Goal: Task Accomplishment & Management: Use online tool/utility

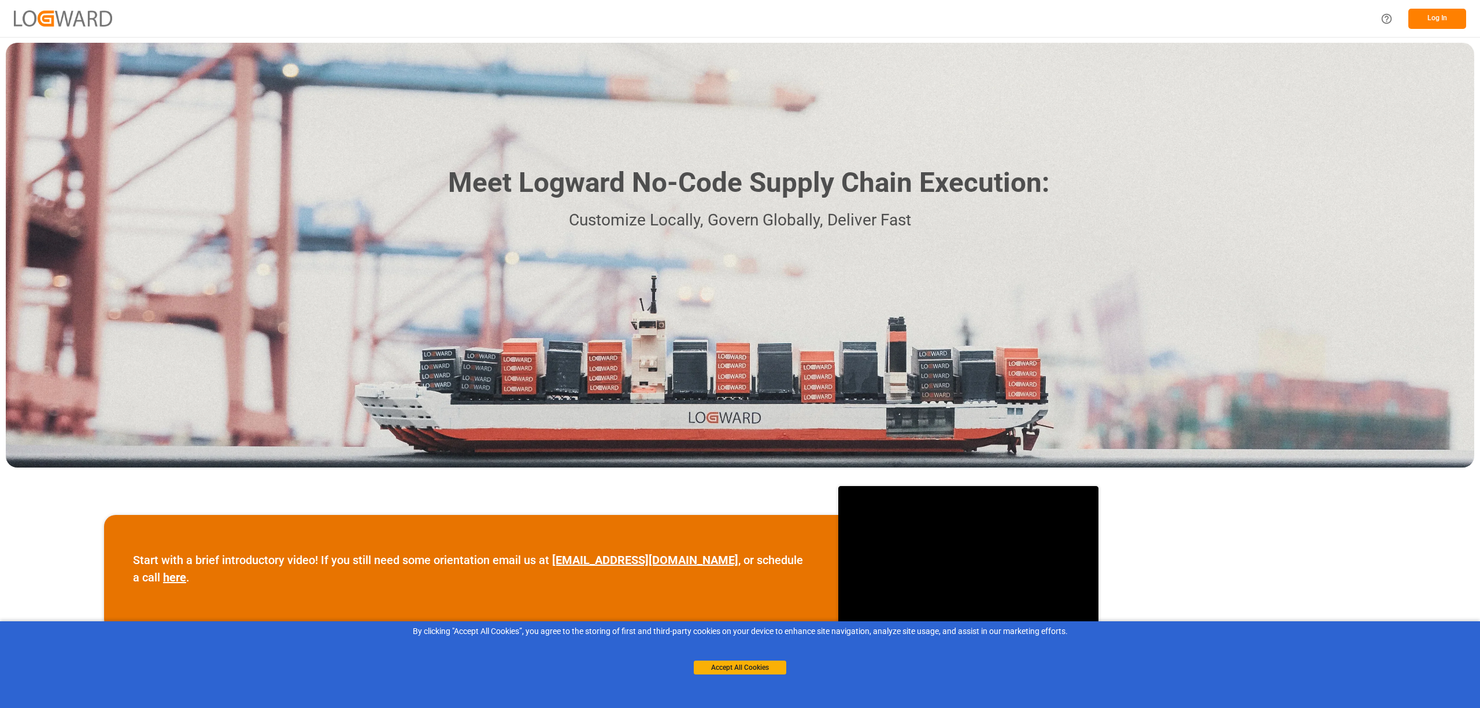
click at [1432, 19] on button "Log In" at bounding box center [1438, 19] width 58 height 20
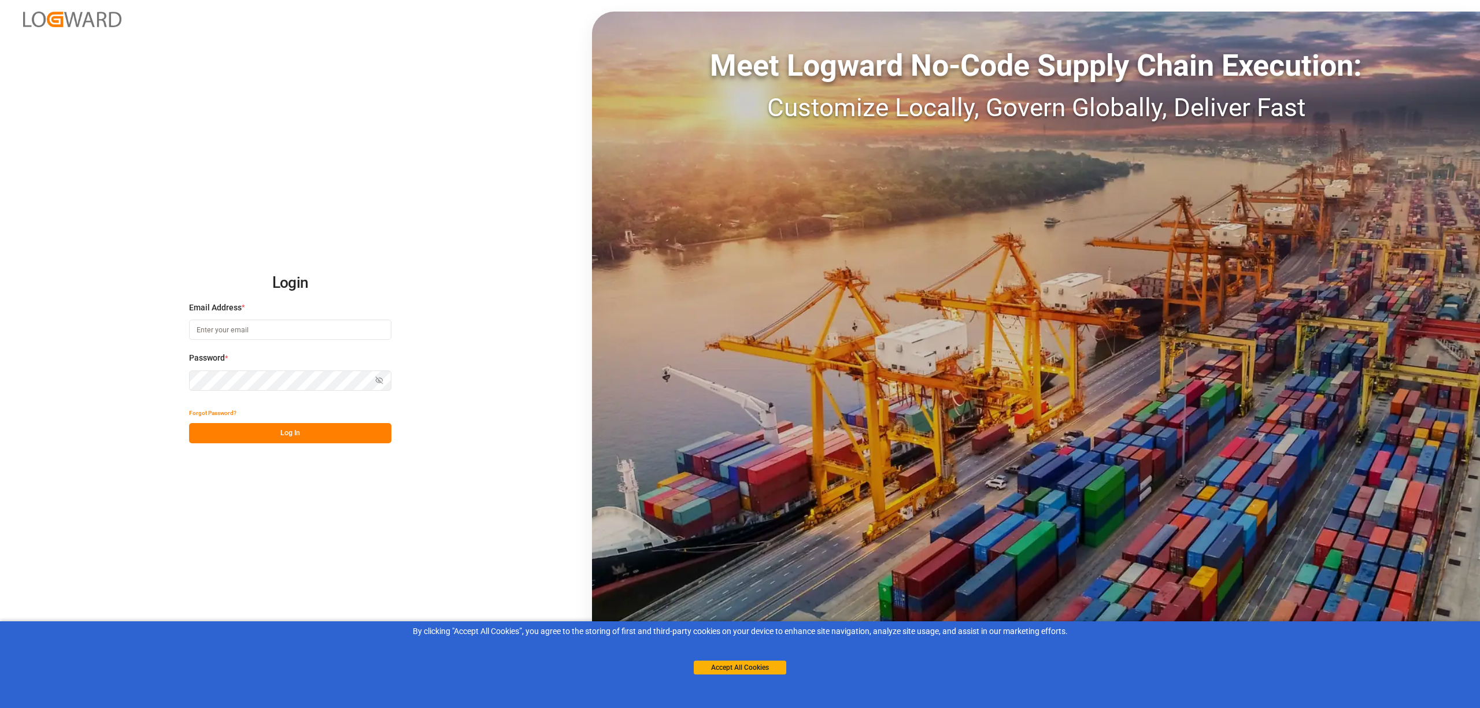
drag, startPoint x: 755, startPoint y: 671, endPoint x: 565, endPoint y: 599, distance: 202.8
click at [749, 669] on button "Accept All Cookies" at bounding box center [740, 668] width 93 height 14
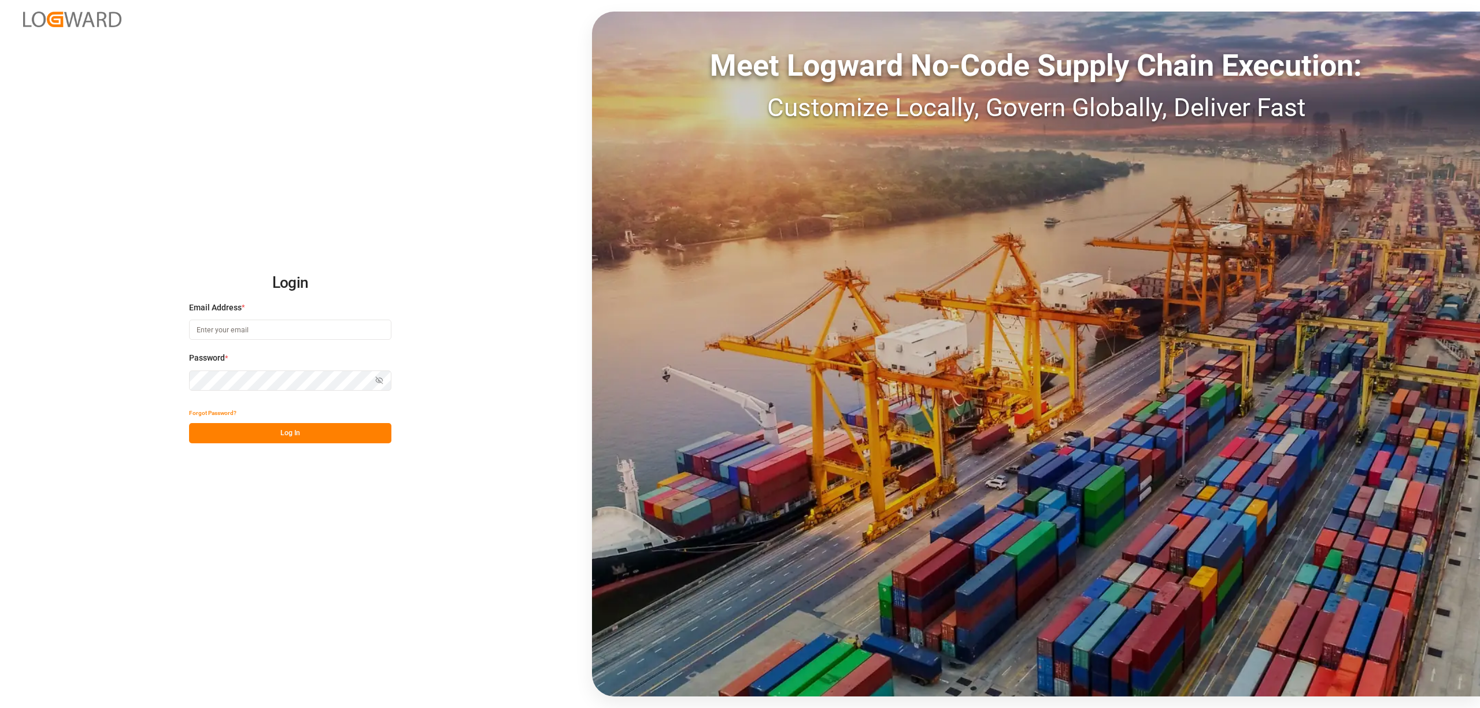
click at [206, 331] on input at bounding box center [290, 330] width 202 height 20
type input "inge.niegsch@rhenus.com"
click at [267, 438] on button "Log In" at bounding box center [290, 433] width 202 height 20
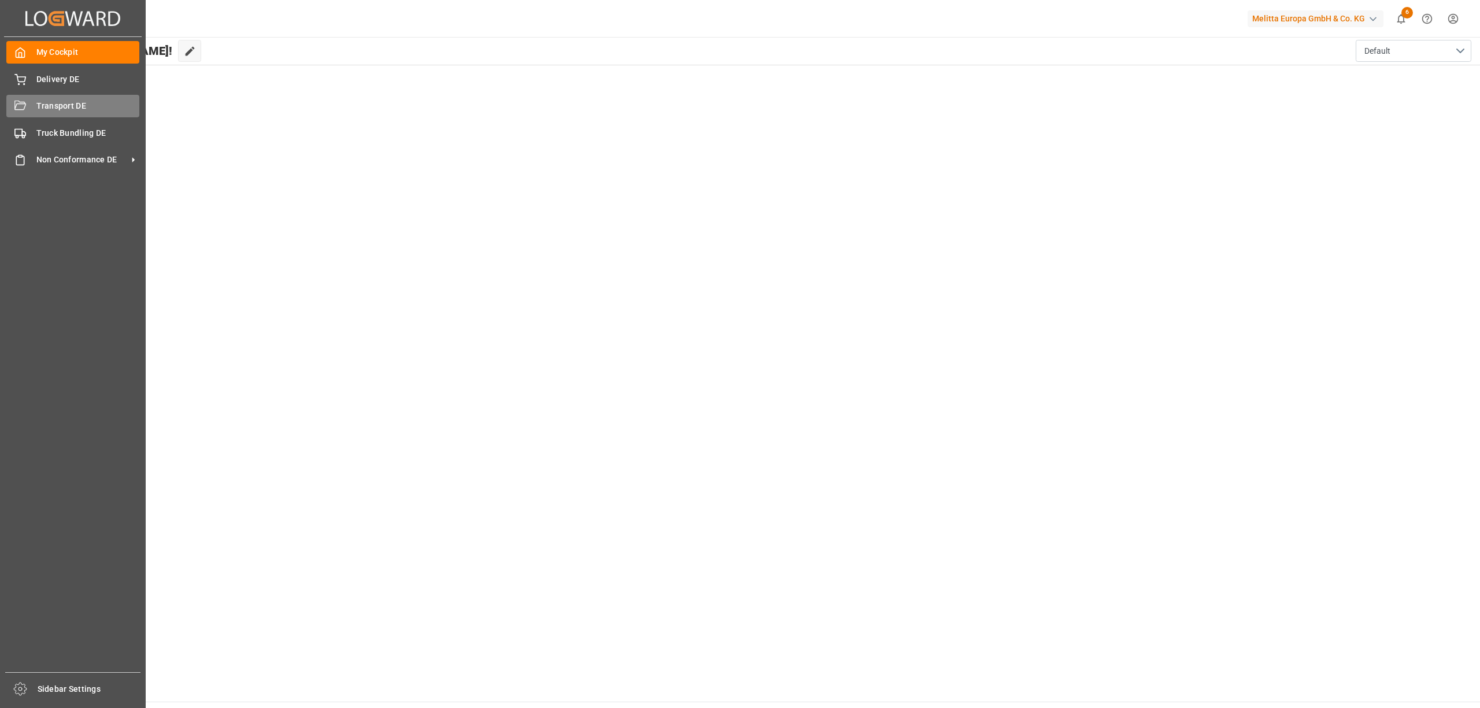
click at [27, 104] on div "Transport DE Transport DE" at bounding box center [72, 106] width 133 height 23
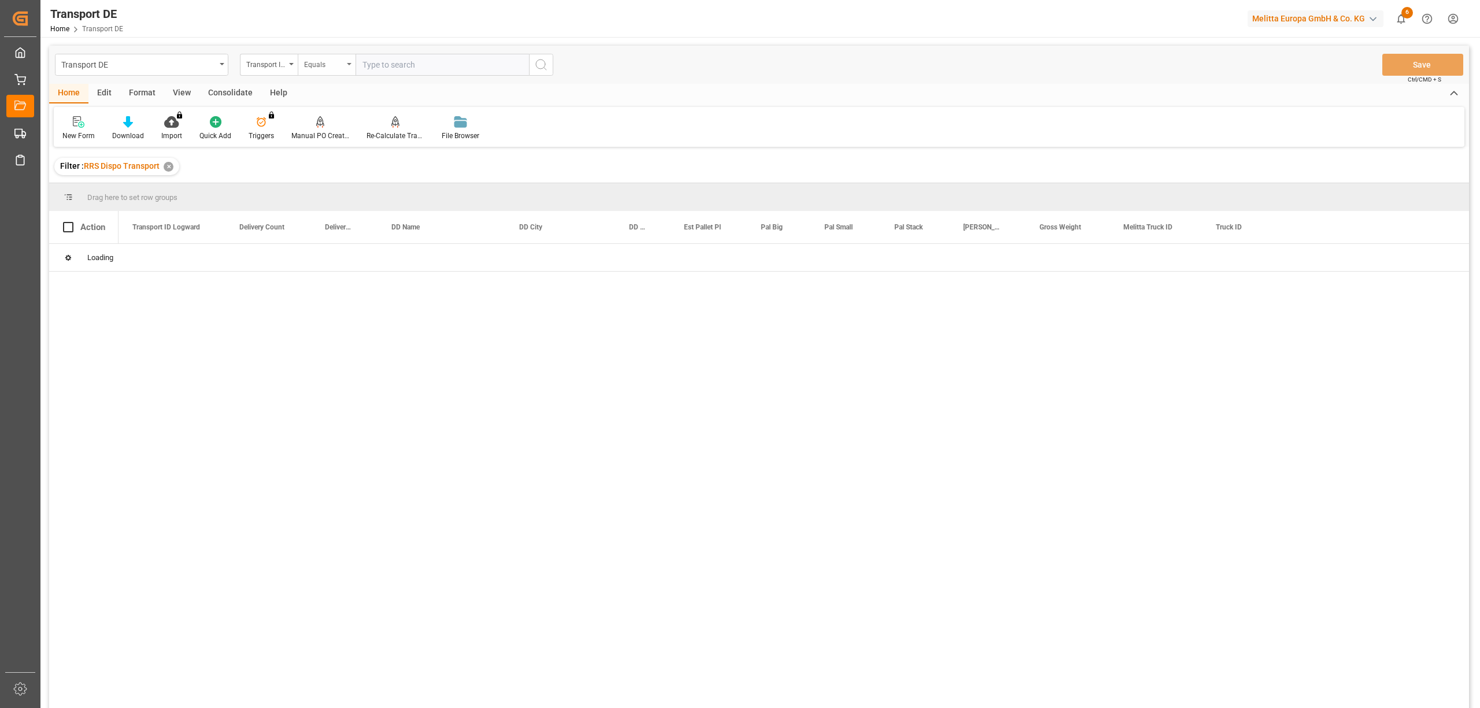
click at [327, 65] on div "Equals" at bounding box center [323, 63] width 39 height 13
click at [336, 188] on div "Starts with" at bounding box center [384, 191] width 172 height 24
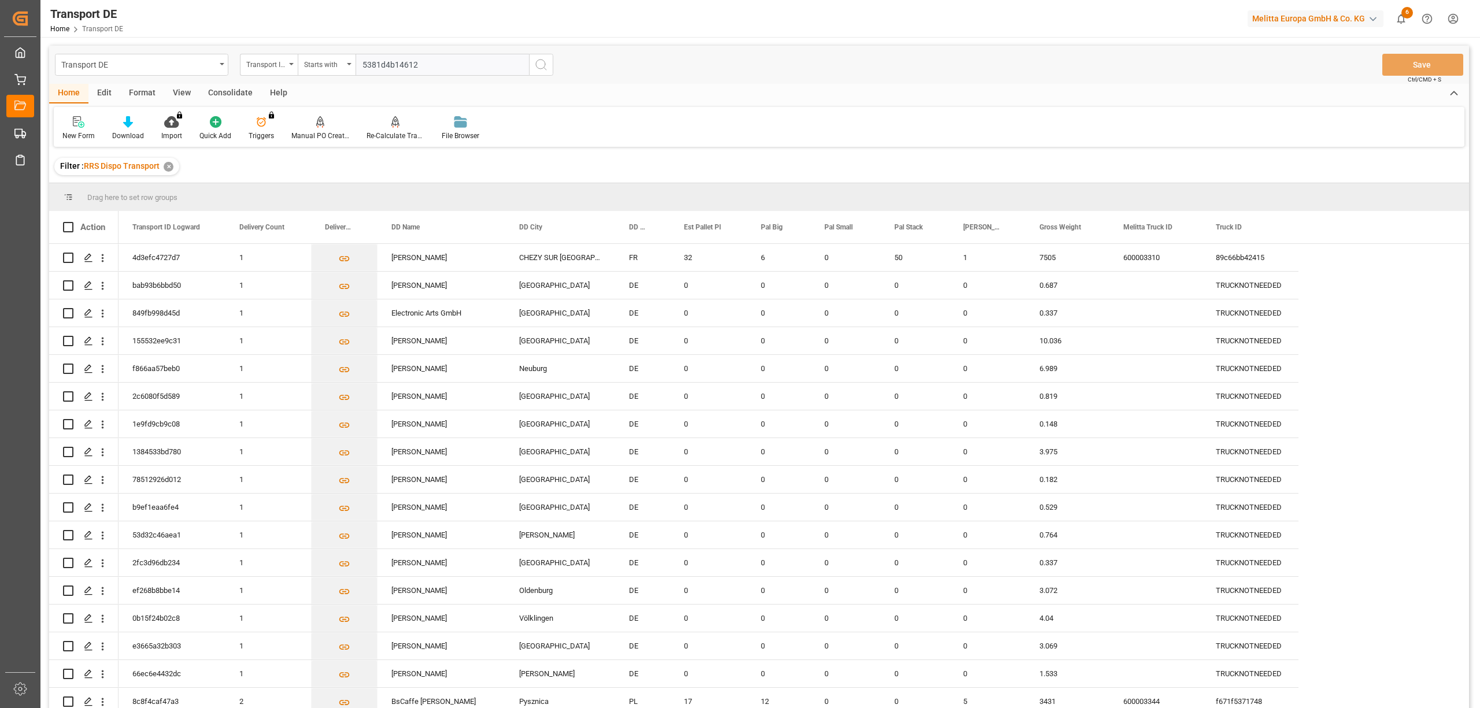
type input "5381d4b14612"
click at [544, 65] on icon "search button" at bounding box center [541, 65] width 14 height 14
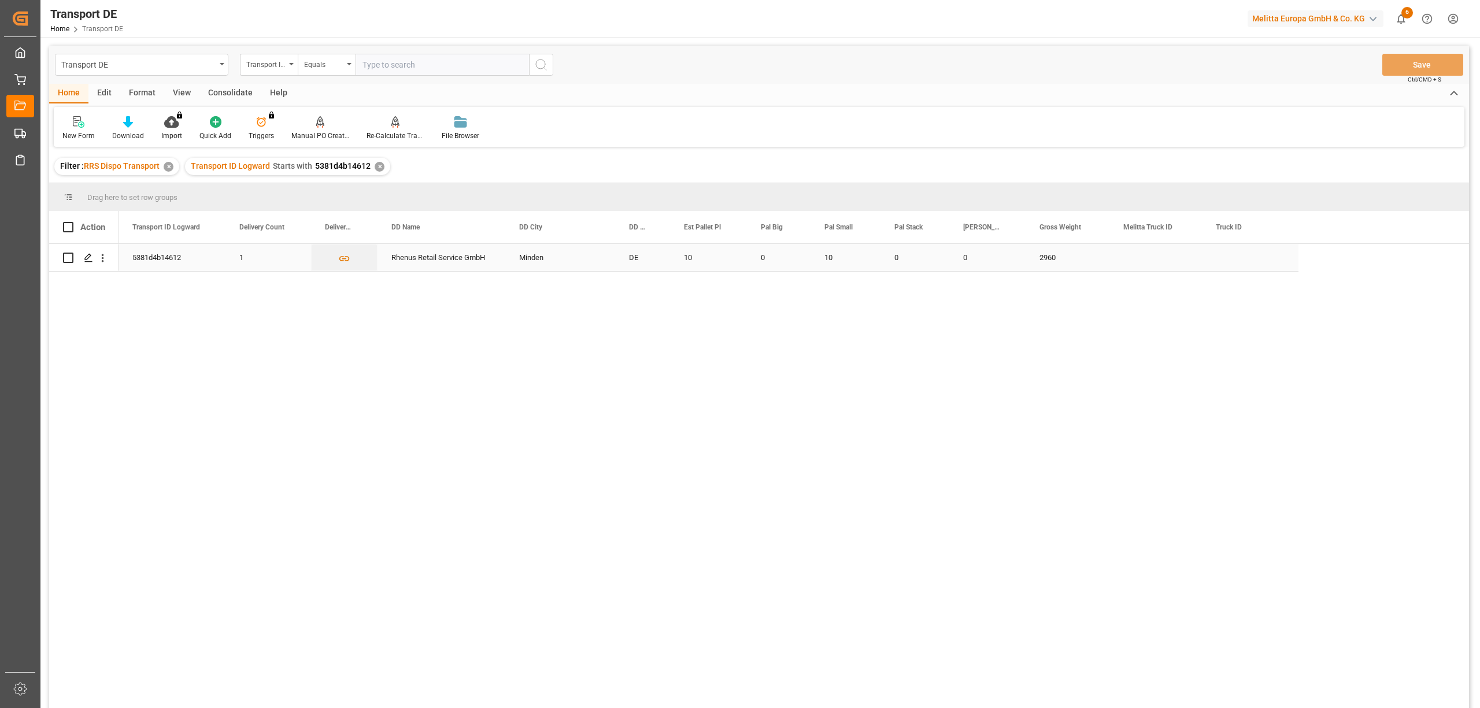
click at [65, 256] on input "Press Space to toggle row selection (unchecked)" at bounding box center [68, 258] width 10 height 10
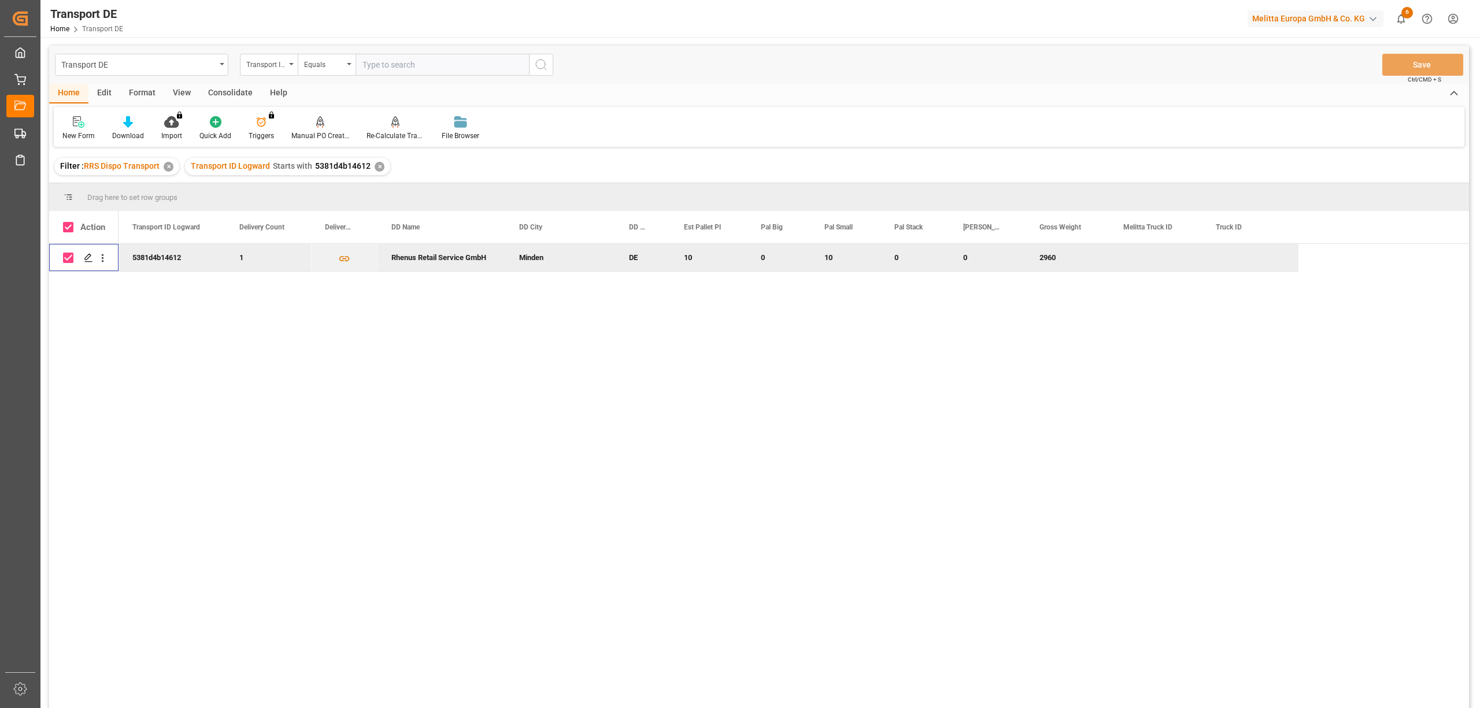
click at [67, 256] on input "Press Space to toggle row selection (checked)" at bounding box center [68, 258] width 10 height 10
checkbox input "false"
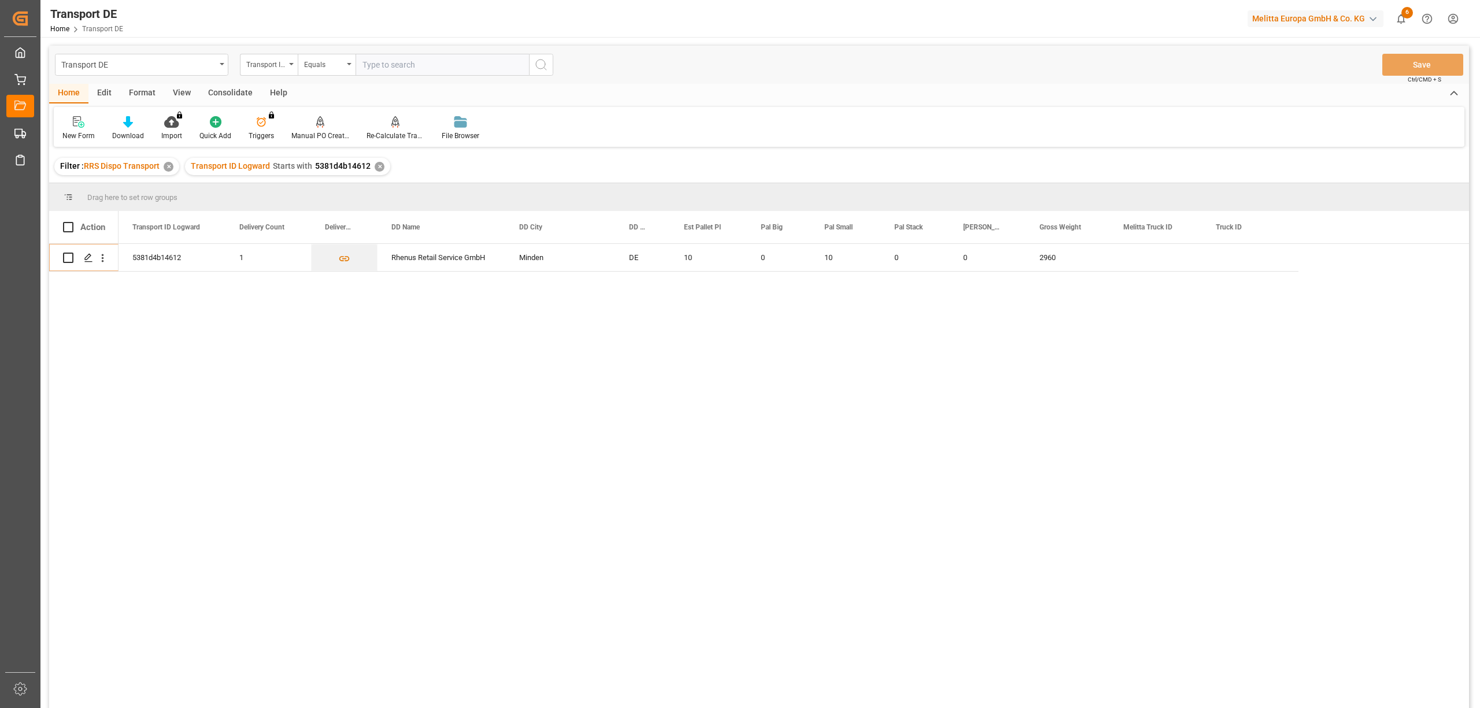
click at [225, 89] on div "Consolidate" at bounding box center [231, 94] width 62 height 20
click at [80, 127] on div at bounding box center [90, 122] width 57 height 12
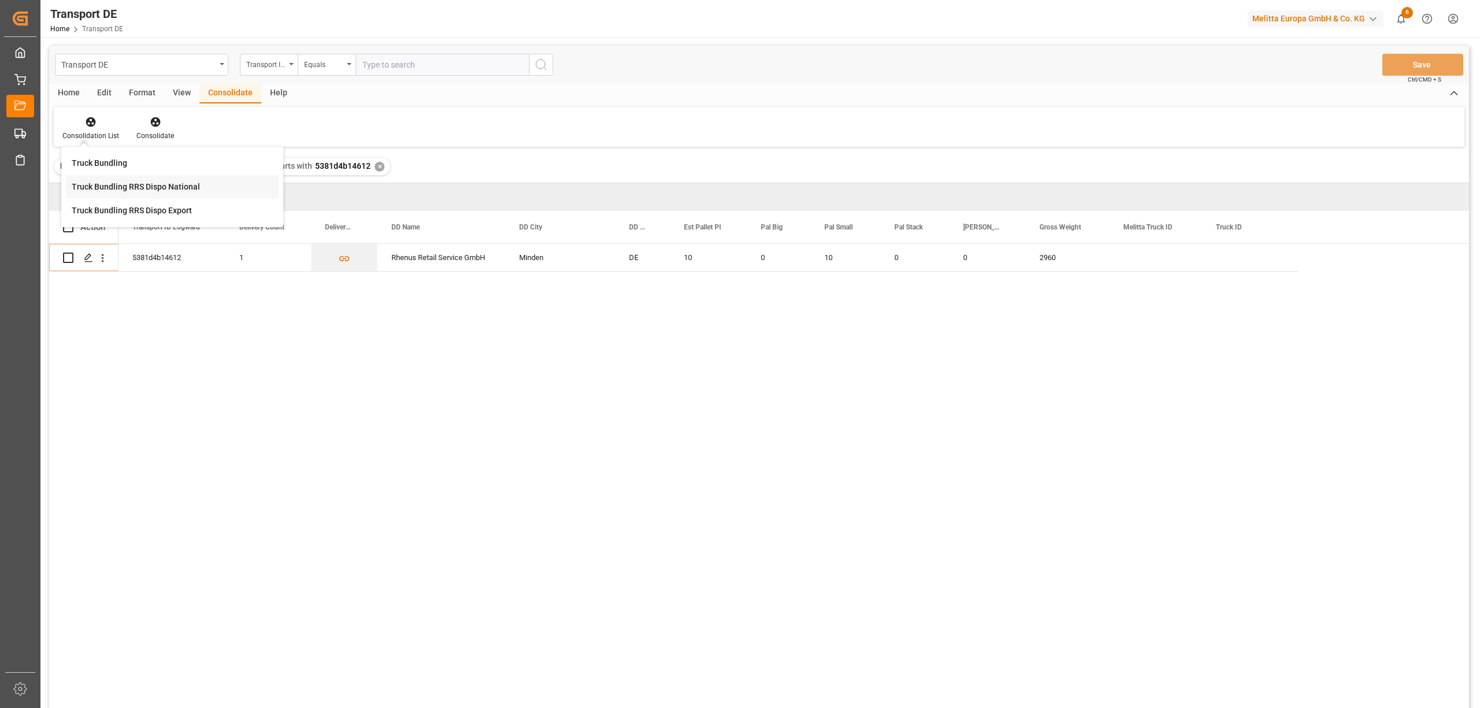
click at [93, 184] on div "Transport DE Transport ID Logward Equals Save Ctrl/CMD + S Home Edit Format Vie…" at bounding box center [759, 392] width 1420 height 693
click at [69, 257] on input "Press Space to toggle row selection (unchecked)" at bounding box center [68, 258] width 10 height 10
checkbox input "true"
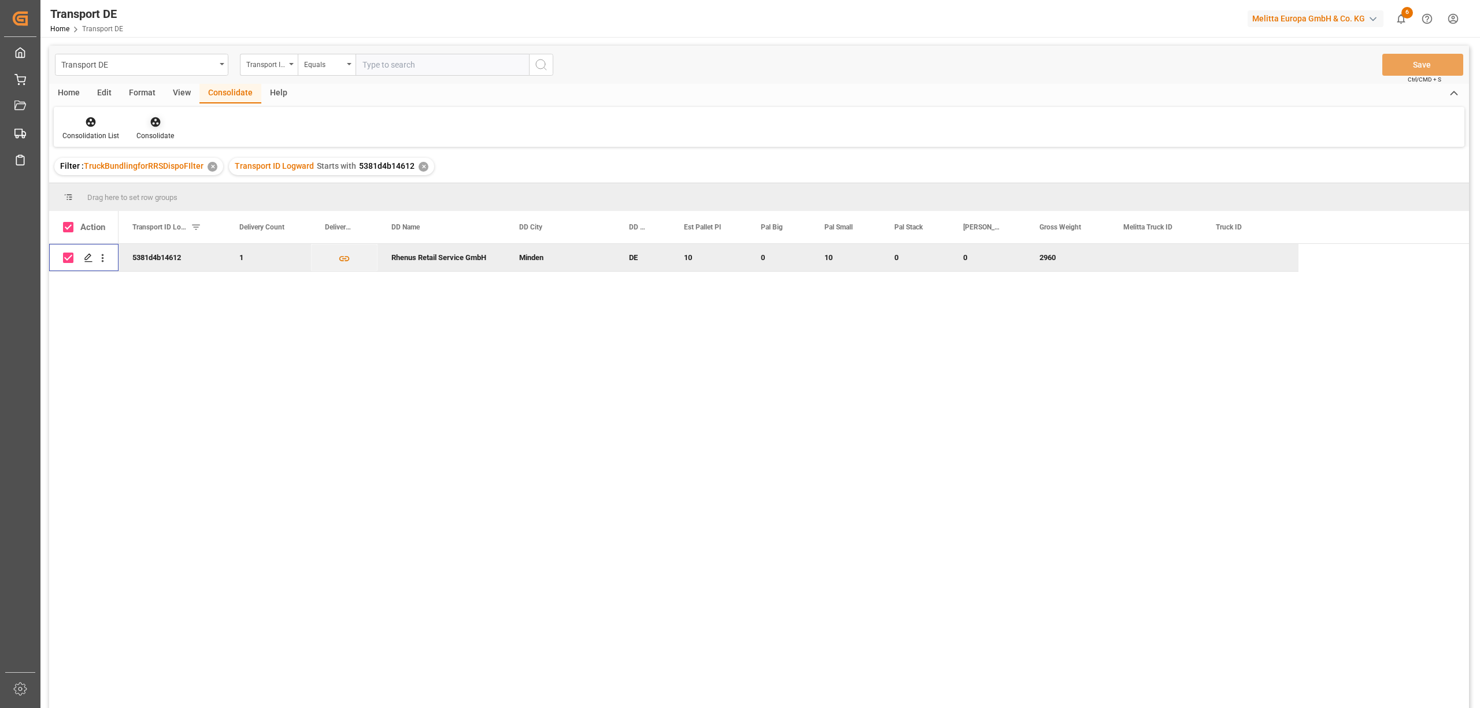
click at [157, 125] on icon at bounding box center [155, 122] width 10 height 10
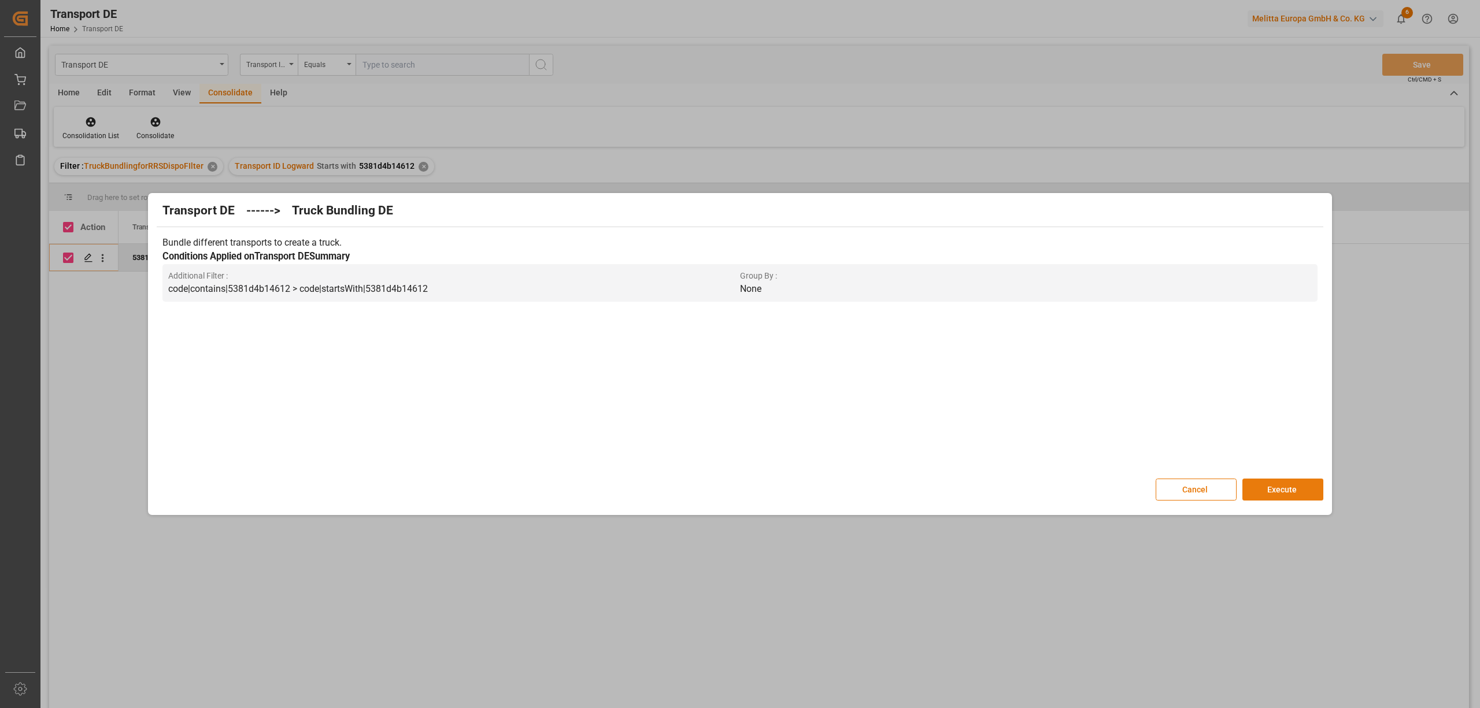
click at [1287, 488] on button "Execute" at bounding box center [1283, 490] width 81 height 22
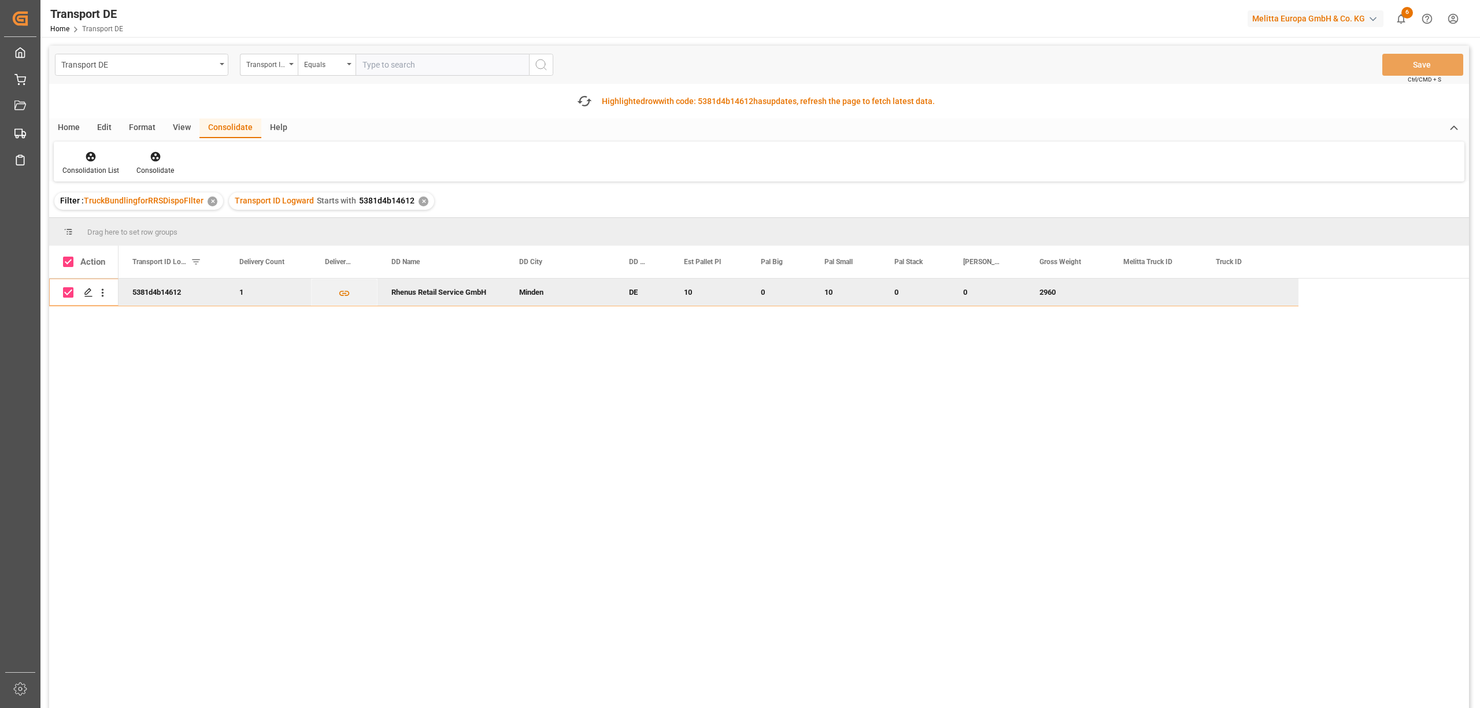
click at [82, 149] on div "Consolidation List Consolidate" at bounding box center [759, 162] width 1411 height 40
click at [90, 160] on icon at bounding box center [91, 157] width 10 height 10
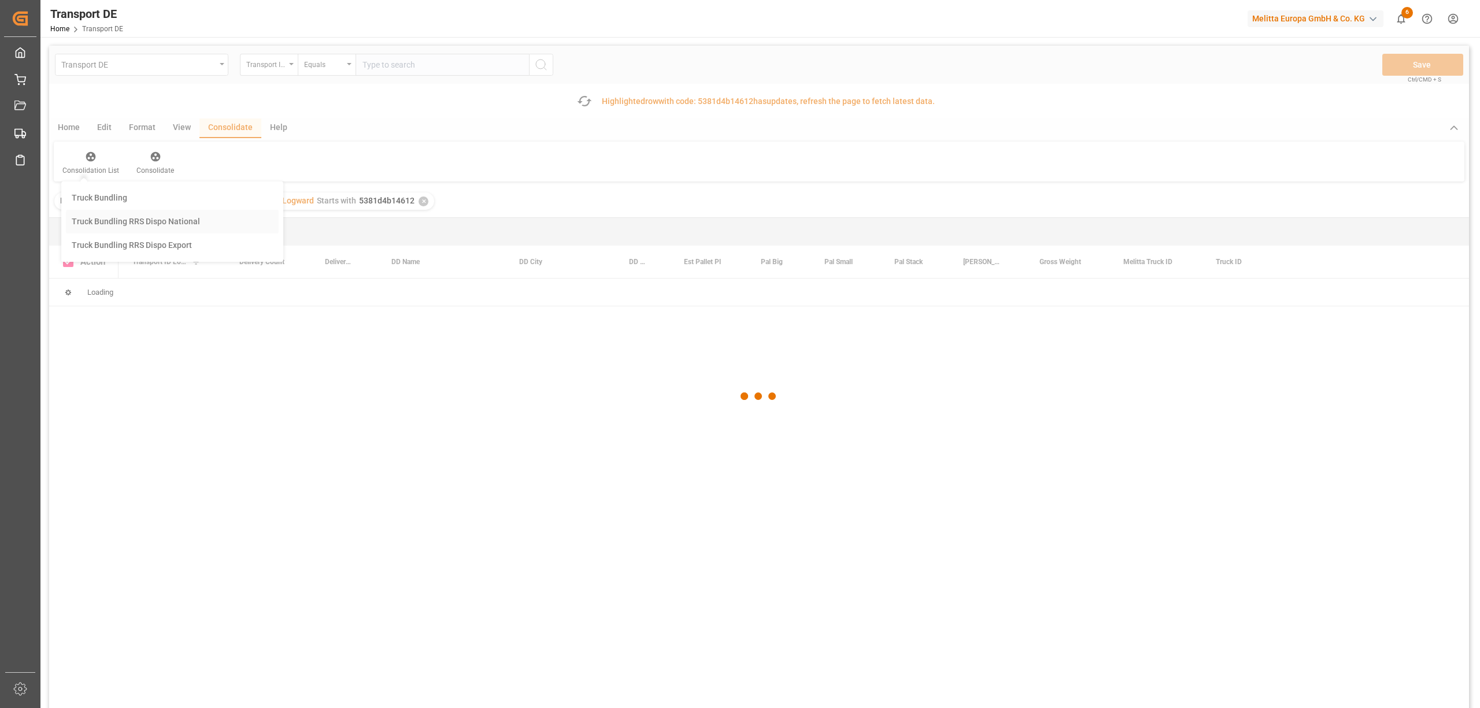
click at [125, 223] on div "Transport DE Transport ID Logward Equals Save Ctrl/CMD + S Fetch latest updates…" at bounding box center [759, 410] width 1420 height 728
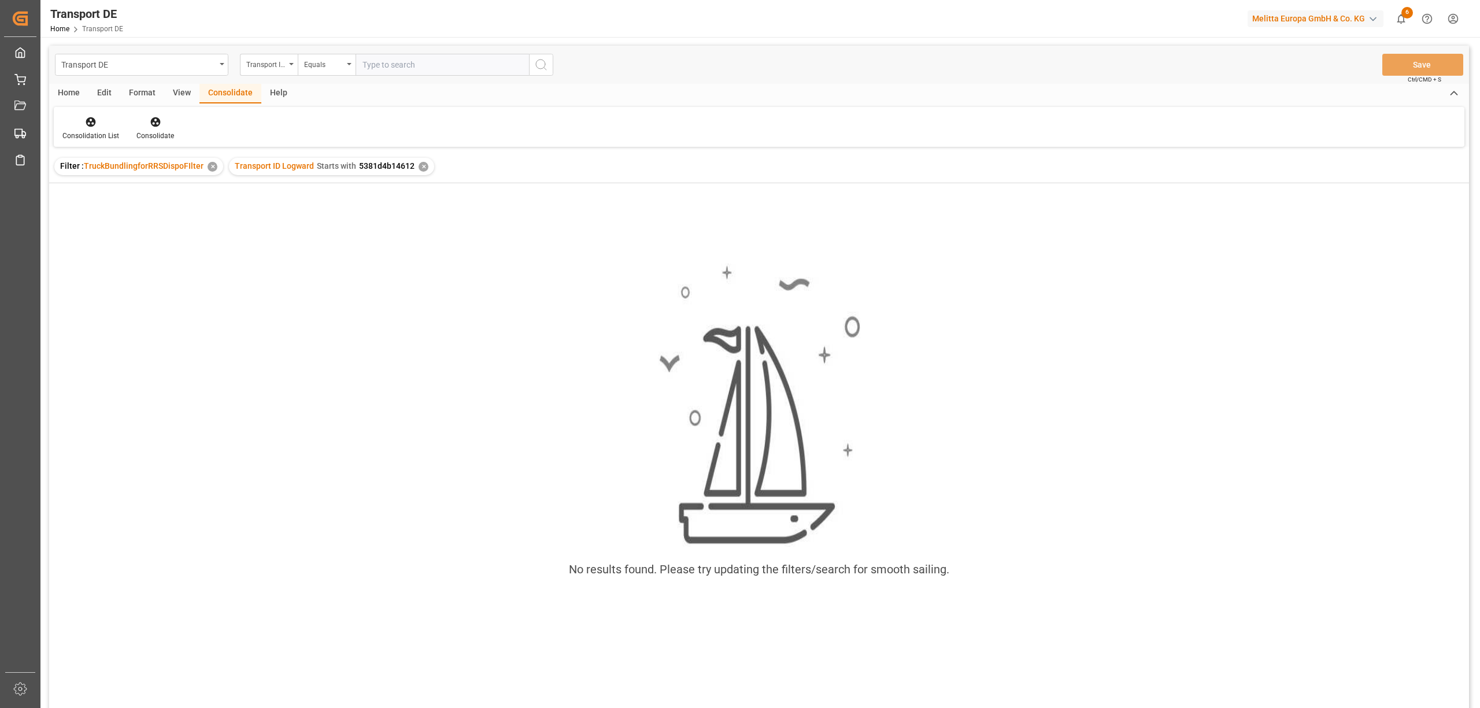
click at [419, 164] on div "✕" at bounding box center [424, 167] width 10 height 10
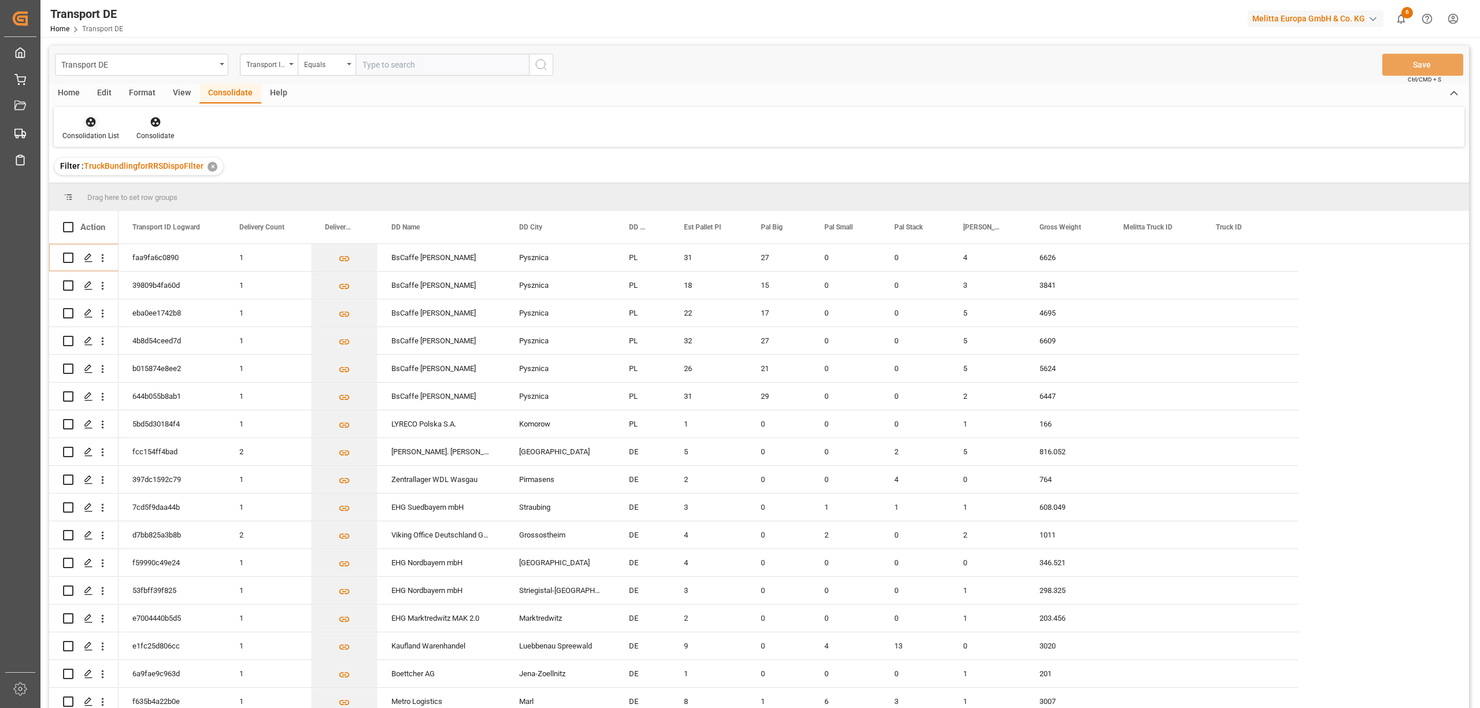
click at [91, 125] on icon at bounding box center [91, 122] width 10 height 10
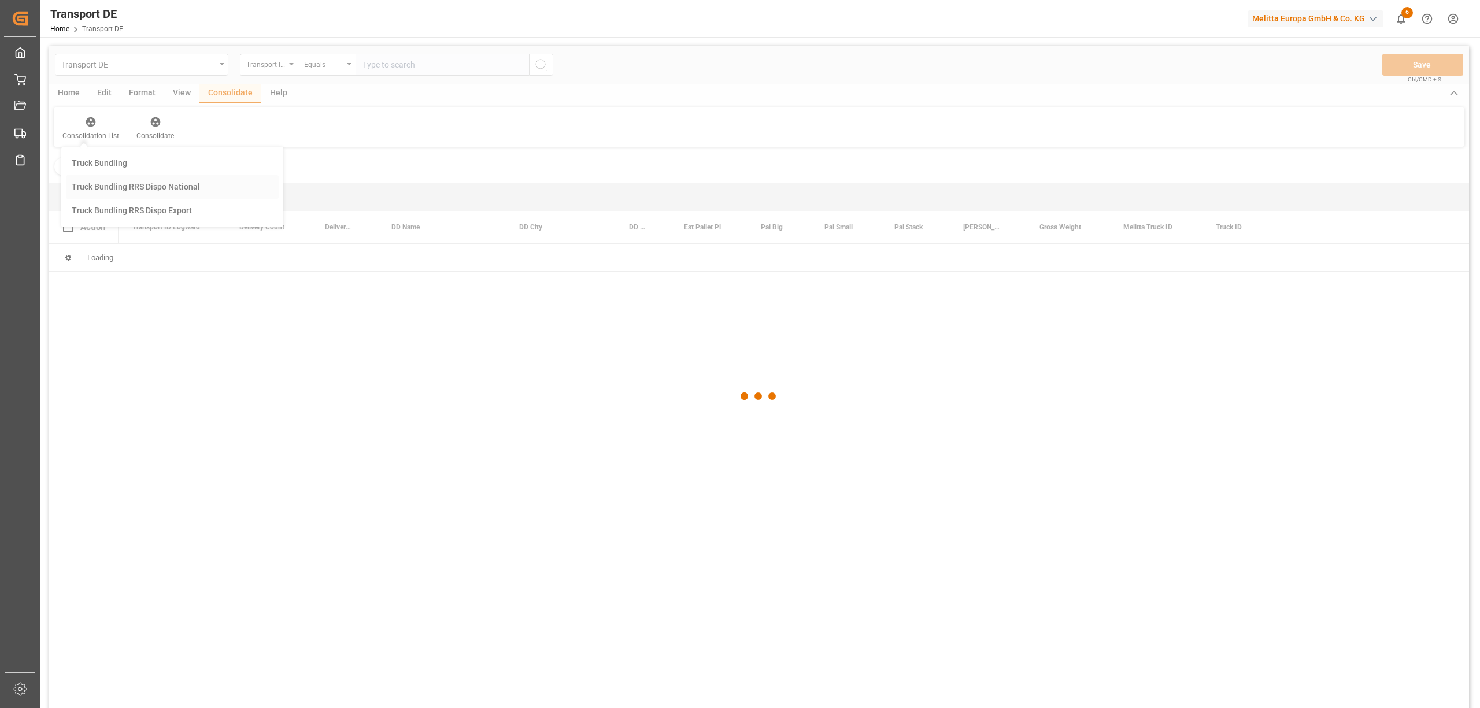
click at [152, 186] on div "Transport DE Transport ID Logward Equals Save Ctrl/CMD + S Home Edit Format Vie…" at bounding box center [759, 392] width 1420 height 693
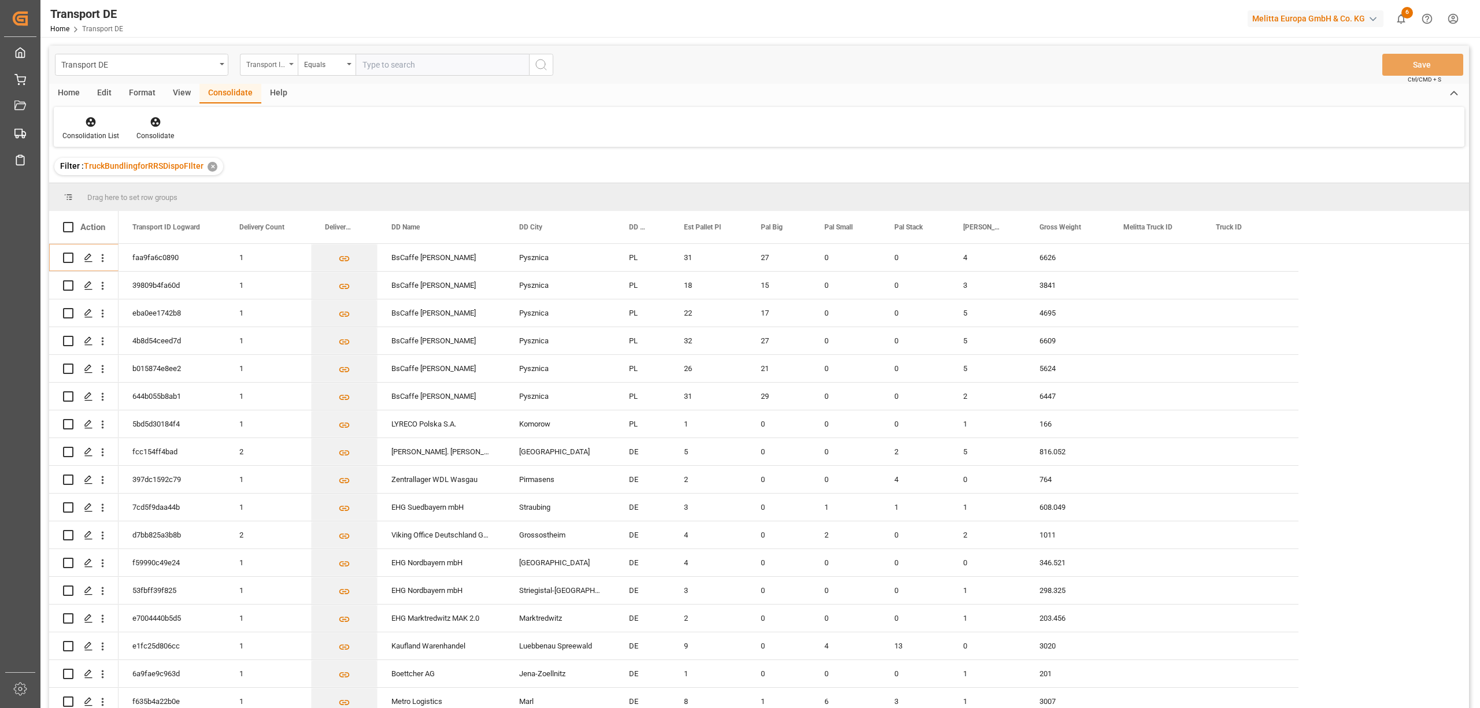
click at [264, 65] on div "Transport ID Logward" at bounding box center [265, 63] width 39 height 13
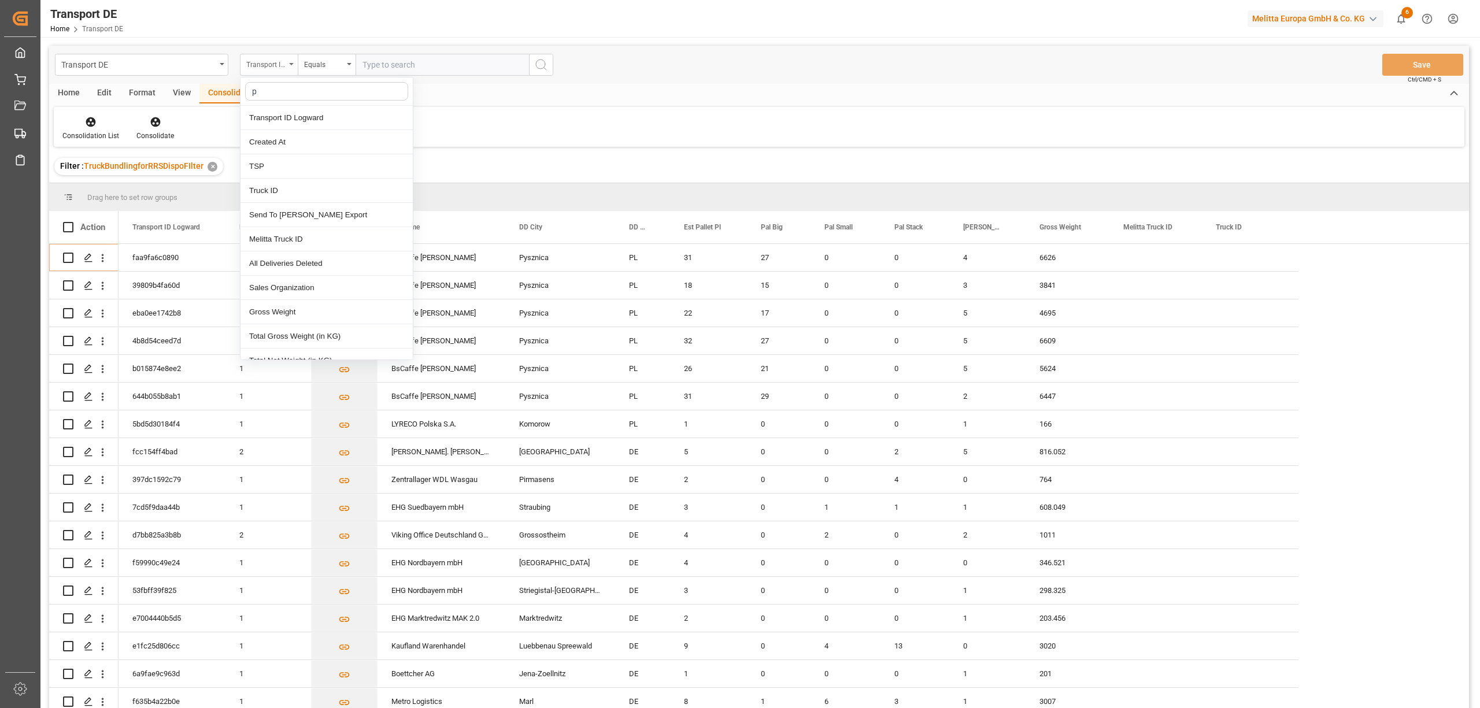
type input "pl"
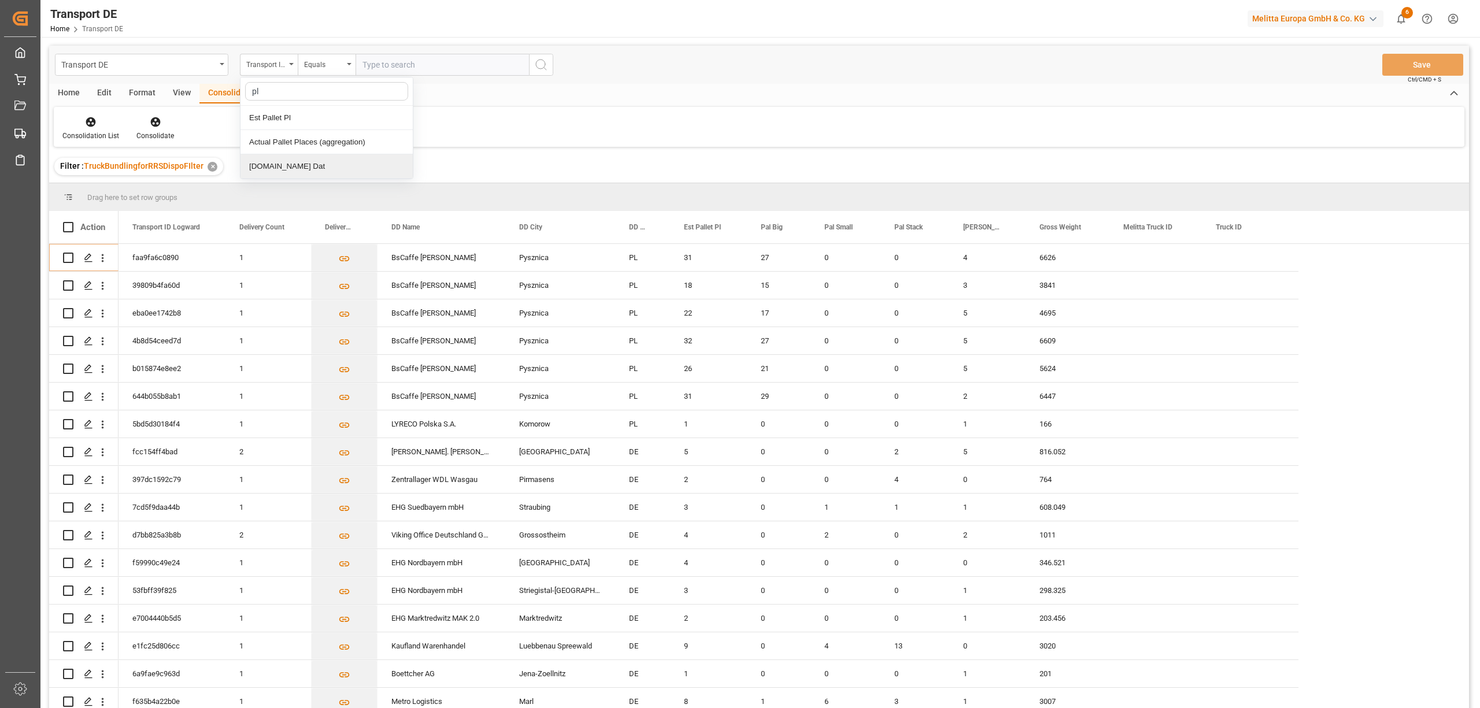
click at [287, 167] on div "Pl.GI Dat" at bounding box center [327, 166] width 172 height 24
click at [318, 67] on div "Equals" at bounding box center [323, 63] width 39 height 13
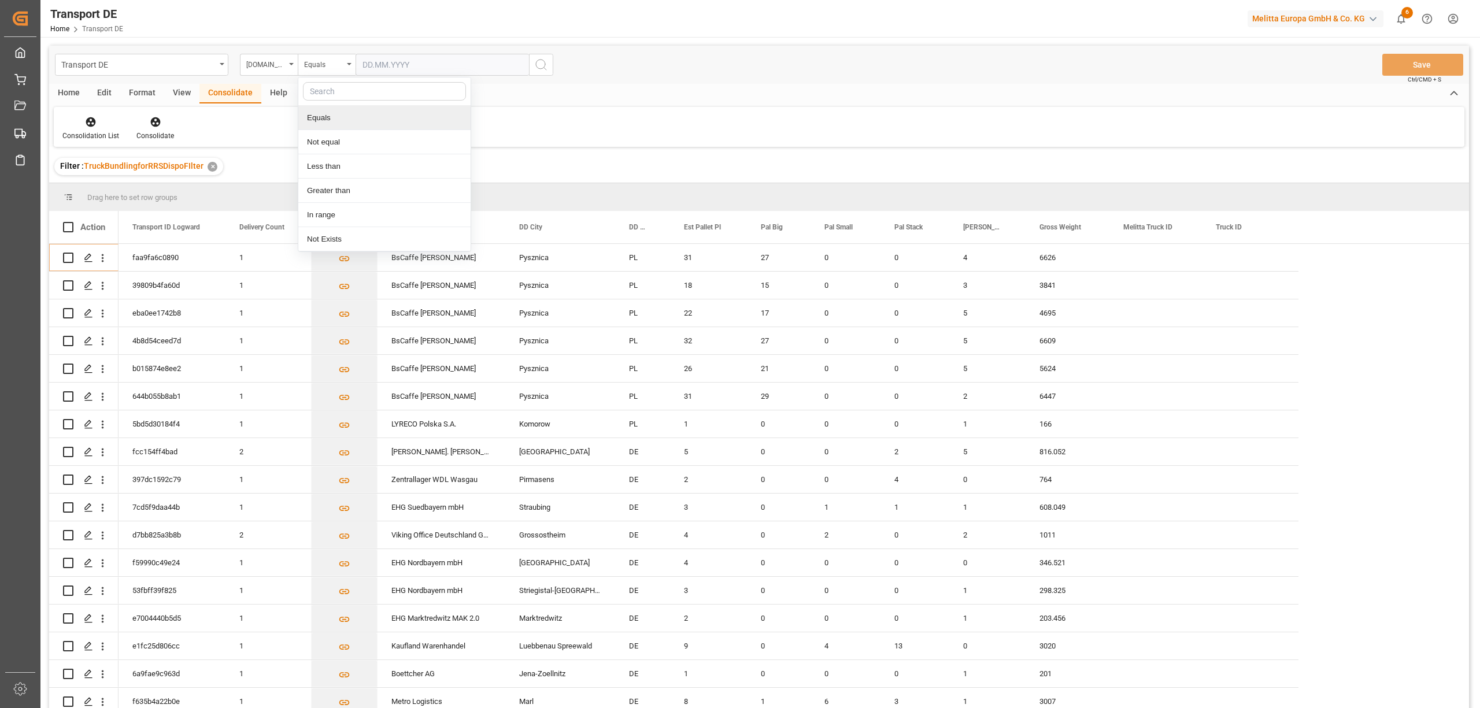
click at [359, 65] on input "text" at bounding box center [442, 65] width 173 height 22
type input "10.10.2025"
click at [537, 64] on icon "search button" at bounding box center [541, 65] width 14 height 14
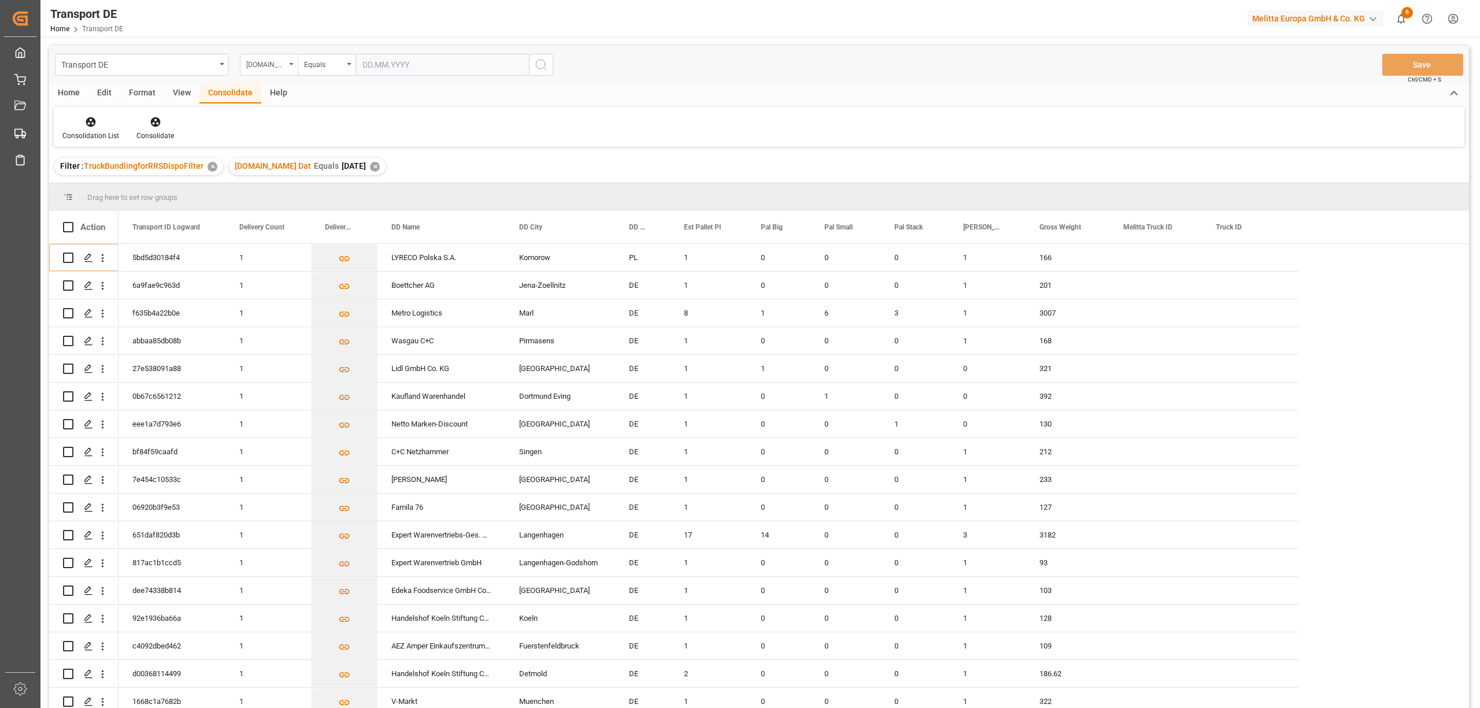
click at [267, 65] on div "Pl.GI Dat" at bounding box center [265, 63] width 39 height 13
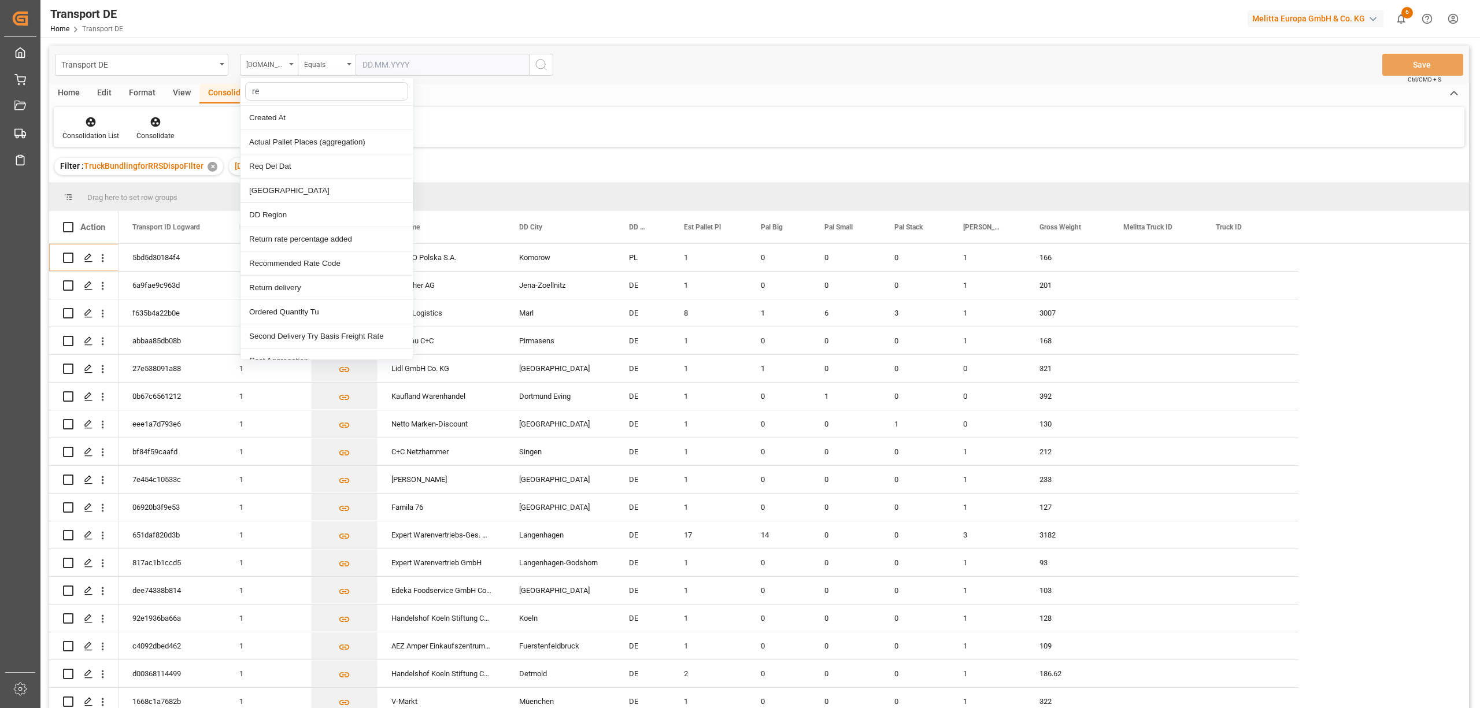
type input "req"
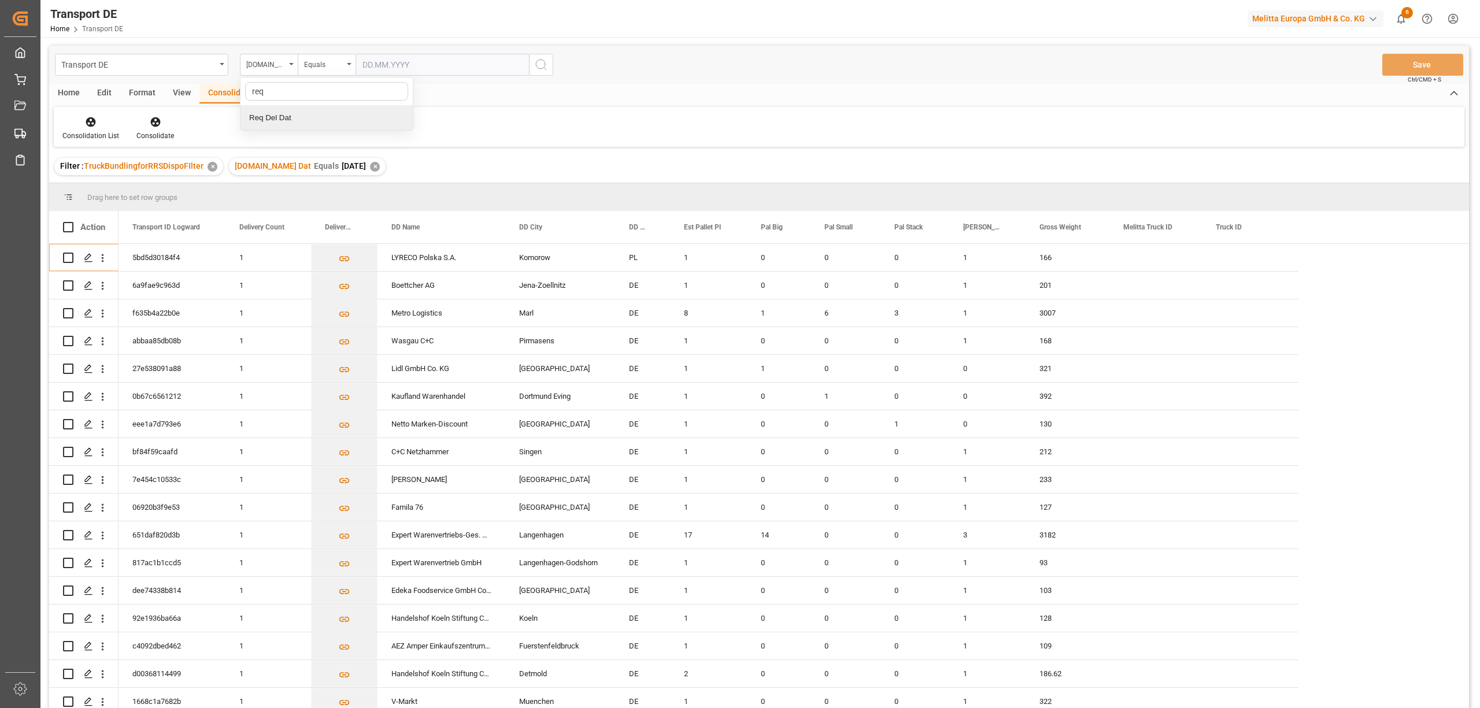
drag, startPoint x: 271, startPoint y: 125, endPoint x: 304, endPoint y: 86, distance: 50.9
click at [275, 120] on div "Req Del Dat" at bounding box center [327, 118] width 172 height 24
click at [320, 68] on div "Equals" at bounding box center [323, 63] width 39 height 13
click at [343, 209] on div "In range" at bounding box center [384, 215] width 172 height 24
click at [361, 63] on input "text" at bounding box center [399, 65] width 87 height 22
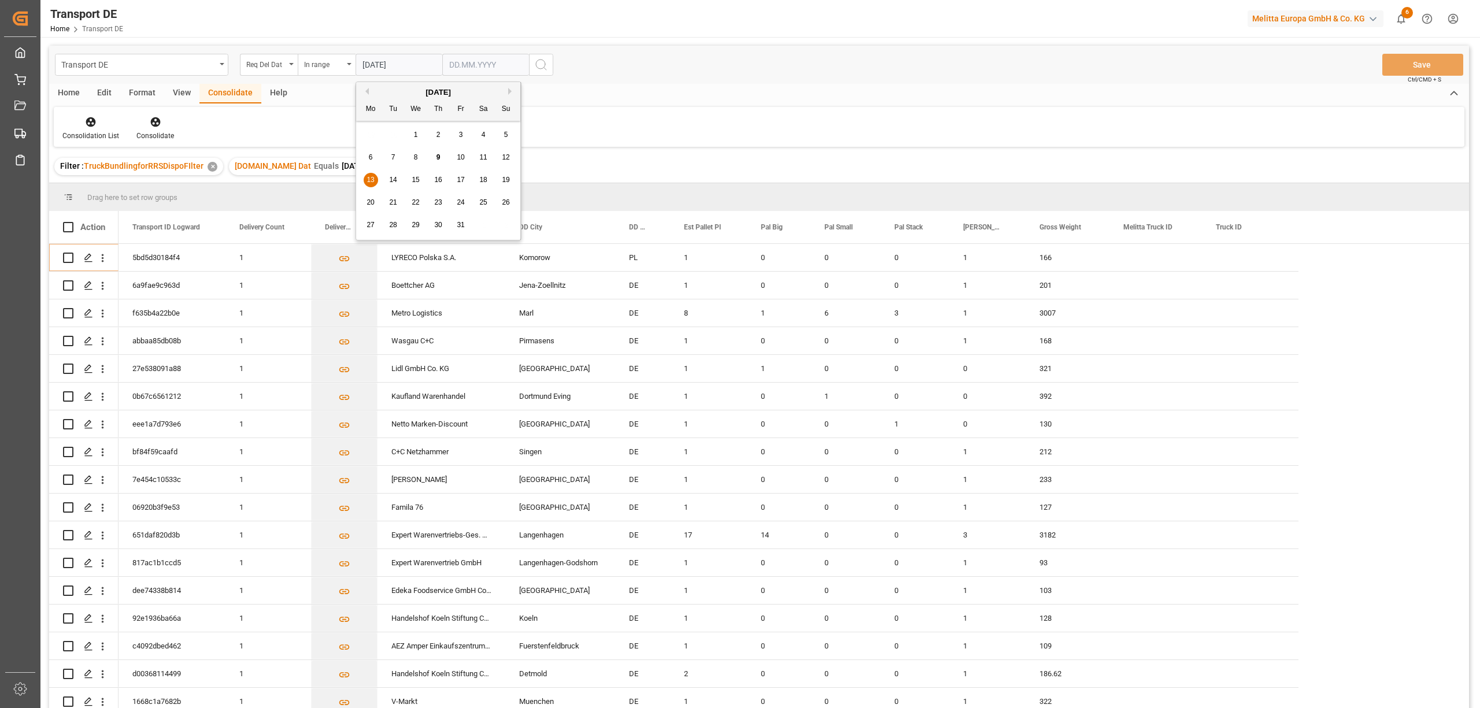
type input "13.10.2025"
click at [449, 69] on input "text" at bounding box center [485, 65] width 87 height 22
type input "15.10.2025"
click at [540, 66] on icon "search button" at bounding box center [541, 65] width 14 height 14
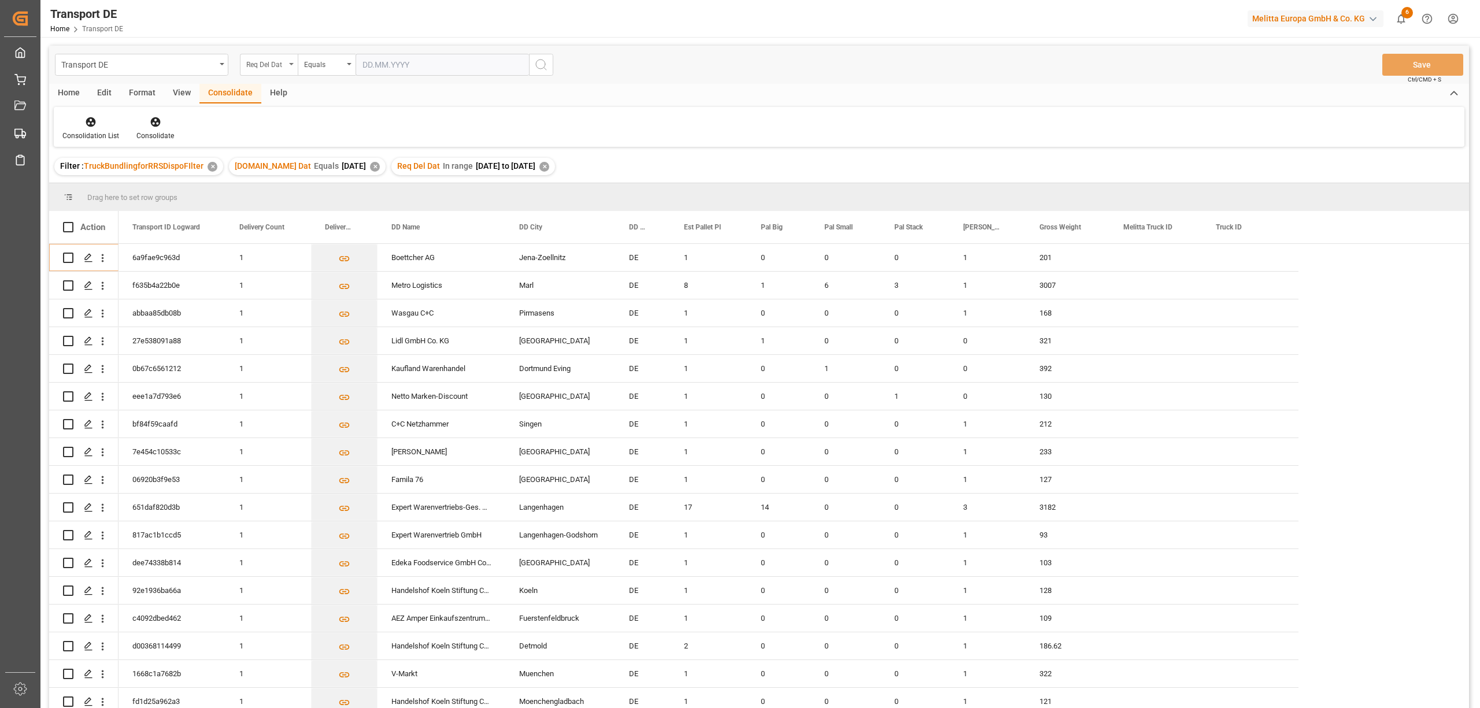
click at [257, 67] on div "Req Del Dat" at bounding box center [265, 63] width 39 height 13
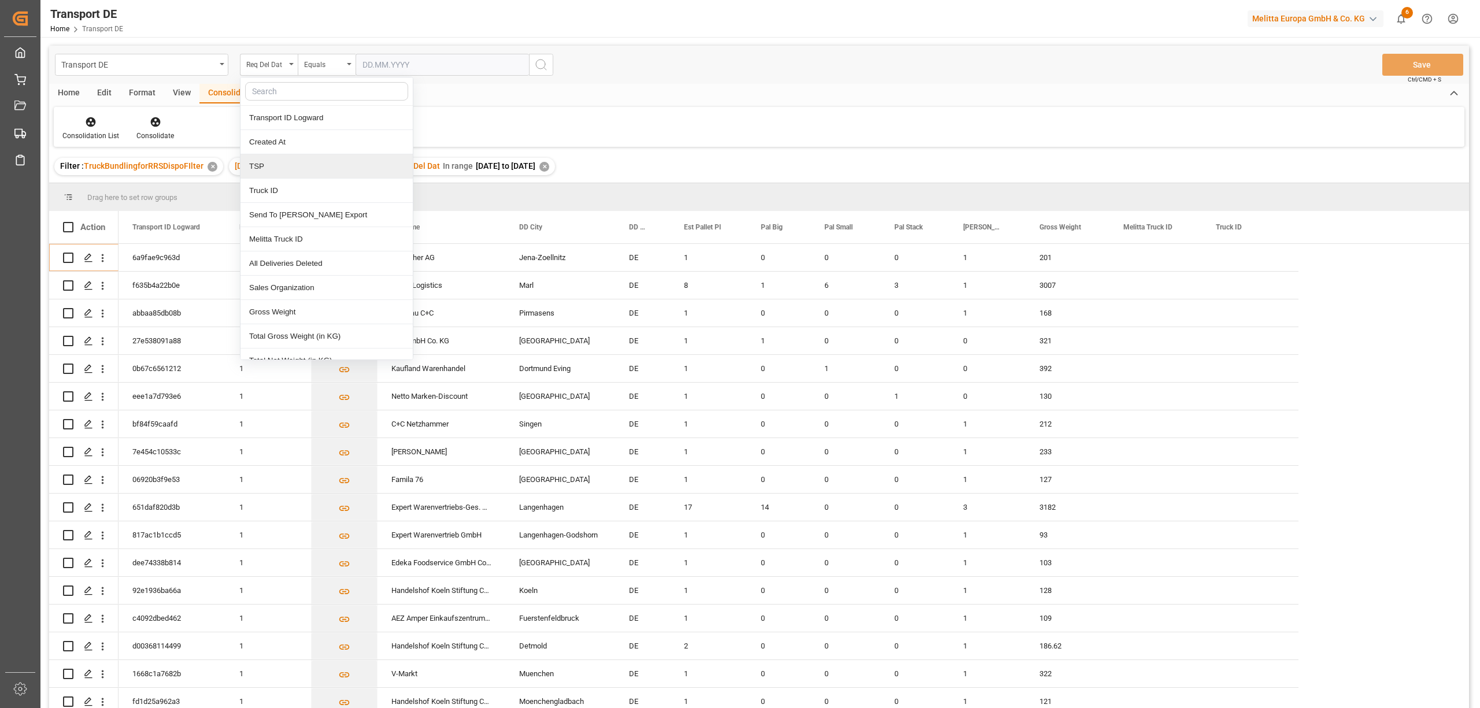
drag, startPoint x: 250, startPoint y: 167, endPoint x: 313, endPoint y: 91, distance: 99.0
click at [250, 167] on div "TSP" at bounding box center [327, 166] width 172 height 24
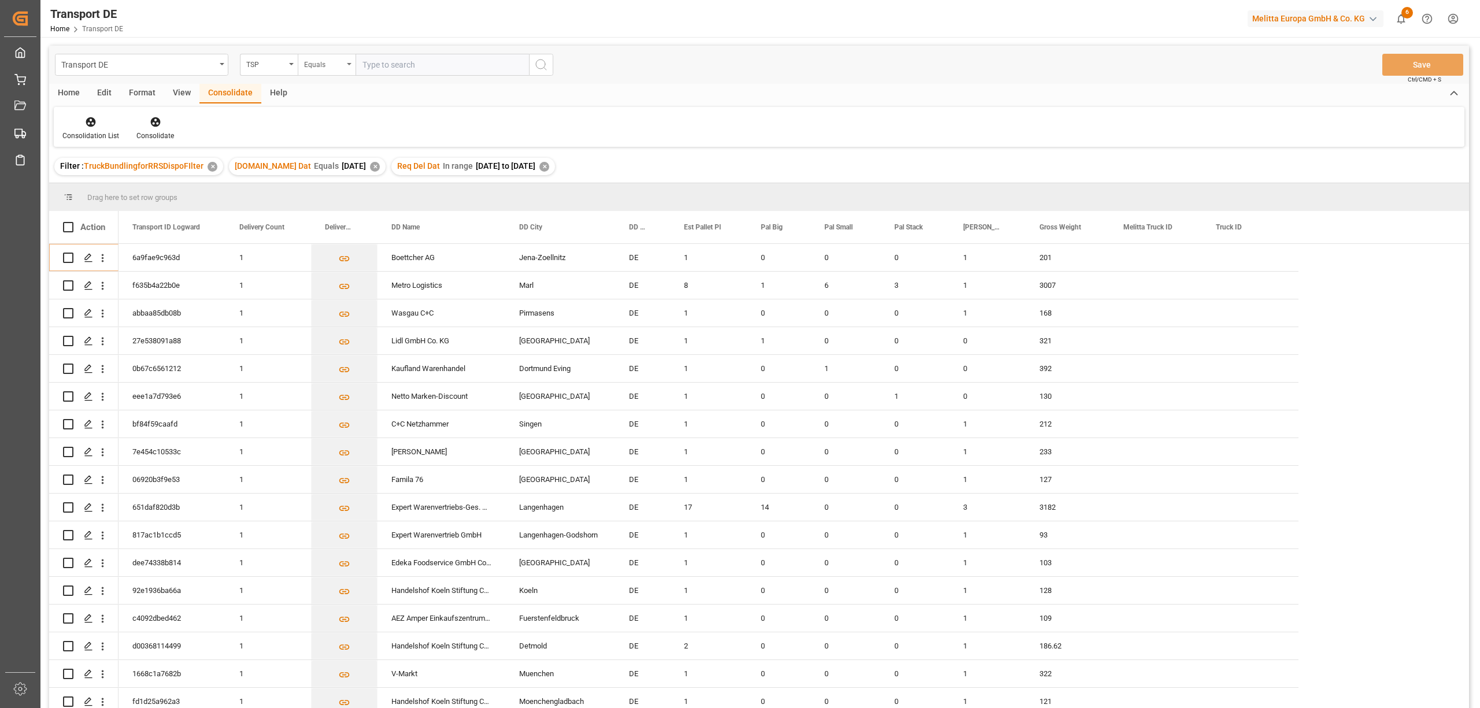
click at [317, 65] on div "Equals" at bounding box center [323, 63] width 39 height 13
click at [329, 194] on div "Starts with" at bounding box center [384, 191] width 172 height 24
type input "Moeller"
click at [540, 68] on circle "search button" at bounding box center [540, 64] width 9 height 9
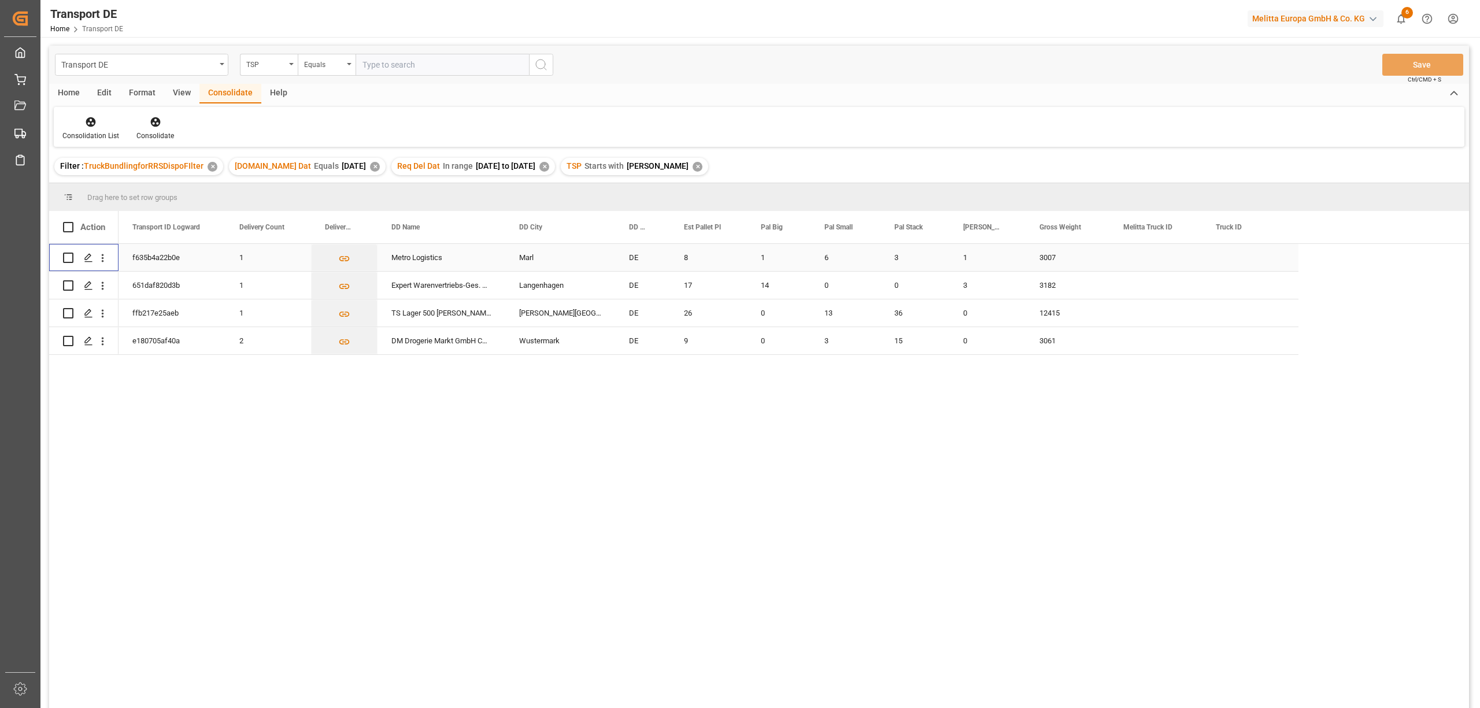
click at [67, 257] on input "Press Space to toggle row selection (unchecked)" at bounding box center [68, 258] width 10 height 10
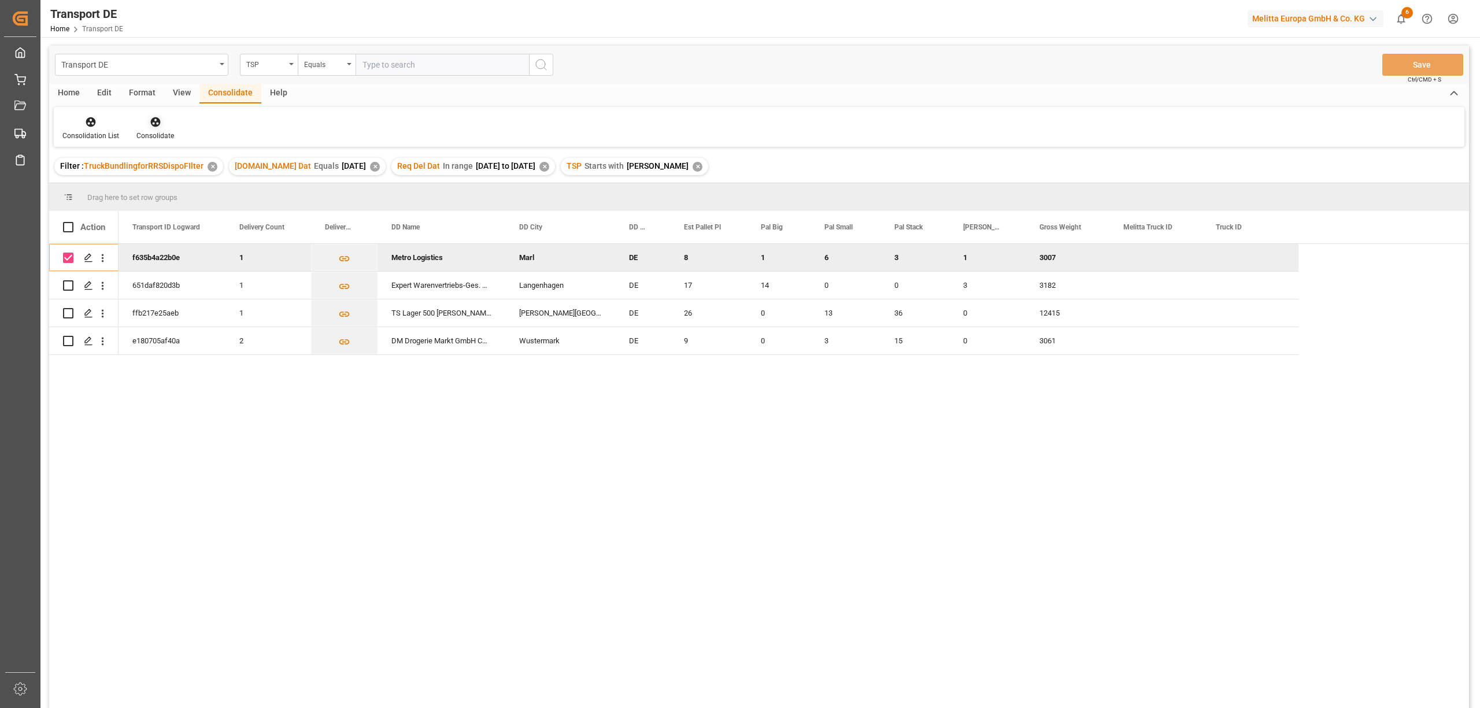
click at [157, 121] on icon at bounding box center [155, 122] width 10 height 10
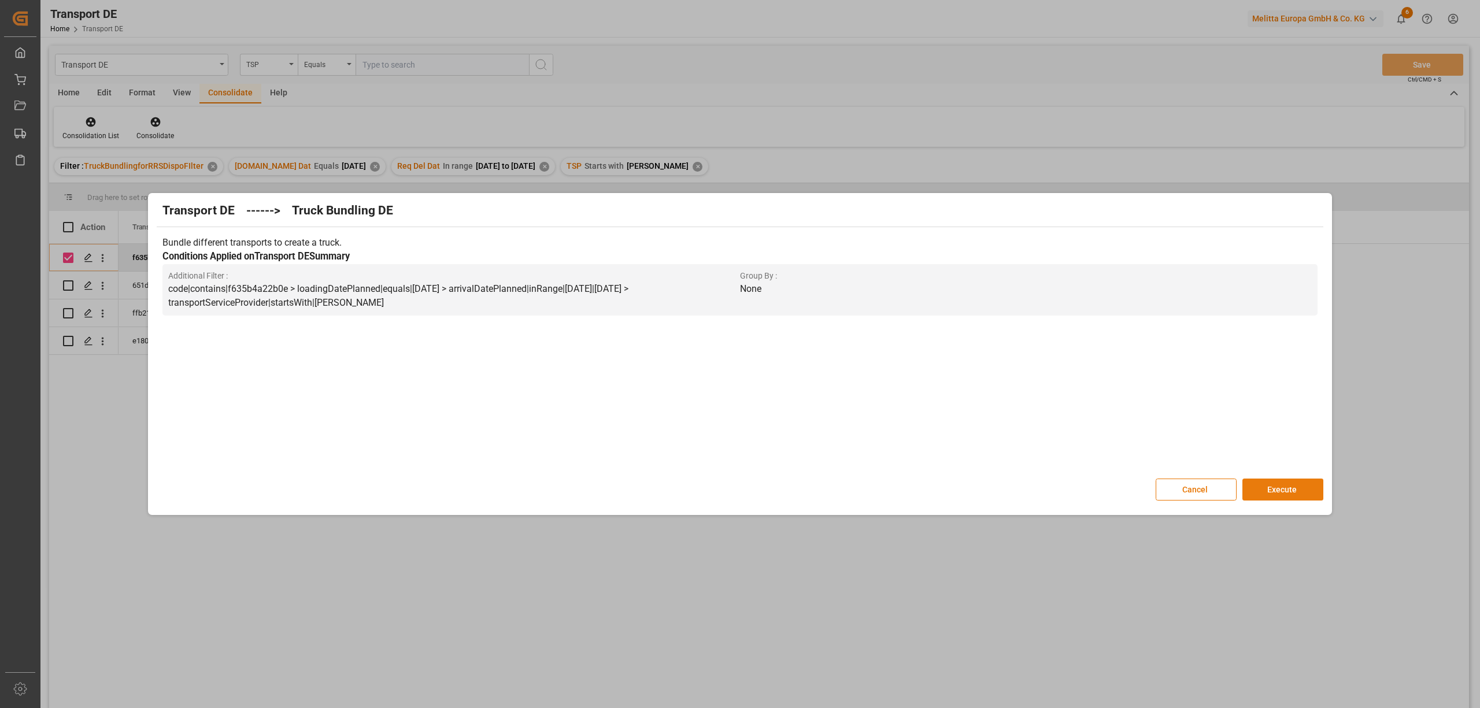
click at [1277, 490] on button "Execute" at bounding box center [1283, 490] width 81 height 22
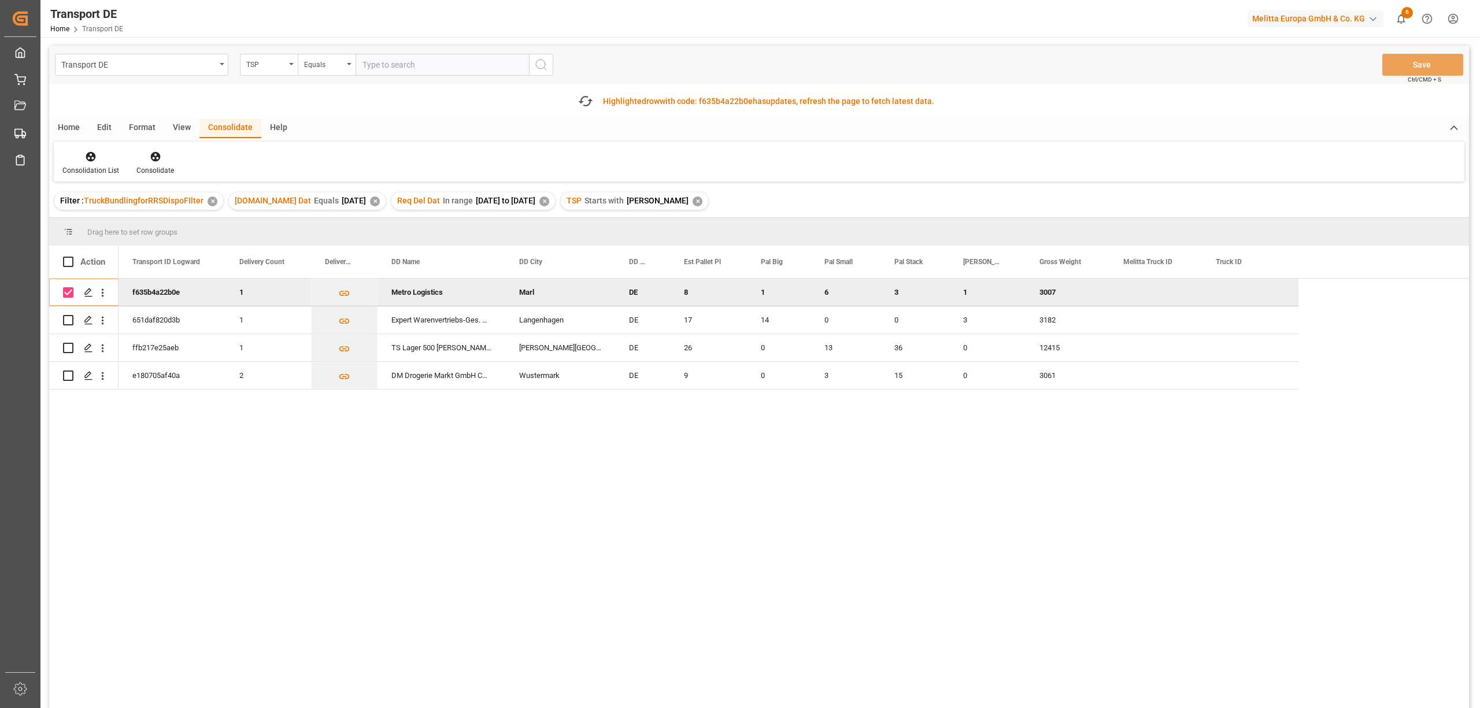
click at [69, 290] on input "Press Space to toggle row selection (checked)" at bounding box center [68, 292] width 10 height 10
checkbox input "false"
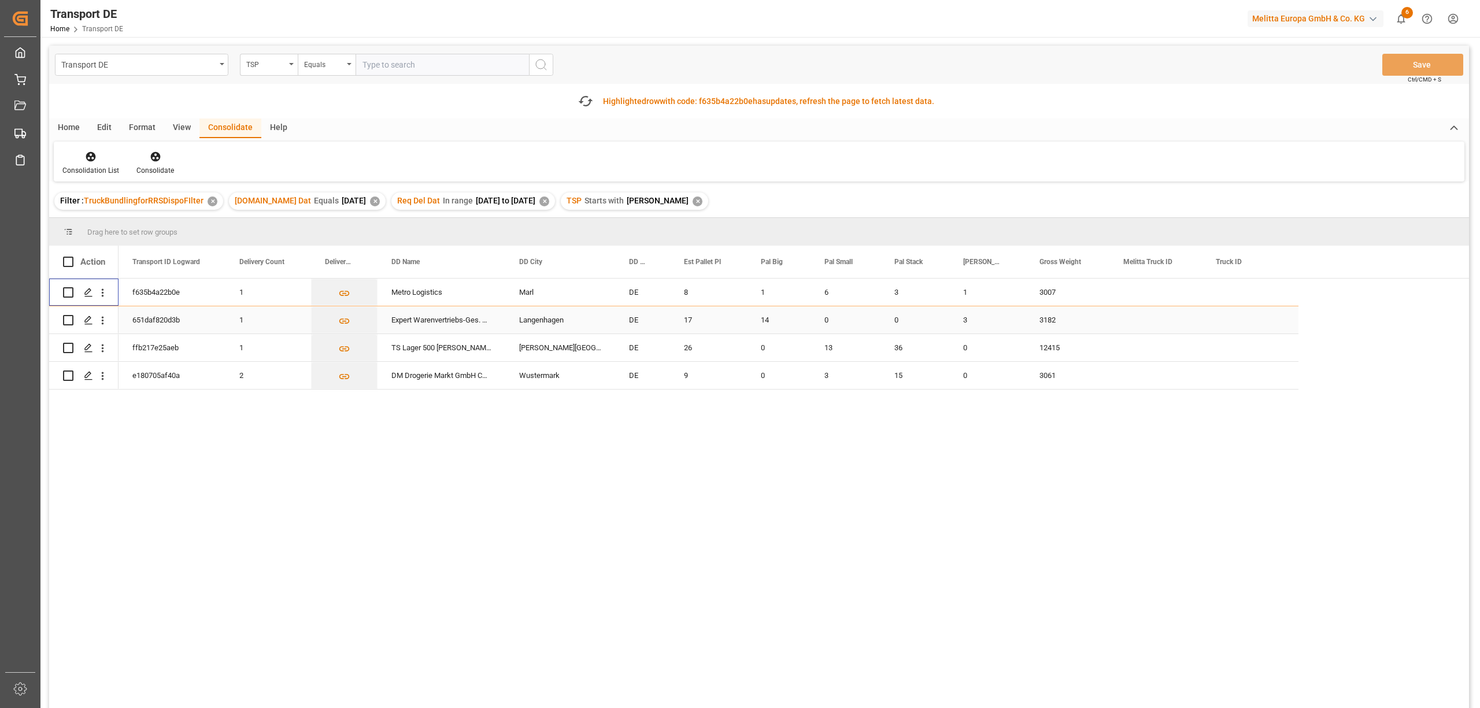
click at [69, 322] on input "Press Space to toggle row selection (unchecked)" at bounding box center [68, 320] width 10 height 10
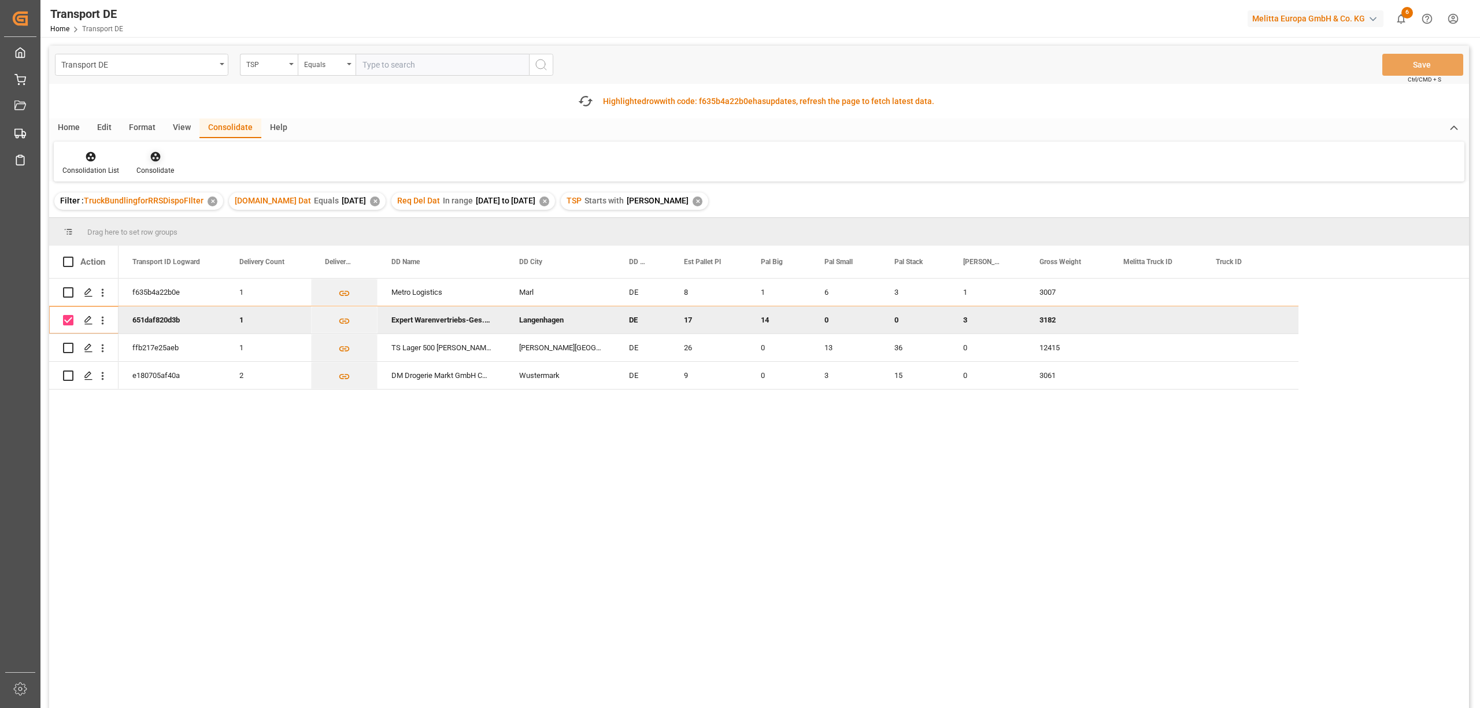
click at [153, 158] on icon at bounding box center [155, 157] width 10 height 10
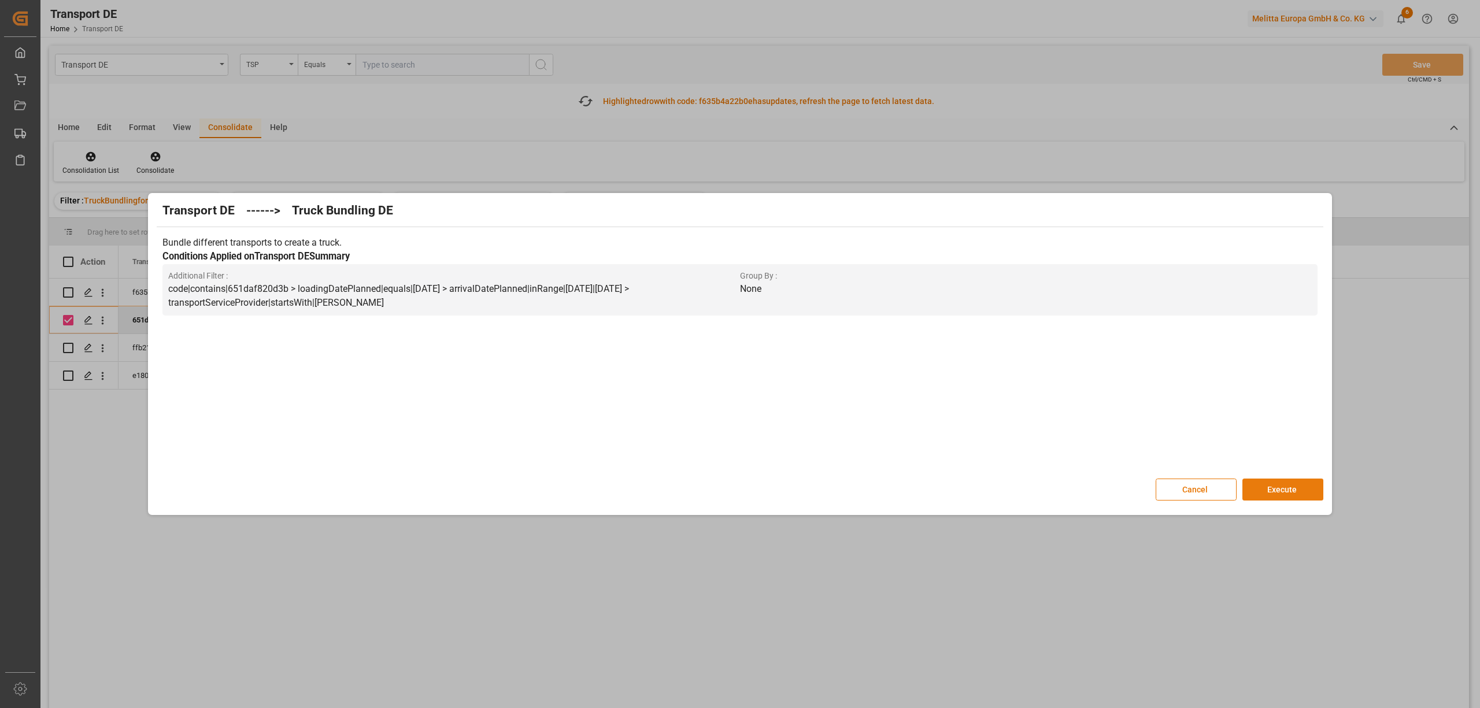
click at [1299, 491] on button "Execute" at bounding box center [1283, 490] width 81 height 22
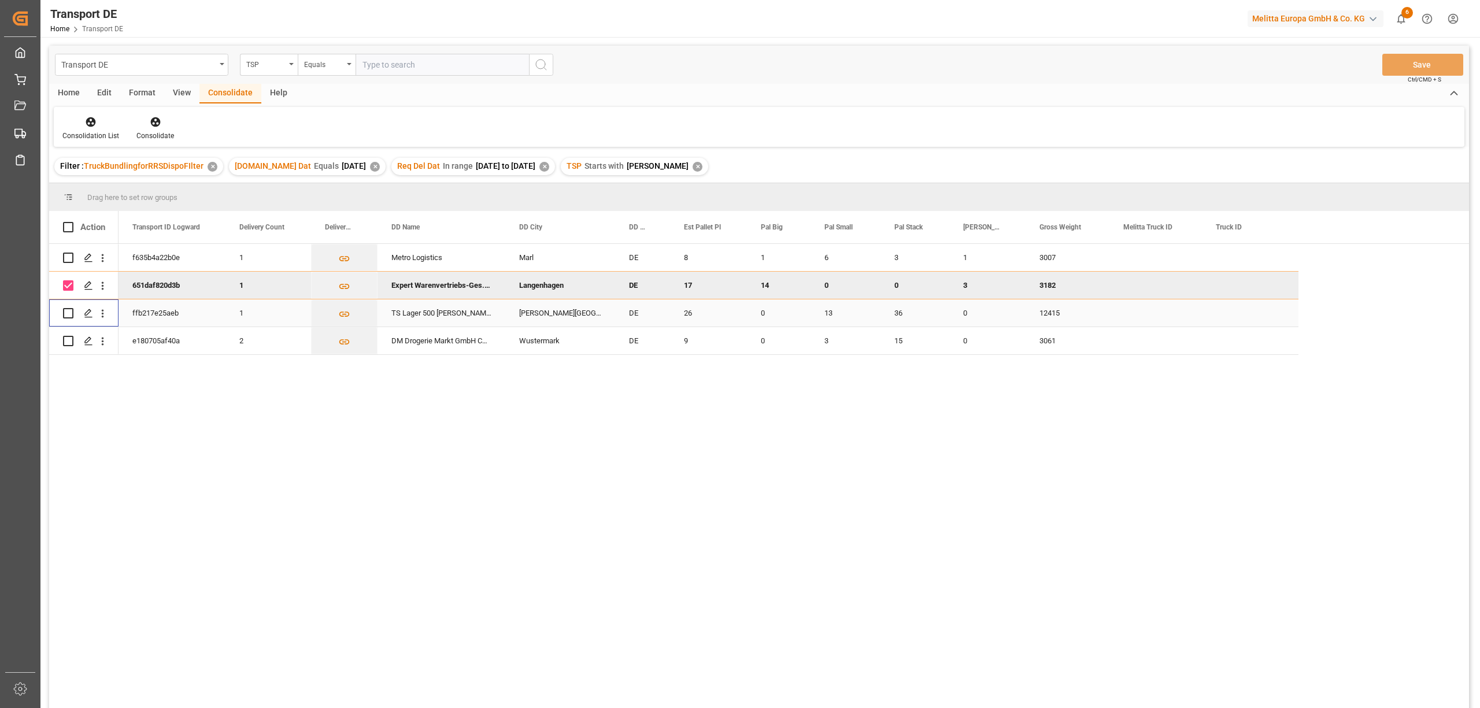
click at [72, 320] on div "Press SPACE to select this row." at bounding box center [68, 313] width 10 height 27
click at [68, 280] on input "Press Space to toggle row selection (checked)" at bounding box center [68, 285] width 10 height 10
checkbox input "false"
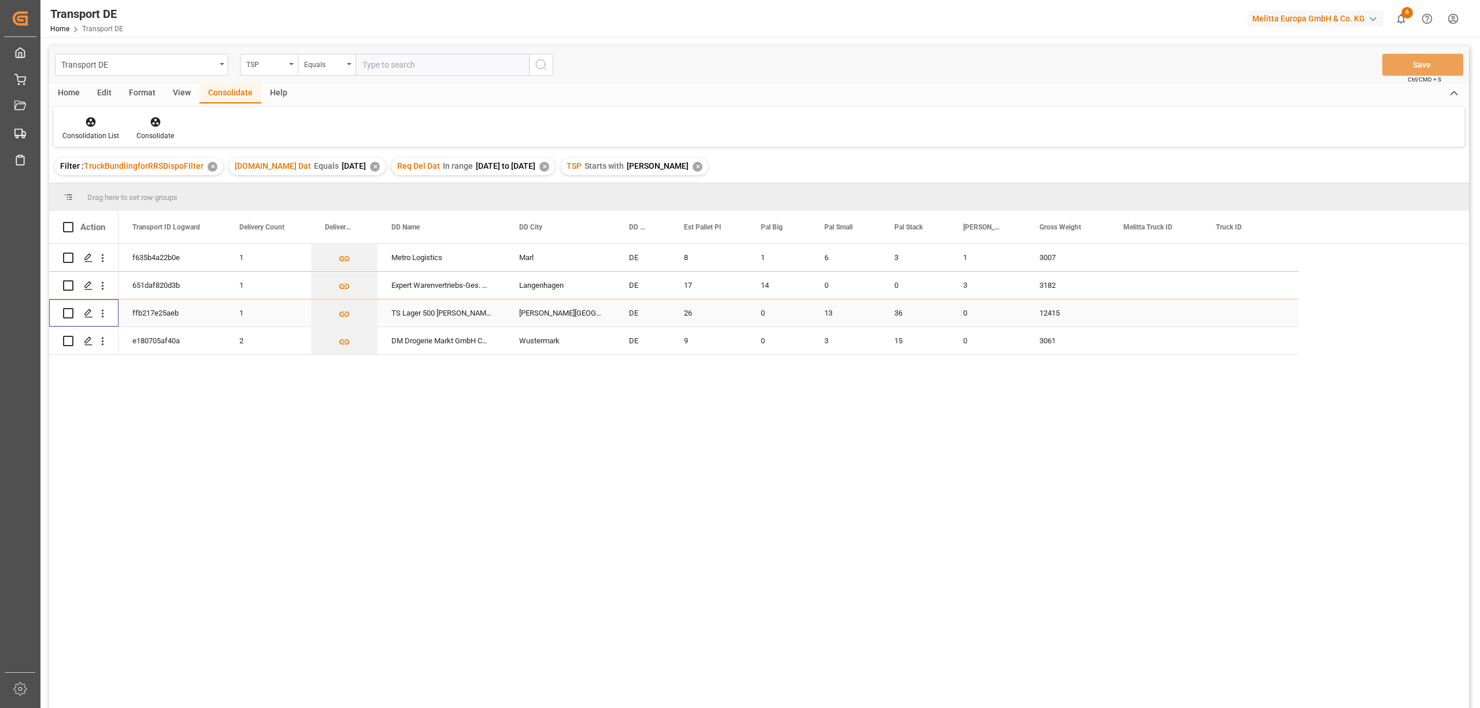
click at [67, 313] on input "Press Space to toggle row selection (unchecked)" at bounding box center [68, 313] width 10 height 10
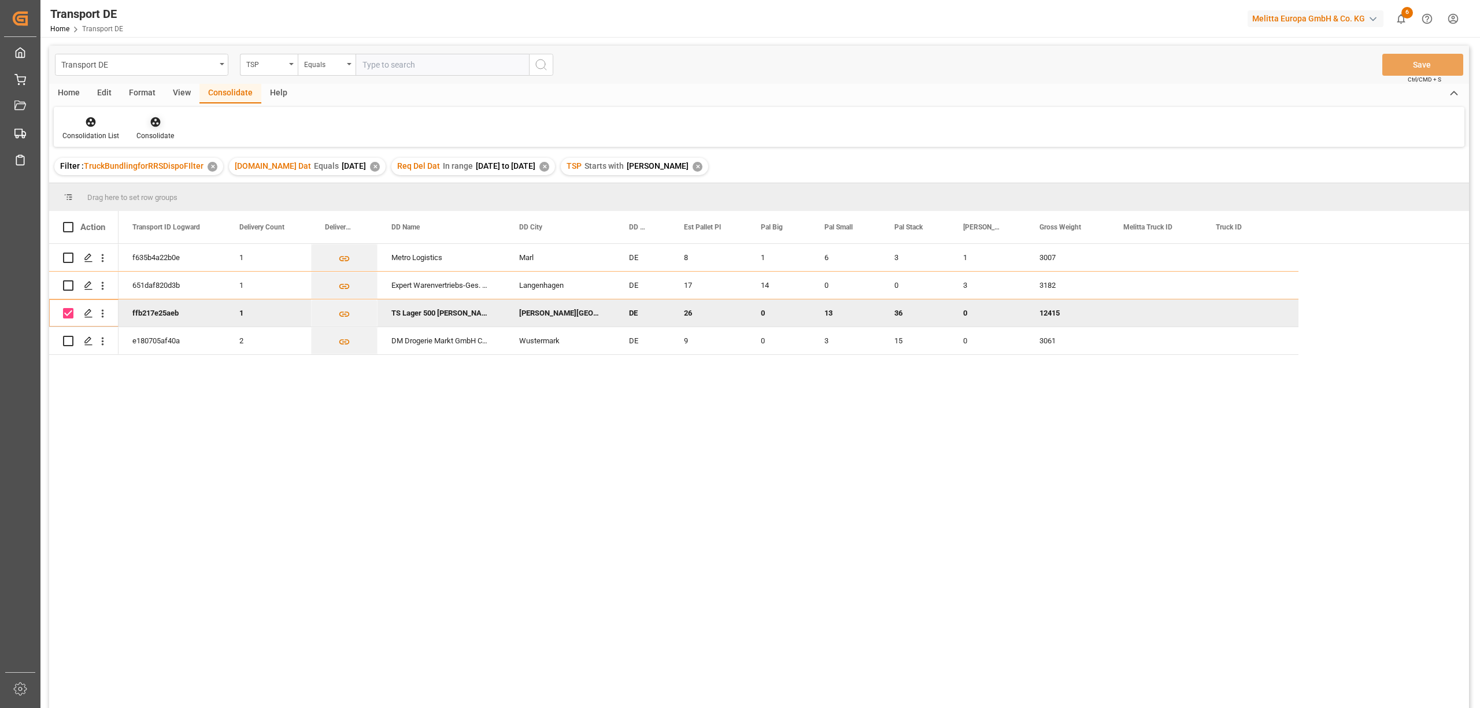
click at [158, 126] on icon at bounding box center [156, 122] width 12 height 12
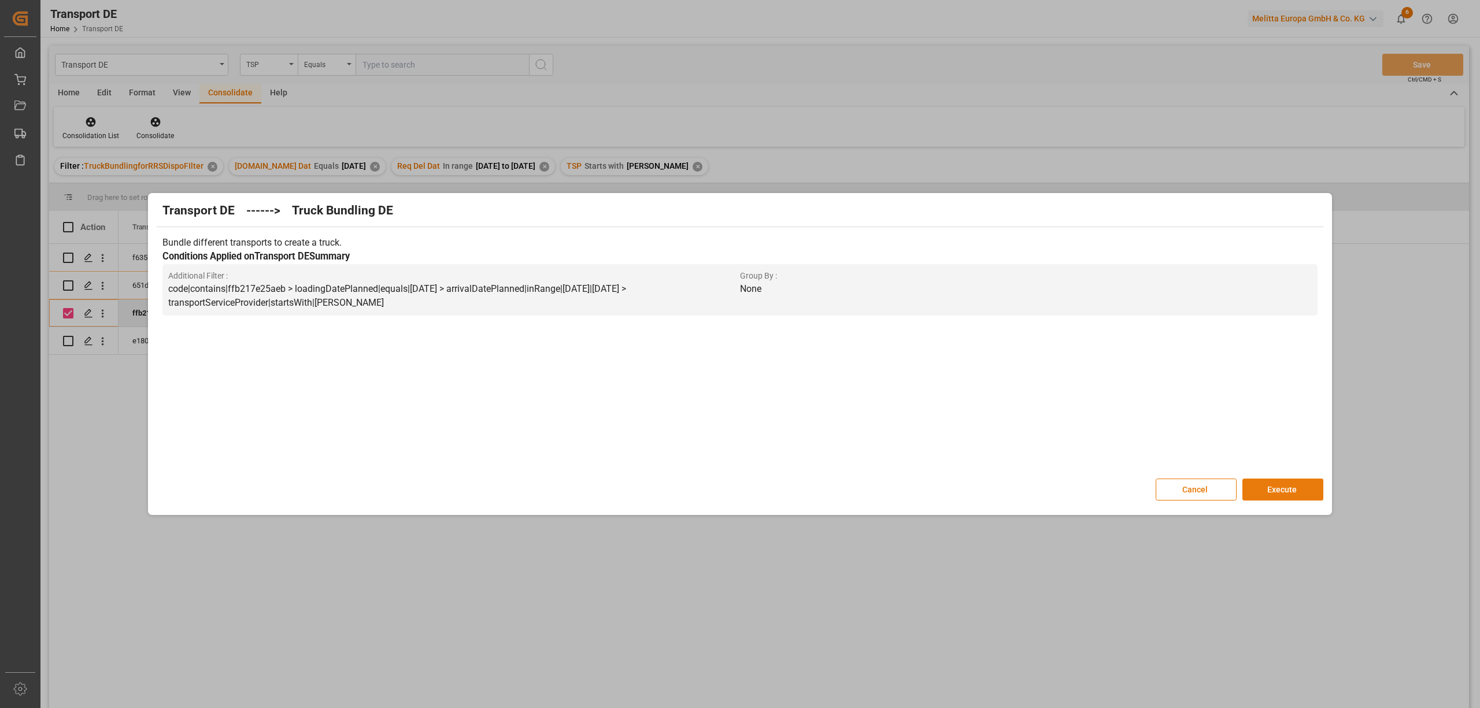
click at [1291, 483] on button "Execute" at bounding box center [1283, 490] width 81 height 22
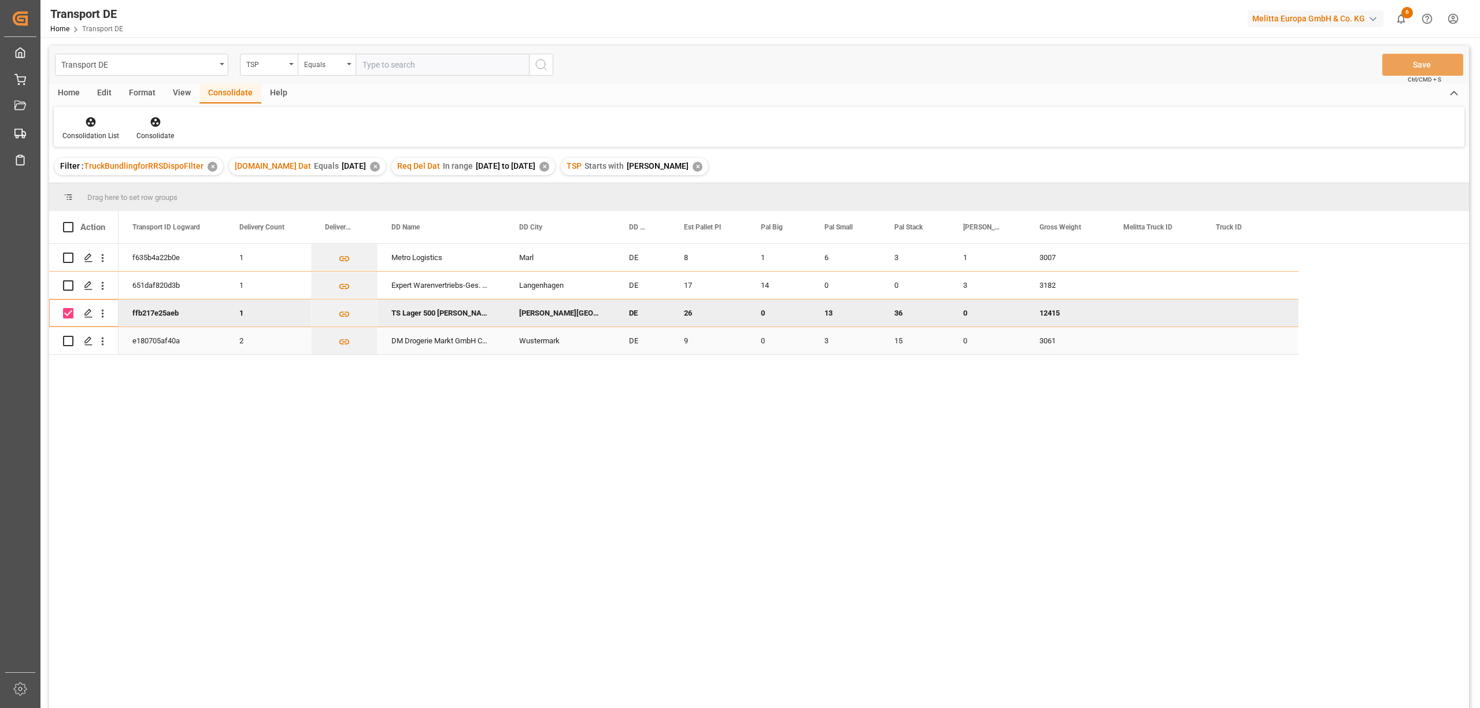
click at [66, 348] on div "Press SPACE to select this row." at bounding box center [68, 341] width 10 height 27
click at [65, 315] on input "Press Space to toggle row selection (checked)" at bounding box center [68, 313] width 10 height 10
checkbox input "false"
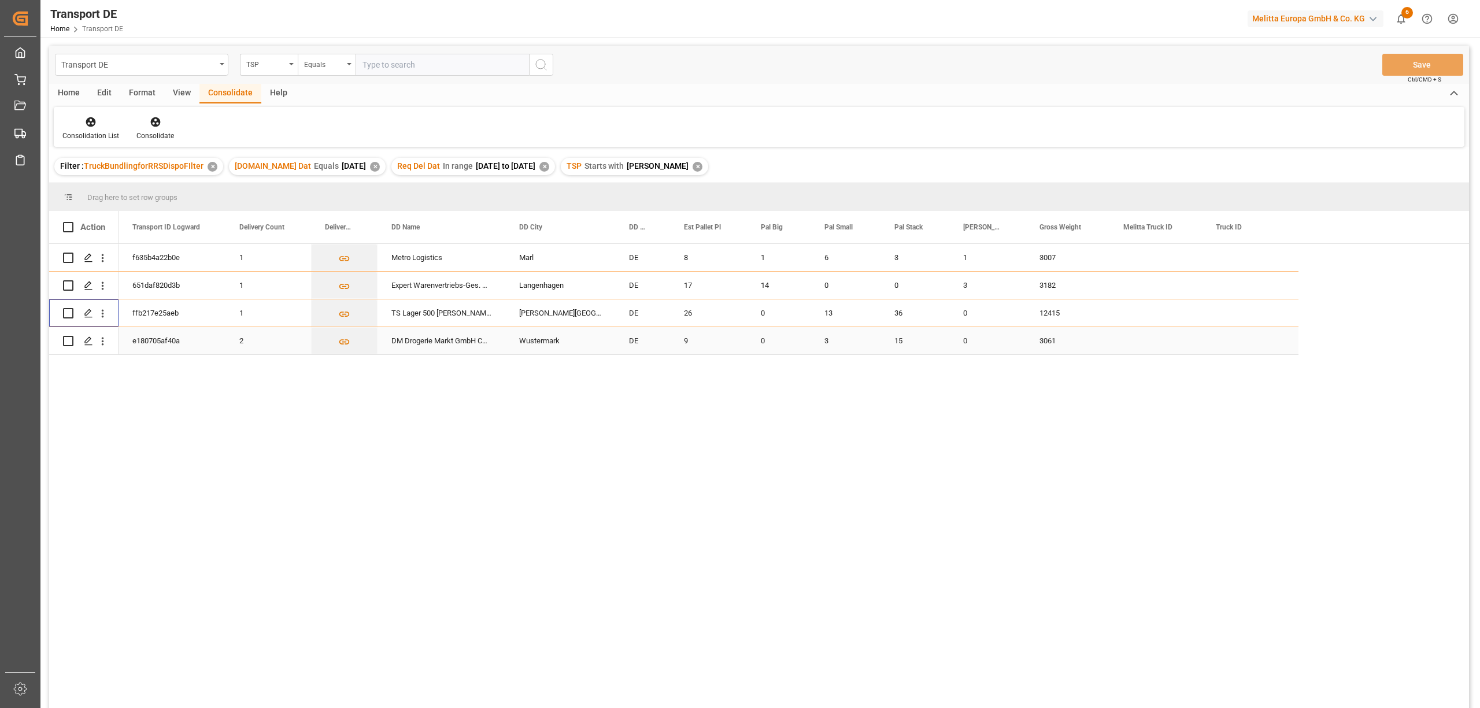
click at [70, 342] on input "Press Space to toggle row selection (unchecked)" at bounding box center [68, 341] width 10 height 10
checkbox input "true"
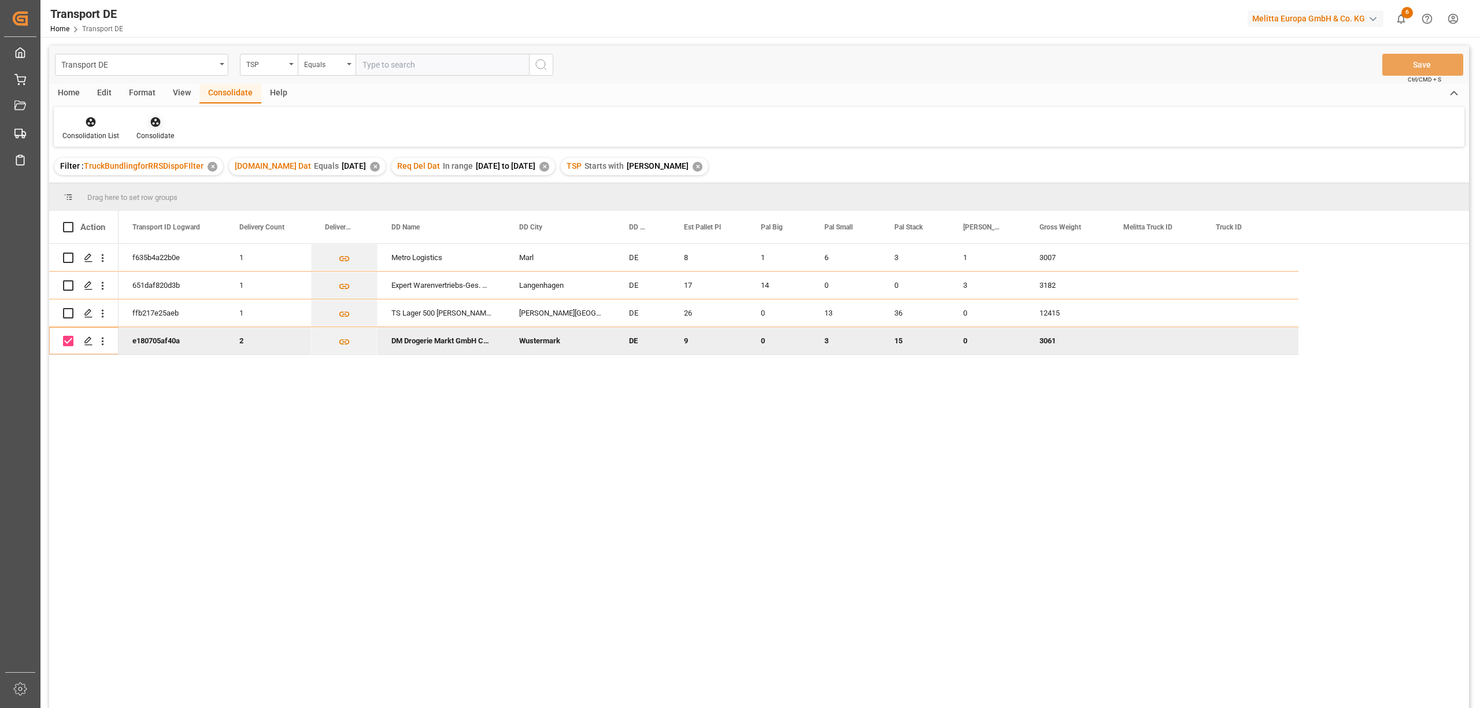
click at [151, 121] on icon at bounding box center [155, 122] width 10 height 10
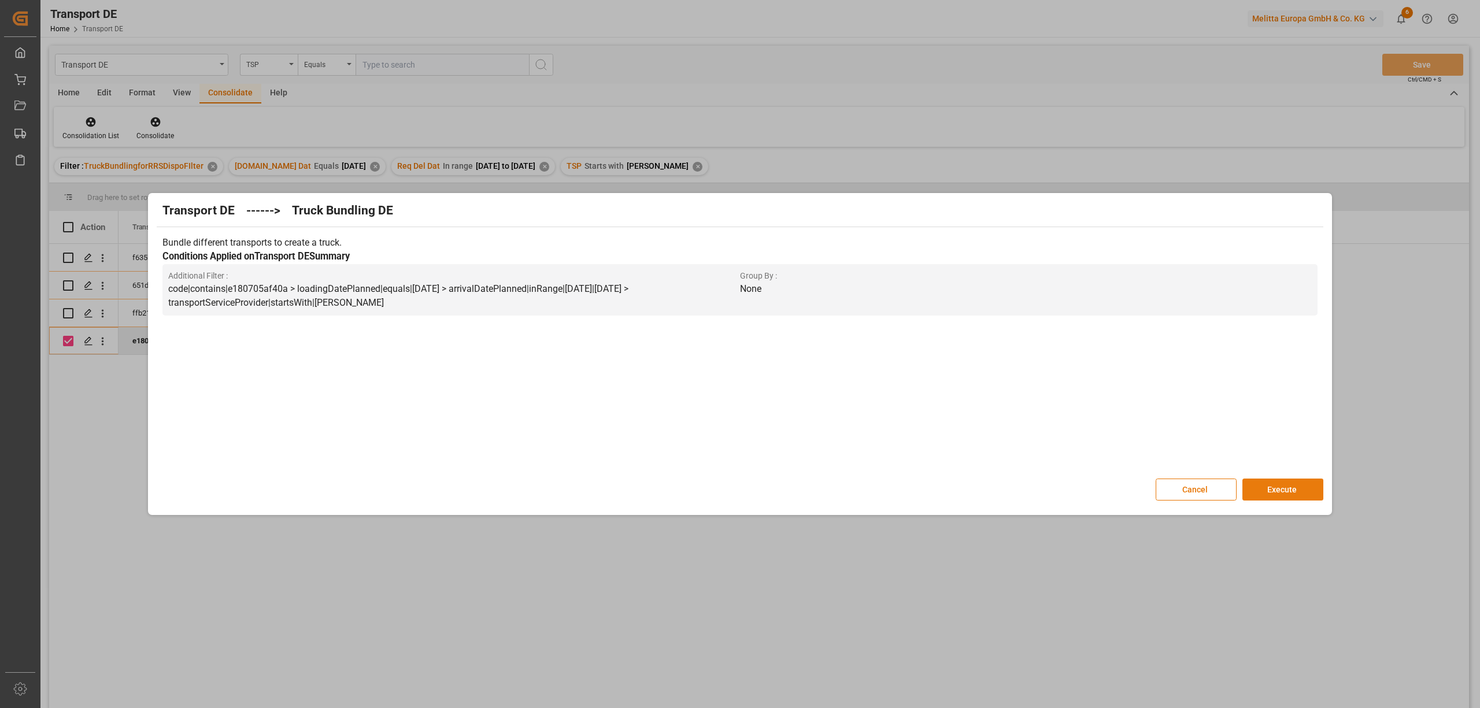
click at [1273, 489] on button "Execute" at bounding box center [1283, 490] width 81 height 22
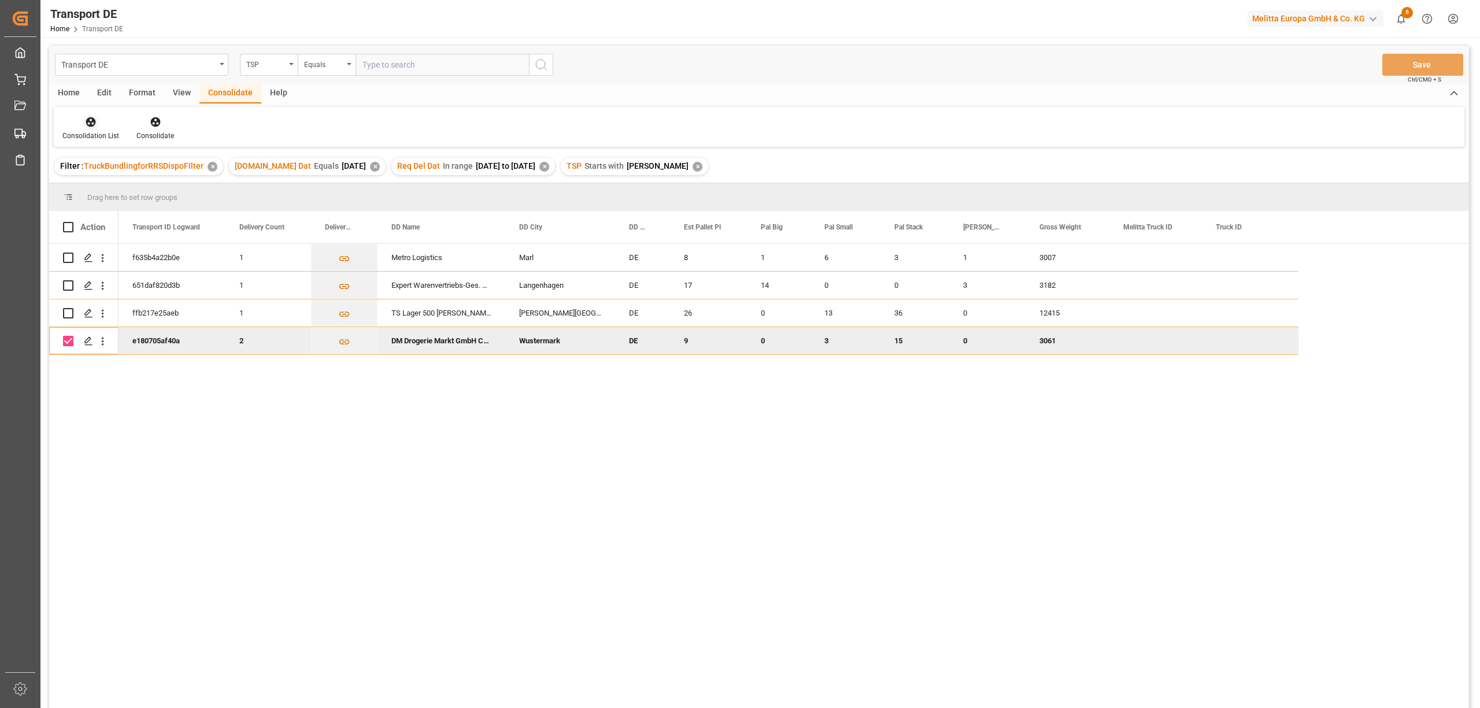
click at [91, 126] on icon at bounding box center [91, 122] width 10 height 10
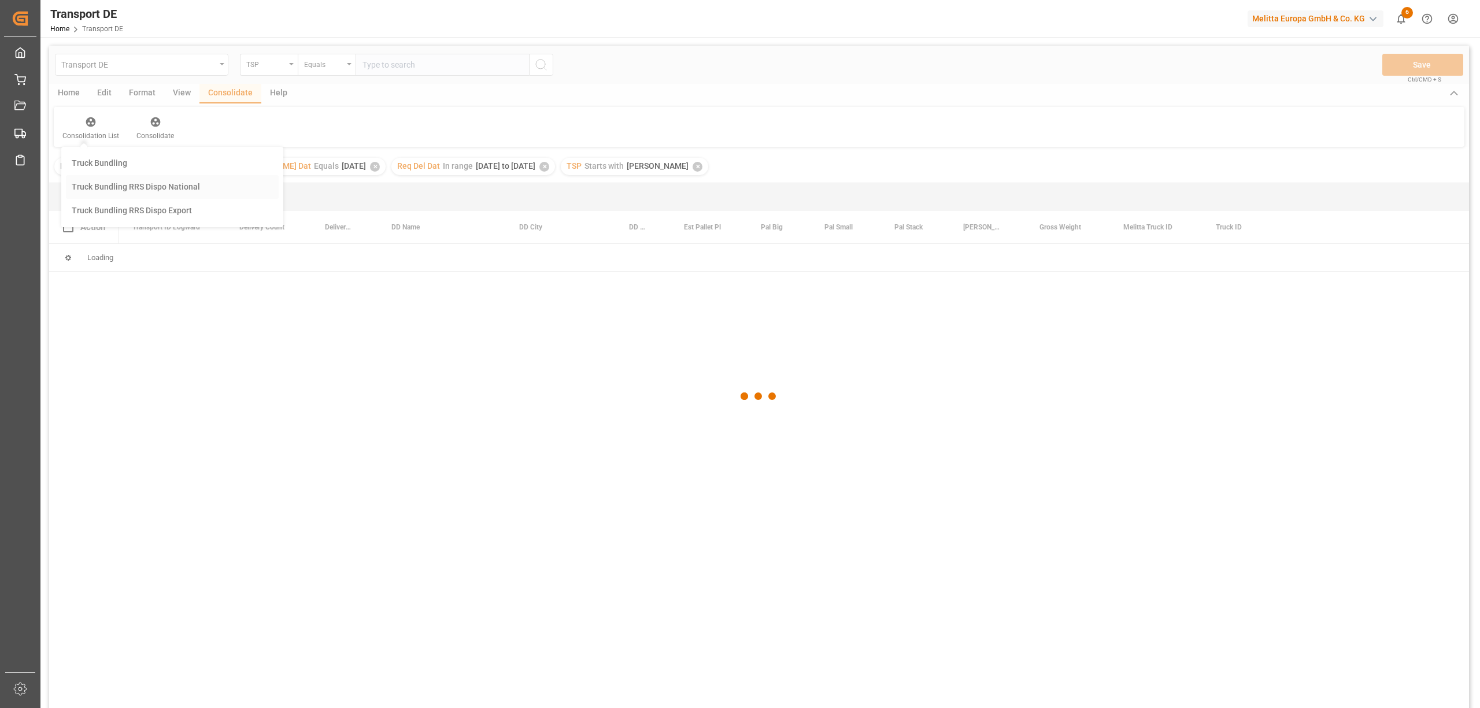
click at [105, 188] on div "Transport DE TSP Equals Save Ctrl/CMD + S Home Edit Format View Consolidate Hel…" at bounding box center [759, 392] width 1420 height 693
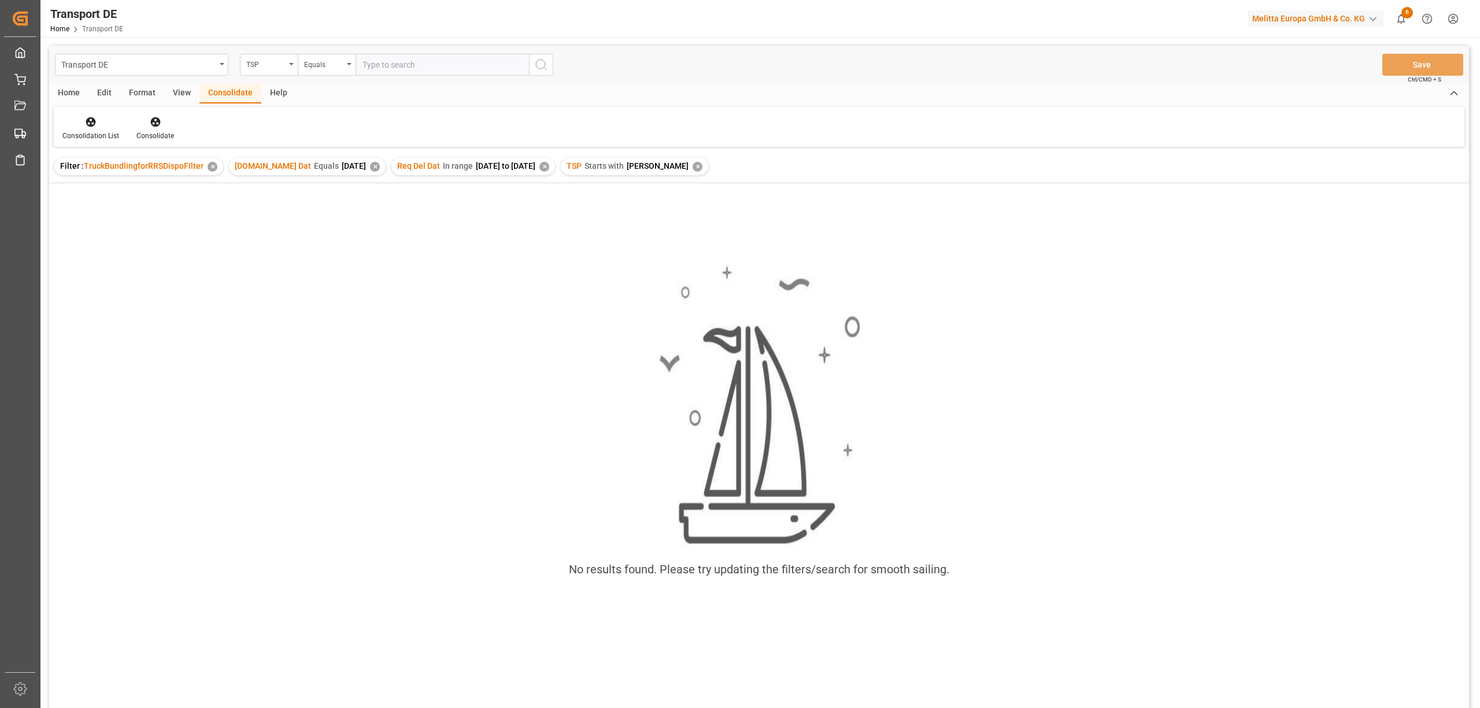
click at [693, 165] on div "✕" at bounding box center [698, 167] width 10 height 10
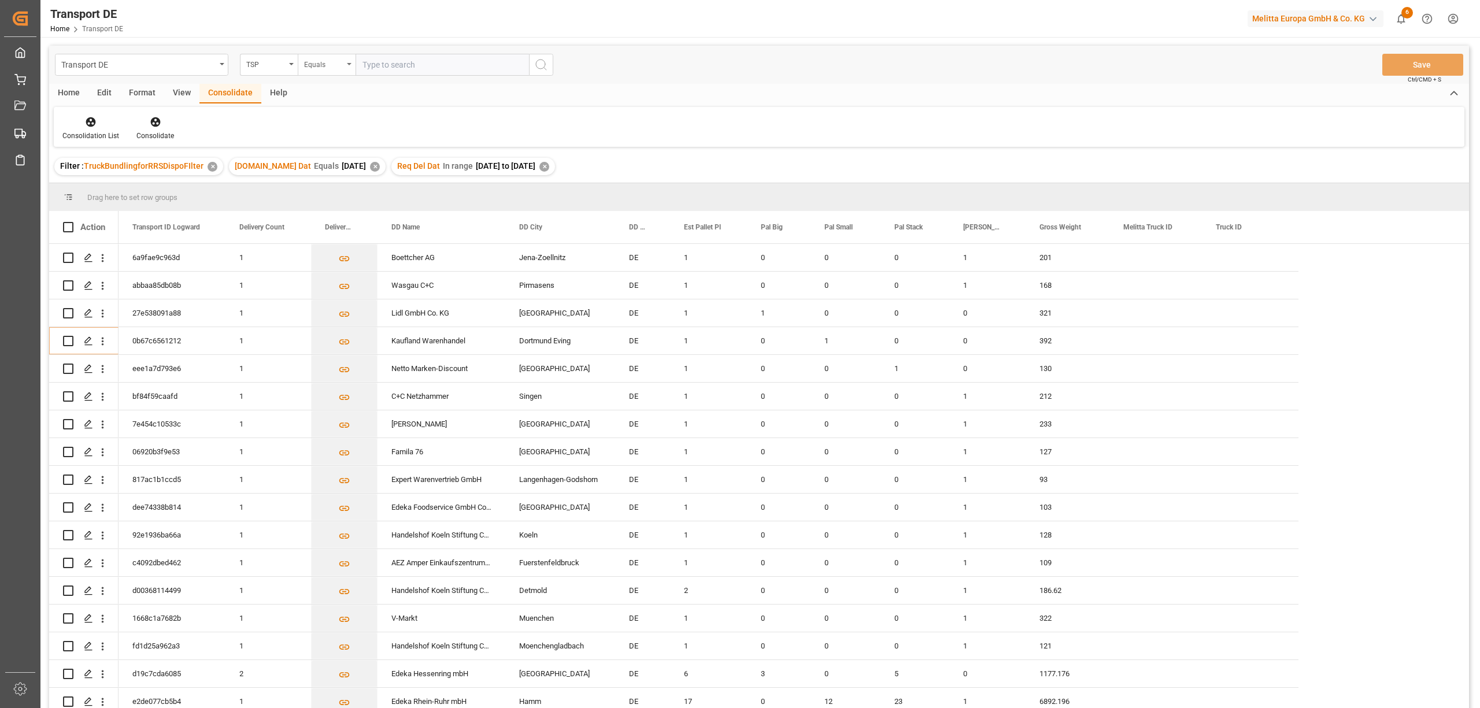
click at [319, 66] on div "Equals" at bounding box center [323, 63] width 39 height 13
drag, startPoint x: 325, startPoint y: 188, endPoint x: 385, endPoint y: 161, distance: 66.0
click at [326, 188] on div "Starts with" at bounding box center [384, 191] width 172 height 24
type input "LIT DE"
click at [540, 64] on icon "search button" at bounding box center [541, 65] width 14 height 14
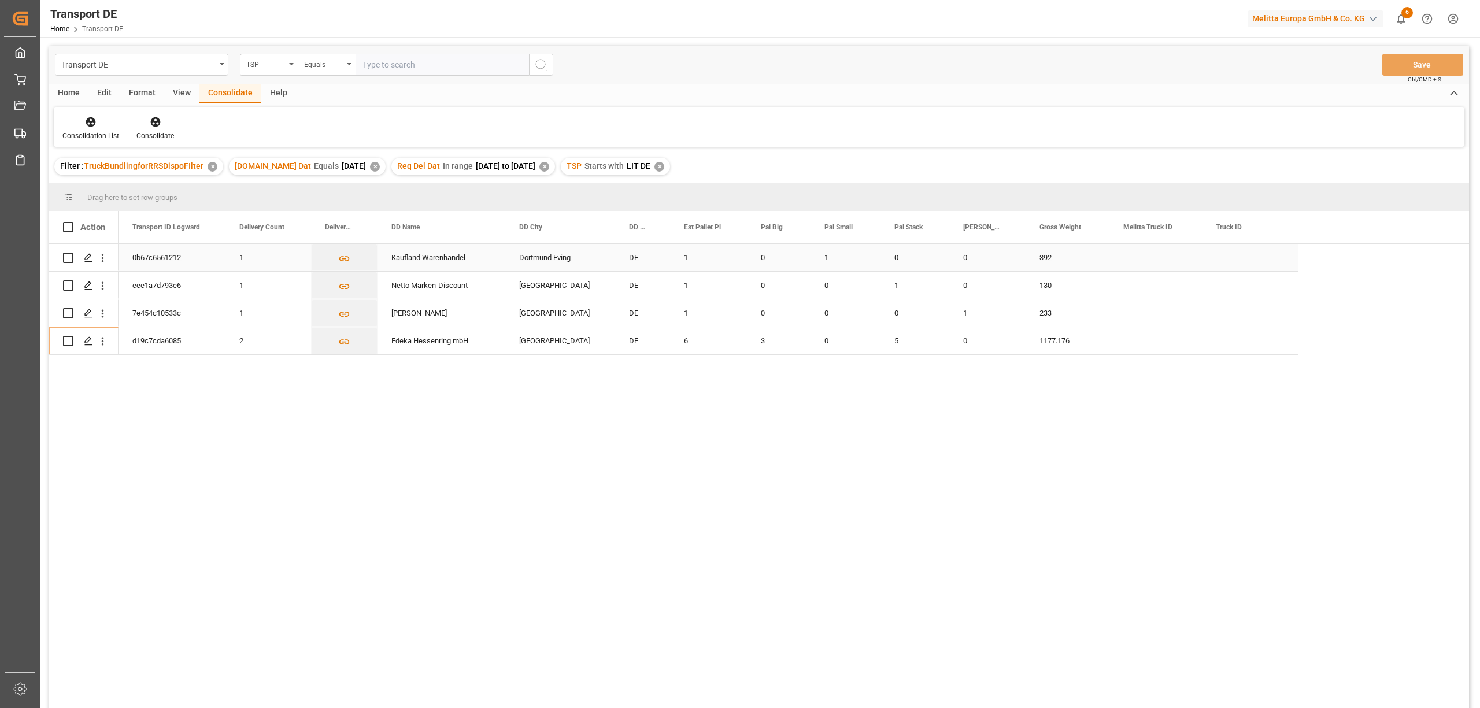
click at [70, 257] on input "Press Space to toggle row selection (unchecked)" at bounding box center [68, 258] width 10 height 10
checkbox input "true"
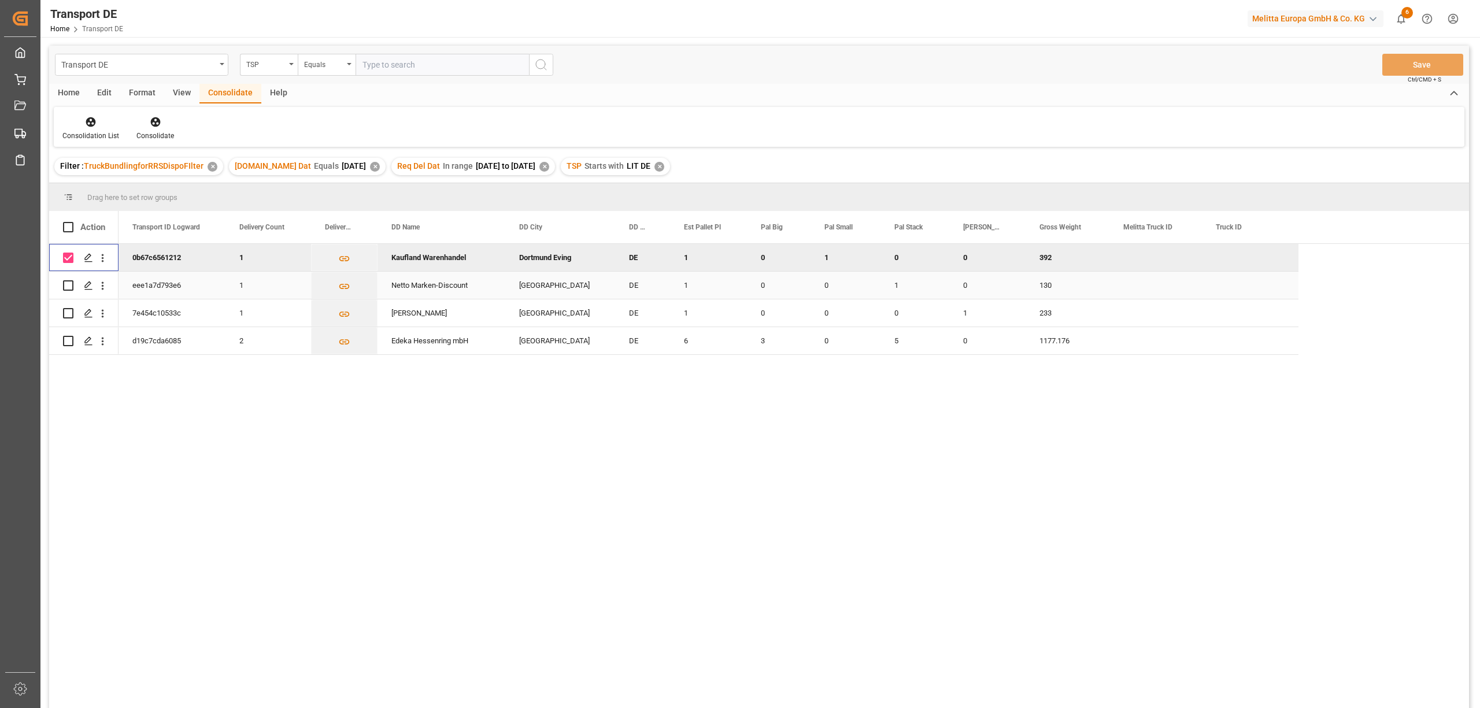
click at [65, 282] on input "Press Space to toggle row selection (unchecked)" at bounding box center [68, 285] width 10 height 10
checkbox input "true"
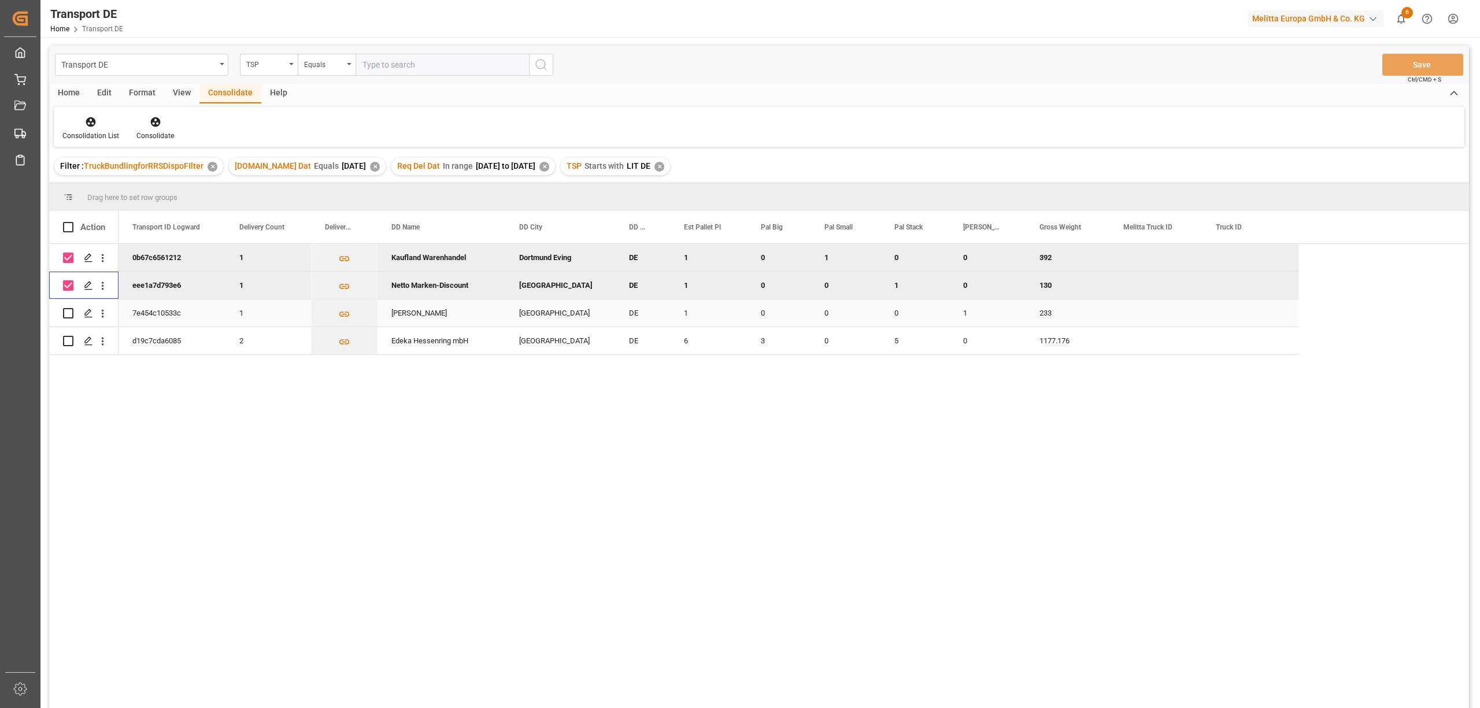
click at [68, 312] on input "Press Space to toggle row selection (unchecked)" at bounding box center [68, 313] width 10 height 10
checkbox input "true"
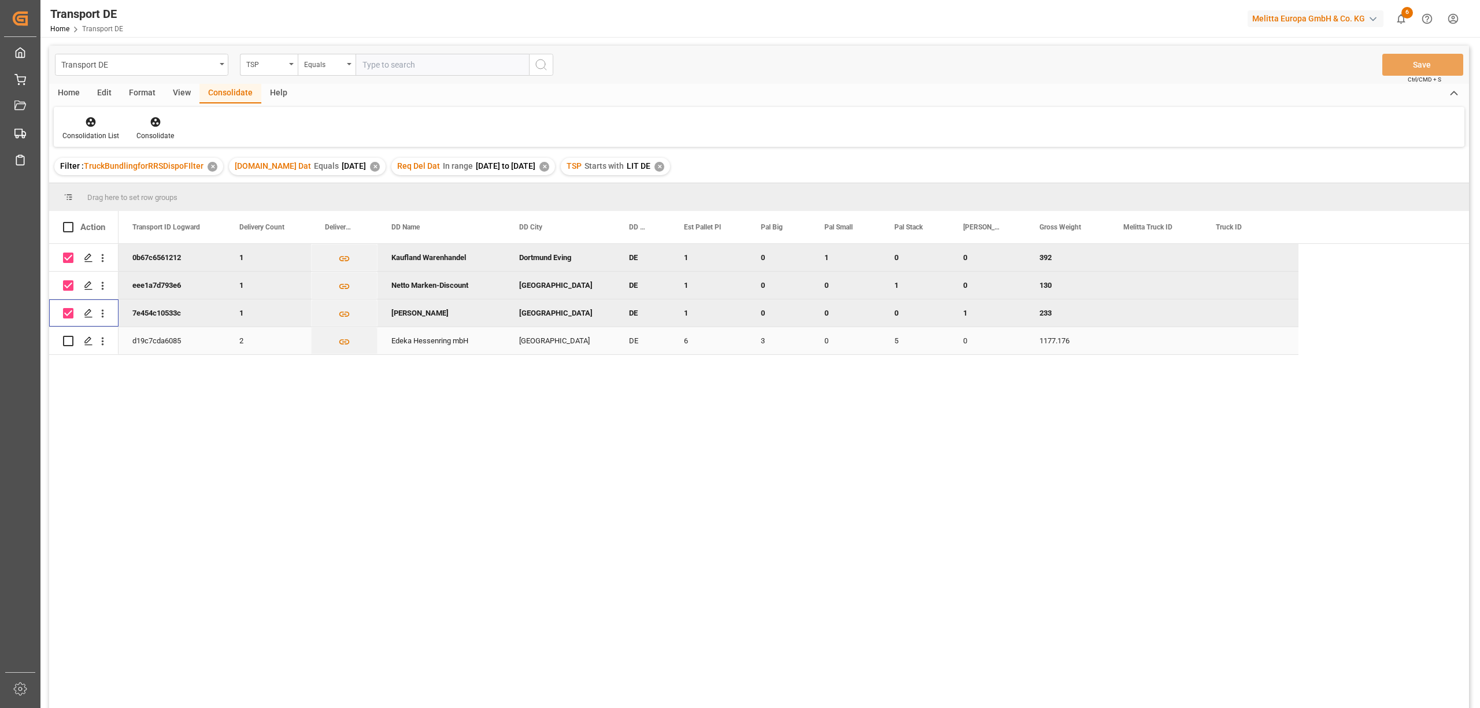
click at [68, 340] on input "Press Space to toggle row selection (unchecked)" at bounding box center [68, 341] width 10 height 10
checkbox input "true"
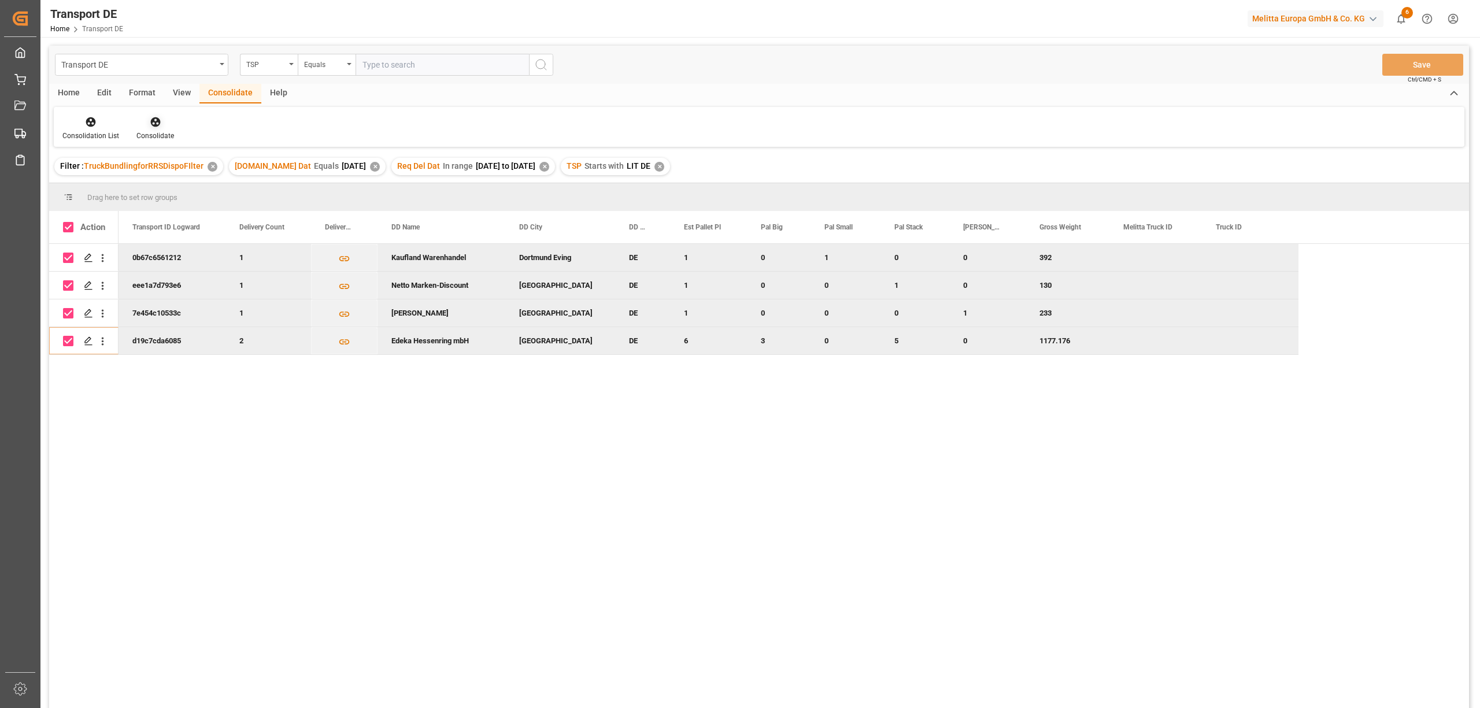
click at [155, 125] on icon at bounding box center [155, 122] width 10 height 10
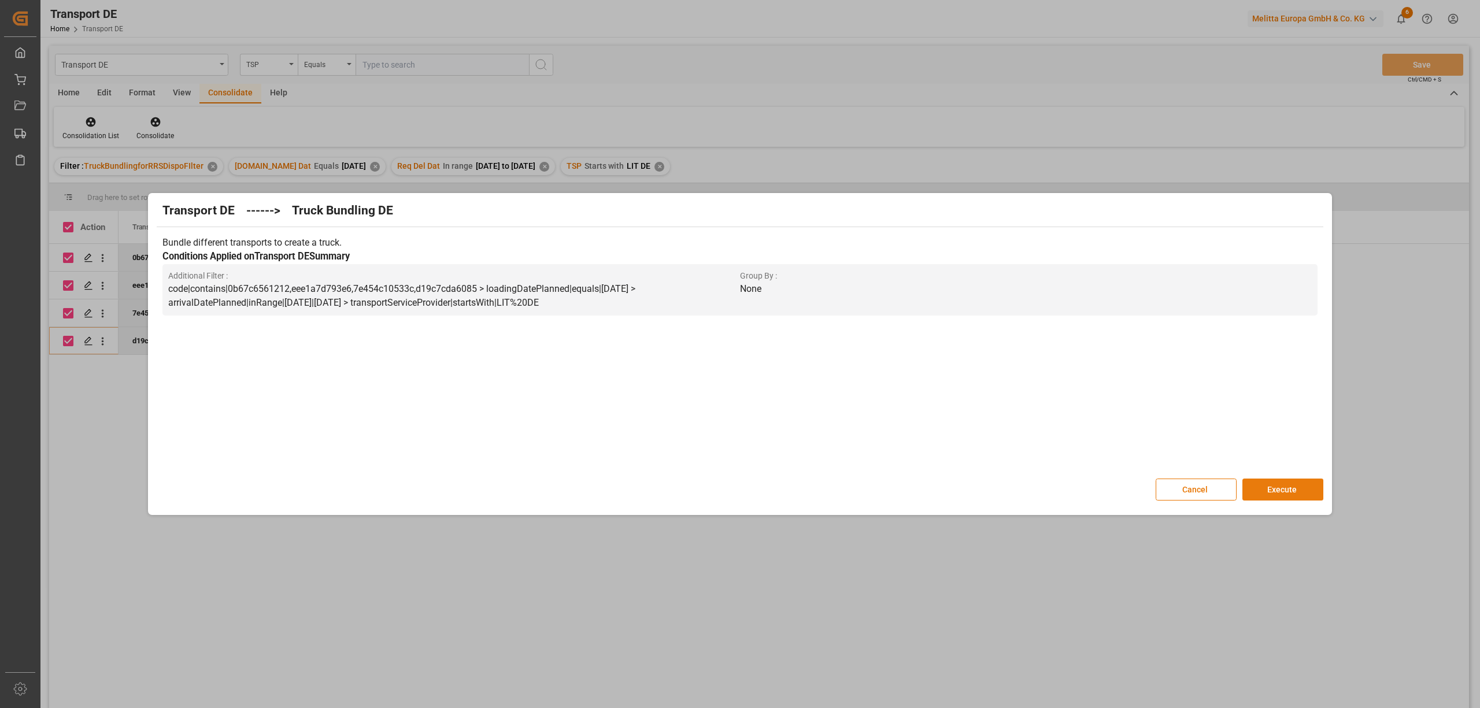
click at [1286, 493] on button "Execute" at bounding box center [1283, 490] width 81 height 22
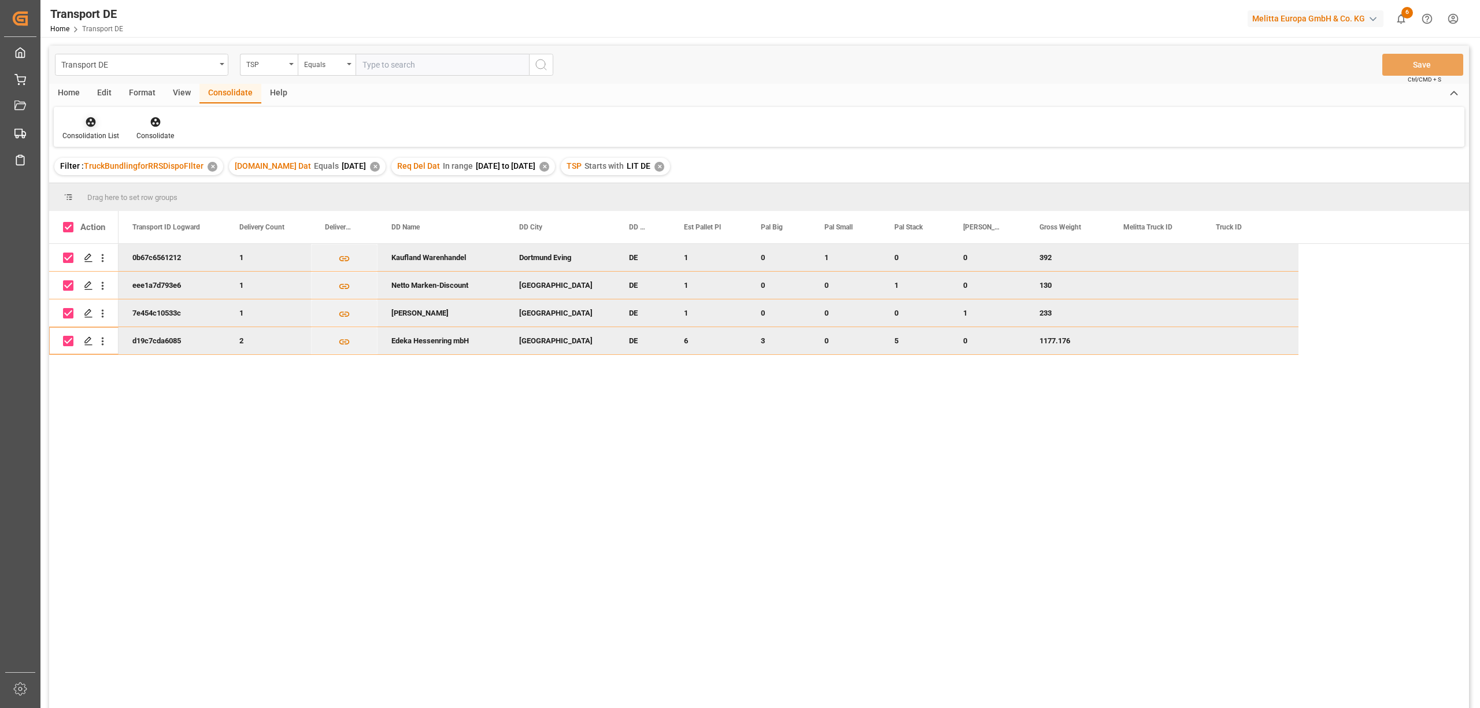
click at [95, 131] on div "Consolidation List" at bounding box center [90, 136] width 57 height 10
click at [121, 195] on div "Transport DE TSP Equals Save Ctrl/CMD + S Home Edit Format View Consolidate Hel…" at bounding box center [759, 392] width 1420 height 693
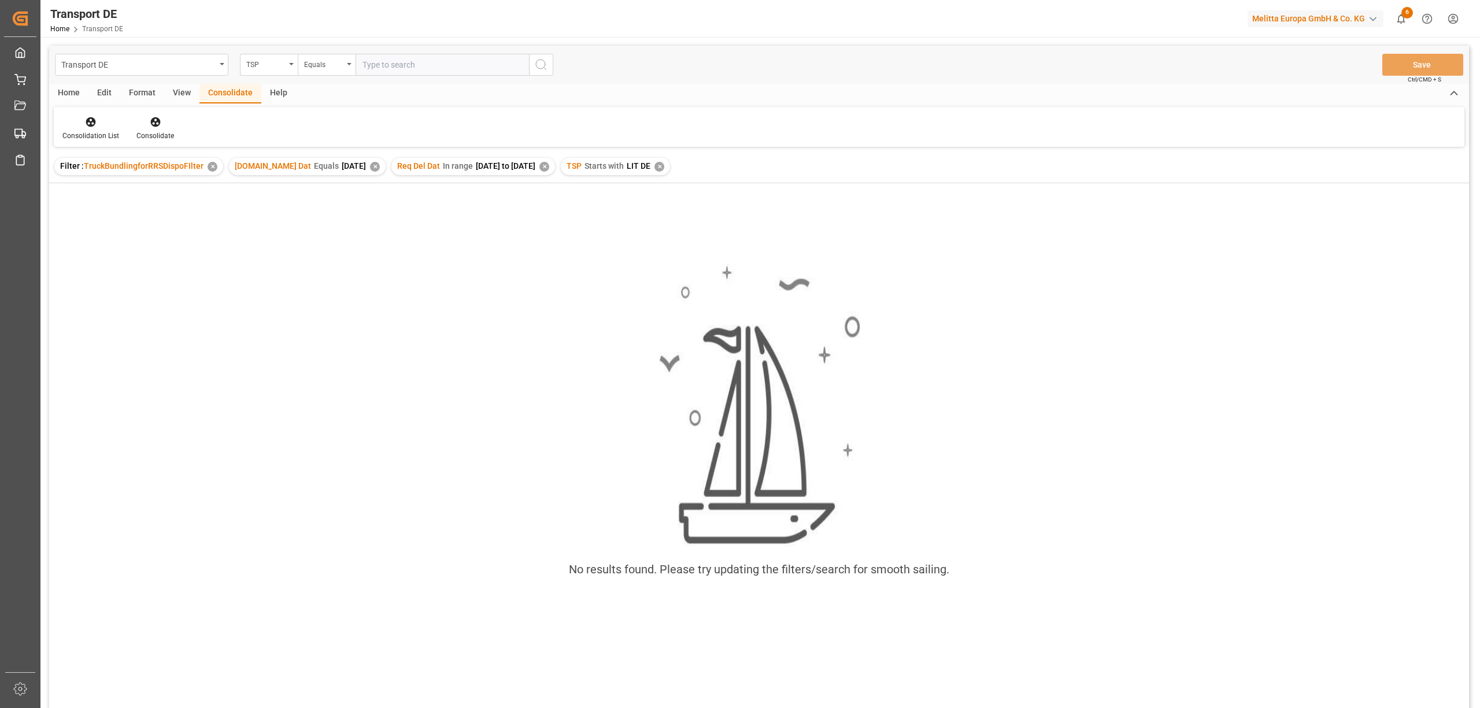
click at [664, 164] on div "✕" at bounding box center [660, 167] width 10 height 10
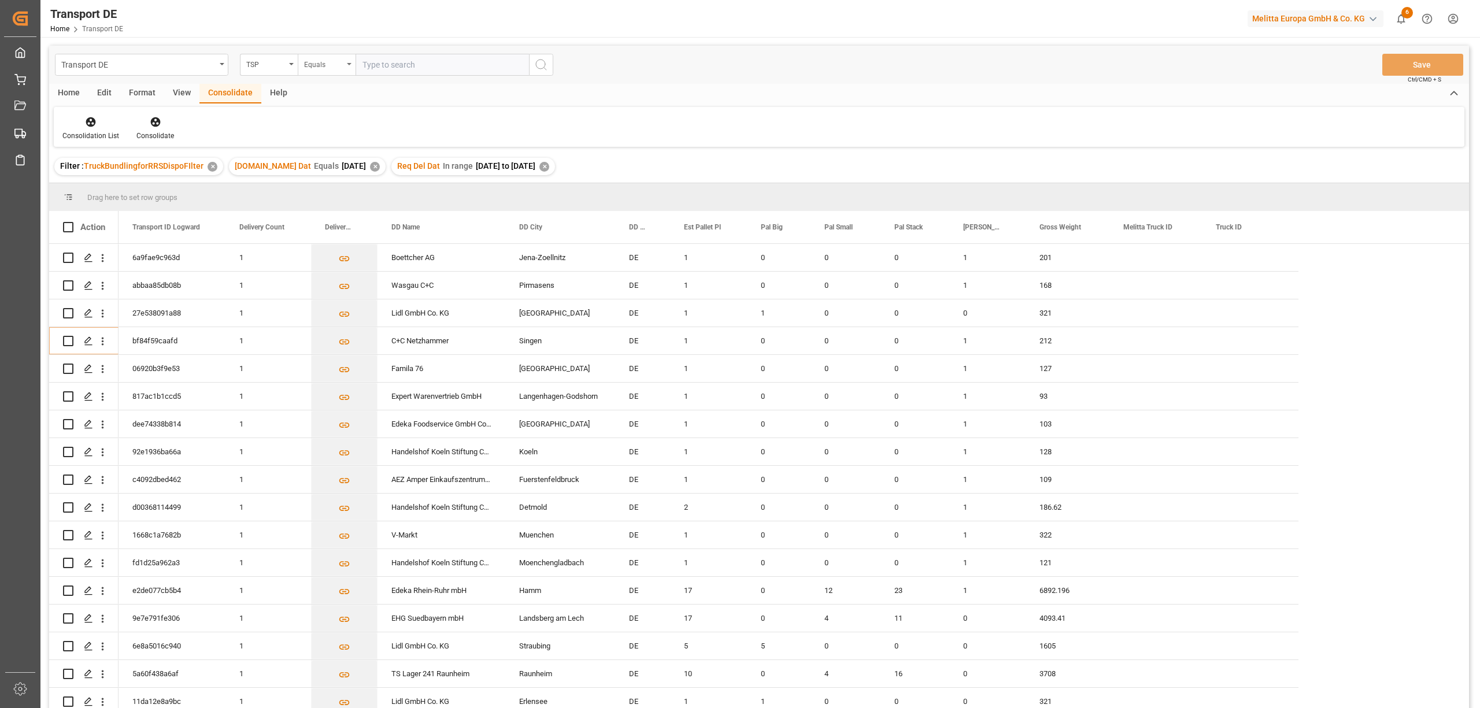
click at [322, 62] on div "Equals" at bounding box center [323, 63] width 39 height 13
click at [339, 191] on div "Starts with" at bounding box center [384, 191] width 172 height 24
type input "Dachser DE"
click at [542, 68] on icon "search button" at bounding box center [541, 65] width 14 height 14
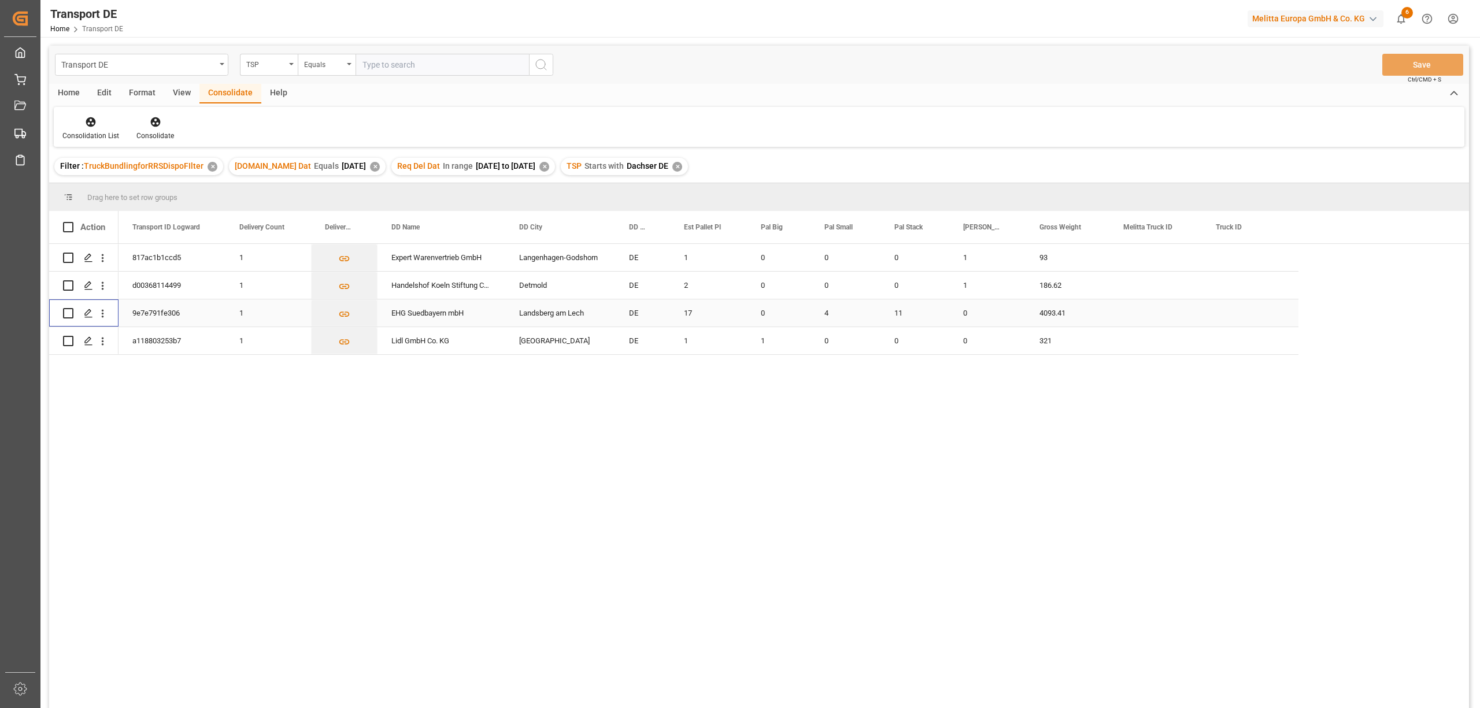
click at [68, 311] on input "Press Space to toggle row selection (unchecked)" at bounding box center [68, 313] width 10 height 10
checkbox input "true"
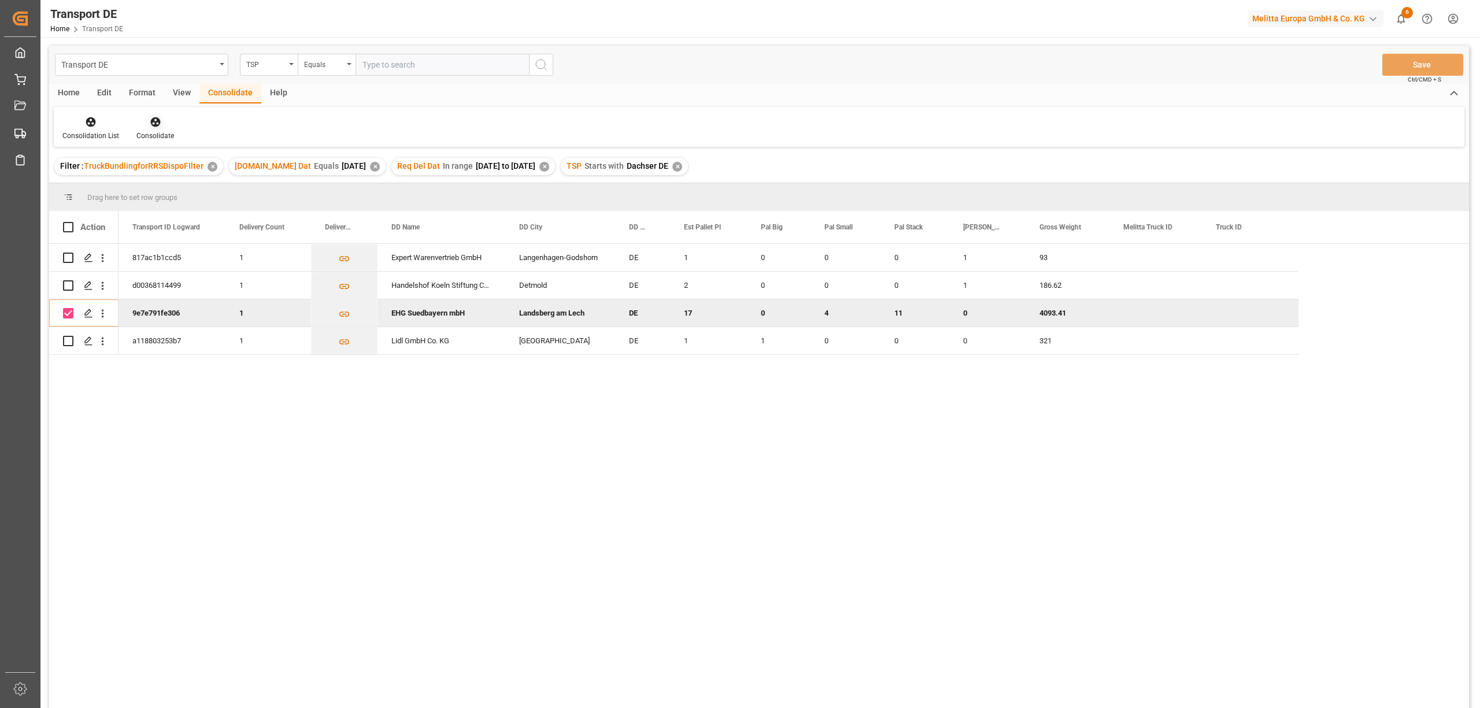
click at [153, 124] on icon at bounding box center [156, 122] width 12 height 12
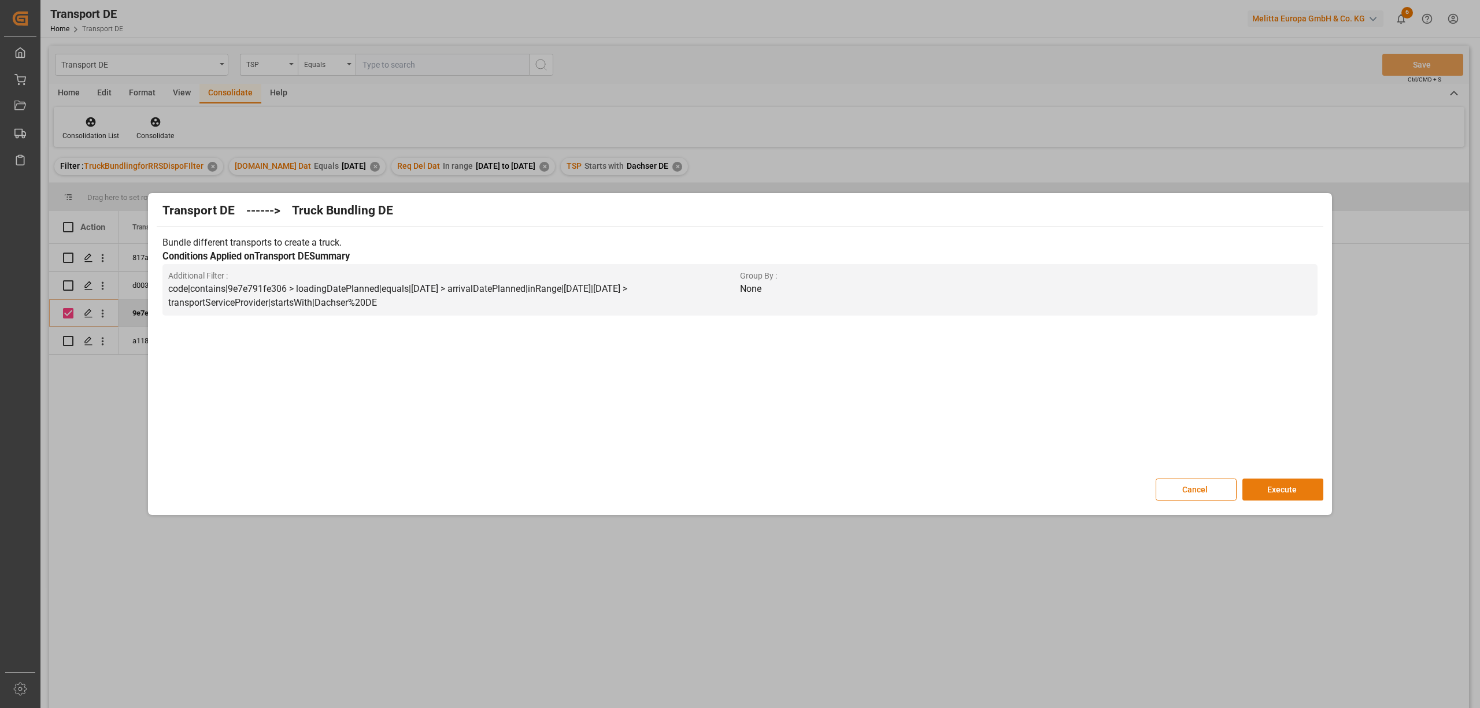
click at [1266, 492] on button "Execute" at bounding box center [1283, 490] width 81 height 22
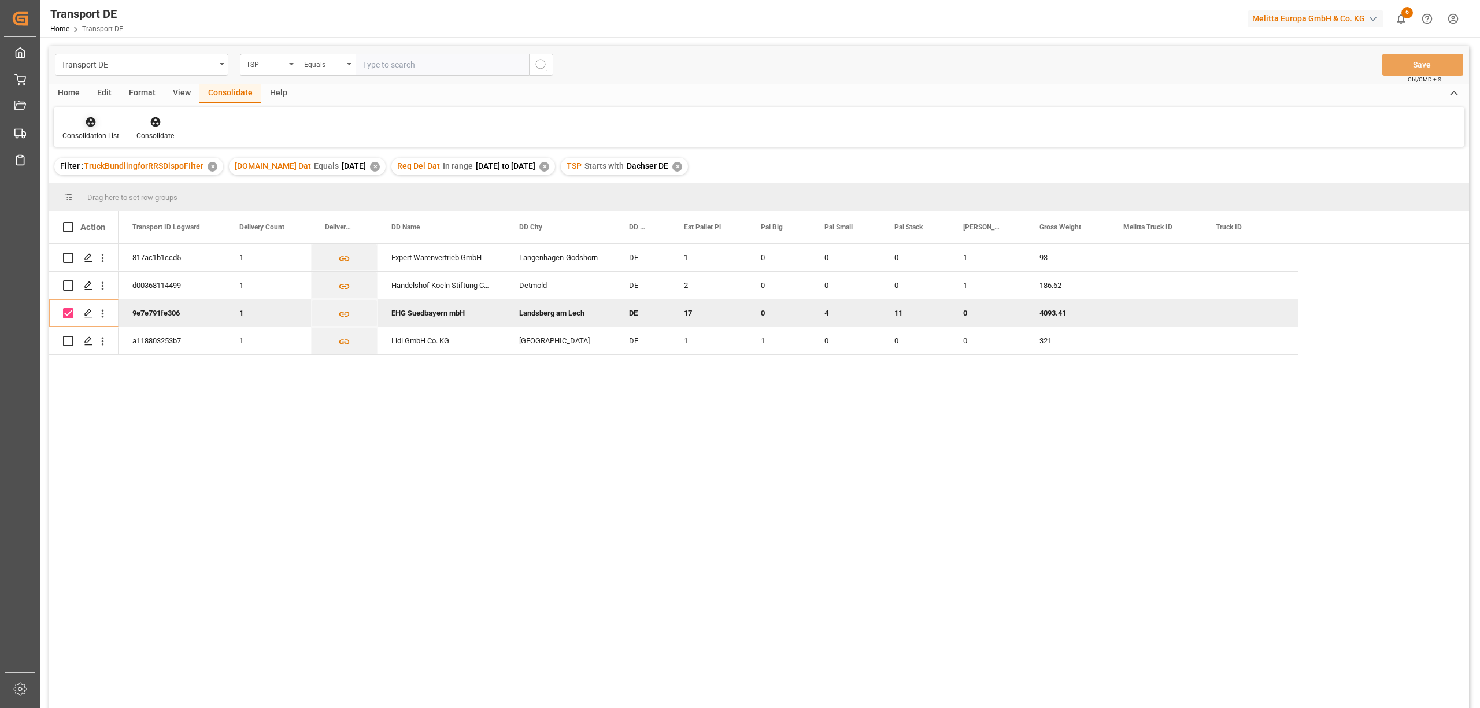
click at [91, 125] on icon at bounding box center [91, 122] width 10 height 10
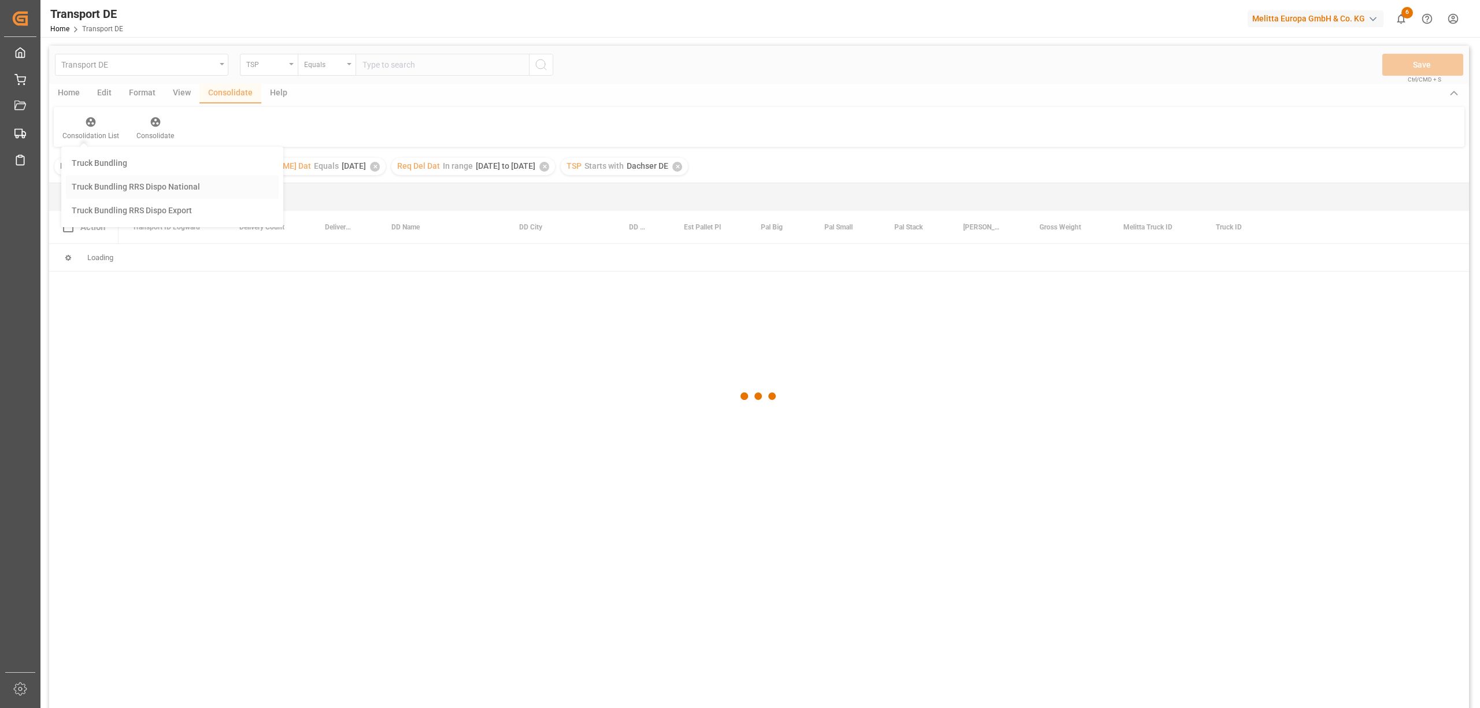
click at [118, 190] on div "Transport DE TSP Equals Save Ctrl/CMD + S Home Edit Format View Consolidate Hel…" at bounding box center [759, 392] width 1420 height 693
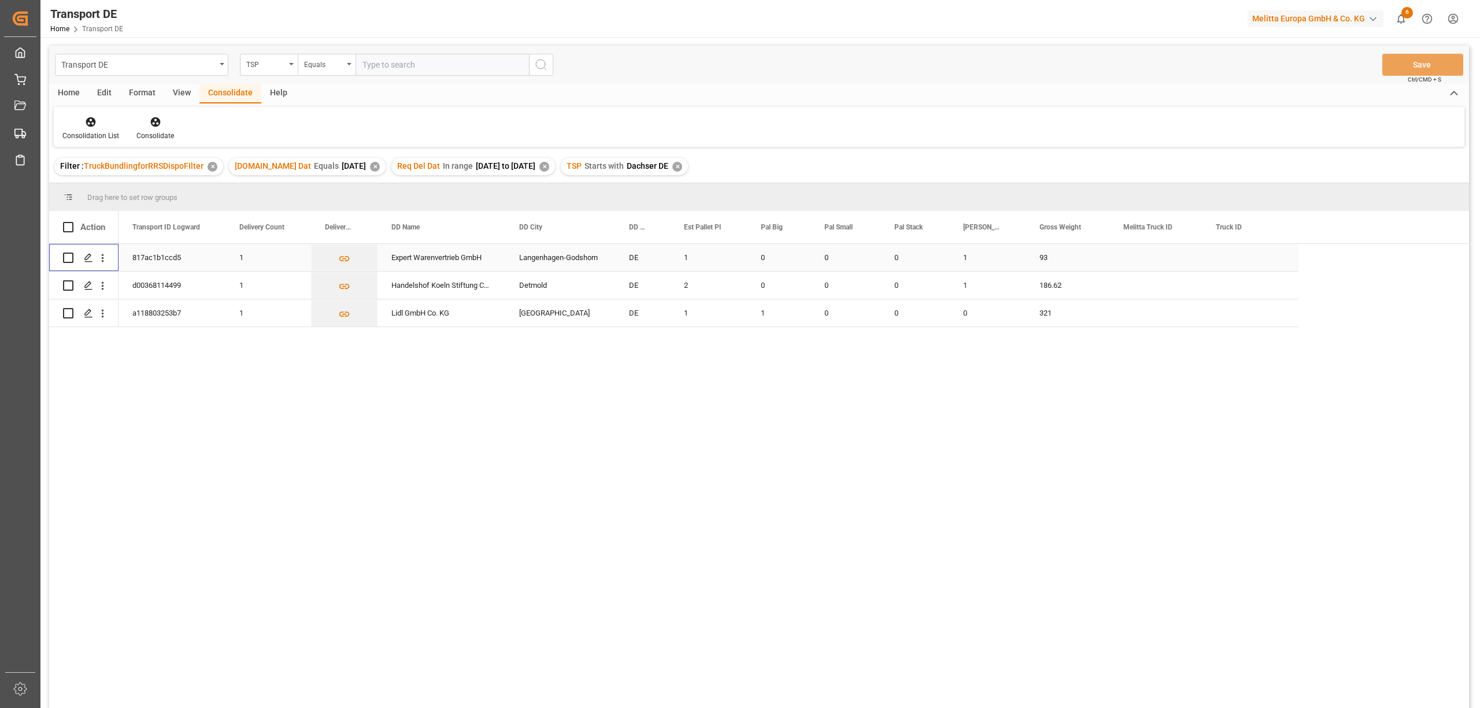
click at [65, 257] on input "Press Space to toggle row selection (unchecked)" at bounding box center [68, 258] width 10 height 10
checkbox input "true"
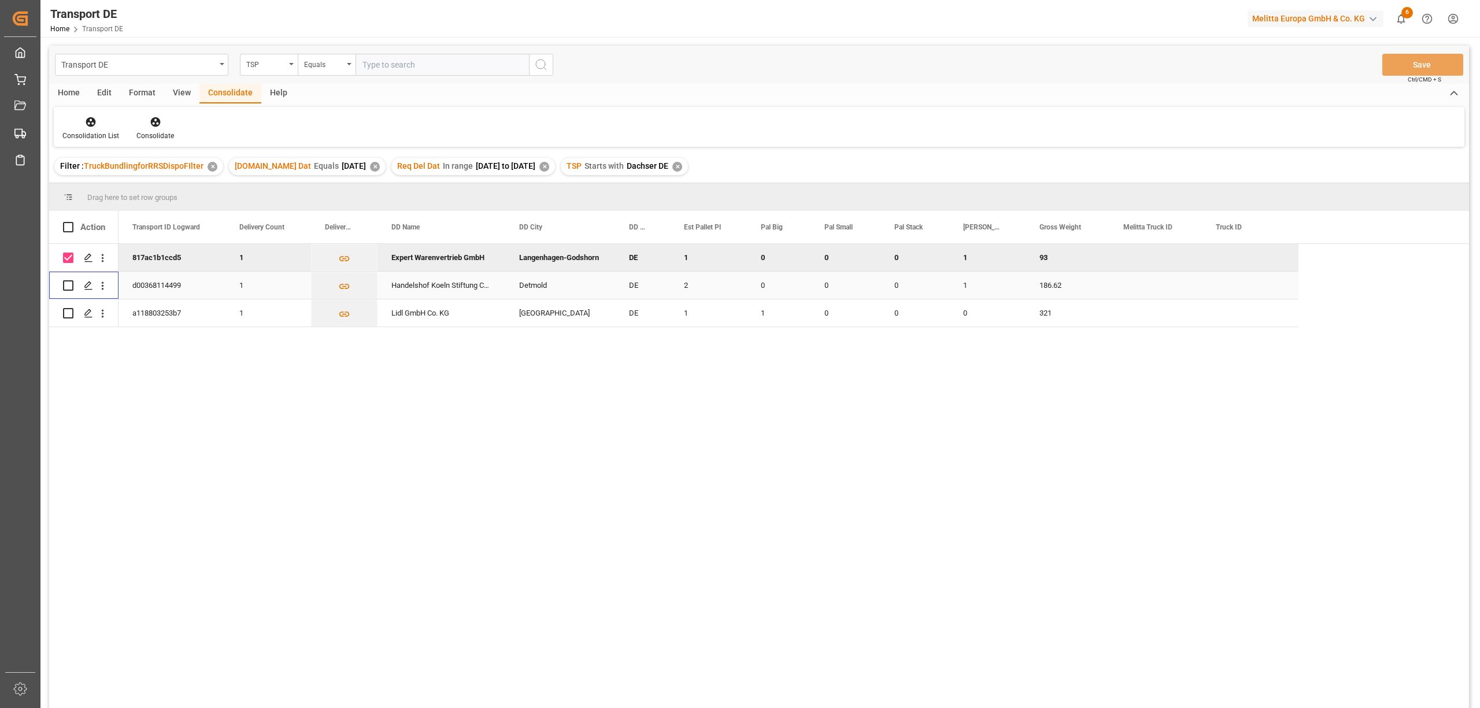
click at [71, 287] on input "Press Space to toggle row selection (unchecked)" at bounding box center [68, 285] width 10 height 10
checkbox input "true"
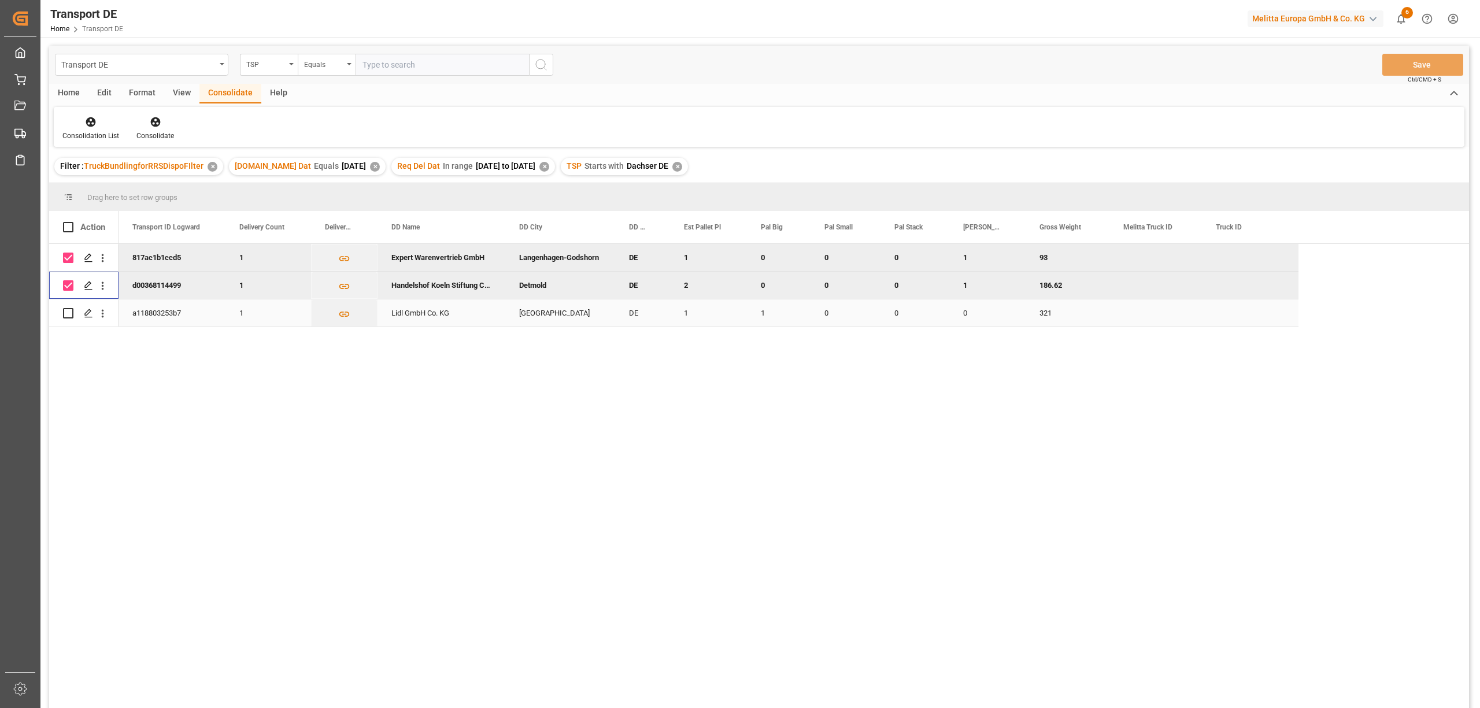
click at [68, 311] on input "Press Space to toggle row selection (unchecked)" at bounding box center [68, 313] width 10 height 10
checkbox input "true"
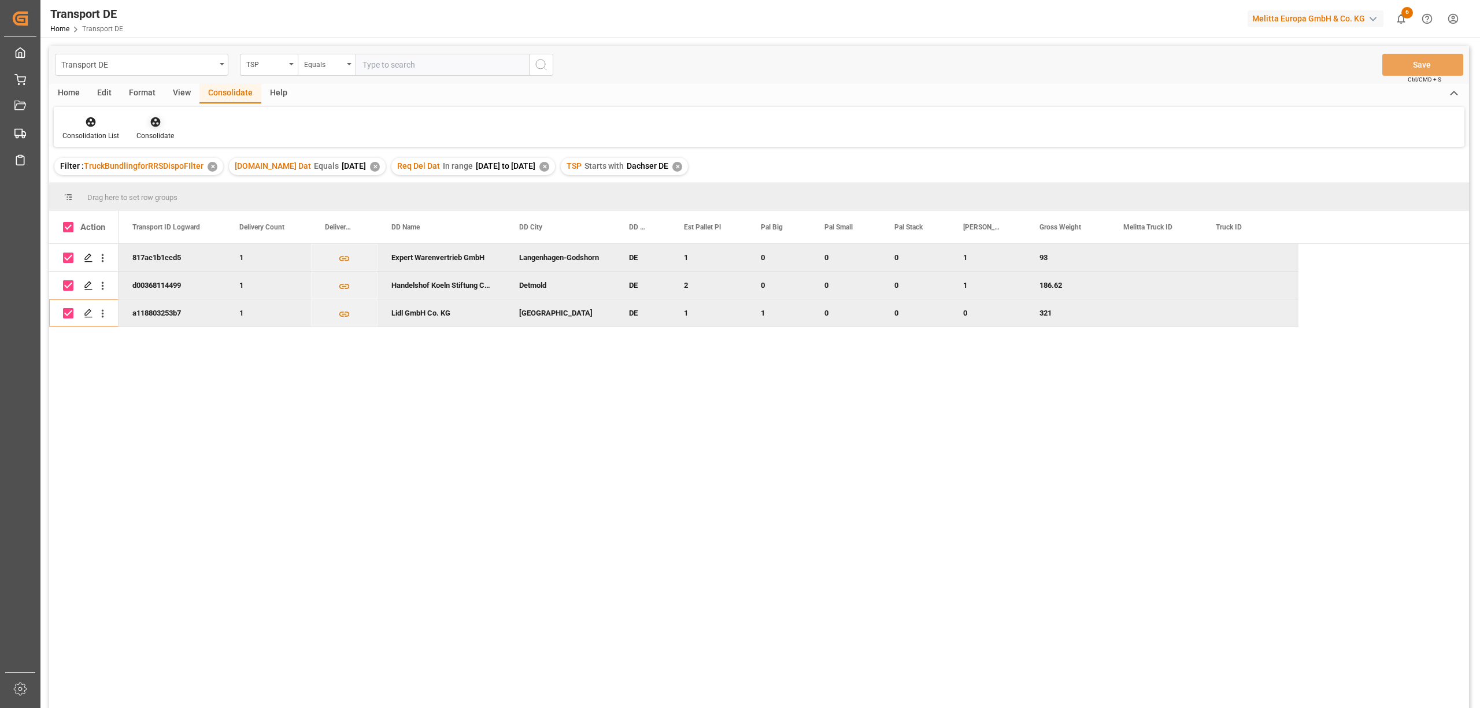
click at [151, 121] on icon at bounding box center [155, 122] width 10 height 10
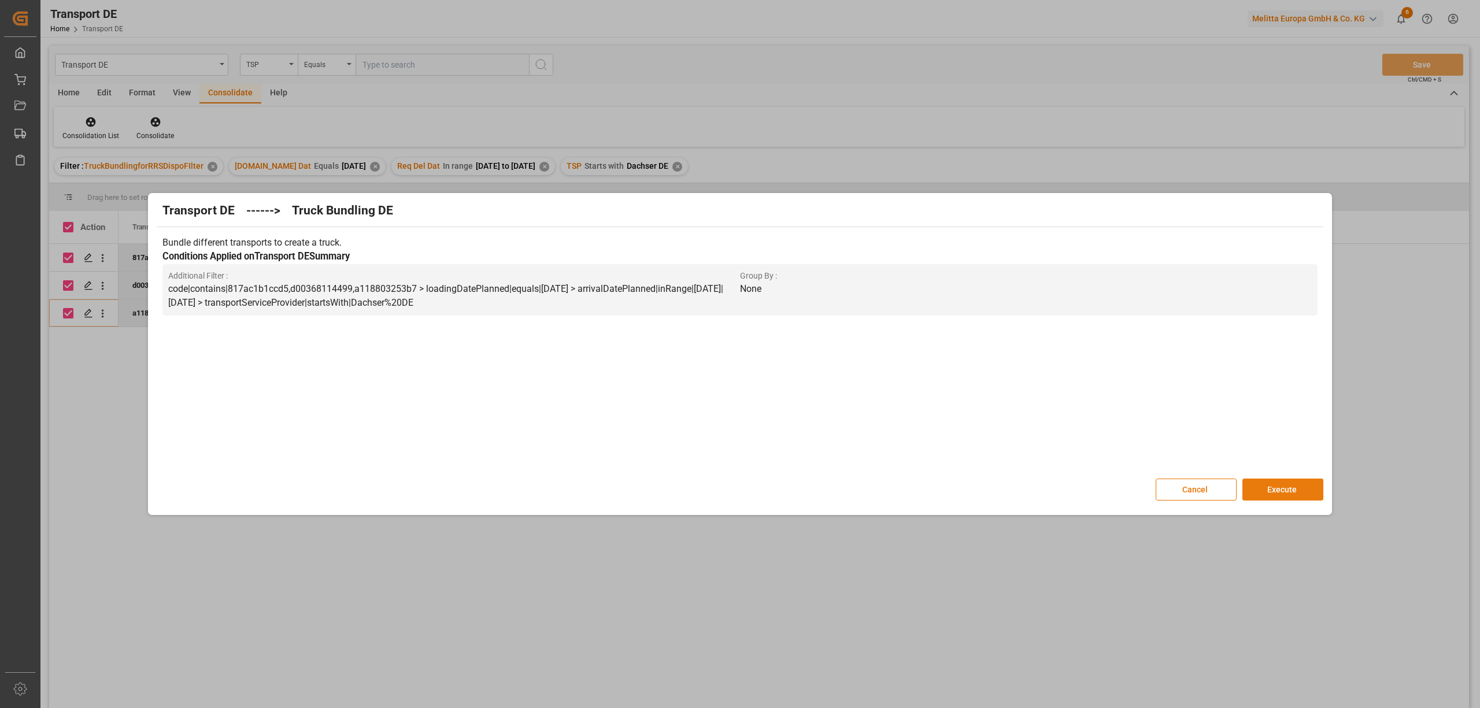
click at [1293, 489] on button "Execute" at bounding box center [1283, 490] width 81 height 22
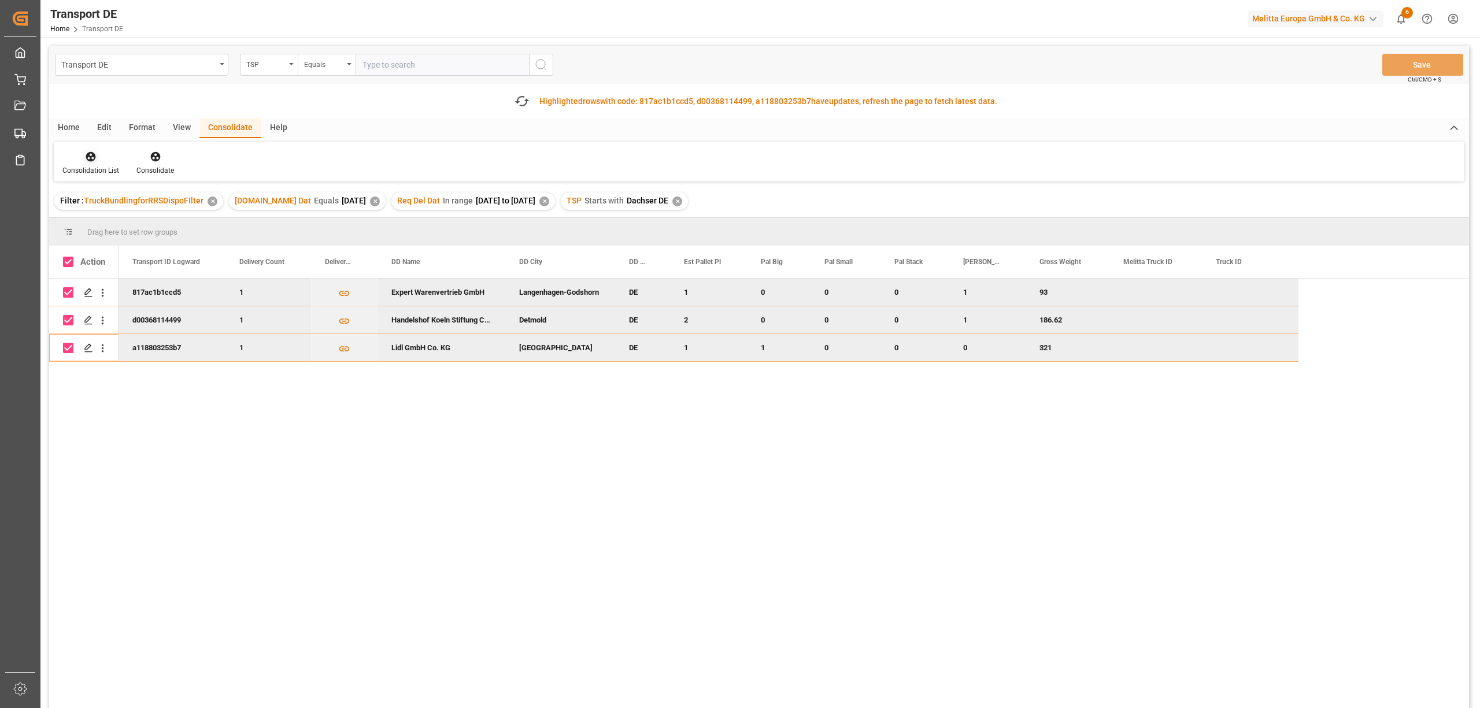
click at [86, 157] on icon at bounding box center [91, 157] width 10 height 10
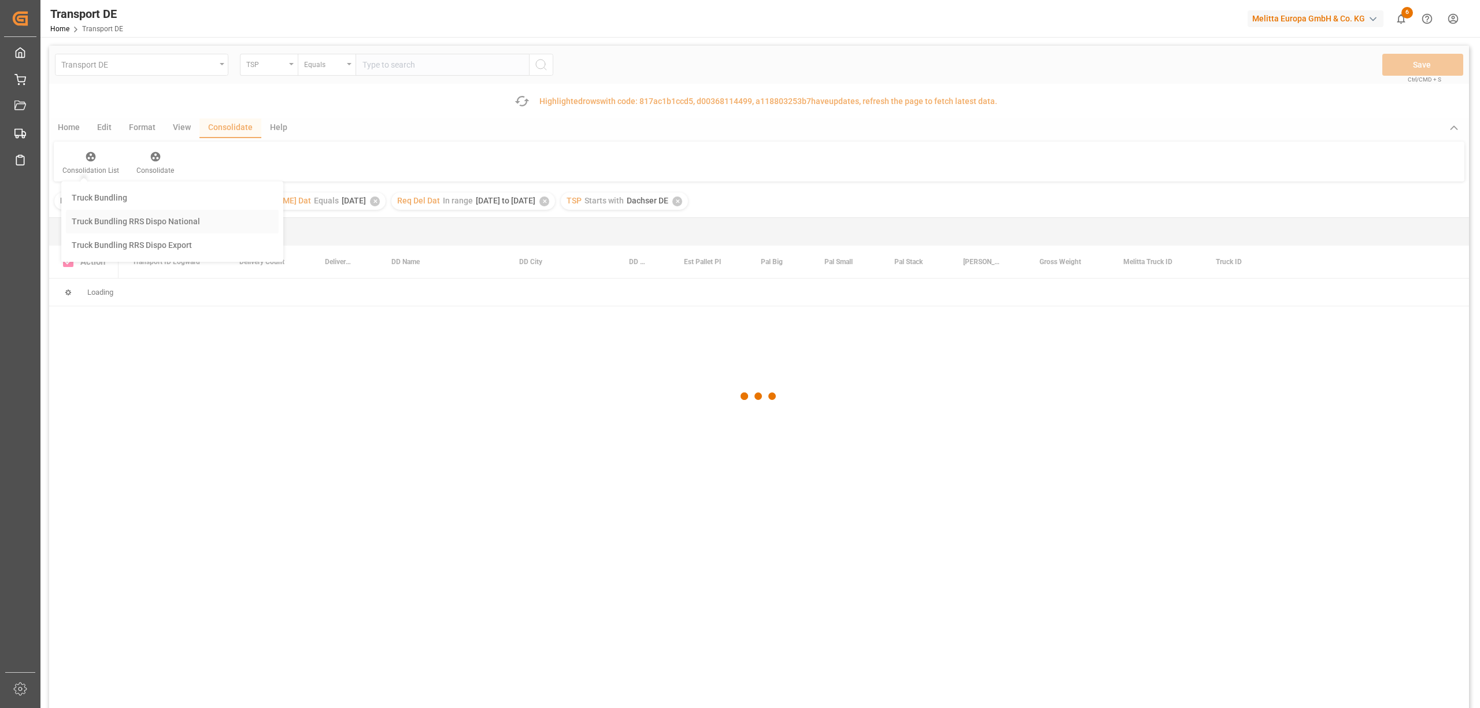
click at [119, 217] on div "Transport DE TSP Equals Save Ctrl/CMD + S Fetch latest updates Highlighted rows…" at bounding box center [759, 410] width 1420 height 728
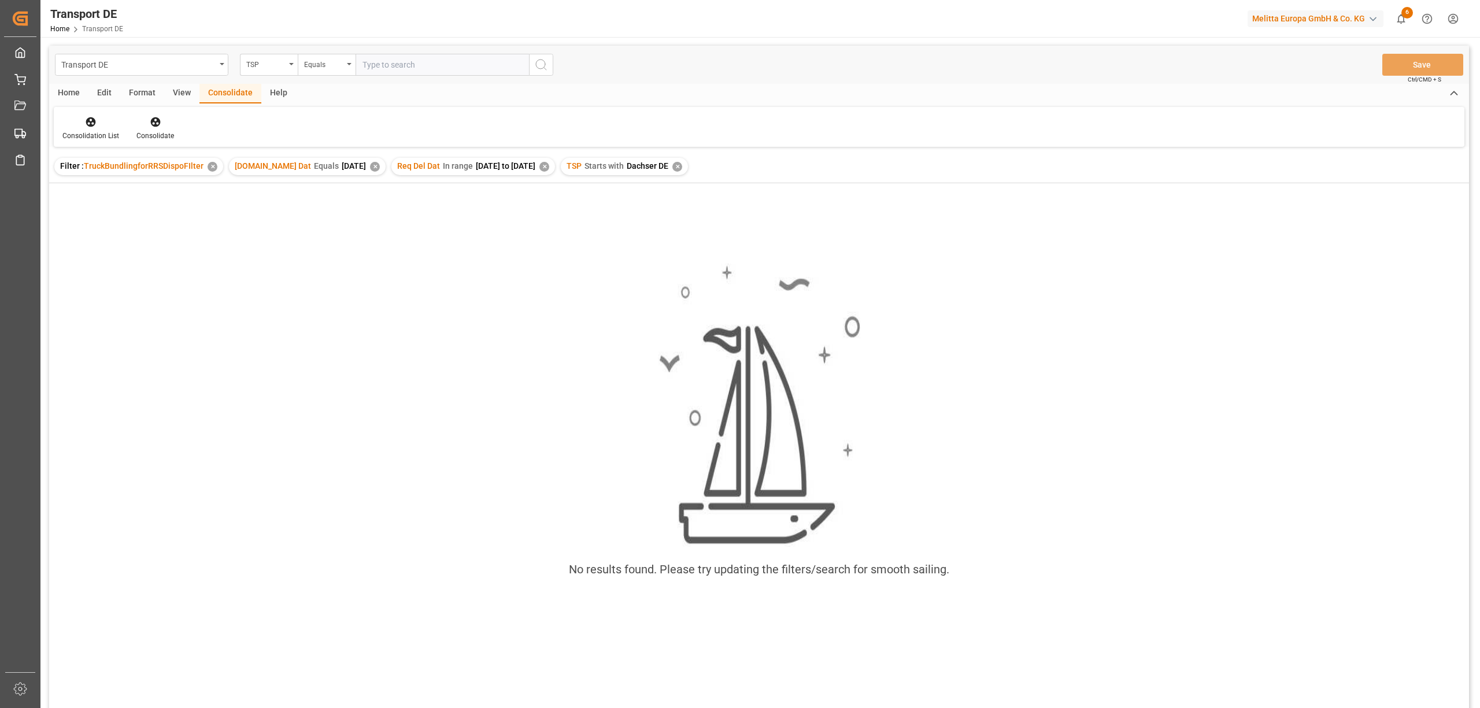
click at [682, 165] on div "✕" at bounding box center [678, 167] width 10 height 10
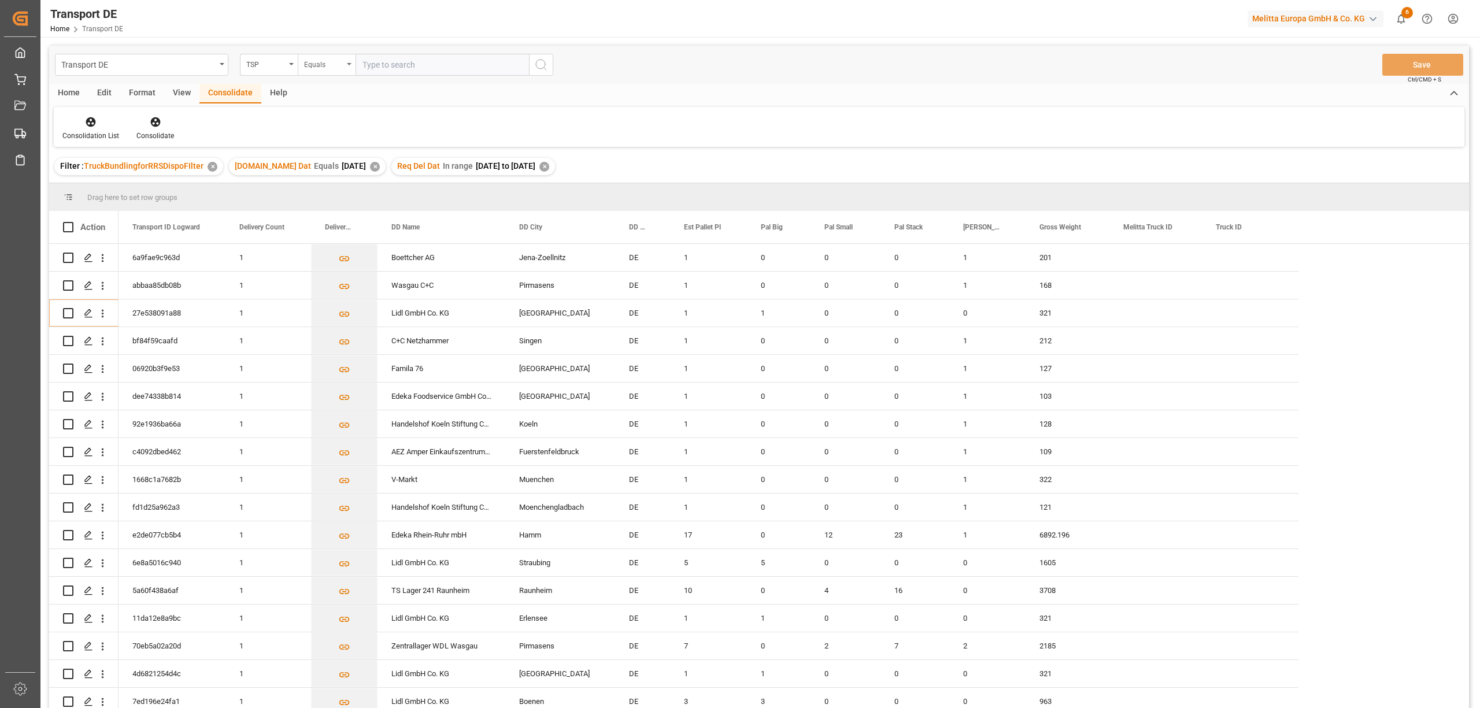
click at [319, 69] on div "Equals" at bounding box center [323, 63] width 39 height 13
click at [333, 188] on div "Starts with" at bounding box center [384, 191] width 172 height 24
click at [368, 62] on input "text" at bounding box center [442, 65] width 173 height 22
type input "Hartmann"
click at [542, 68] on icon "search button" at bounding box center [541, 65] width 14 height 14
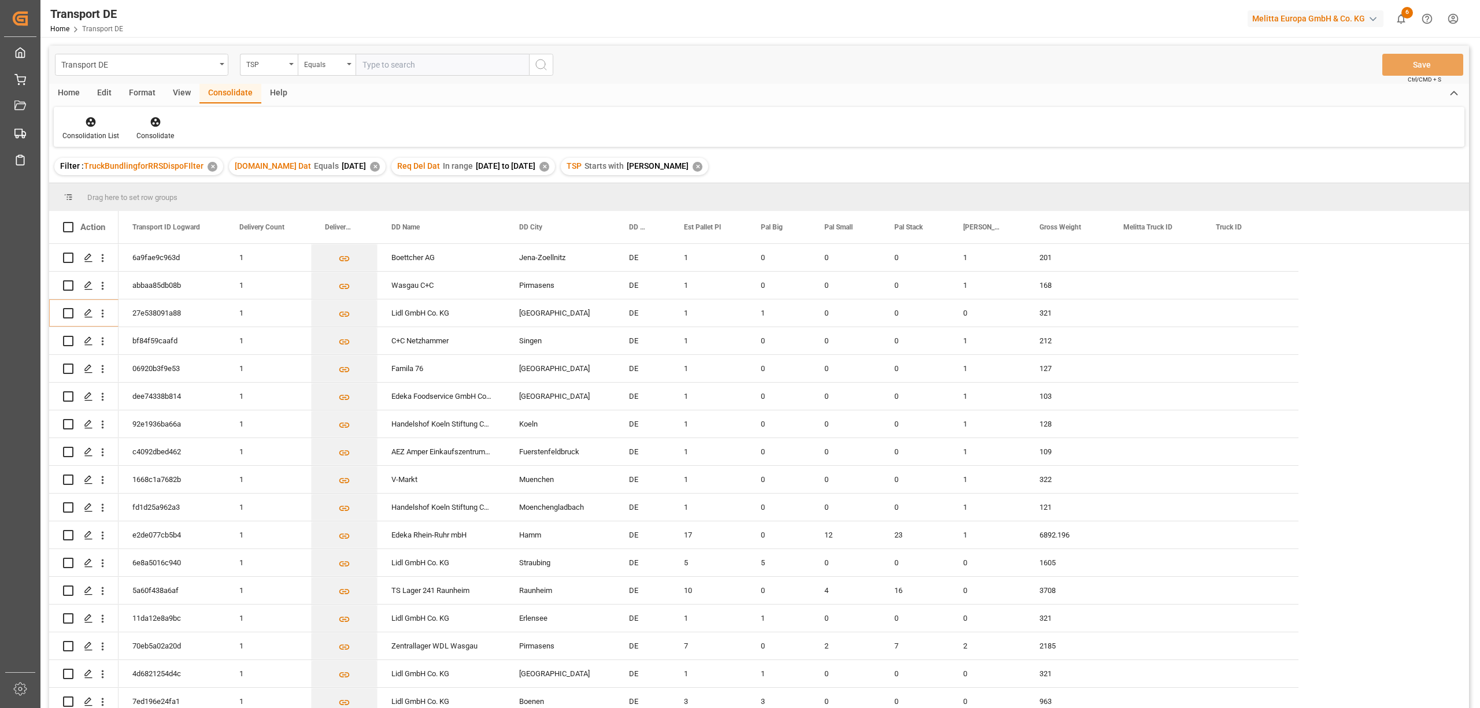
click at [66, 90] on div "Home" at bounding box center [68, 94] width 39 height 20
click at [124, 128] on div "Download" at bounding box center [128, 128] width 49 height 25
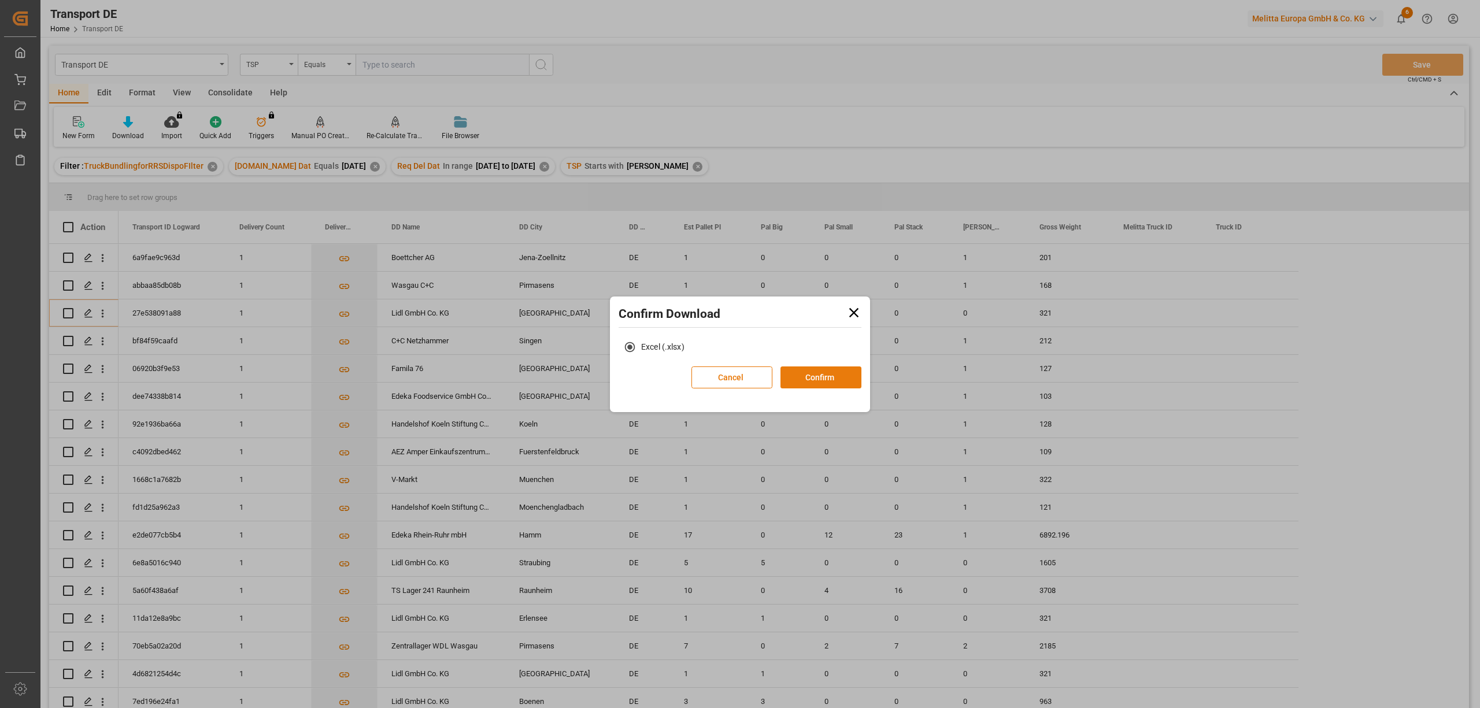
click at [817, 378] on button "Confirm" at bounding box center [821, 378] width 81 height 22
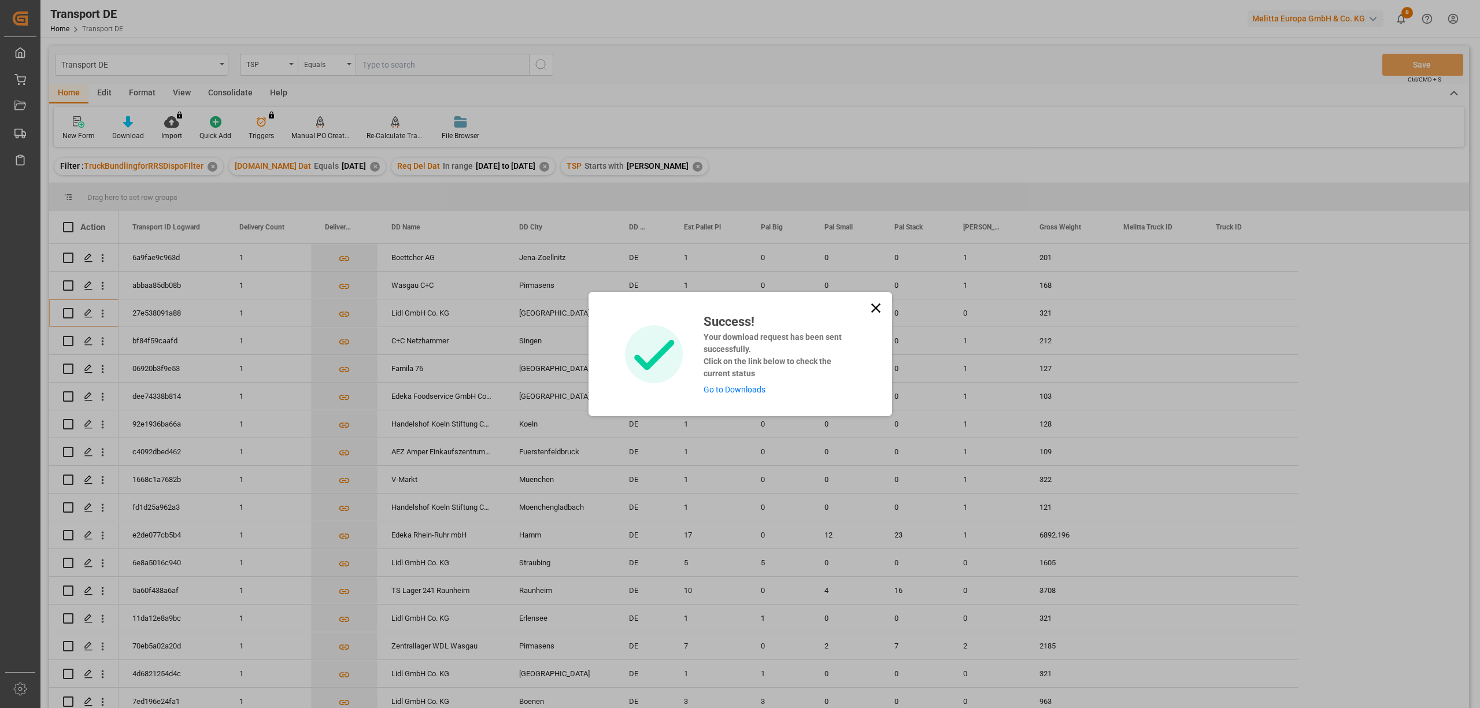
click at [873, 306] on icon at bounding box center [875, 308] width 9 height 9
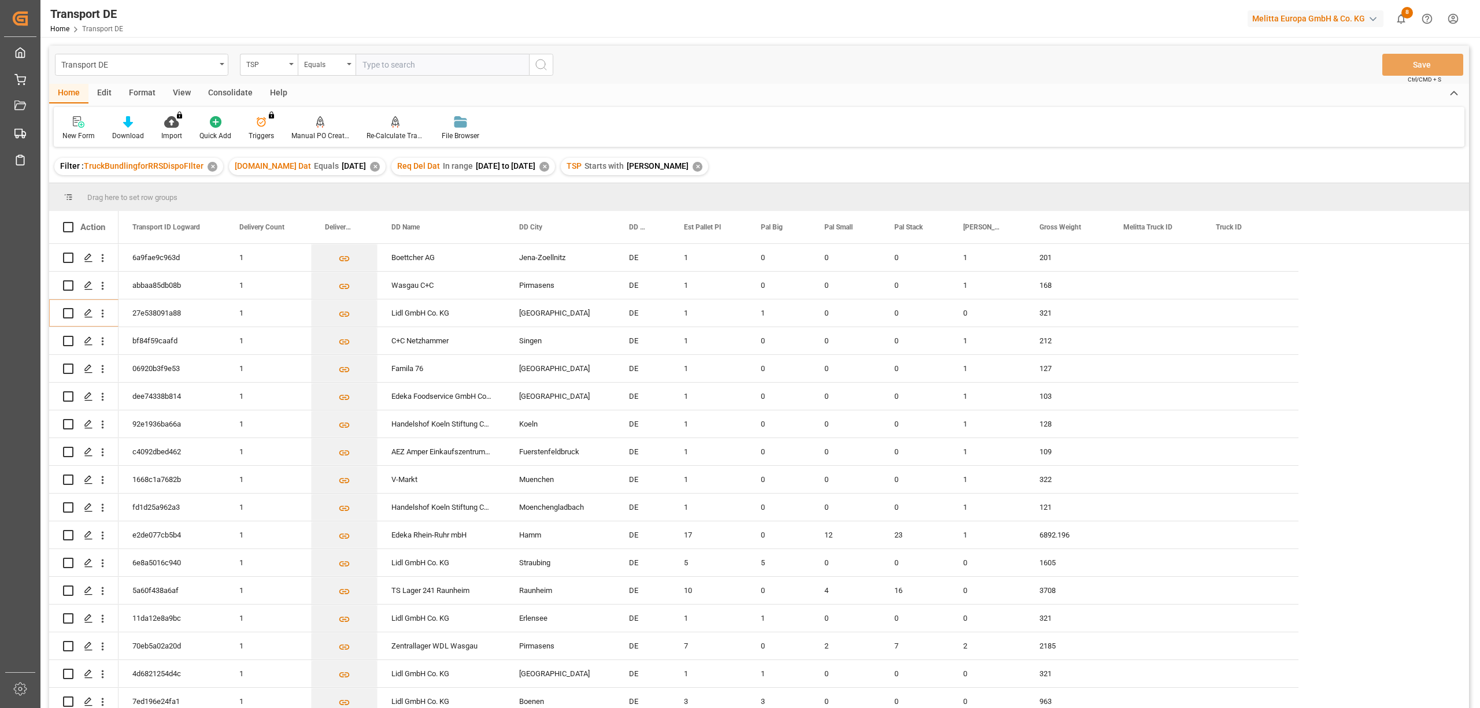
click at [235, 94] on div "Consolidate" at bounding box center [231, 94] width 62 height 20
click at [91, 132] on div "Consolidation List" at bounding box center [90, 136] width 57 height 10
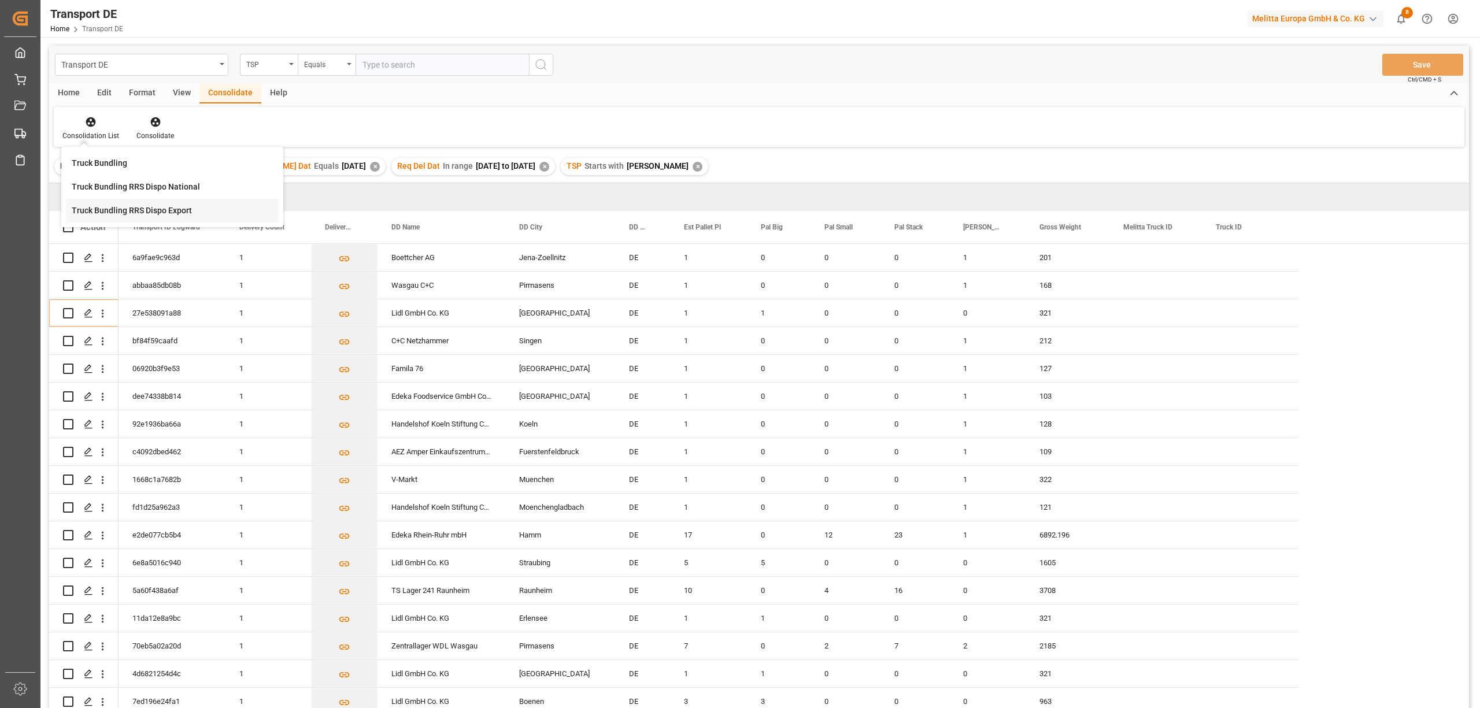
click at [110, 215] on div "Transport DE TSP Equals Save Ctrl/CMD + S Home Edit Format View Consolidate Hel…" at bounding box center [759, 392] width 1420 height 693
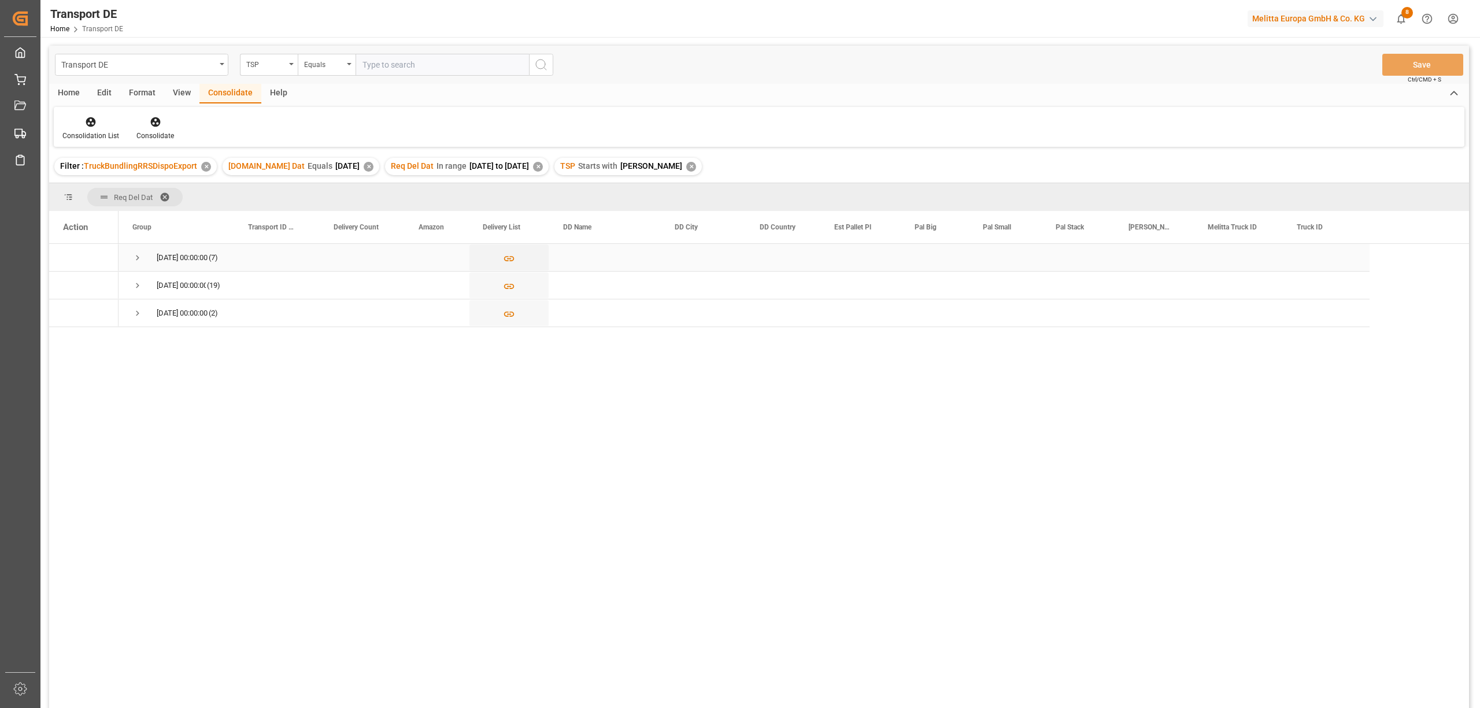
click at [135, 260] on span "Press SPACE to select this row." at bounding box center [137, 258] width 10 height 10
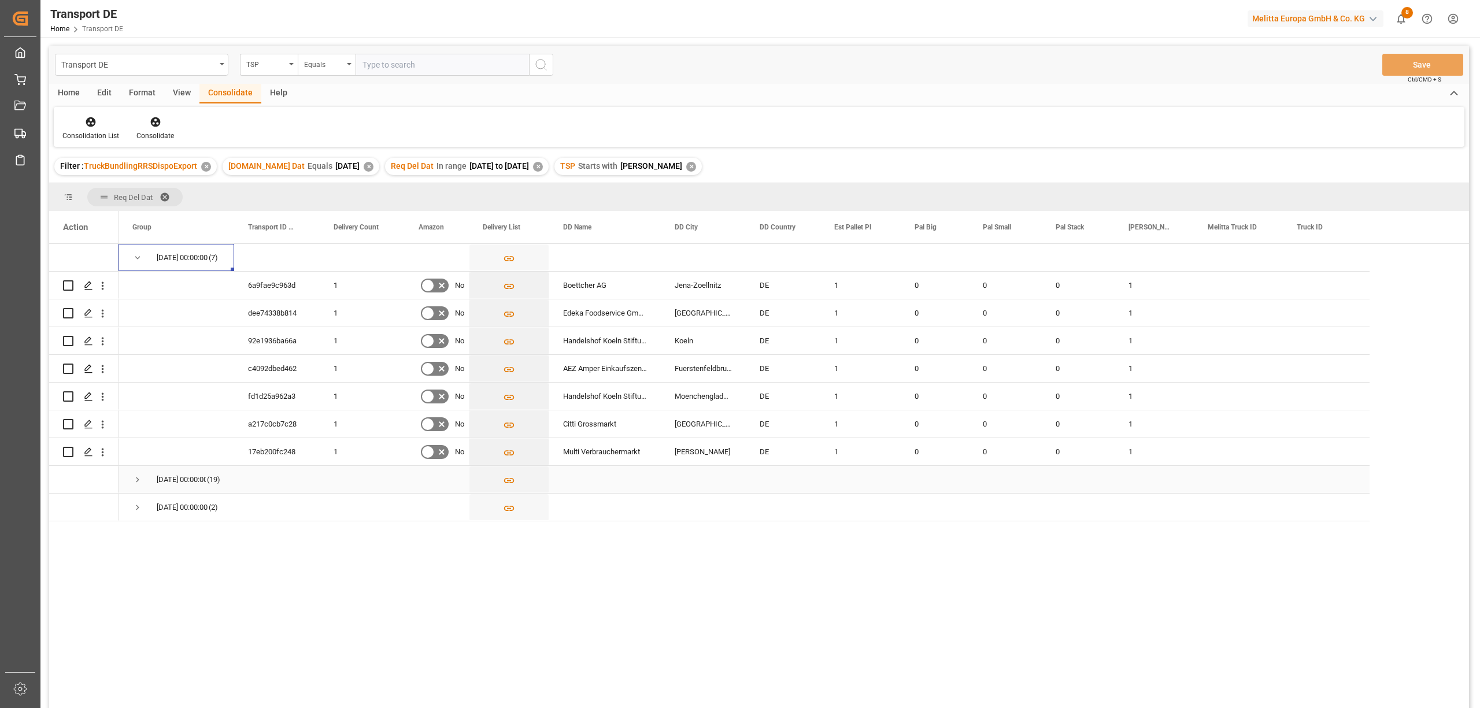
click at [135, 482] on span "Press SPACE to select this row." at bounding box center [137, 480] width 10 height 10
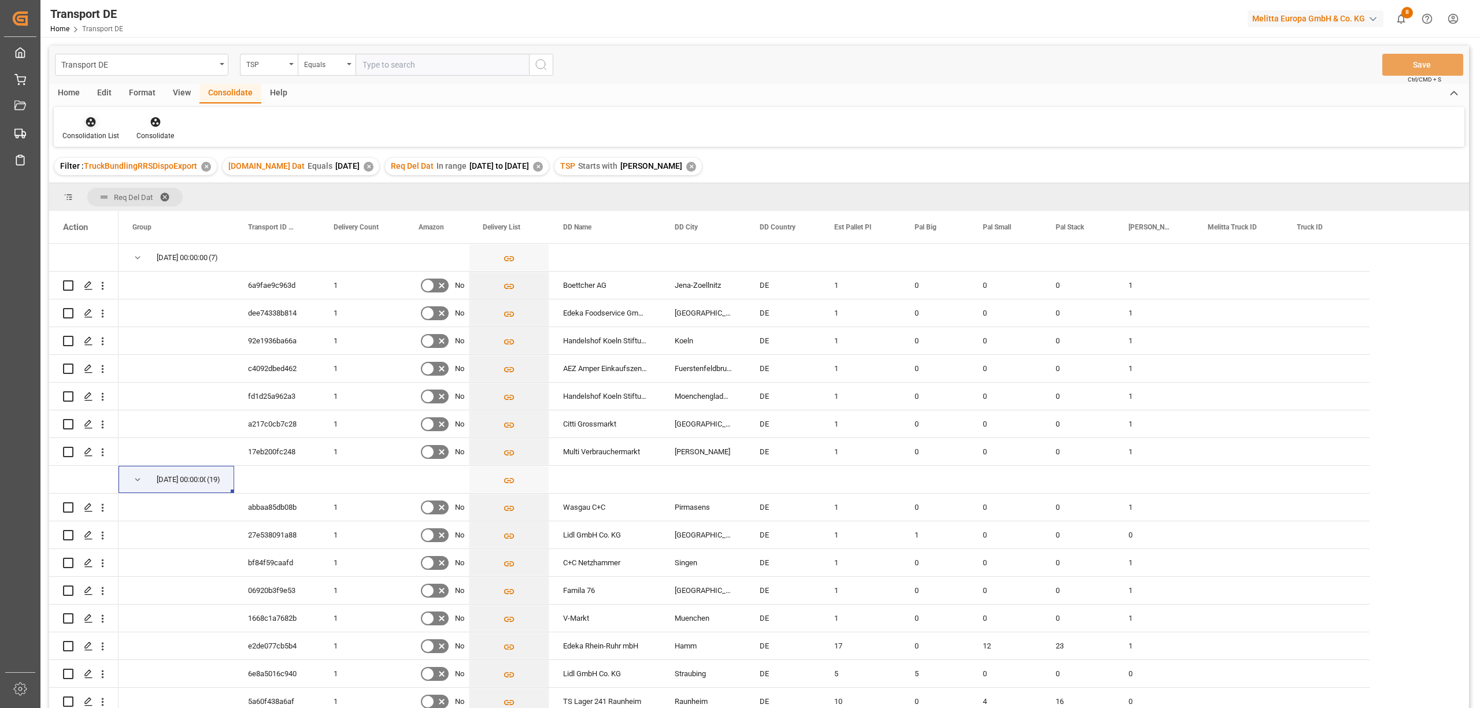
click at [90, 131] on div "Consolidation List" at bounding box center [90, 136] width 57 height 10
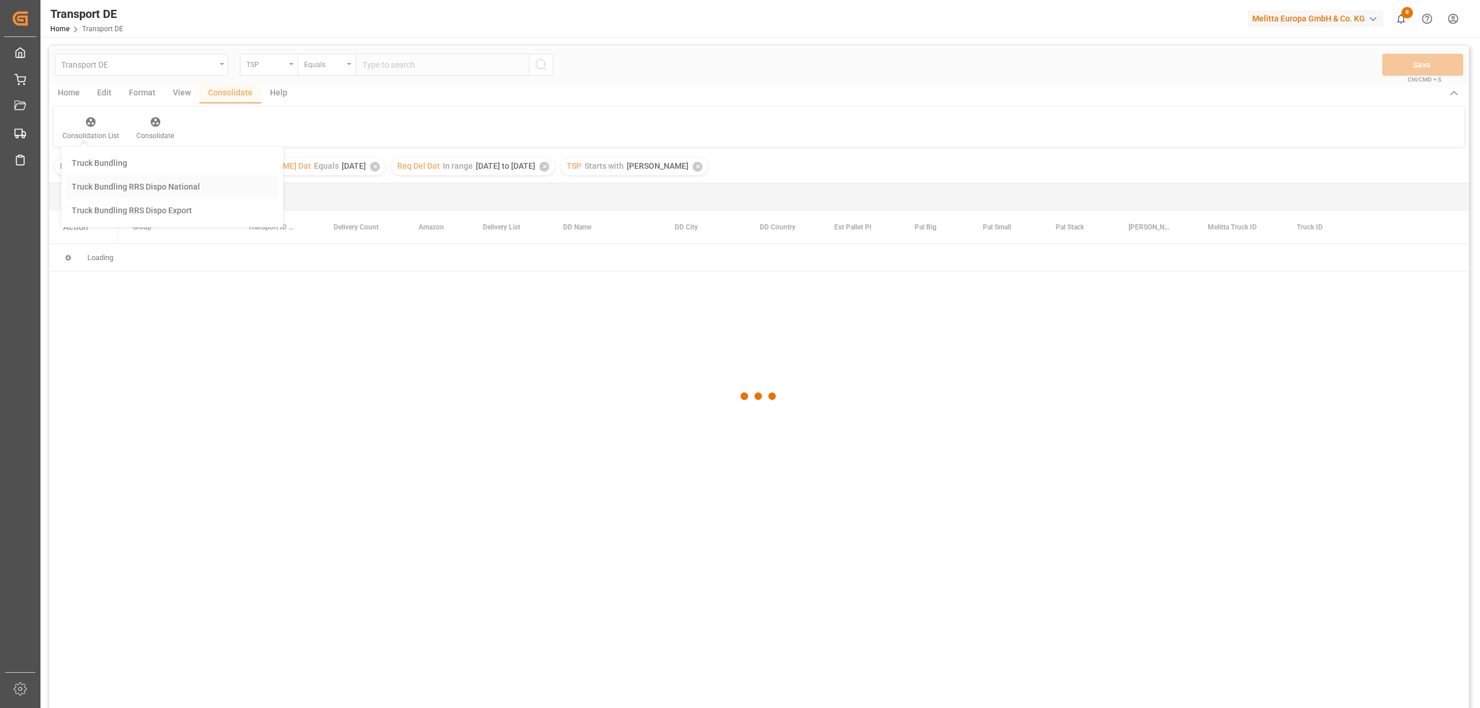
click at [116, 186] on div "Transport DE TSP Equals Save Ctrl/CMD + S Home Edit Format View Consolidate Hel…" at bounding box center [759, 392] width 1420 height 693
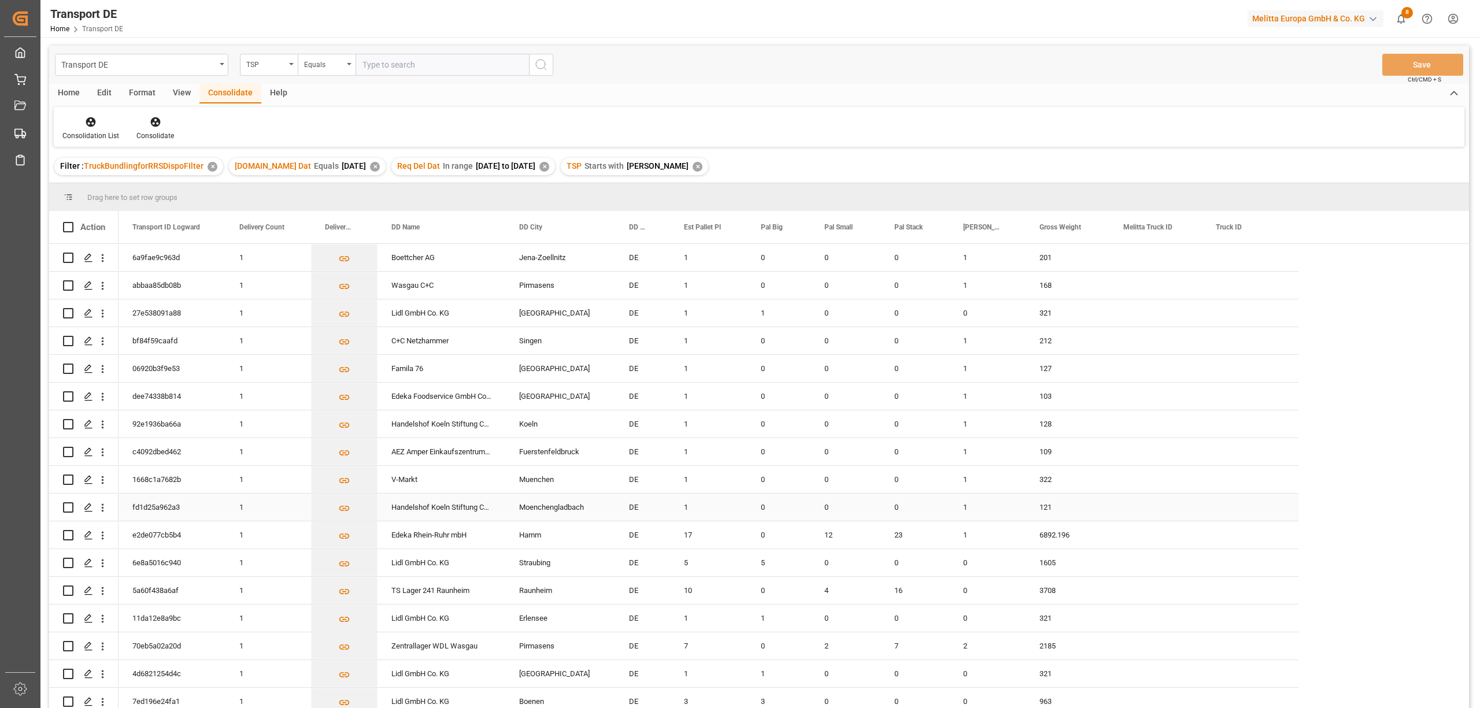
scroll to position [3, 0]
click at [87, 644] on icon "Press SPACE to select this row." at bounding box center [88, 646] width 9 height 9
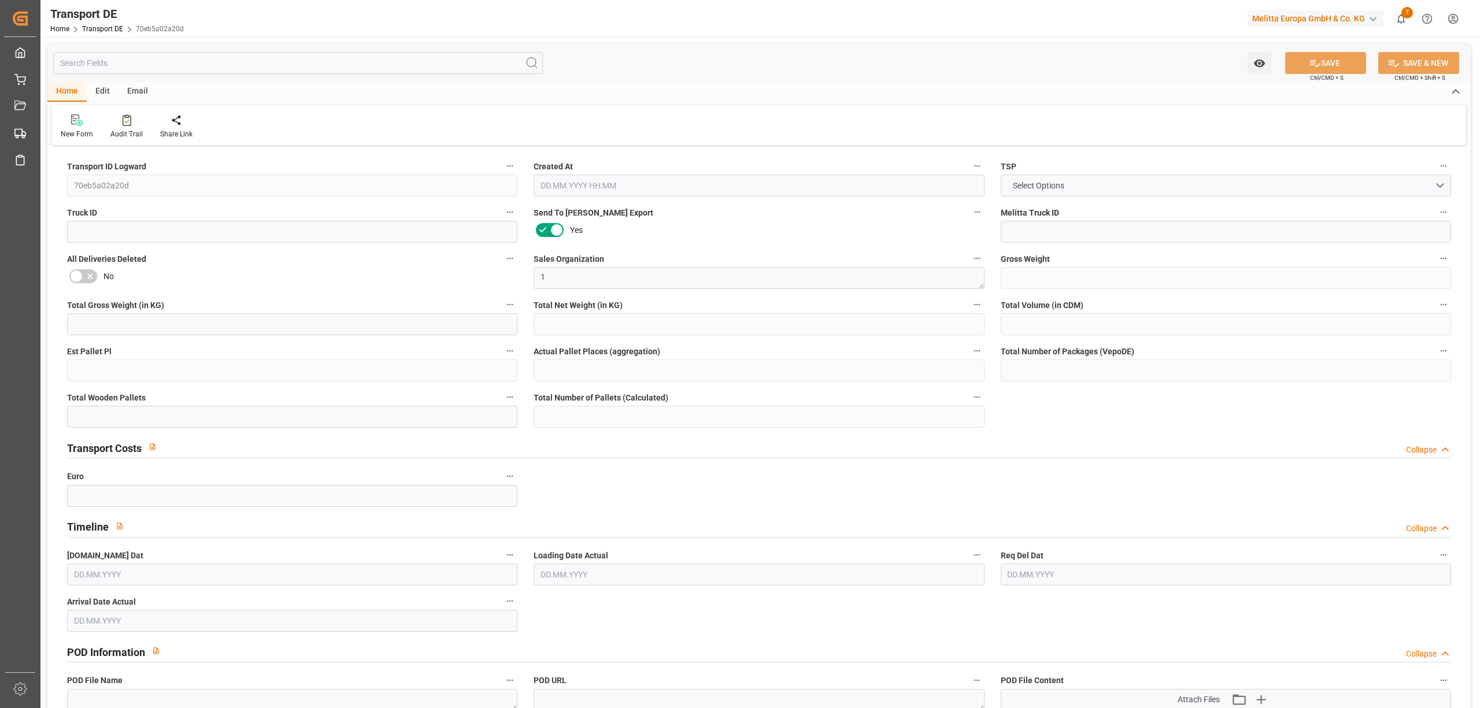
type input "2185"
type input "1915.524"
type input "1551.144"
type input "9970.384"
type input "7"
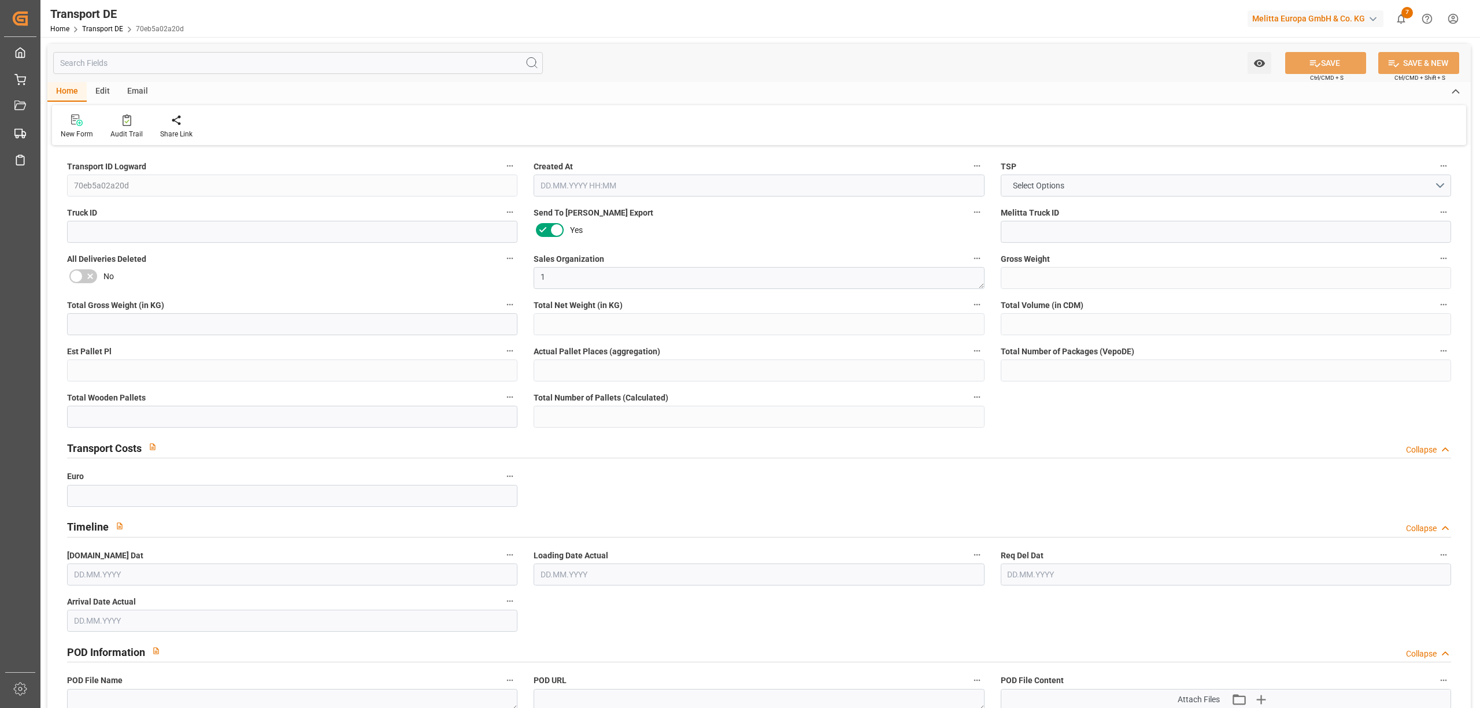
type input "0"
type input "11"
type input "7"
type input "0"
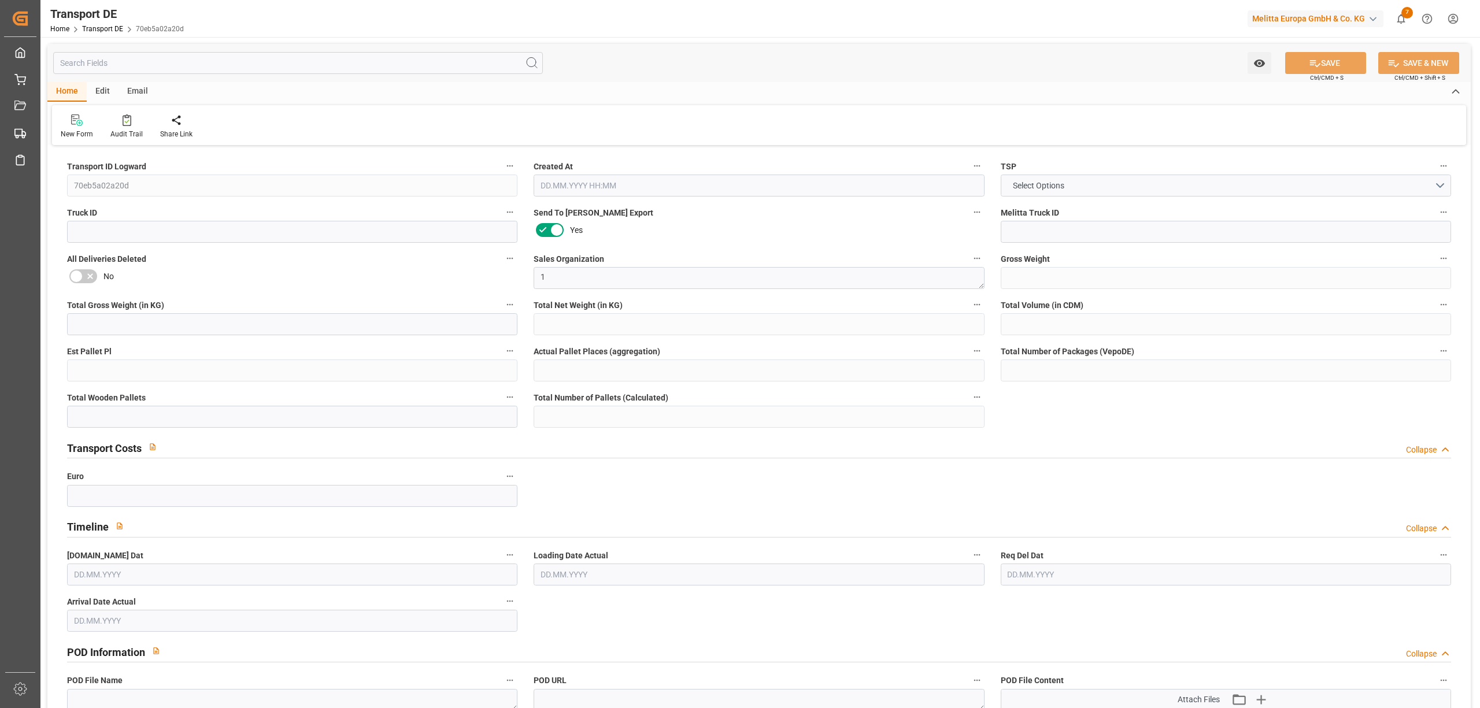
type input "66"
type input "0"
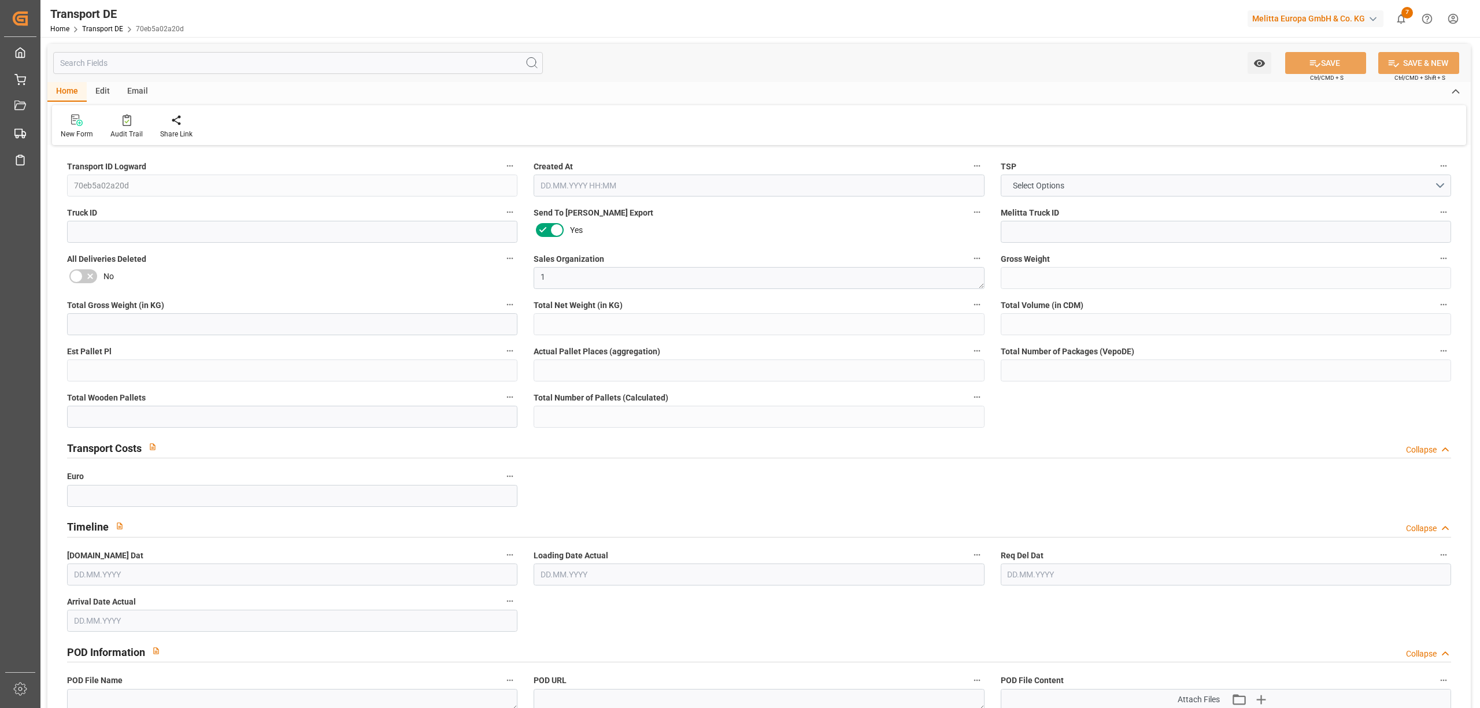
type input "0"
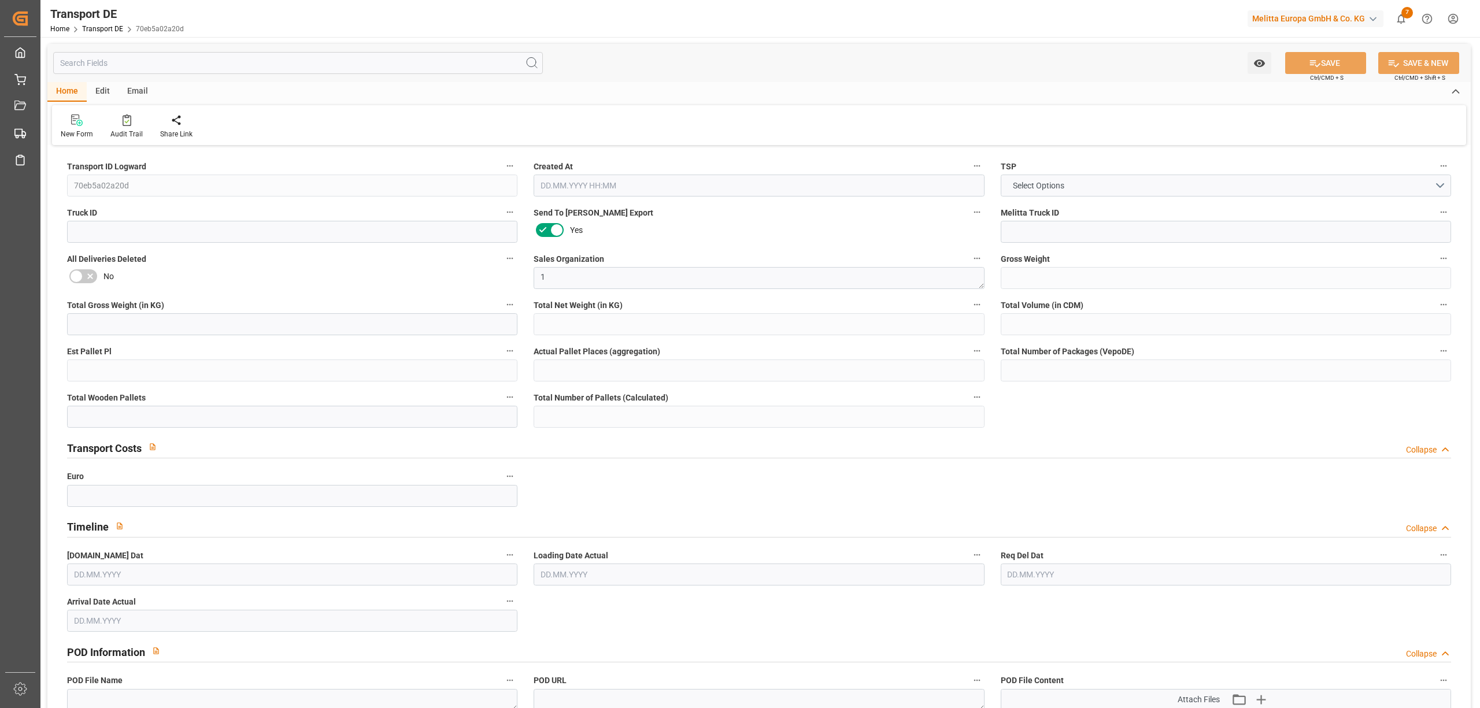
type input "0"
type input "2"
type input "7"
type input "0"
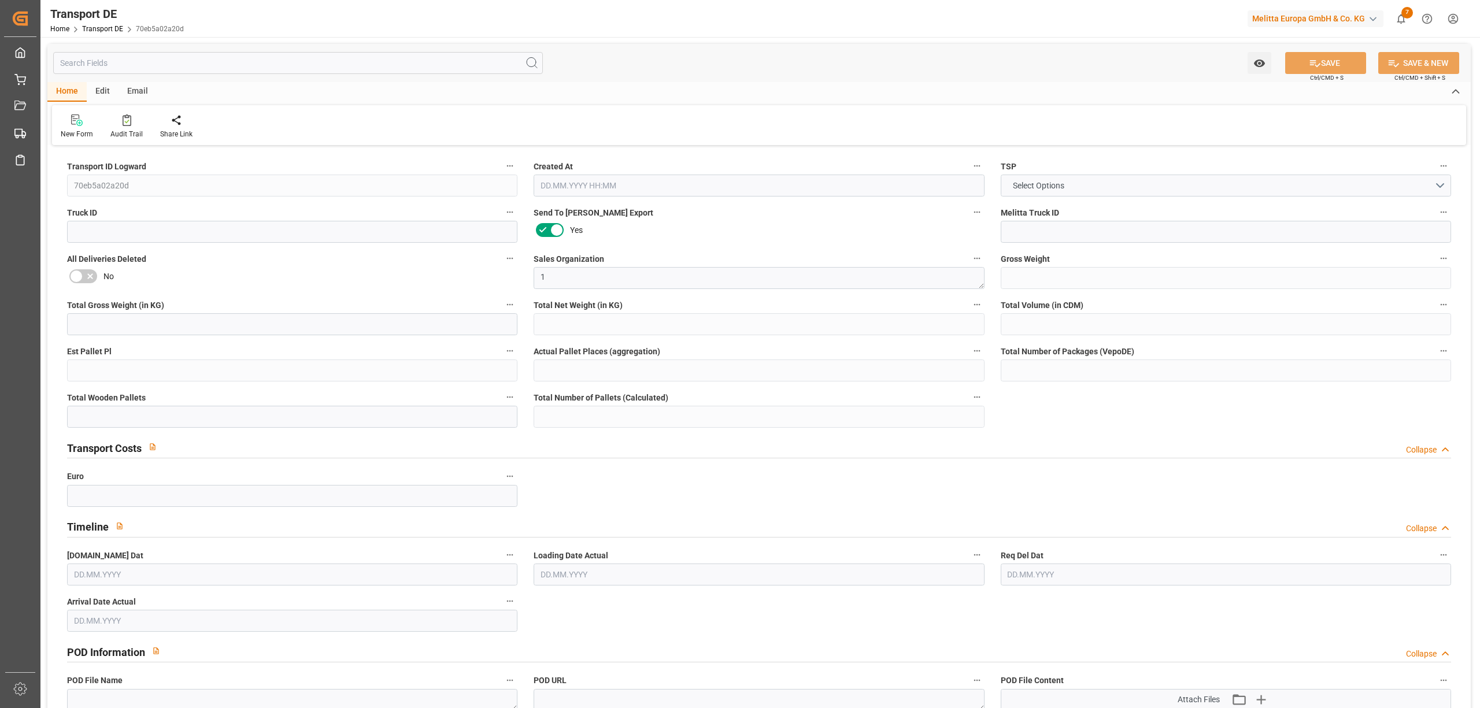
type input "0"
type input "1"
type input "2"
type input "0"
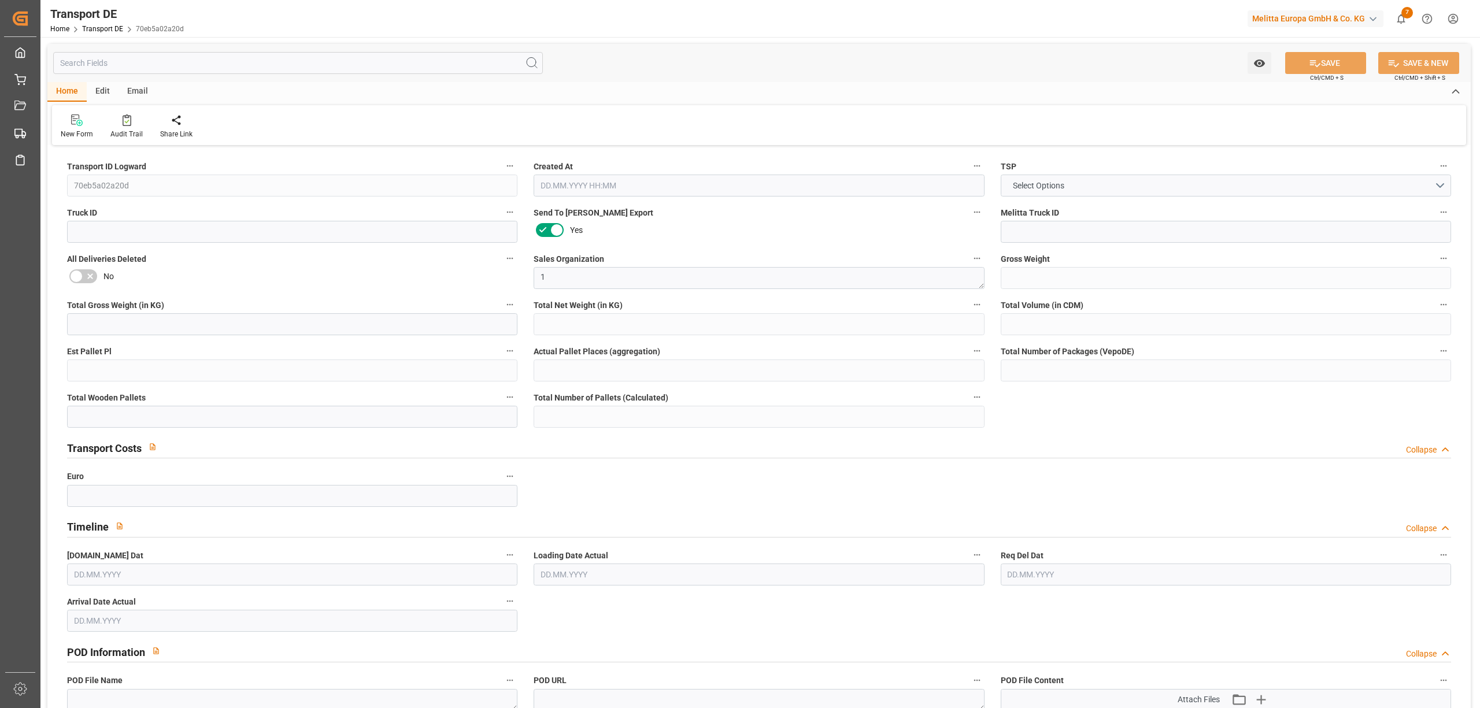
type input "868"
type input "344.1458"
type input "283.2918"
type input "07.10.2025 23:00"
type input "10.10.2025"
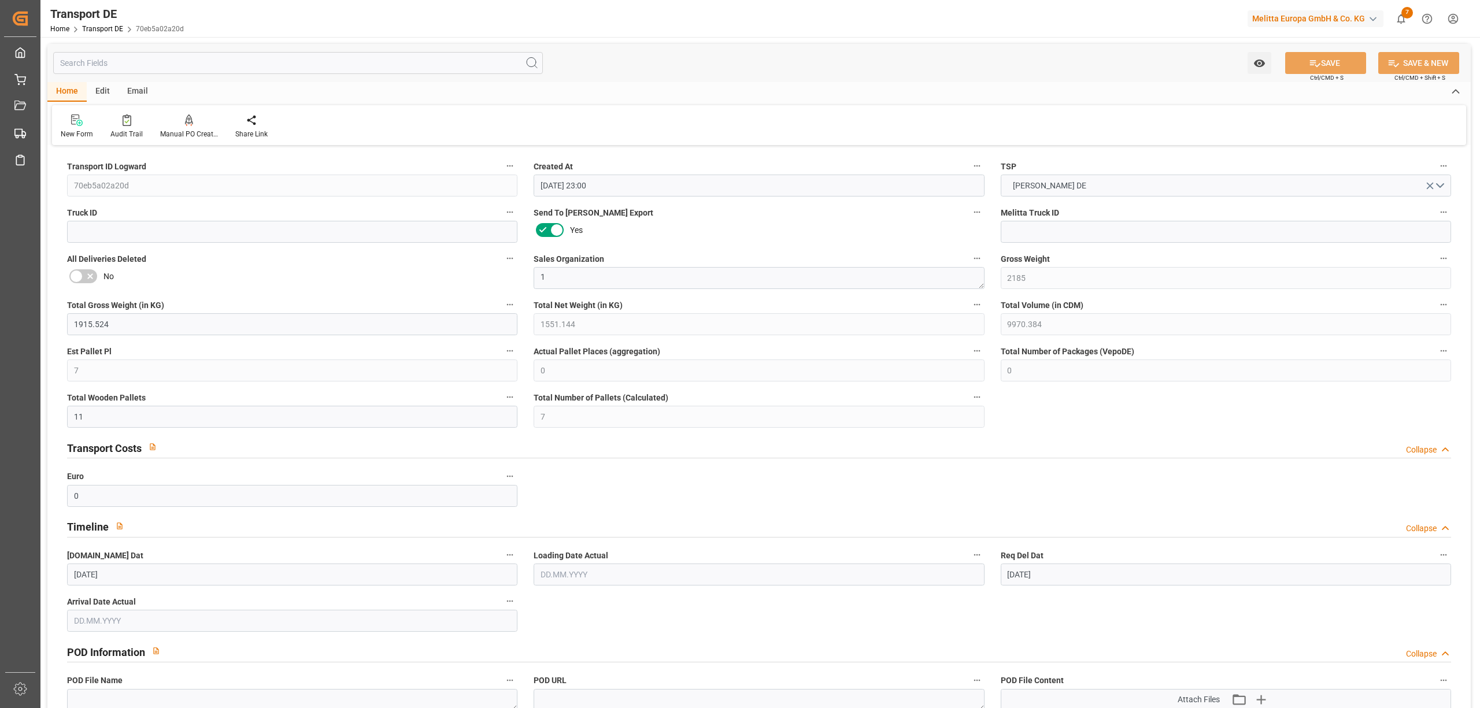
type input "14.10.2025"
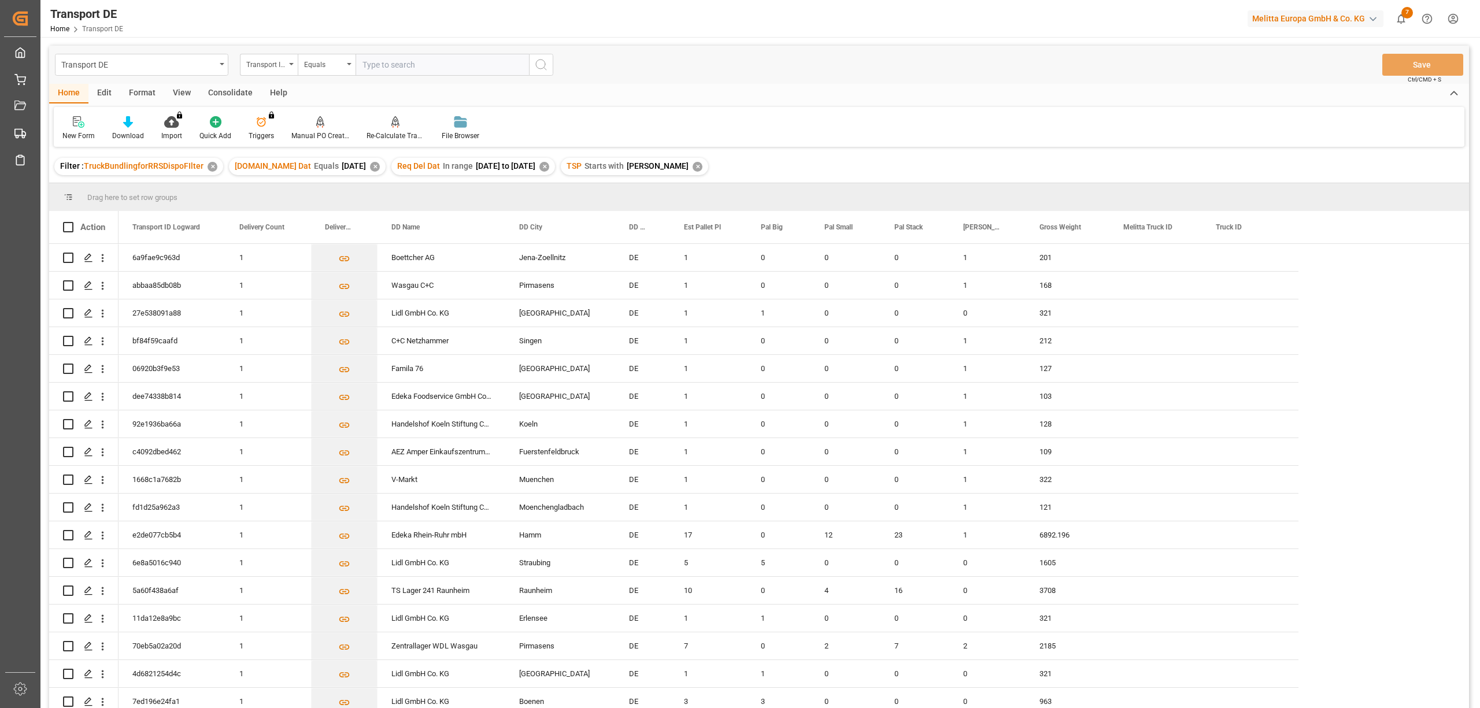
click at [1382, 500] on div "6a9fae9c963d 1 Boettcher AG Jena-Zoellnitz DE 1 0 0 0 1 201 abbaa85db08b 1 Wasg…" at bounding box center [794, 632] width 1351 height 777
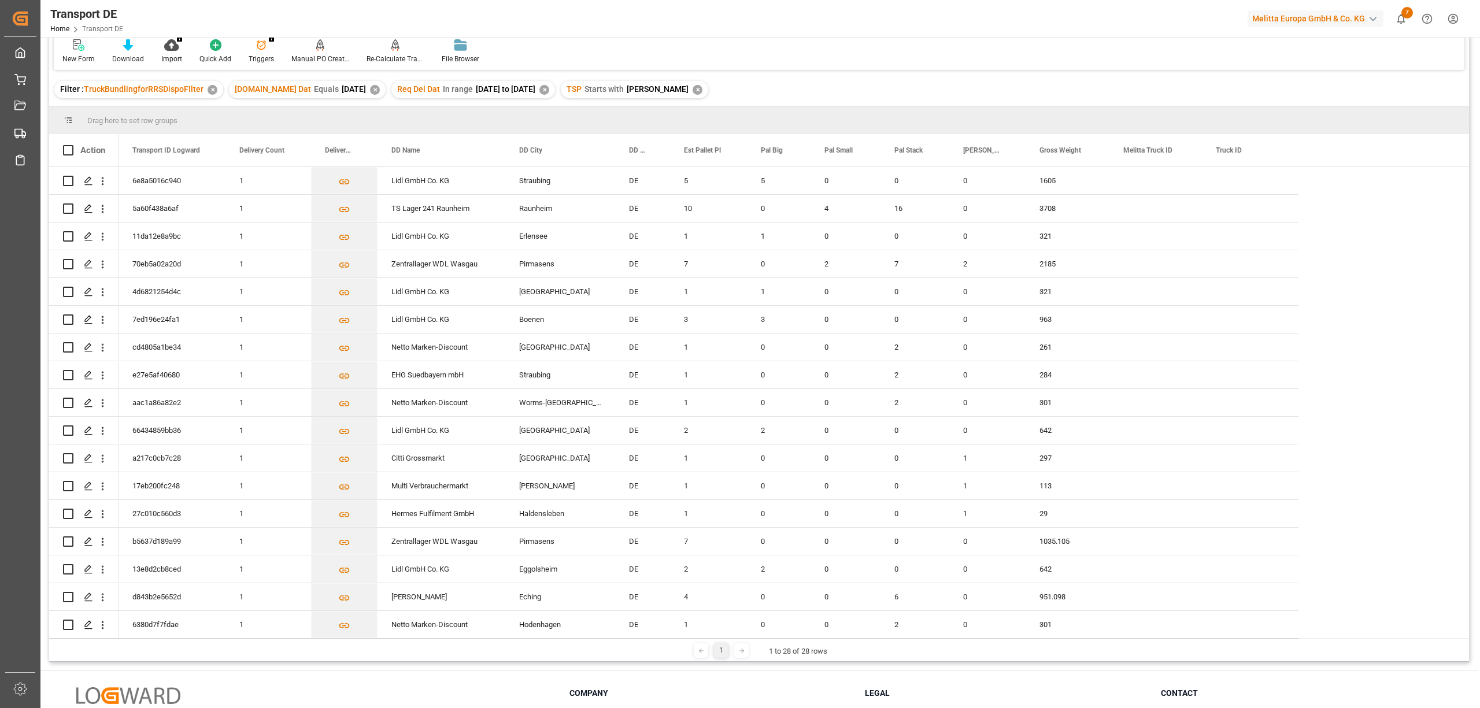
scroll to position [171, 0]
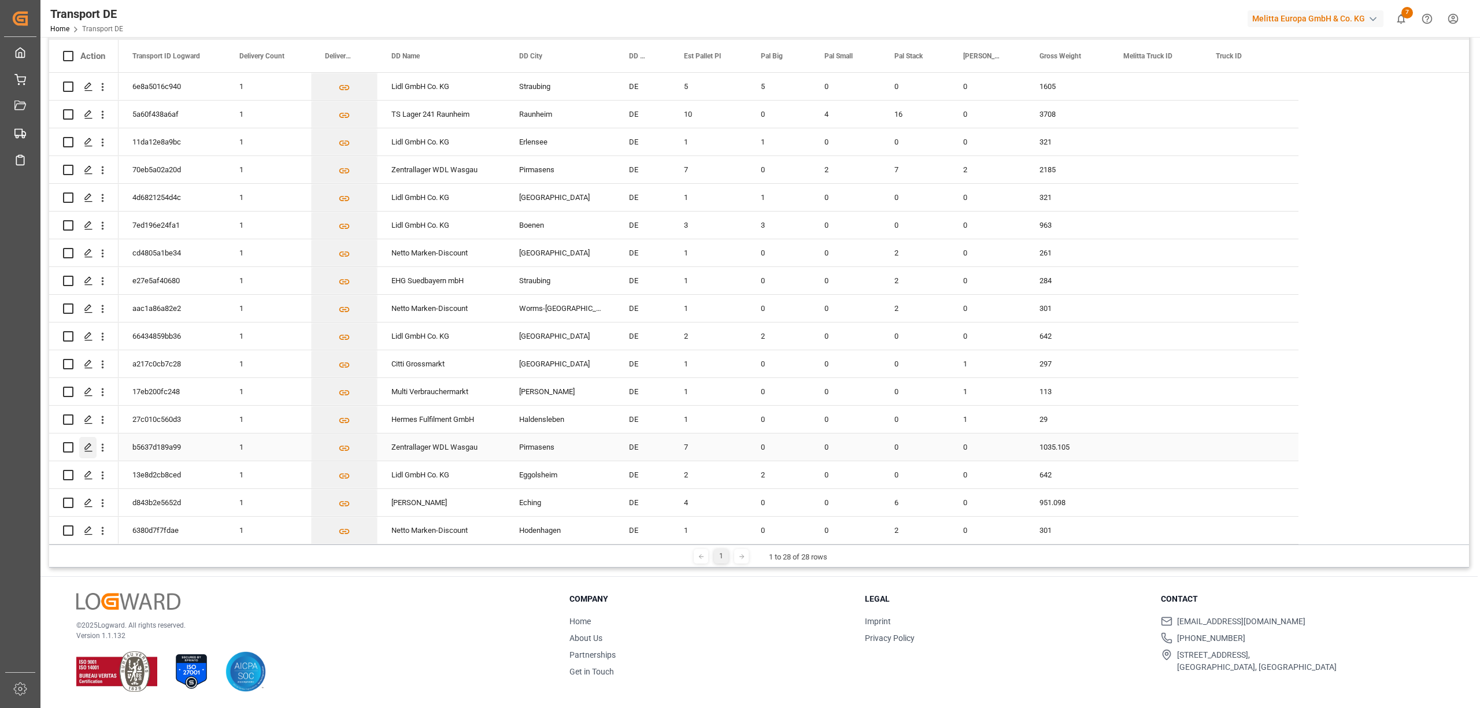
click at [86, 444] on icon "Press SPACE to select this row." at bounding box center [88, 447] width 9 height 9
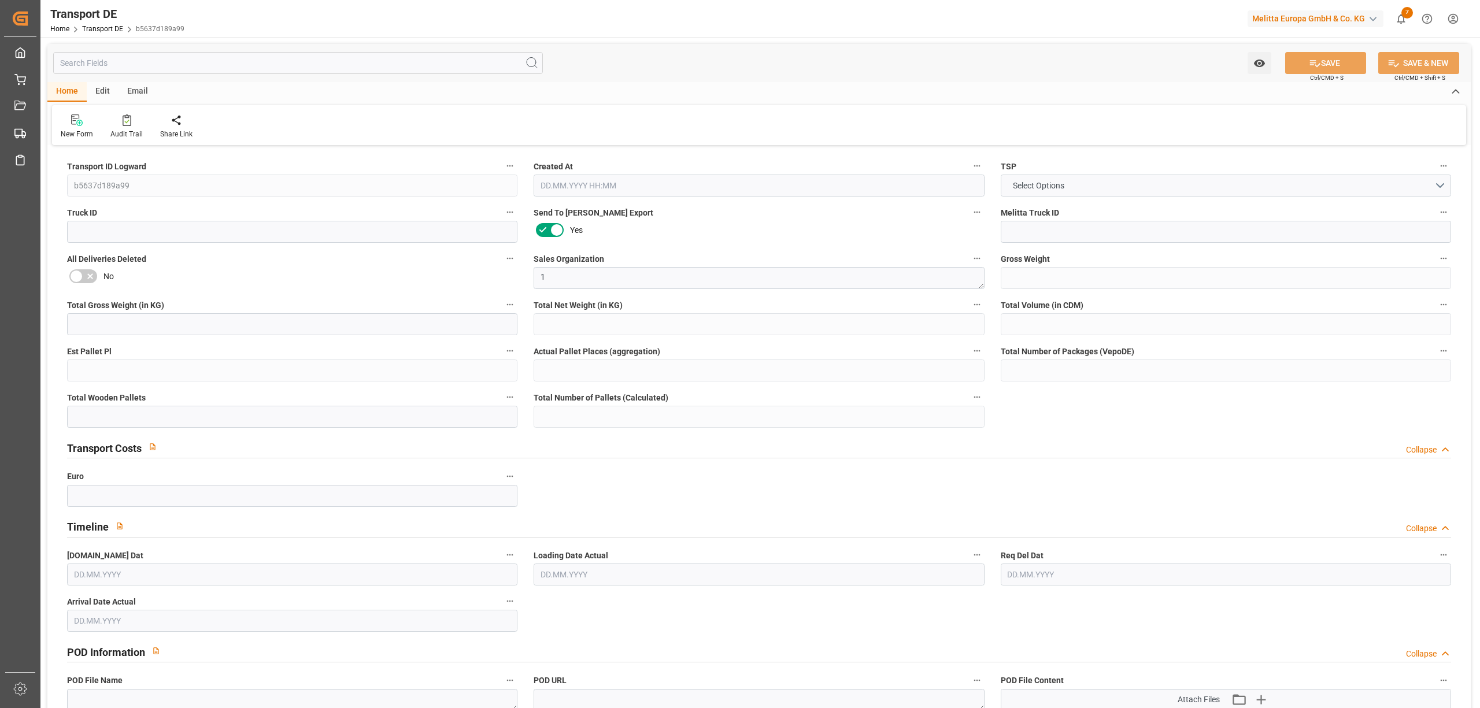
type input "1035.105"
type input "867.105"
type input "631.8"
type input "9326.88"
type input "7"
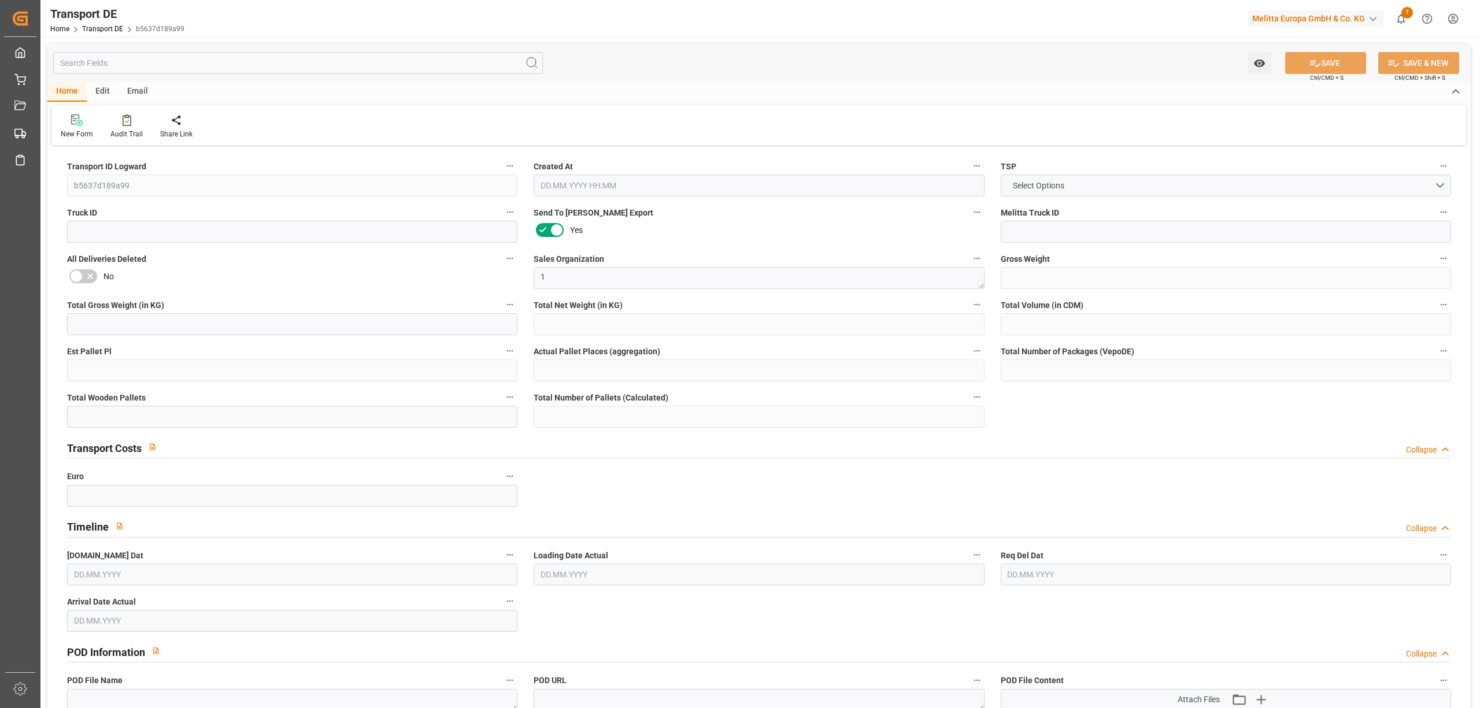
type input "0"
type input "7"
type input "6"
type input "0"
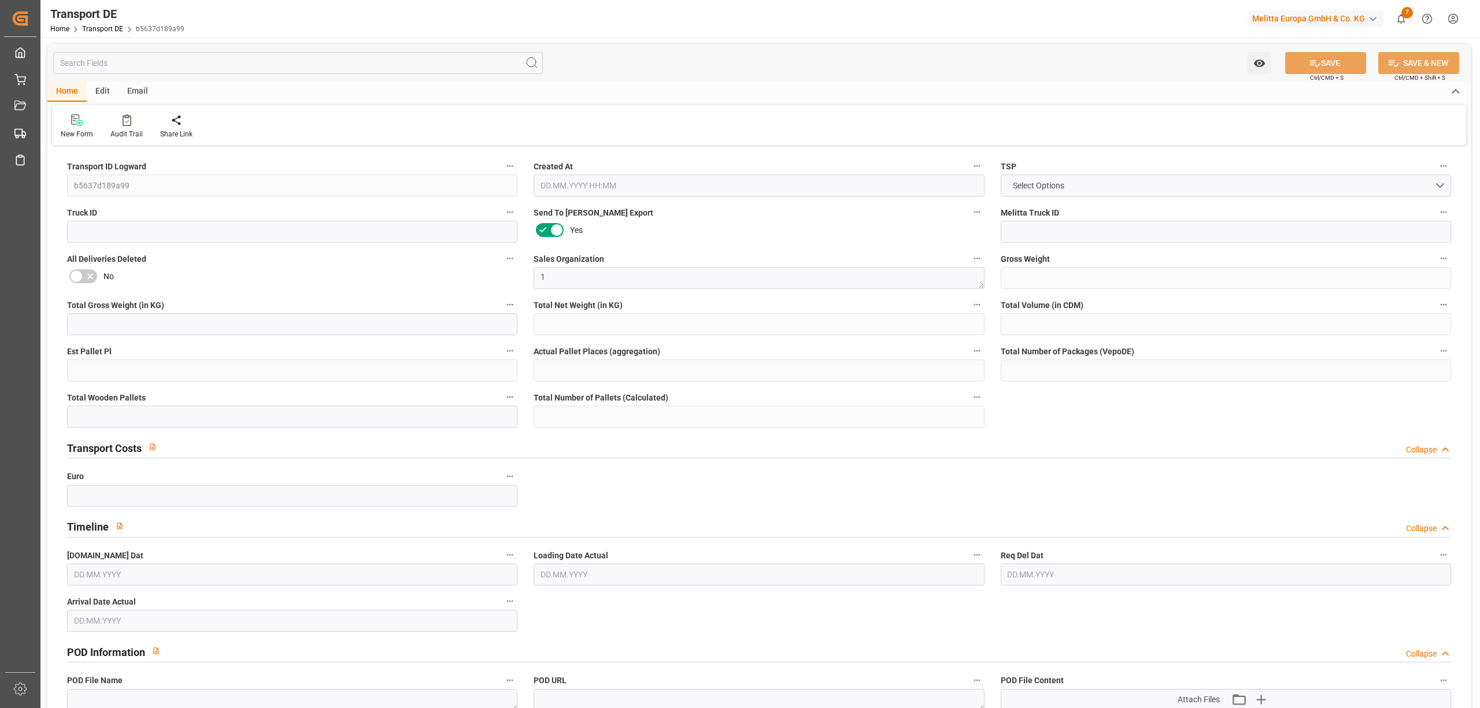
type input "66"
type input "0"
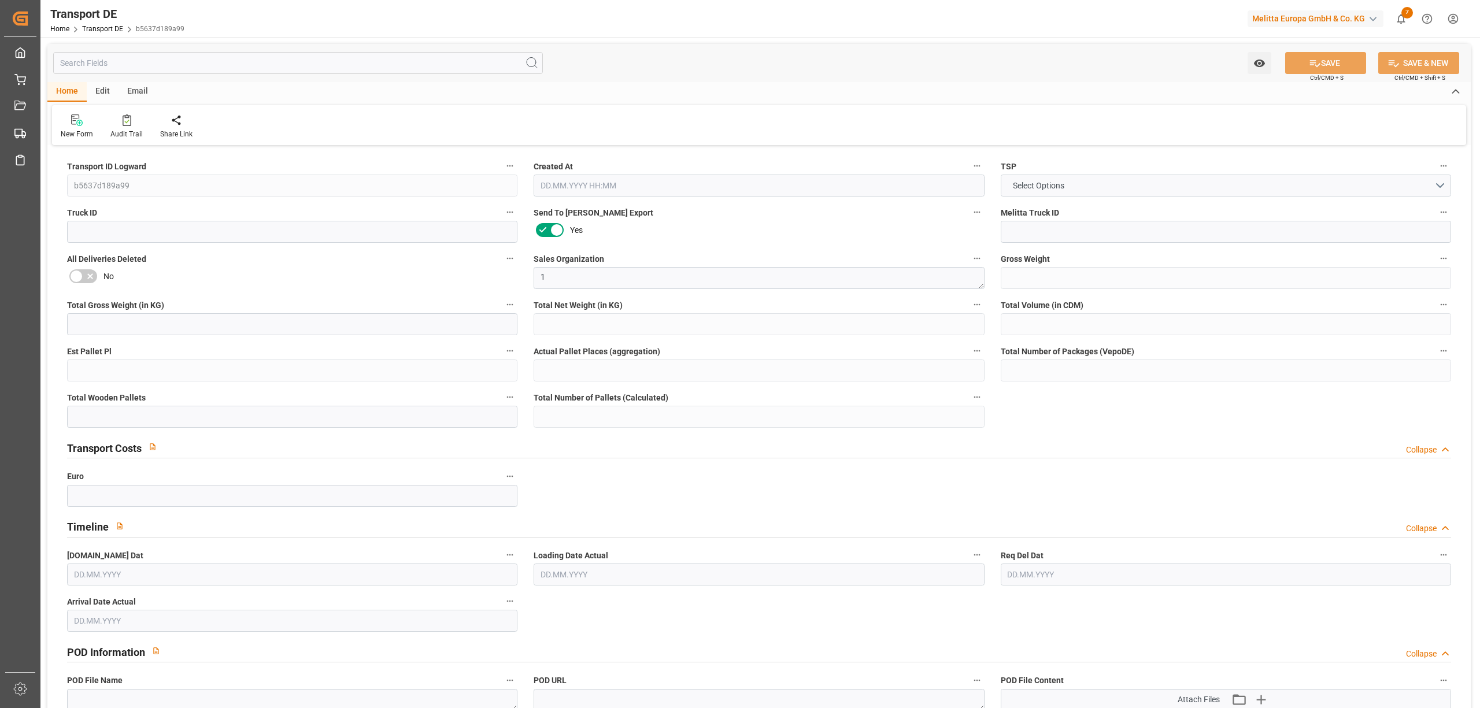
type input "0"
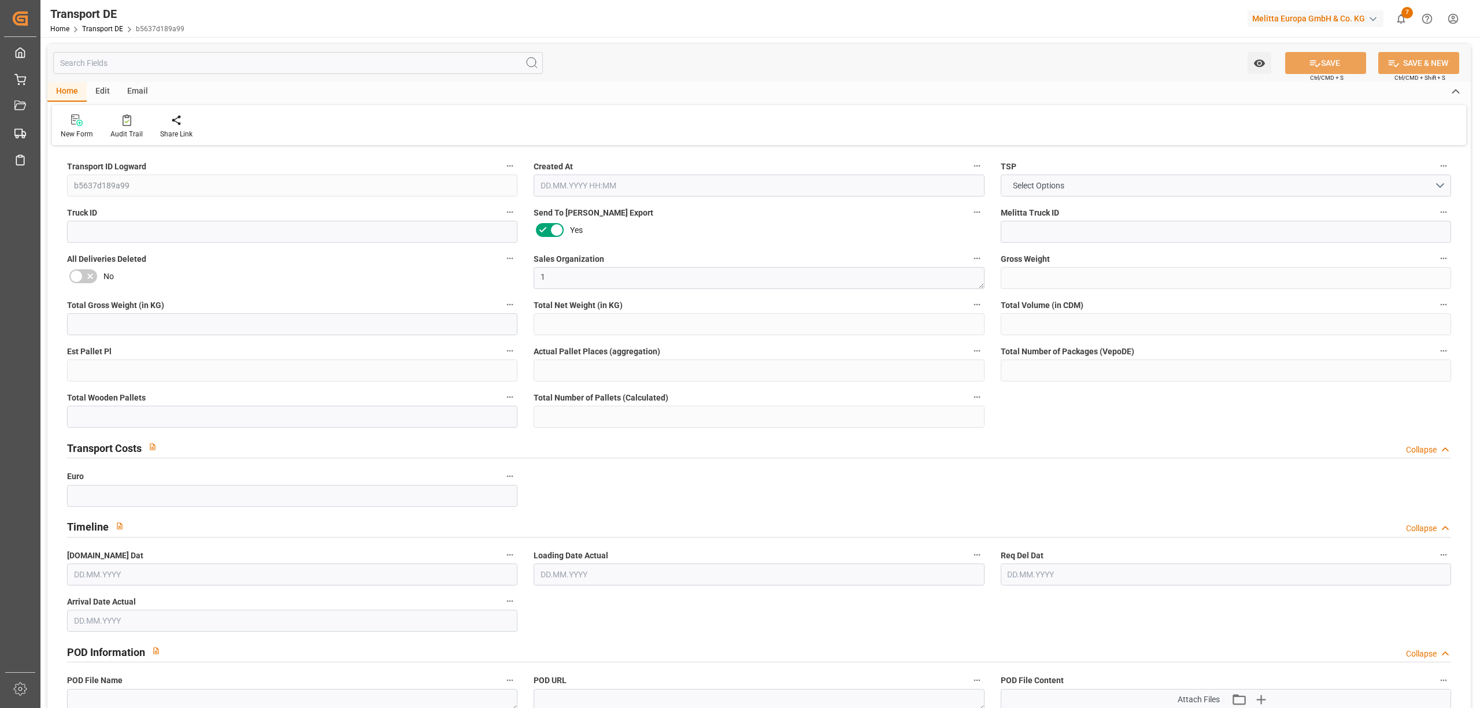
type input "0"
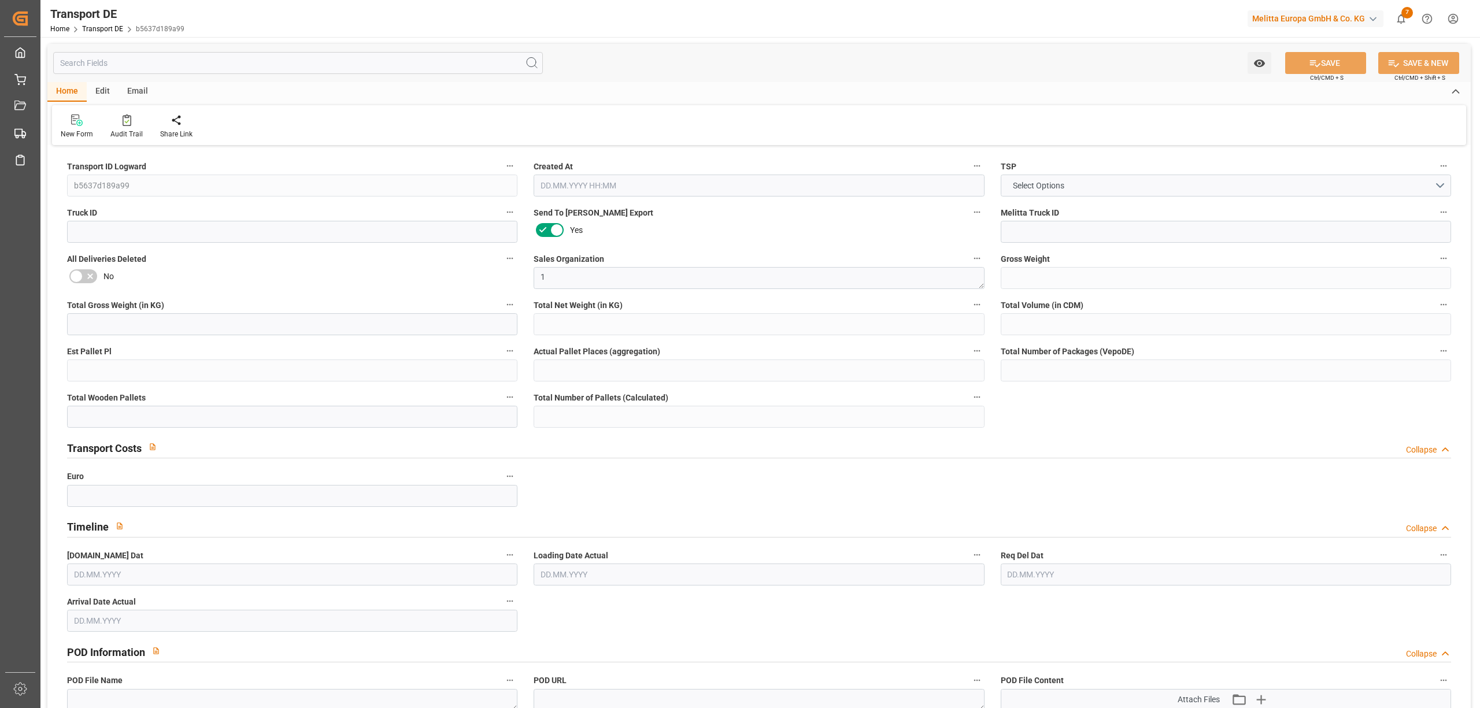
type input "0"
type input "27"
type input "1"
type input "0"
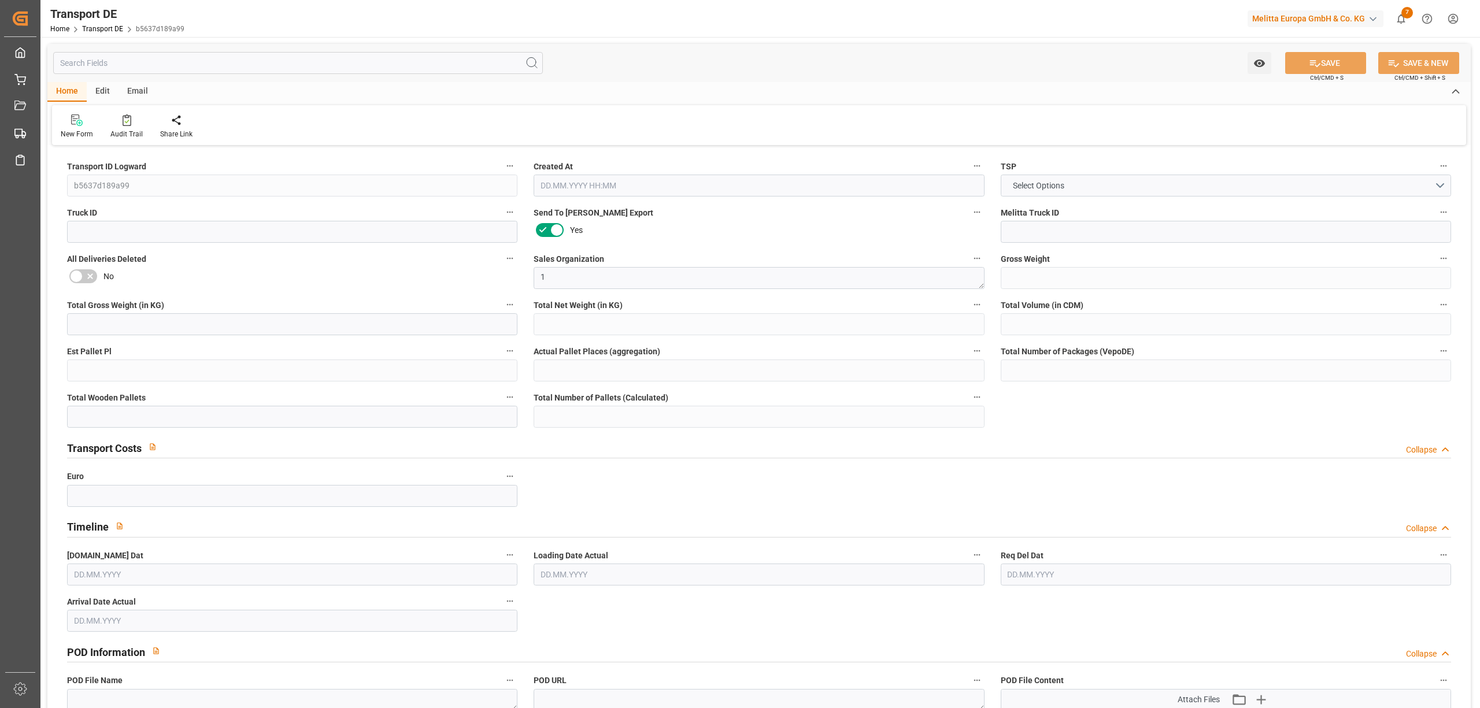
type input "324"
type input "360.8948"
type input "283.2918"
type input "02.10.2025 23:03"
type input "10.10.2025"
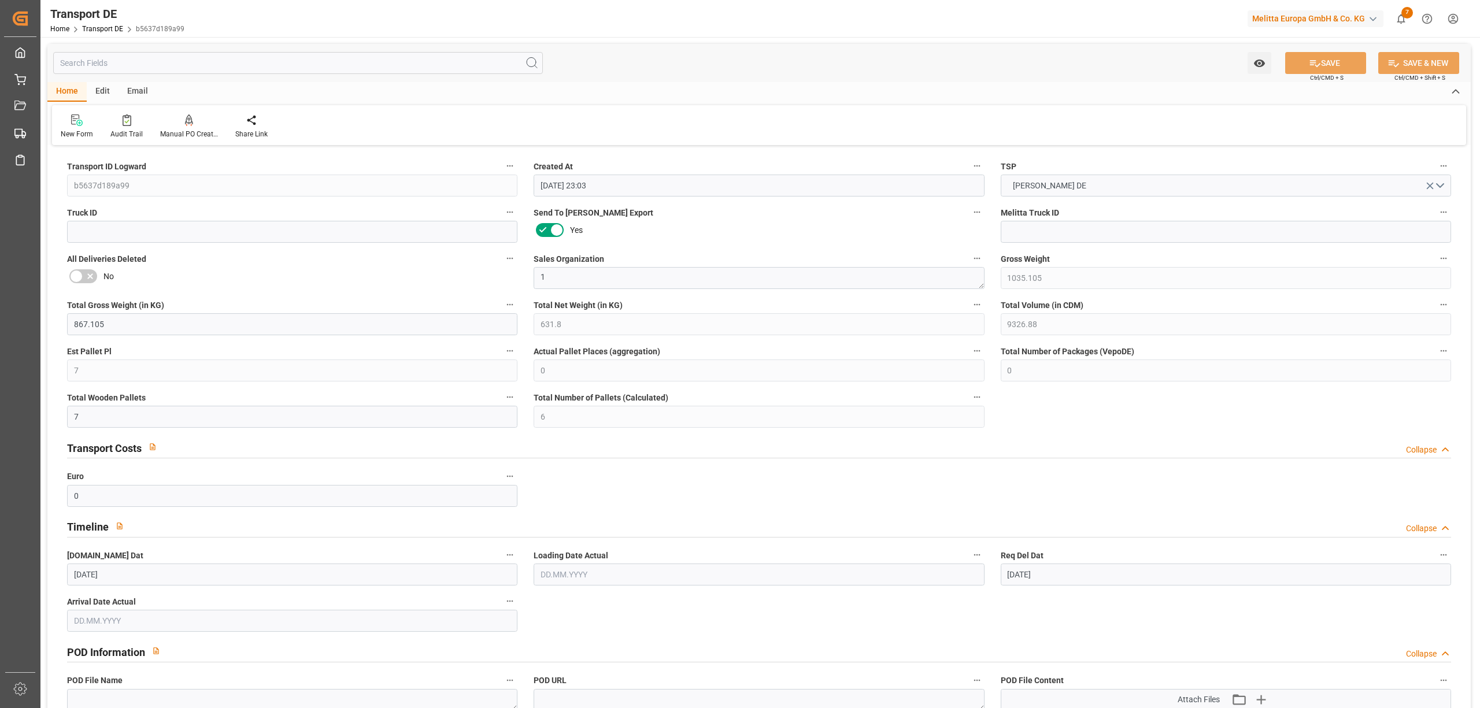
type input "14.10.2025"
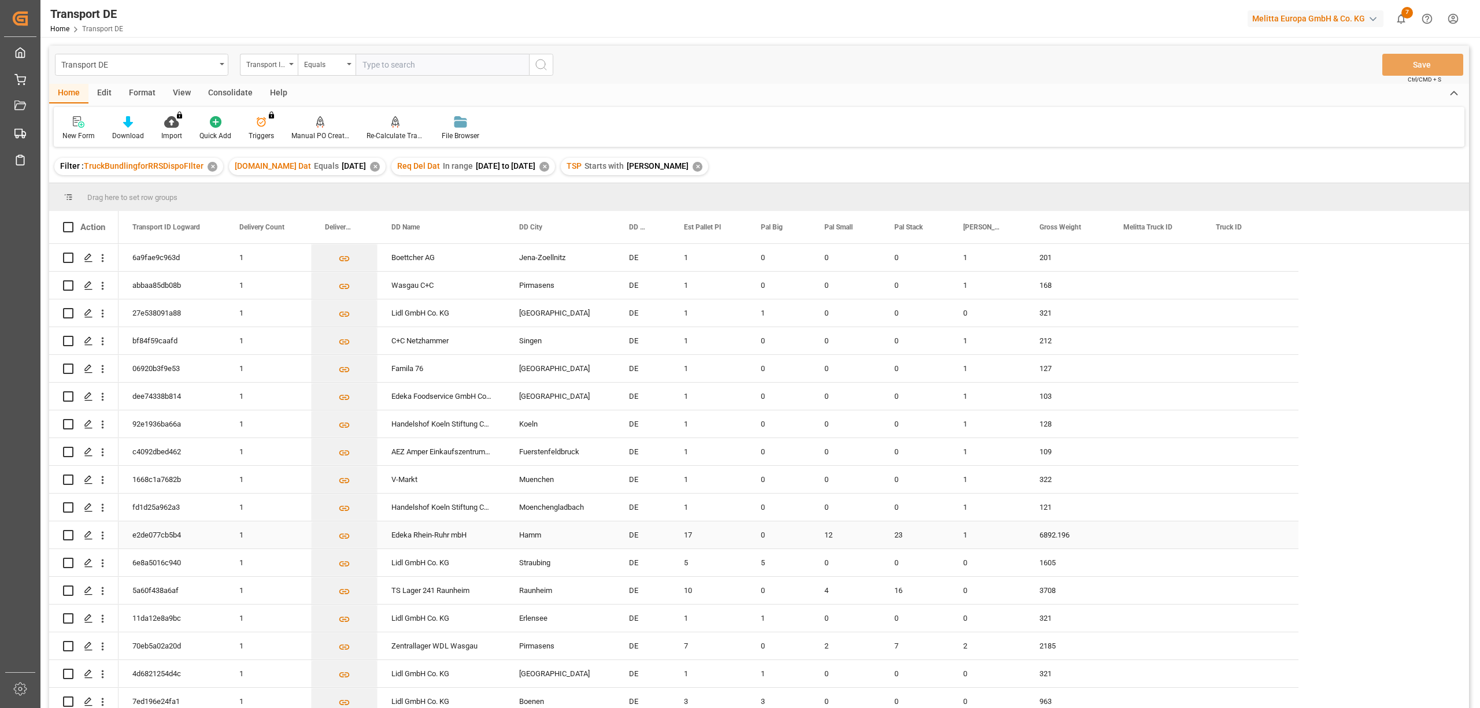
click at [68, 534] on input "Press Space to toggle row selection (unchecked)" at bounding box center [68, 535] width 10 height 10
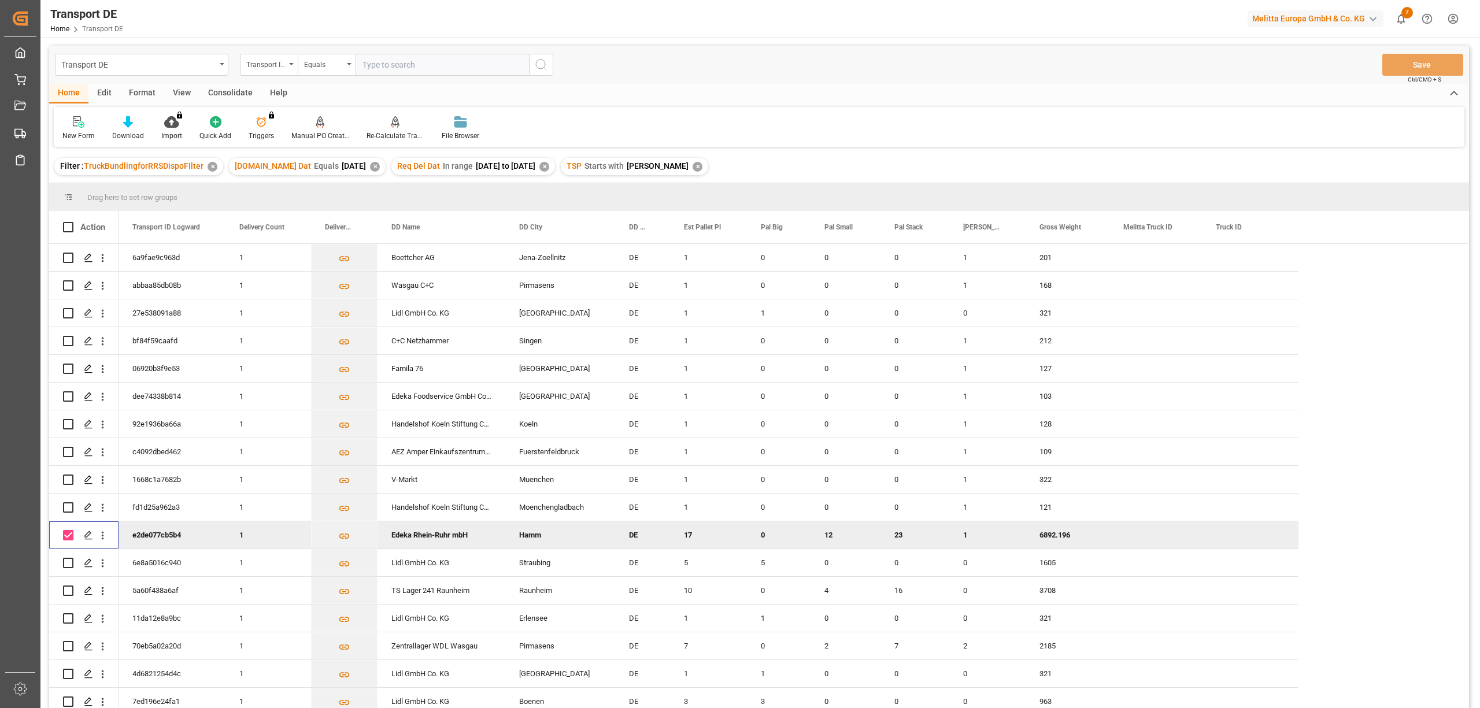
click at [67, 531] on input "Press Space to toggle row selection (checked)" at bounding box center [68, 535] width 10 height 10
checkbox input "false"
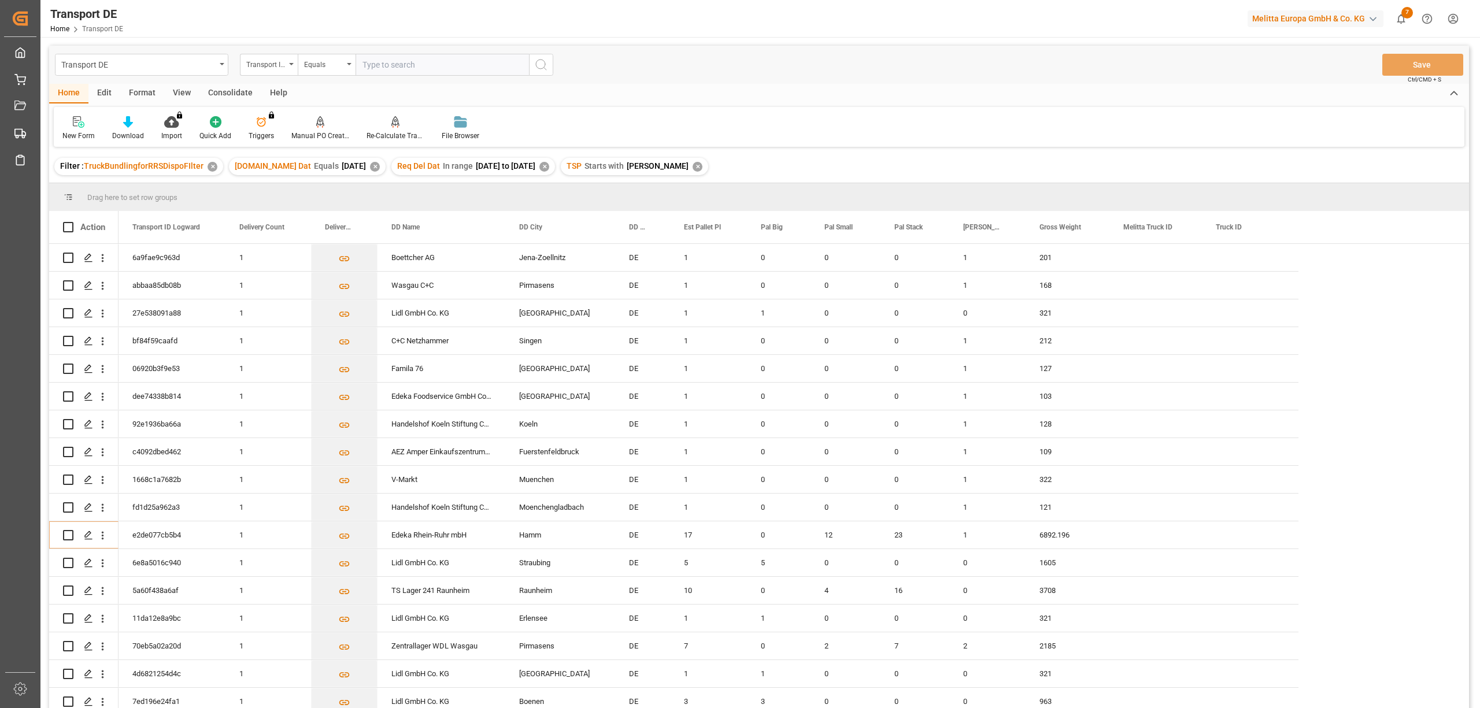
click at [232, 89] on div "Consolidate" at bounding box center [231, 94] width 62 height 20
click at [86, 131] on div "Consolidation List" at bounding box center [90, 136] width 57 height 10
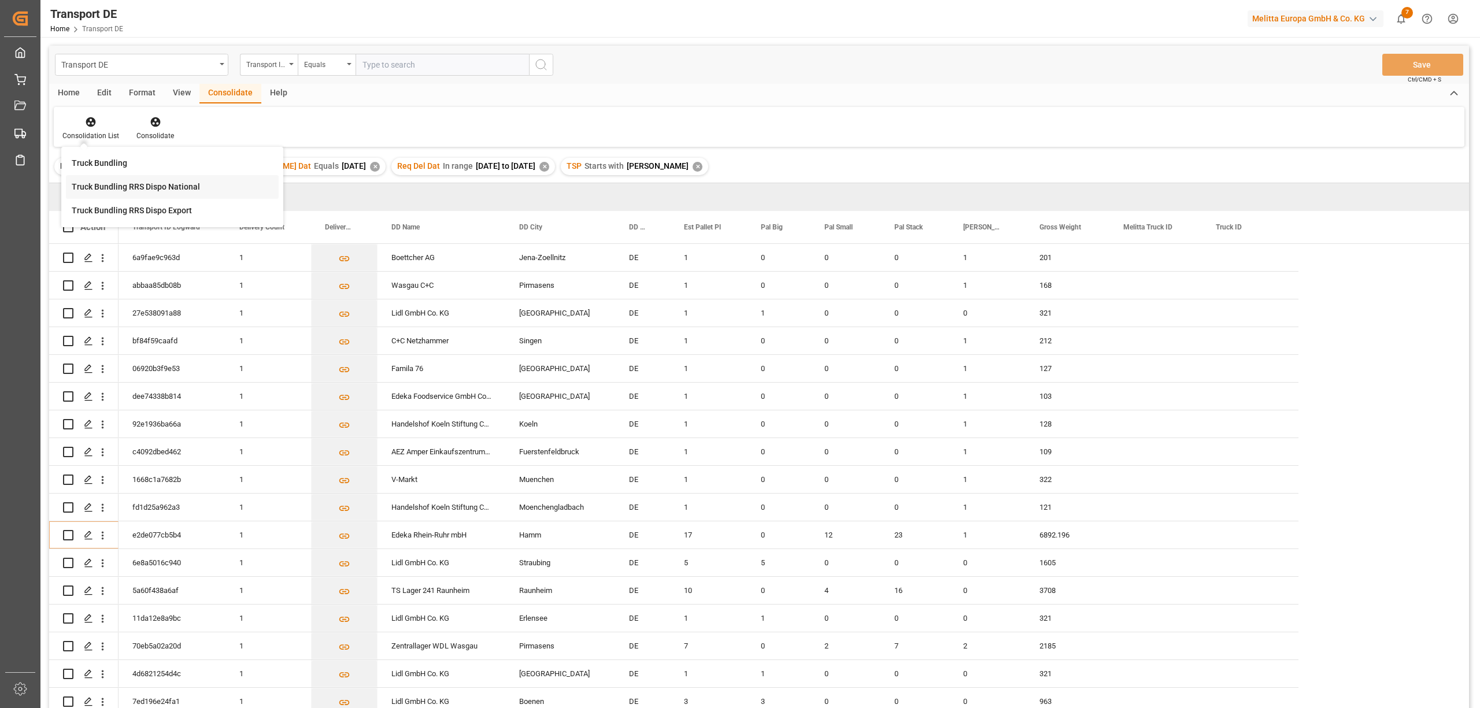
click at [123, 184] on div "Transport DE Transport ID Logward Equals Save Ctrl/CMD + S Home Edit Format Vie…" at bounding box center [759, 392] width 1420 height 693
click at [67, 533] on input "Press Space to toggle row selection (unchecked)" at bounding box center [68, 535] width 10 height 10
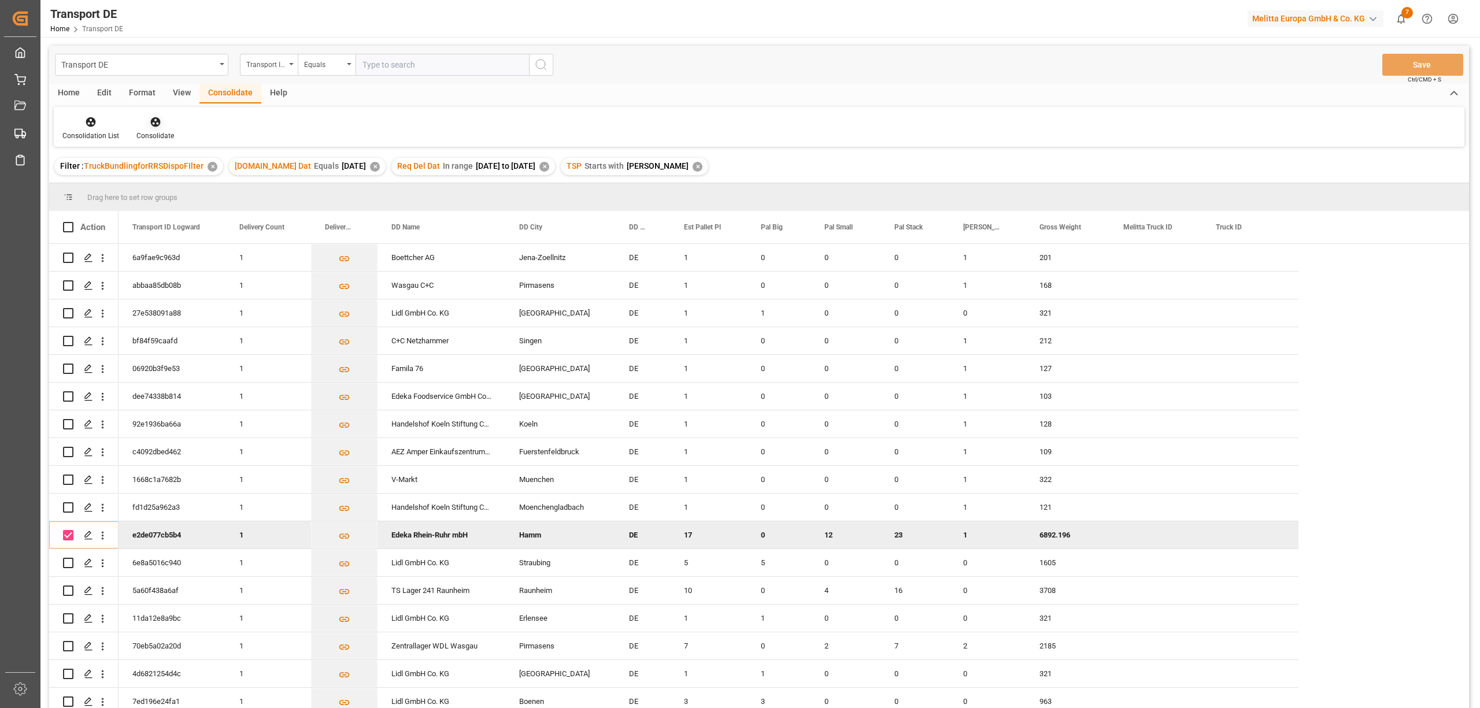
click at [152, 123] on icon at bounding box center [156, 122] width 12 height 12
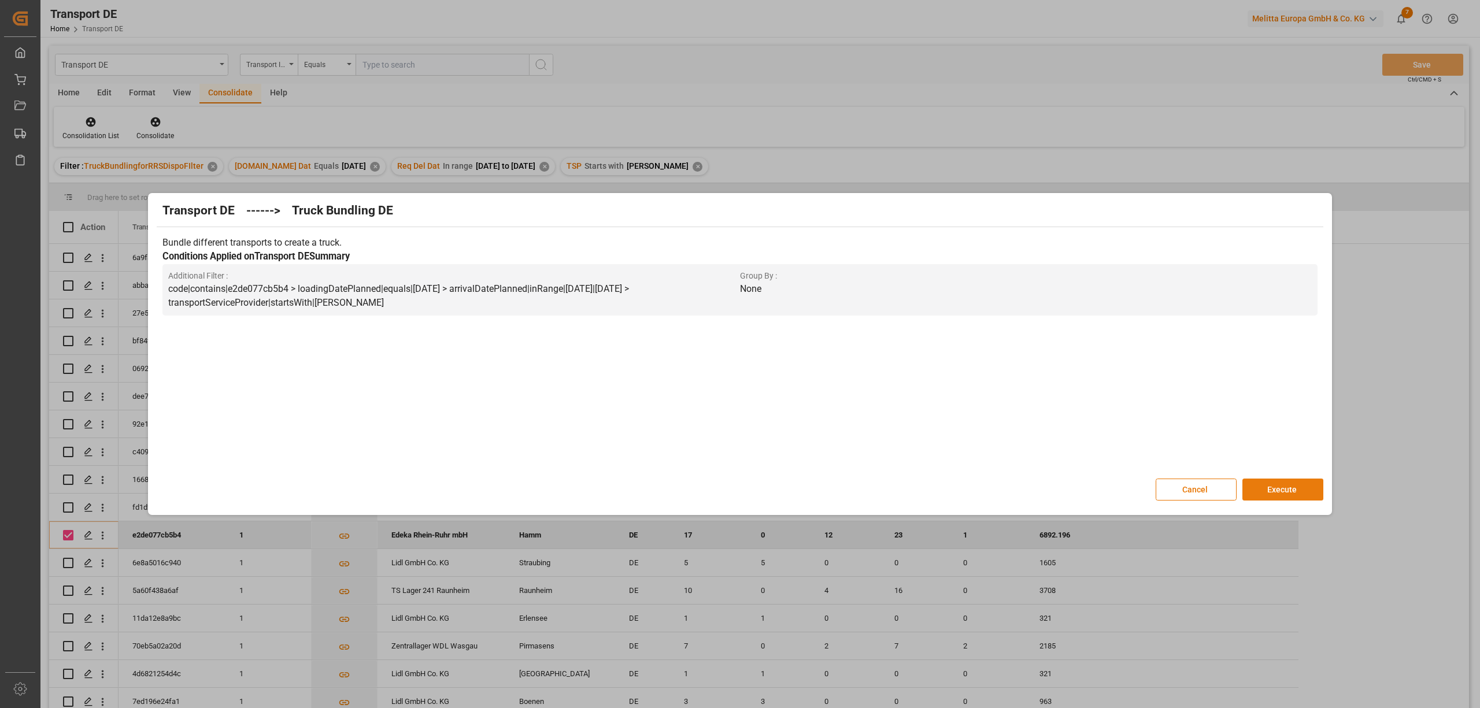
click at [1282, 488] on button "Execute" at bounding box center [1283, 490] width 81 height 22
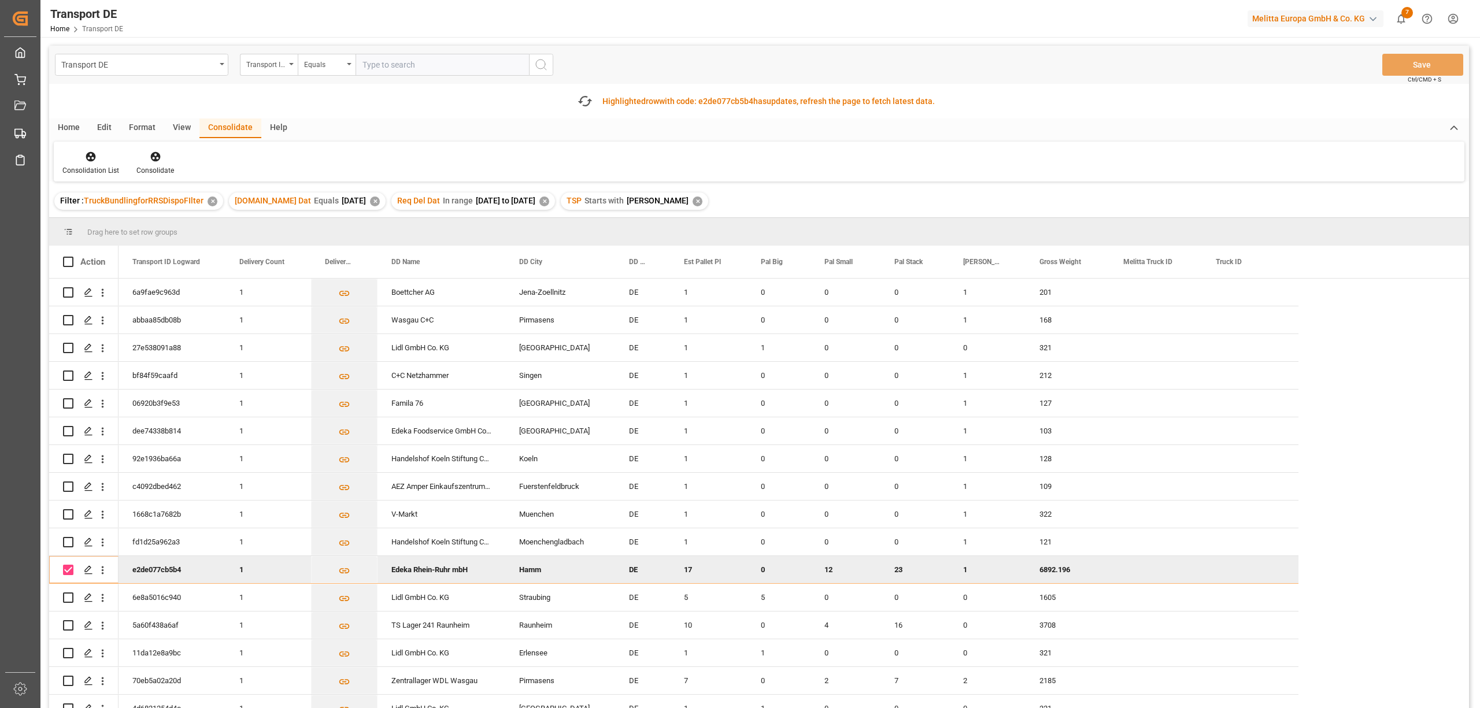
click at [67, 572] on input "Press Space to toggle row selection (checked)" at bounding box center [68, 570] width 10 height 10
checkbox input "false"
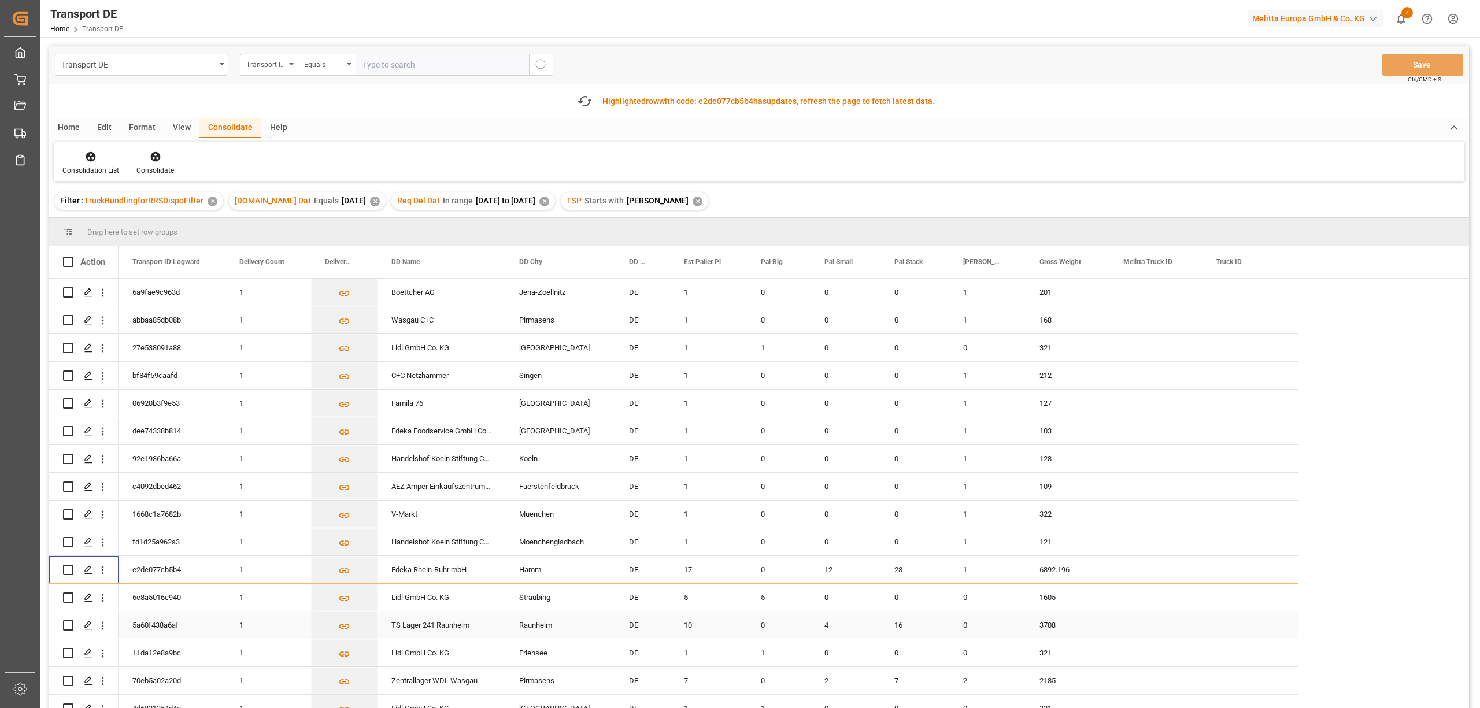
click at [68, 627] on input "Press Space to toggle row selection (unchecked)" at bounding box center [68, 625] width 10 height 10
checkbox input "true"
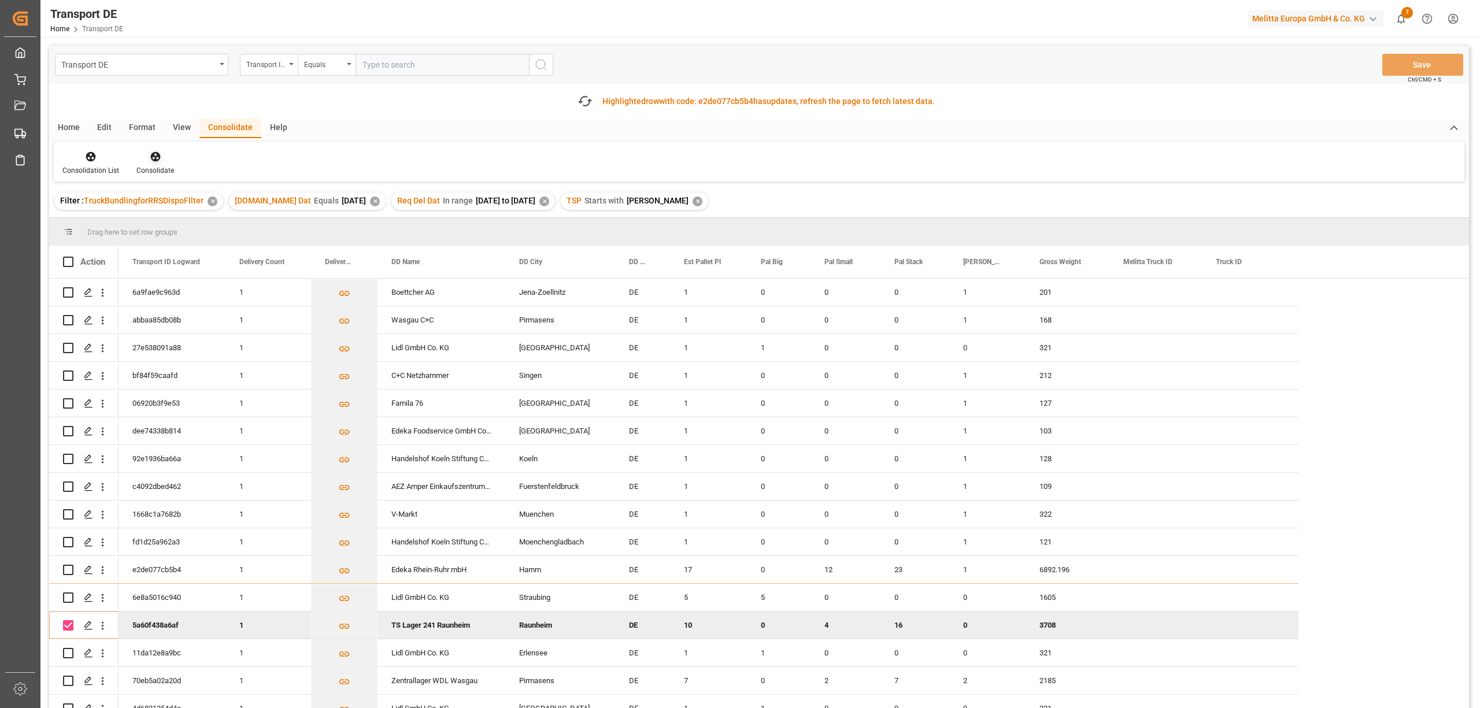
click at [150, 160] on icon at bounding box center [156, 157] width 12 height 12
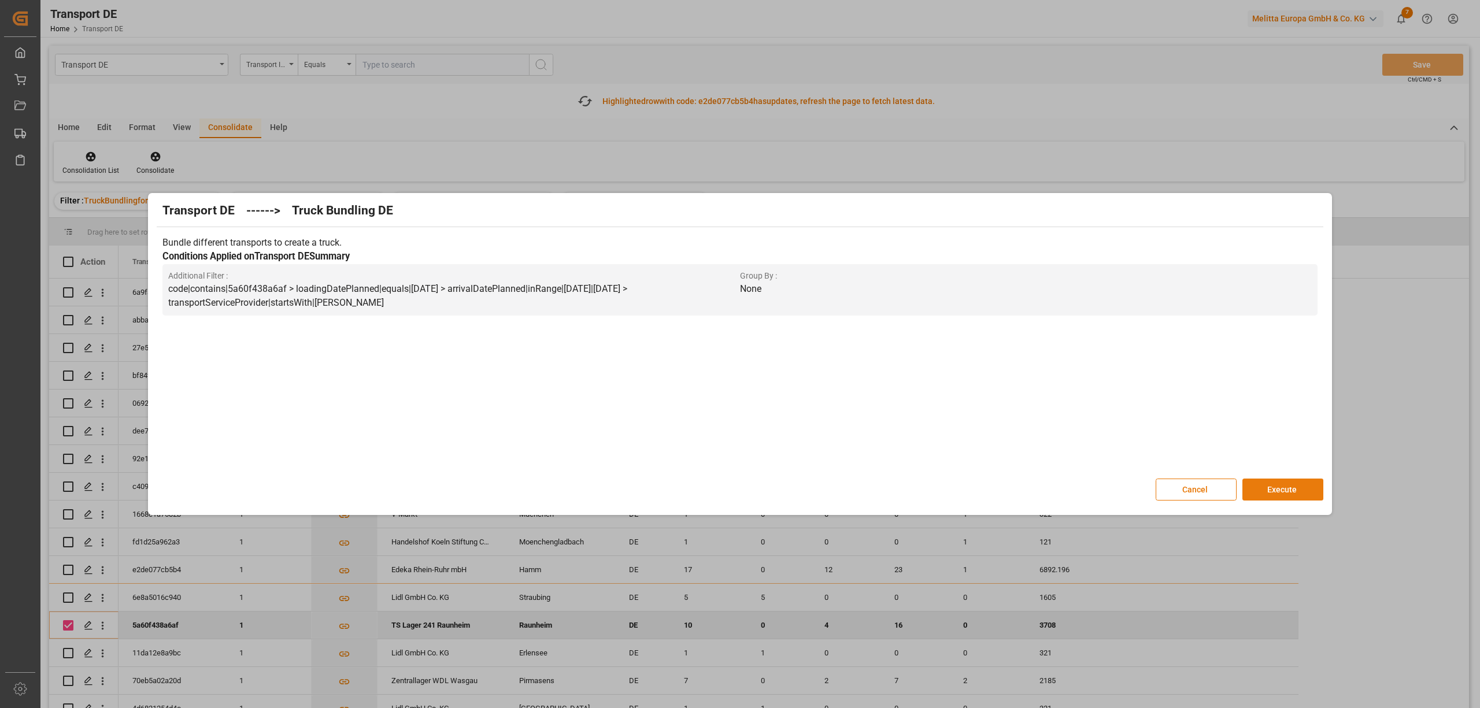
click at [1270, 492] on button "Execute" at bounding box center [1283, 490] width 81 height 22
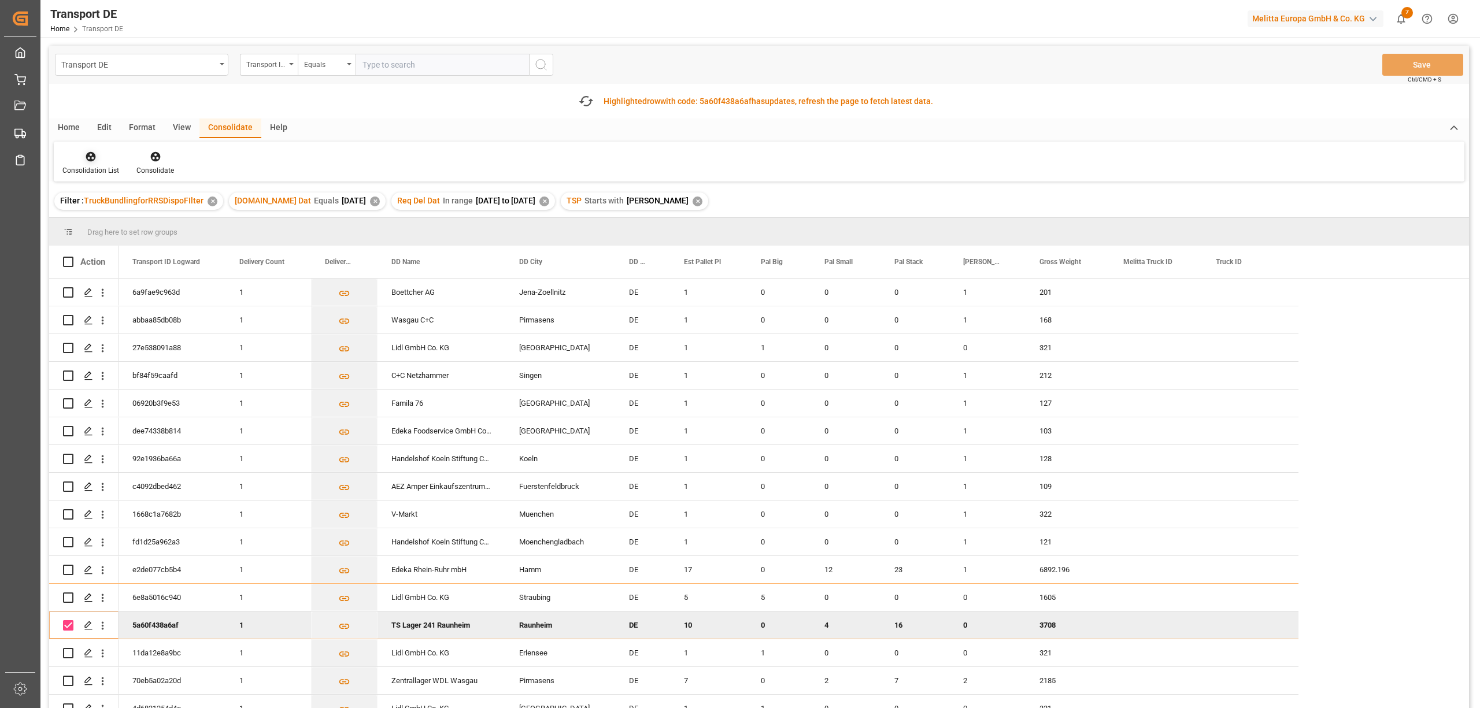
click at [85, 161] on icon at bounding box center [91, 157] width 12 height 12
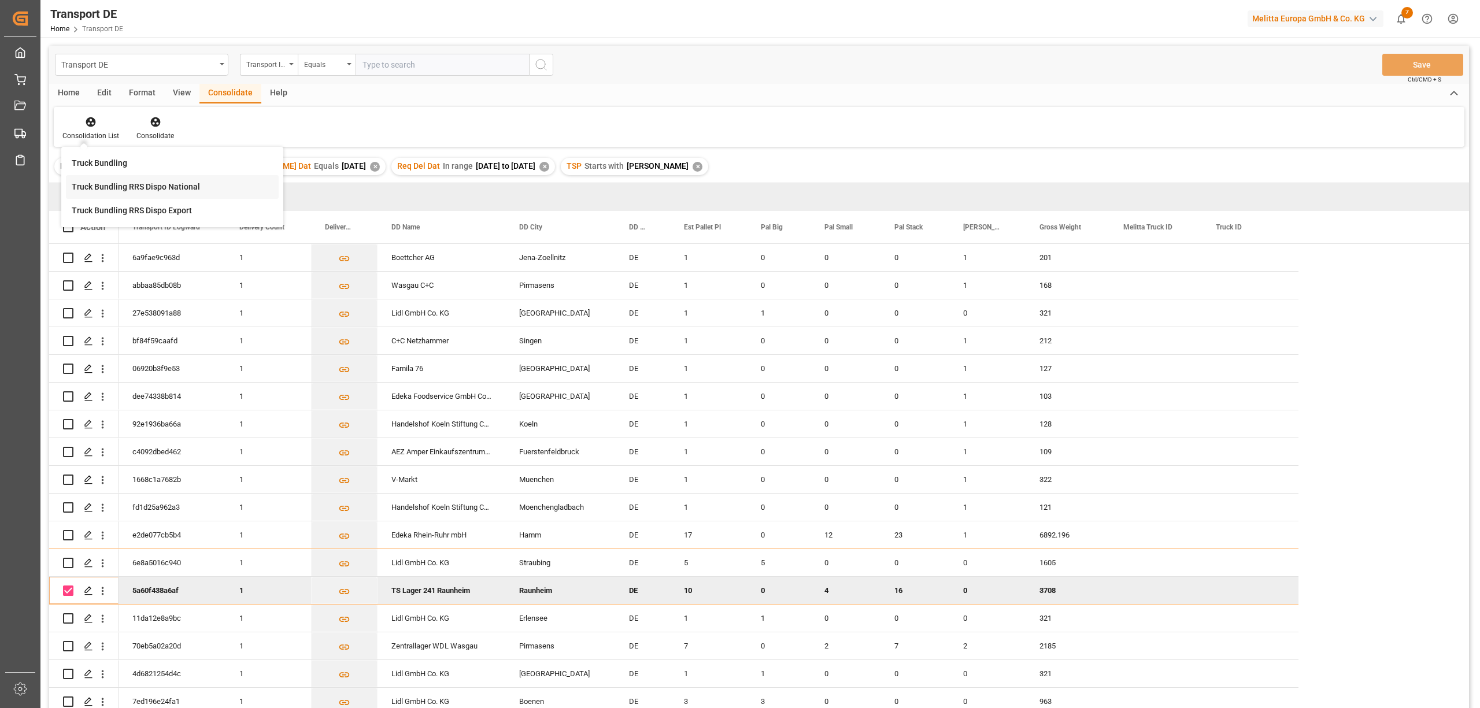
click at [125, 188] on div "Transport DE Transport ID Logward Equals Save Ctrl/CMD + S Home Edit Format Vie…" at bounding box center [759, 392] width 1420 height 693
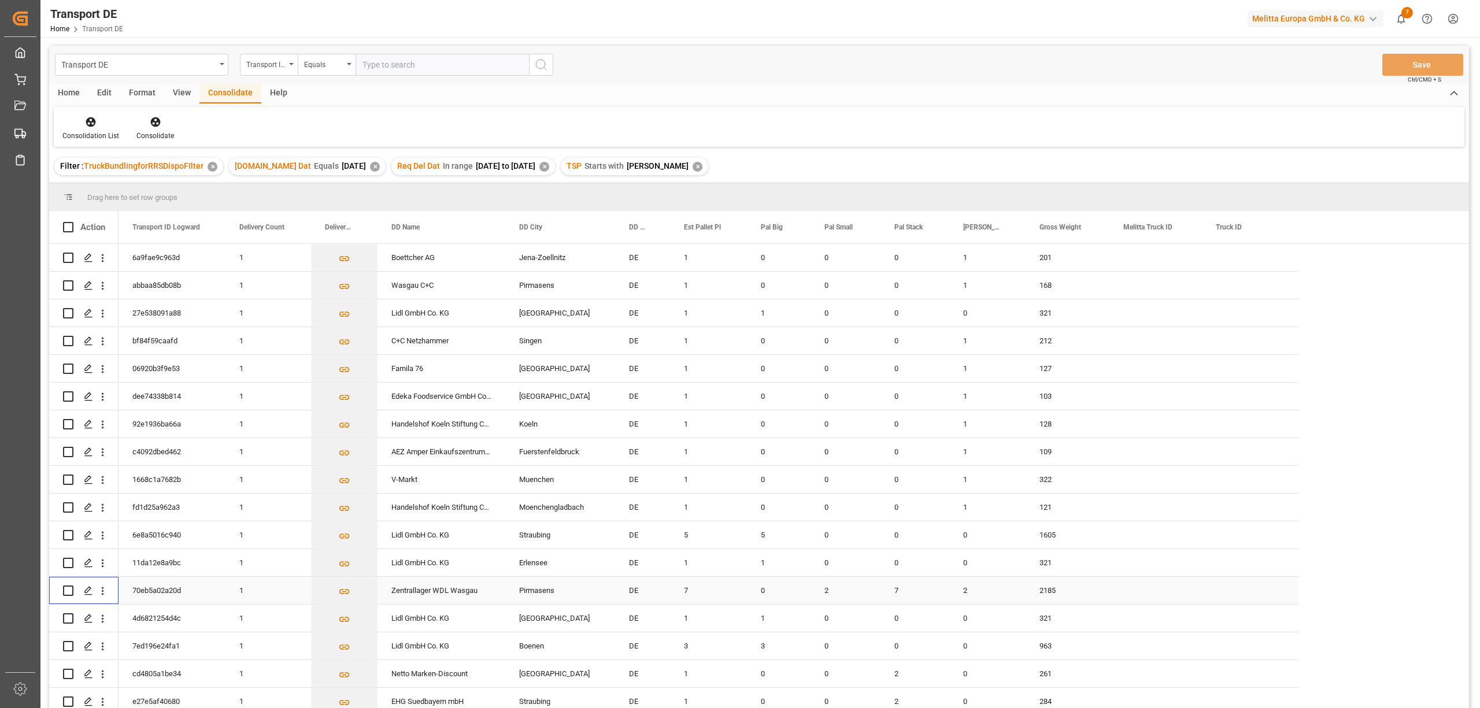
click at [68, 592] on input "Press Space to toggle row selection (unchecked)" at bounding box center [68, 591] width 10 height 10
checkbox input "true"
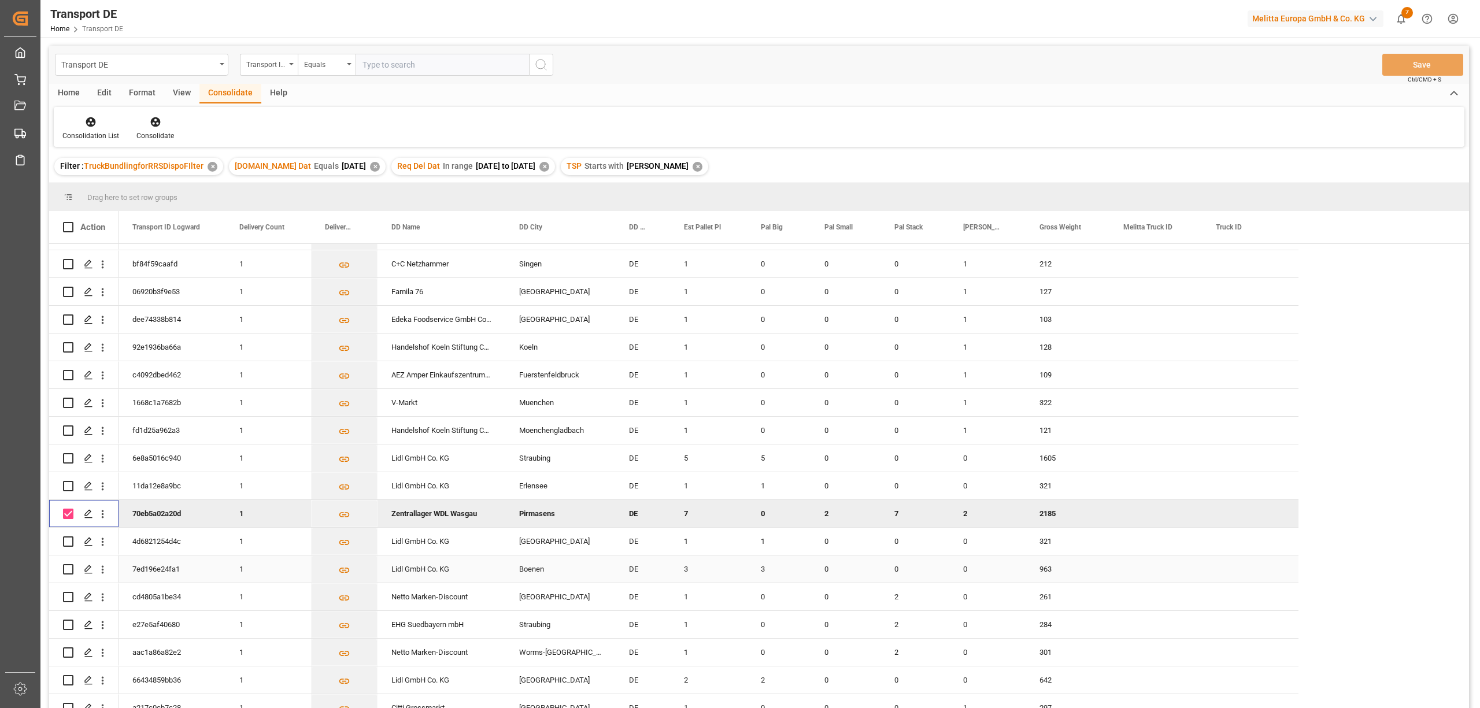
scroll to position [253, 0]
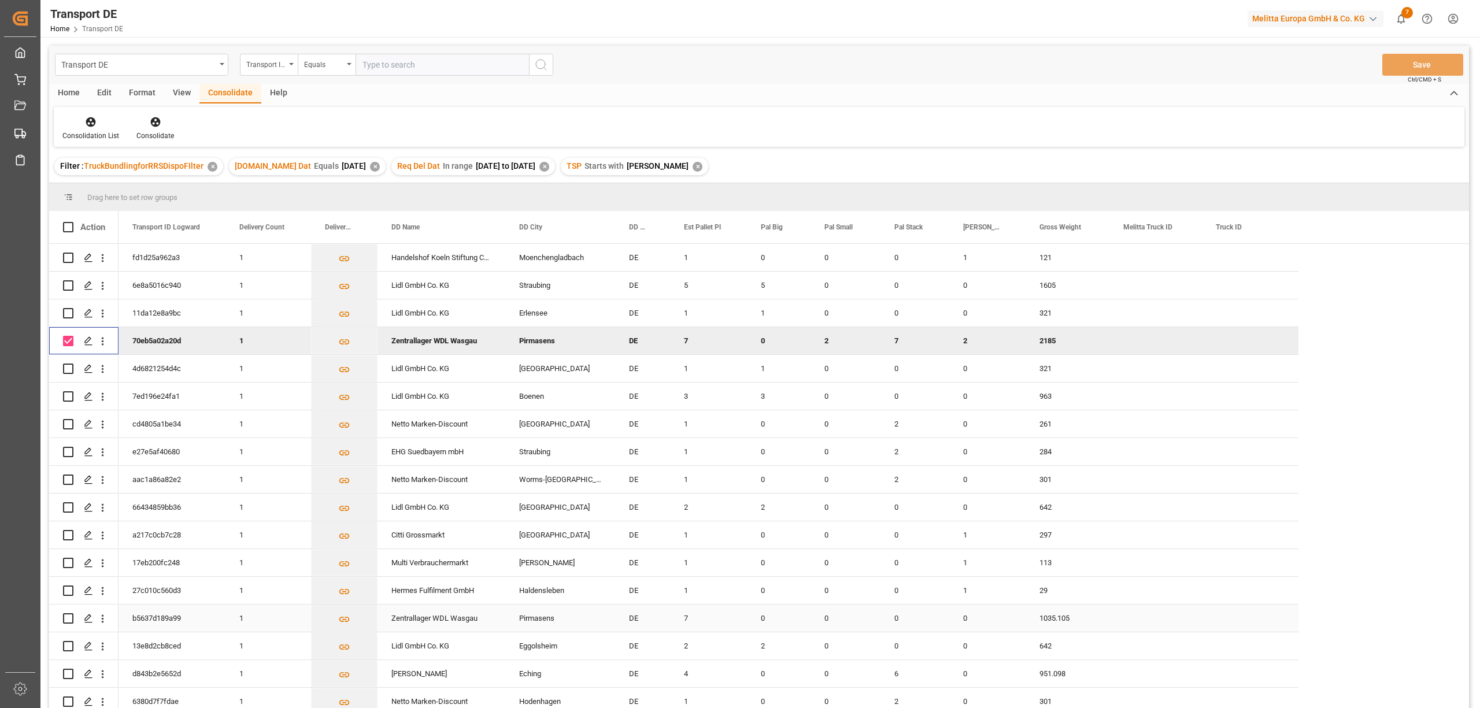
click at [68, 614] on input "Press Space to toggle row selection (unchecked)" at bounding box center [68, 619] width 10 height 10
checkbox input "true"
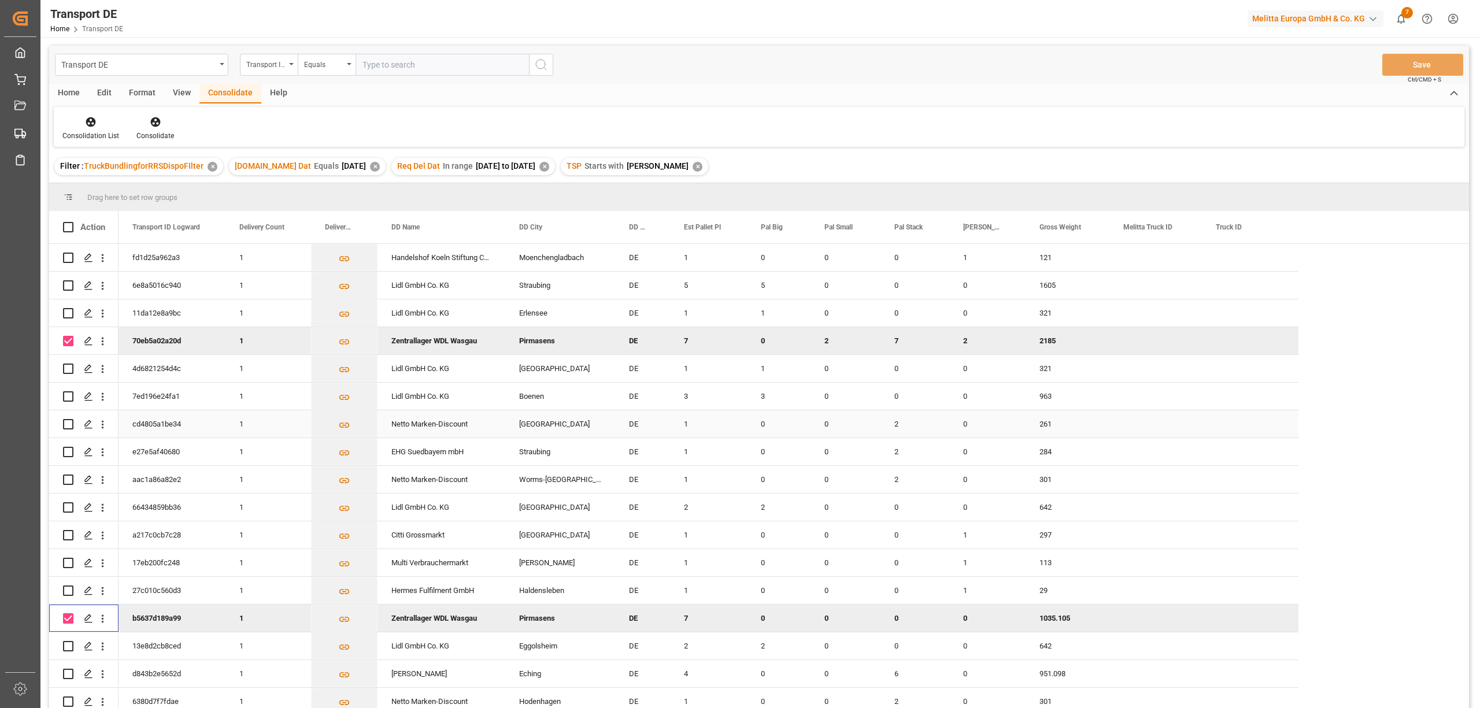
scroll to position [0, 0]
click at [155, 119] on icon at bounding box center [155, 122] width 10 height 10
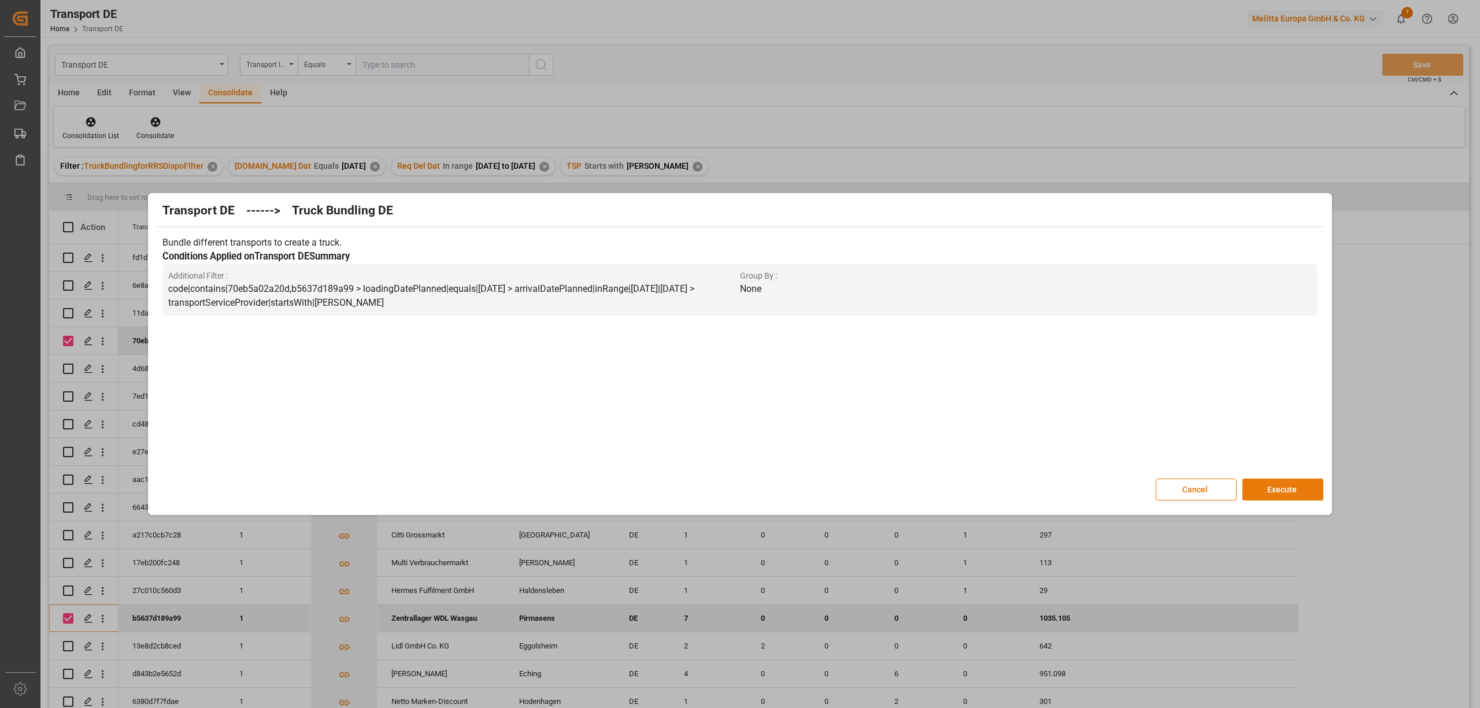
click at [1287, 489] on button "Execute" at bounding box center [1283, 490] width 81 height 22
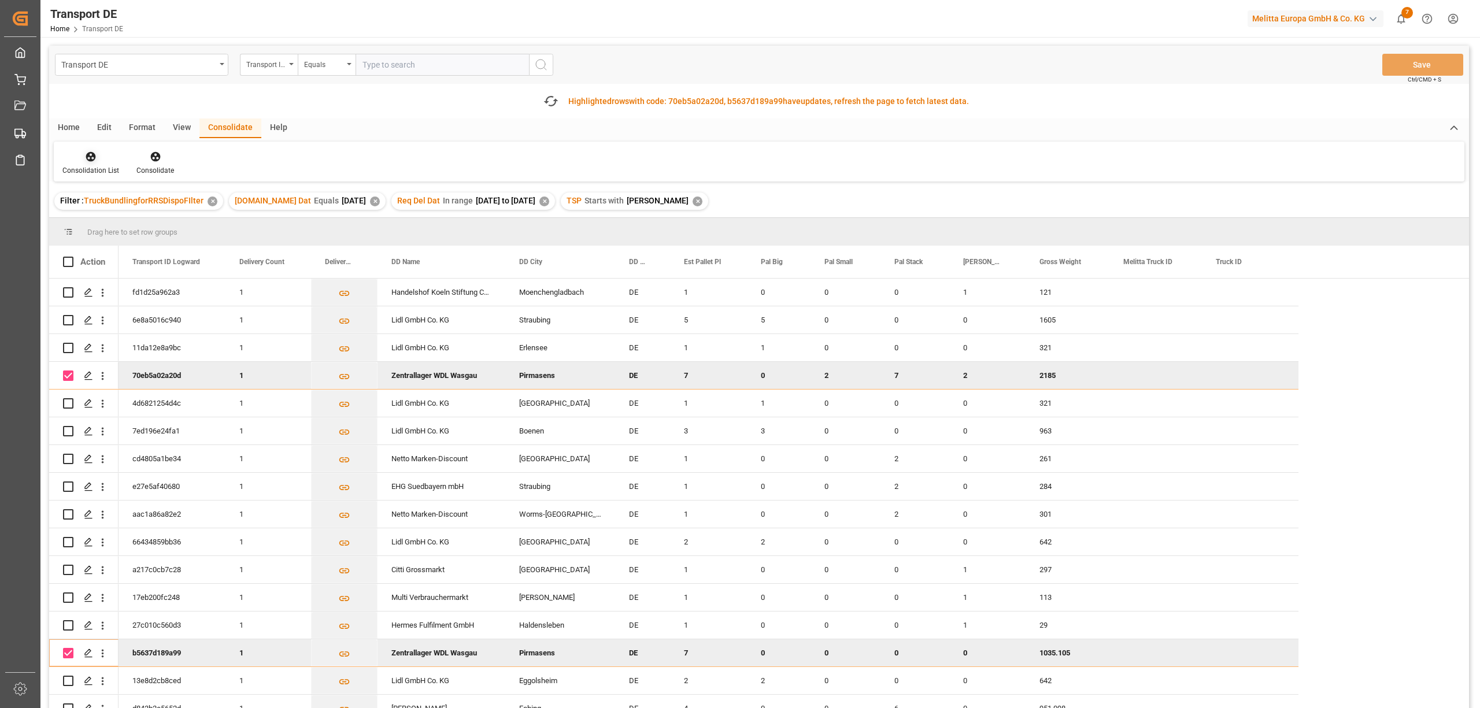
click at [91, 164] on div "Consolidation List" at bounding box center [91, 162] width 74 height 25
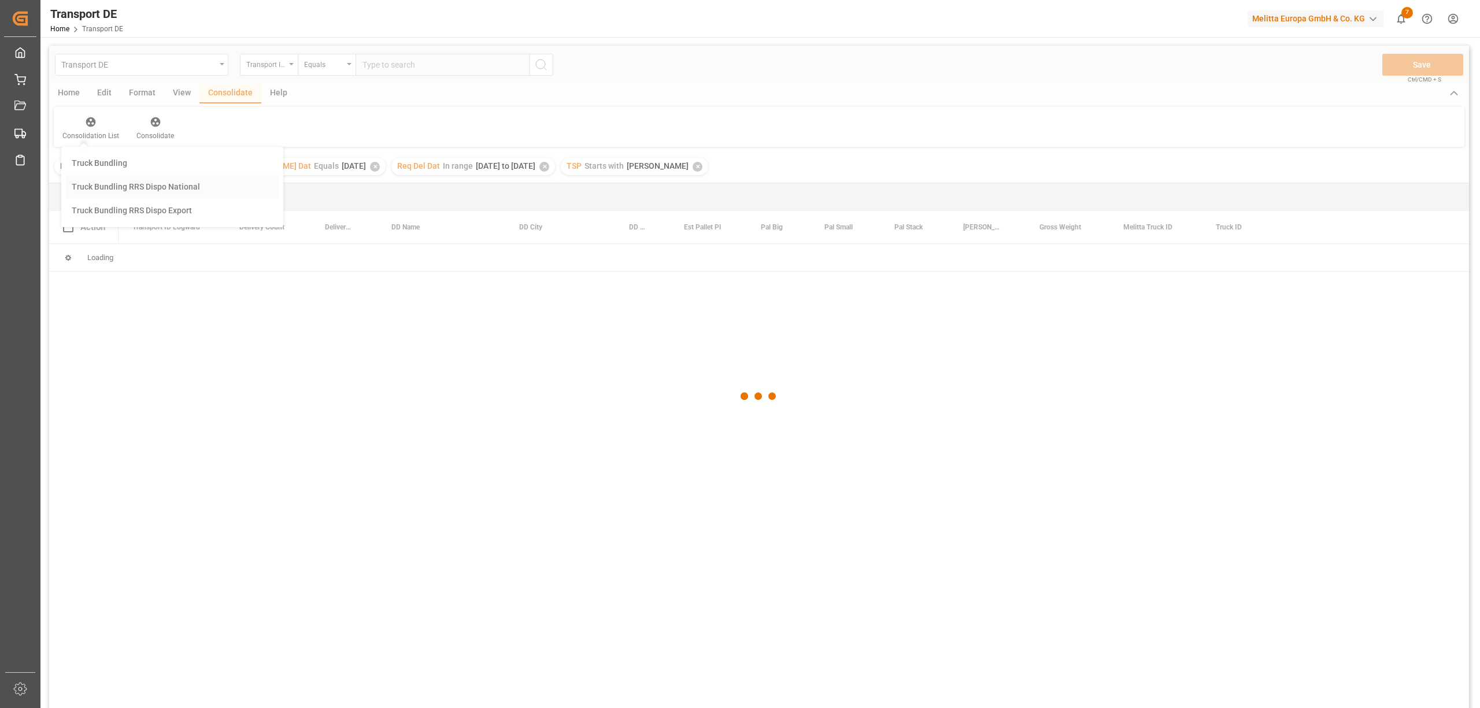
click at [121, 219] on div "Transport DE Transport ID Logward Equals Save Ctrl/CMD + S Home Edit Format Vie…" at bounding box center [759, 392] width 1420 height 693
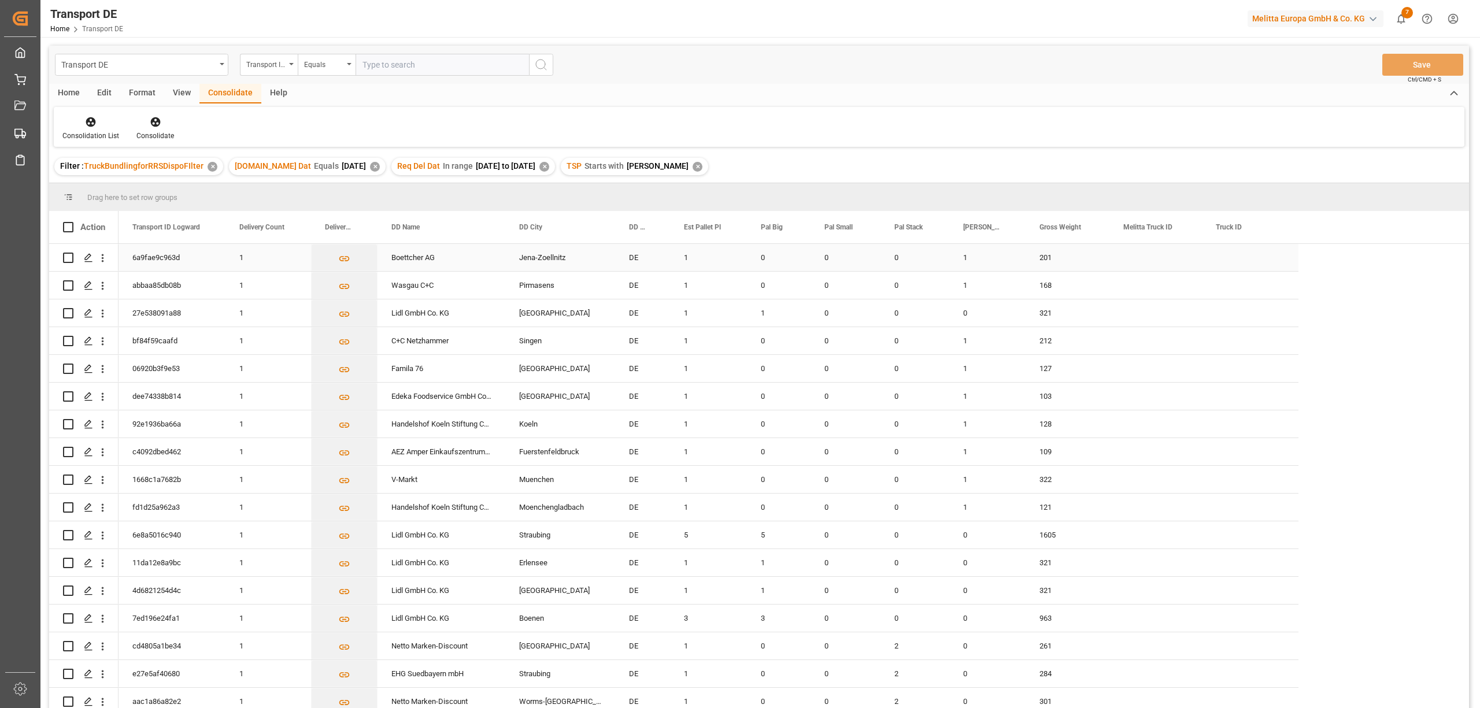
click at [67, 253] on input "Press Space to toggle row selection (unchecked)" at bounding box center [68, 258] width 10 height 10
checkbox input "true"
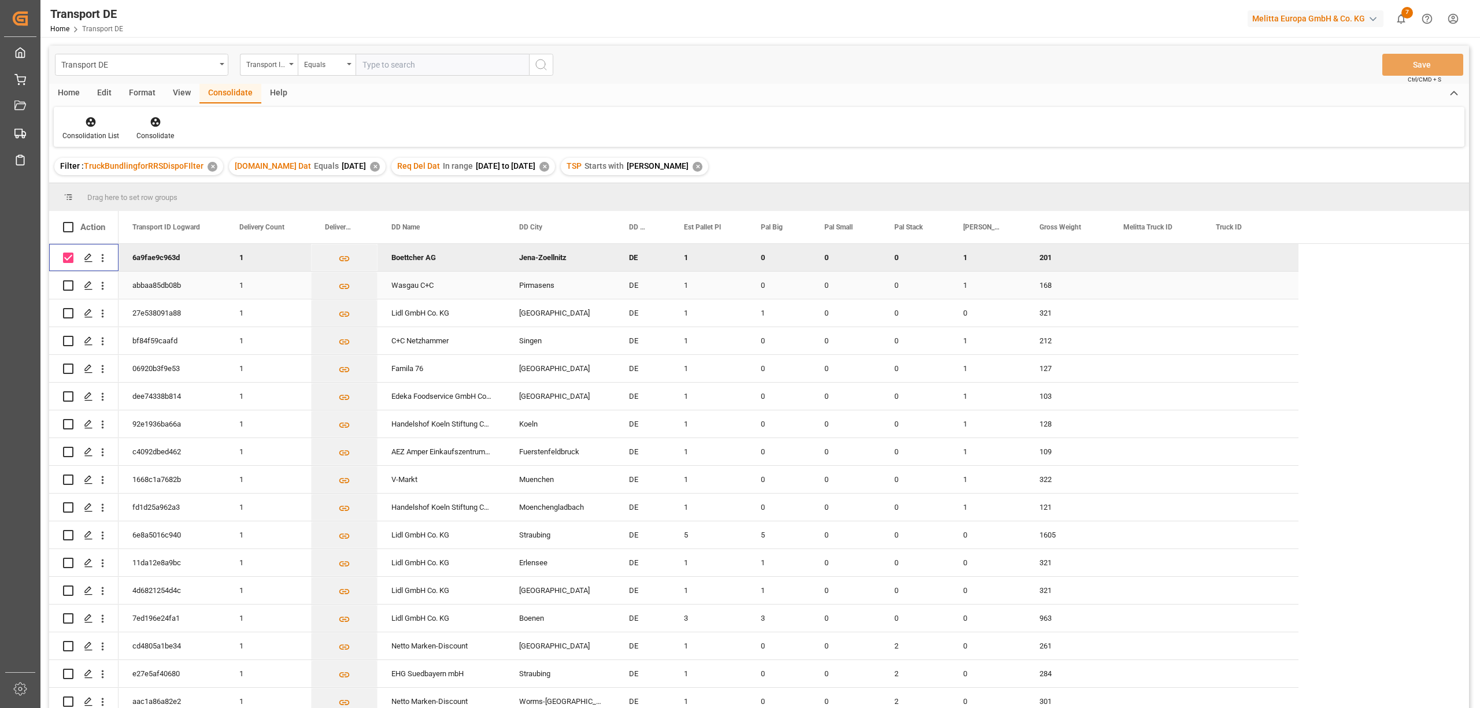
click at [66, 285] on input "Press Space to toggle row selection (unchecked)" at bounding box center [68, 285] width 10 height 10
checkbox input "true"
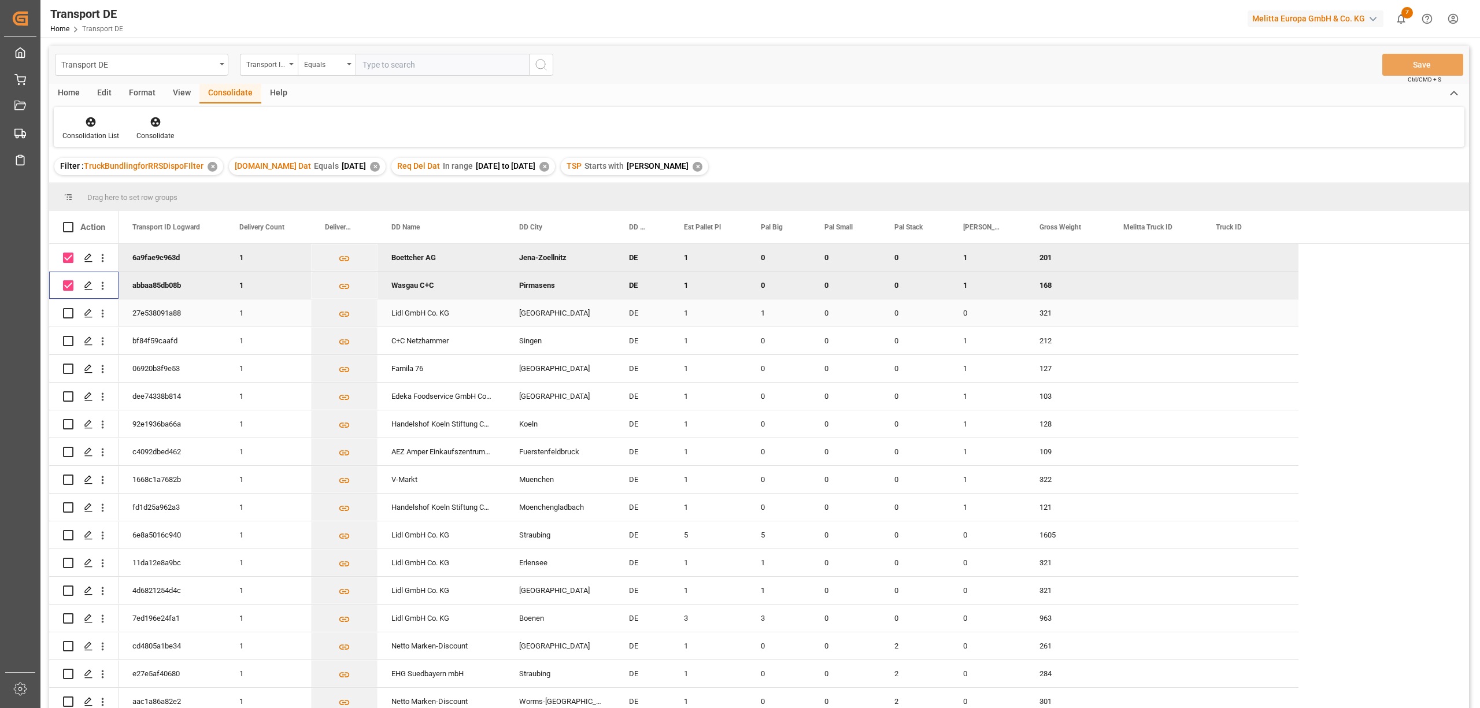
click at [68, 310] on input "Press Space to toggle row selection (unchecked)" at bounding box center [68, 313] width 10 height 10
checkbox input "true"
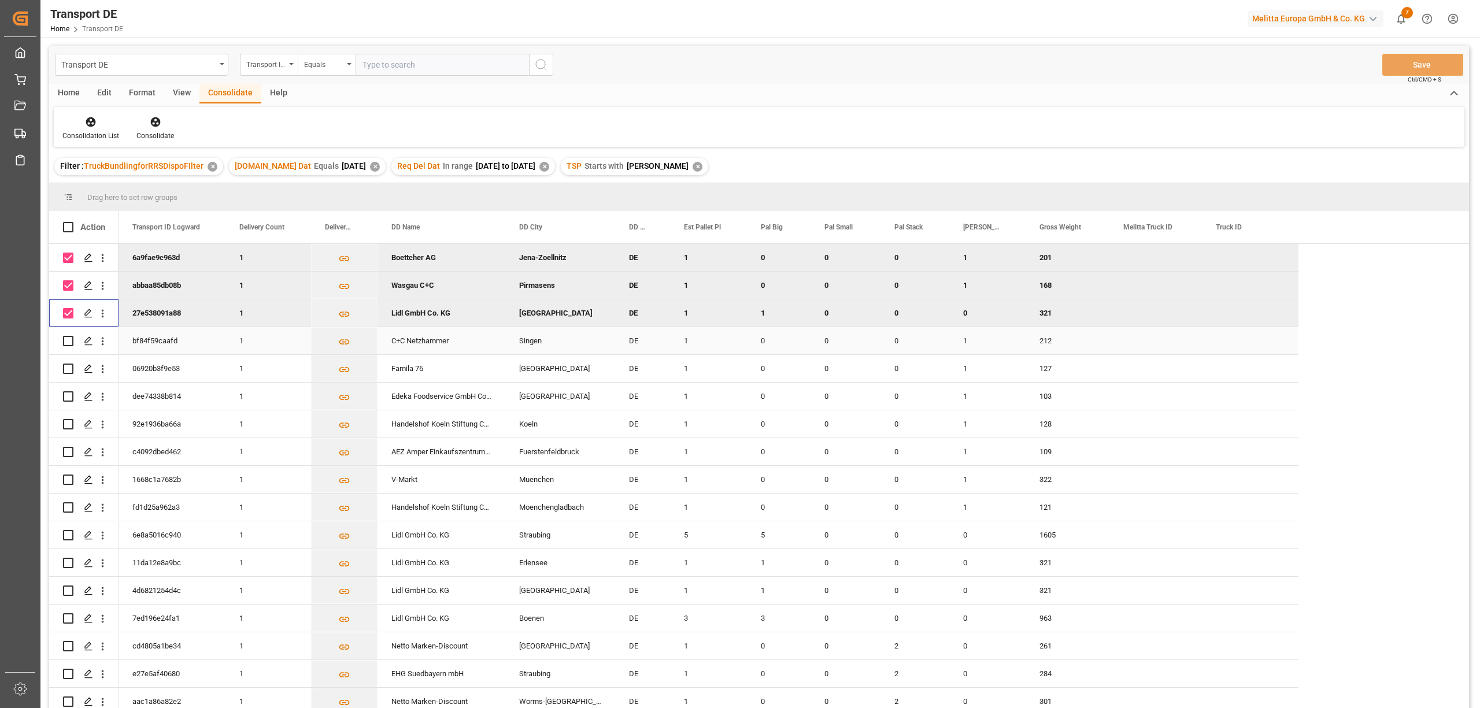
click at [68, 339] on input "Press Space to toggle row selection (unchecked)" at bounding box center [68, 341] width 10 height 10
checkbox input "true"
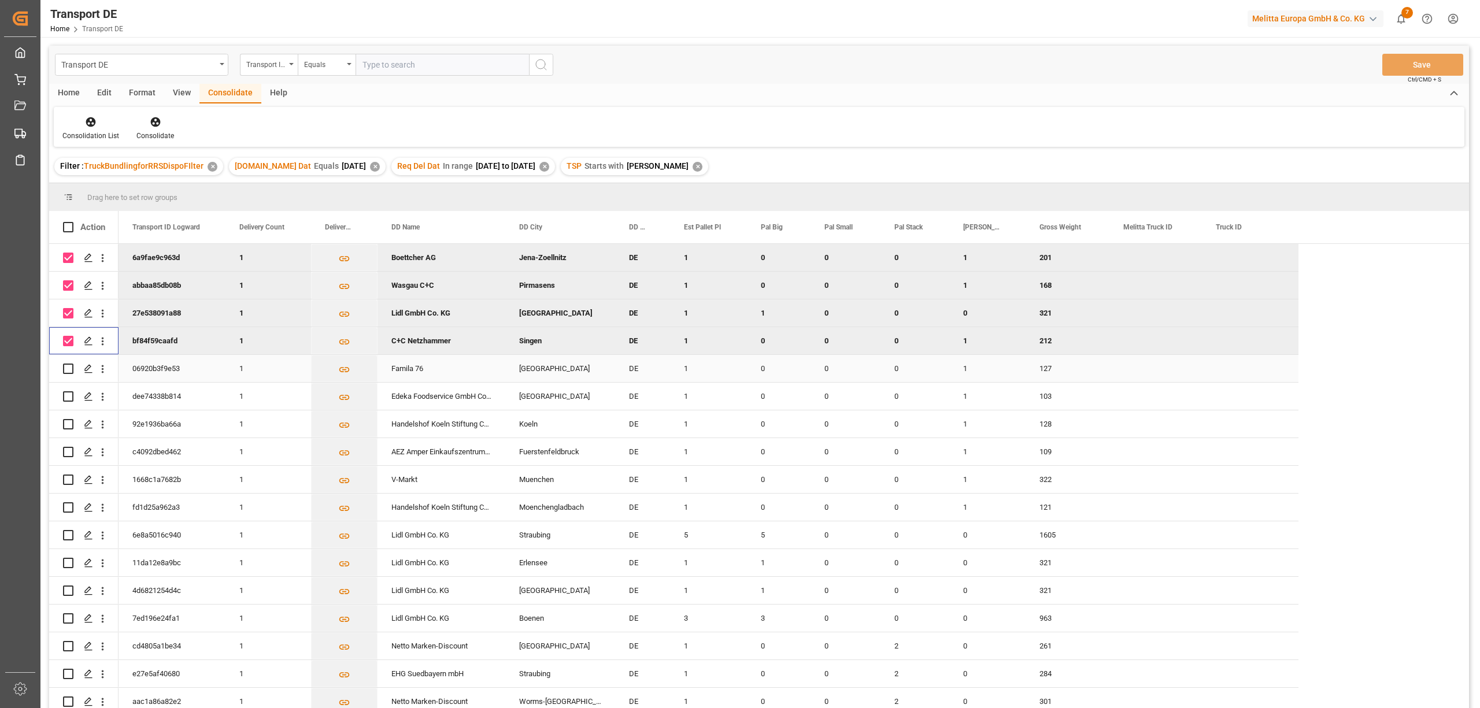
click at [66, 370] on input "Press Space to toggle row selection (unchecked)" at bounding box center [68, 369] width 10 height 10
checkbox input "true"
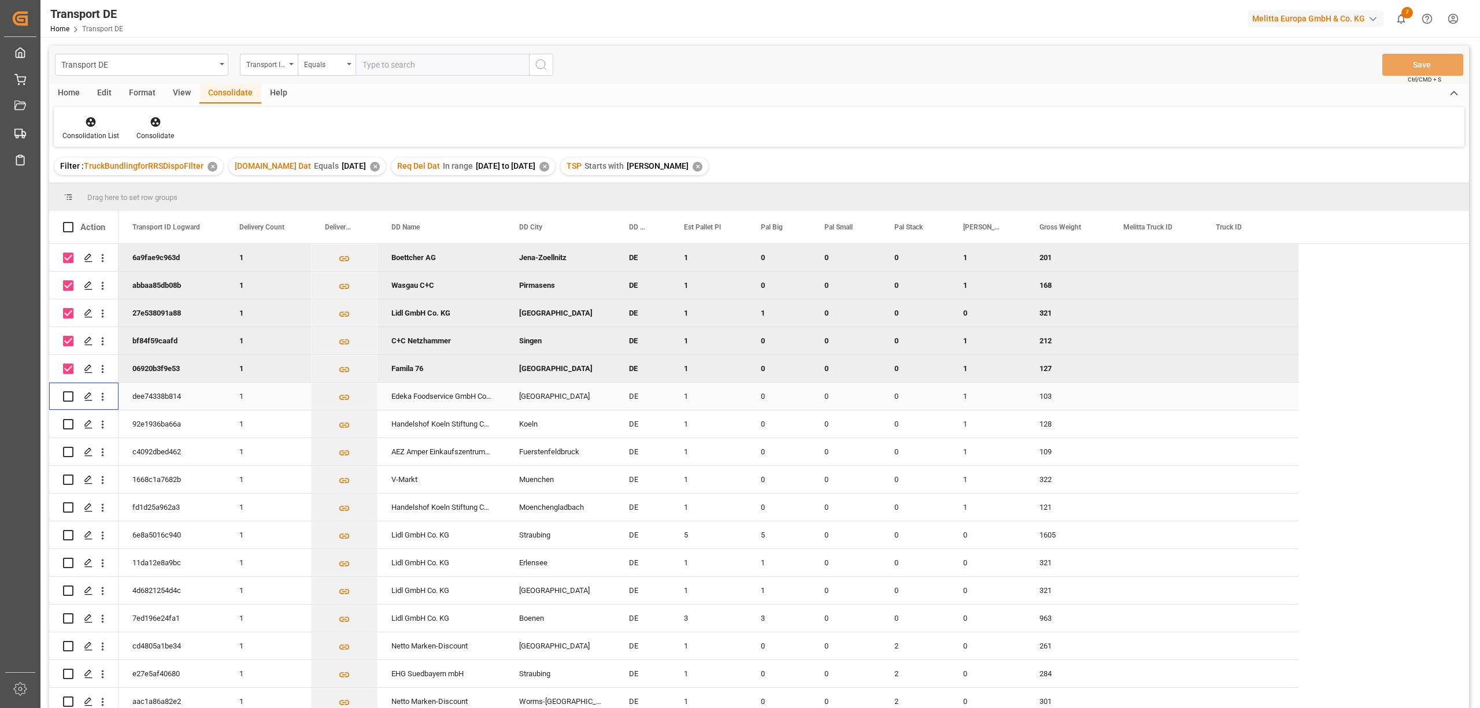
click at [68, 398] on input "Press Space to toggle row selection (unchecked)" at bounding box center [68, 396] width 10 height 10
checkbox input "true"
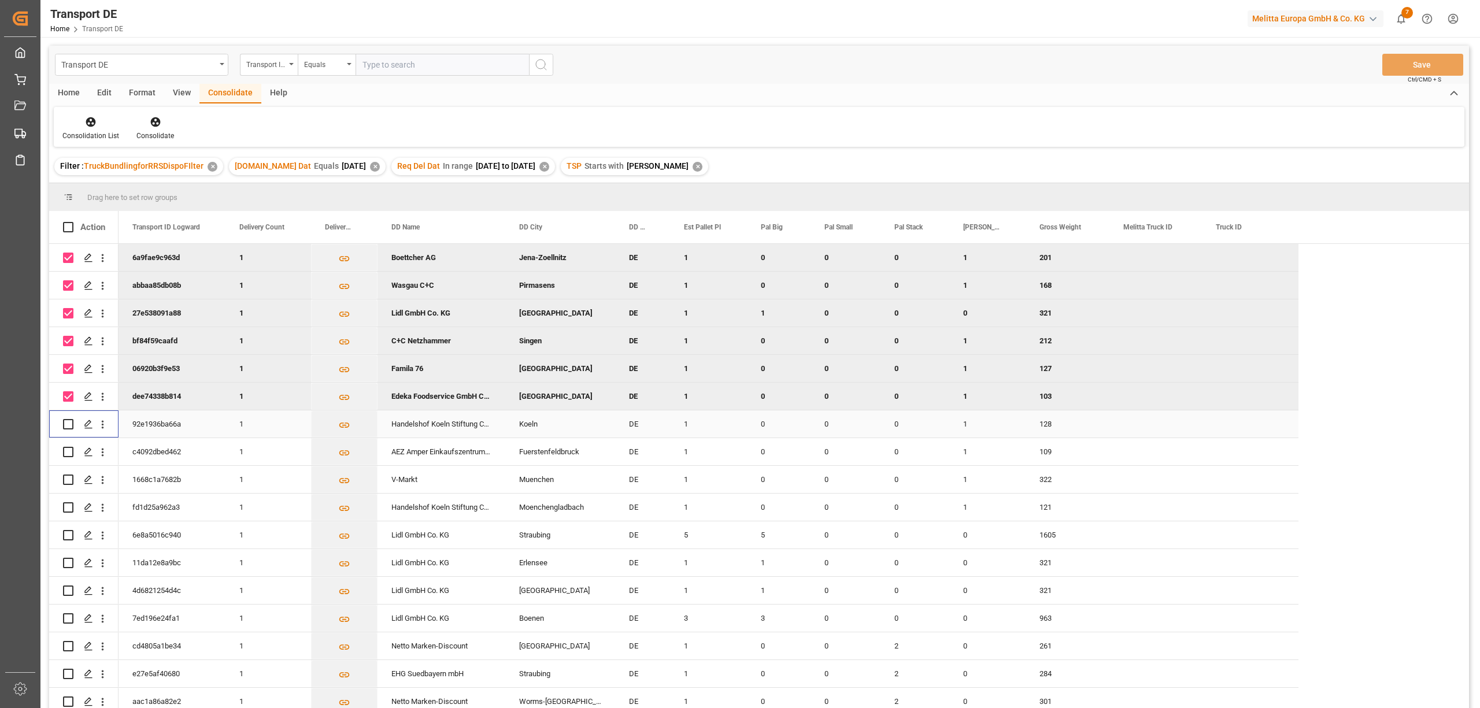
click at [66, 424] on input "Press Space to toggle row selection (unchecked)" at bounding box center [68, 424] width 10 height 10
checkbox input "true"
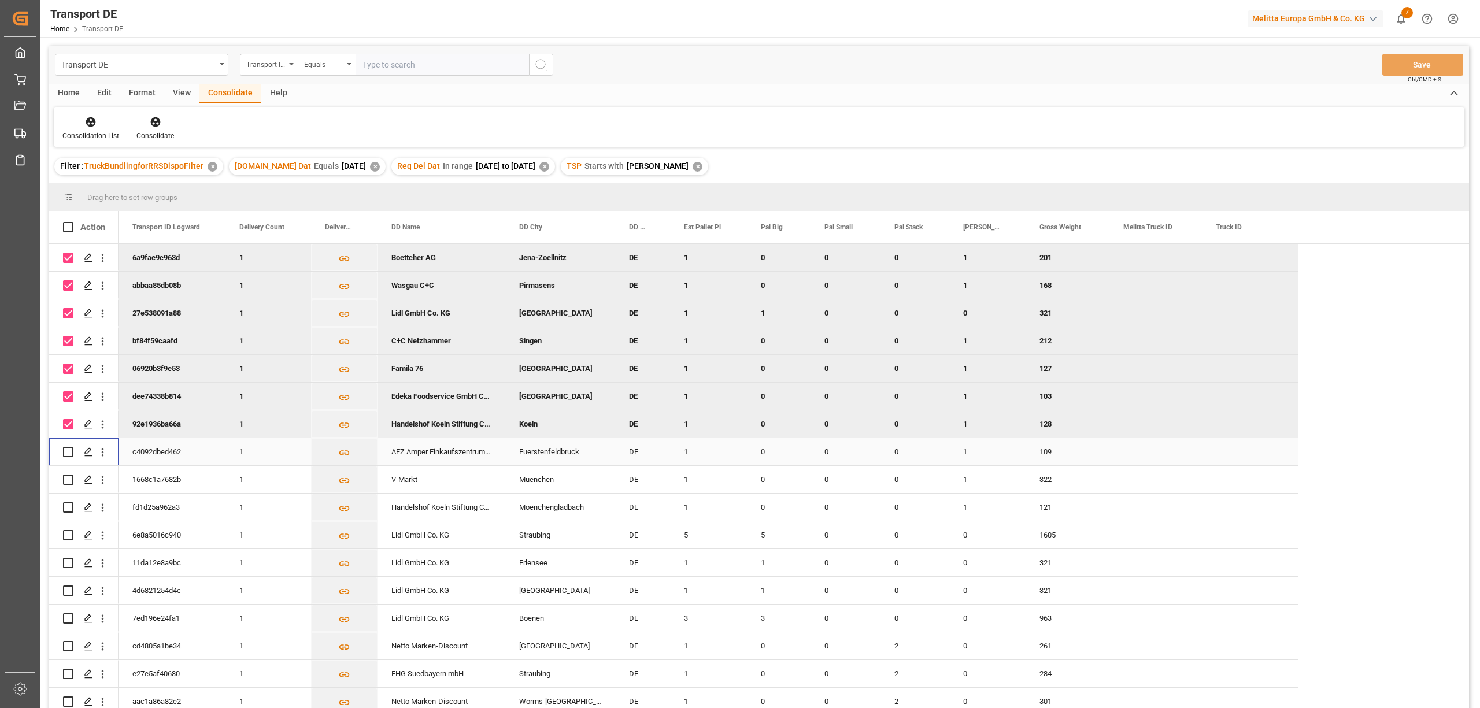
click at [68, 452] on input "Press Space to toggle row selection (unchecked)" at bounding box center [68, 452] width 10 height 10
checkbox input "true"
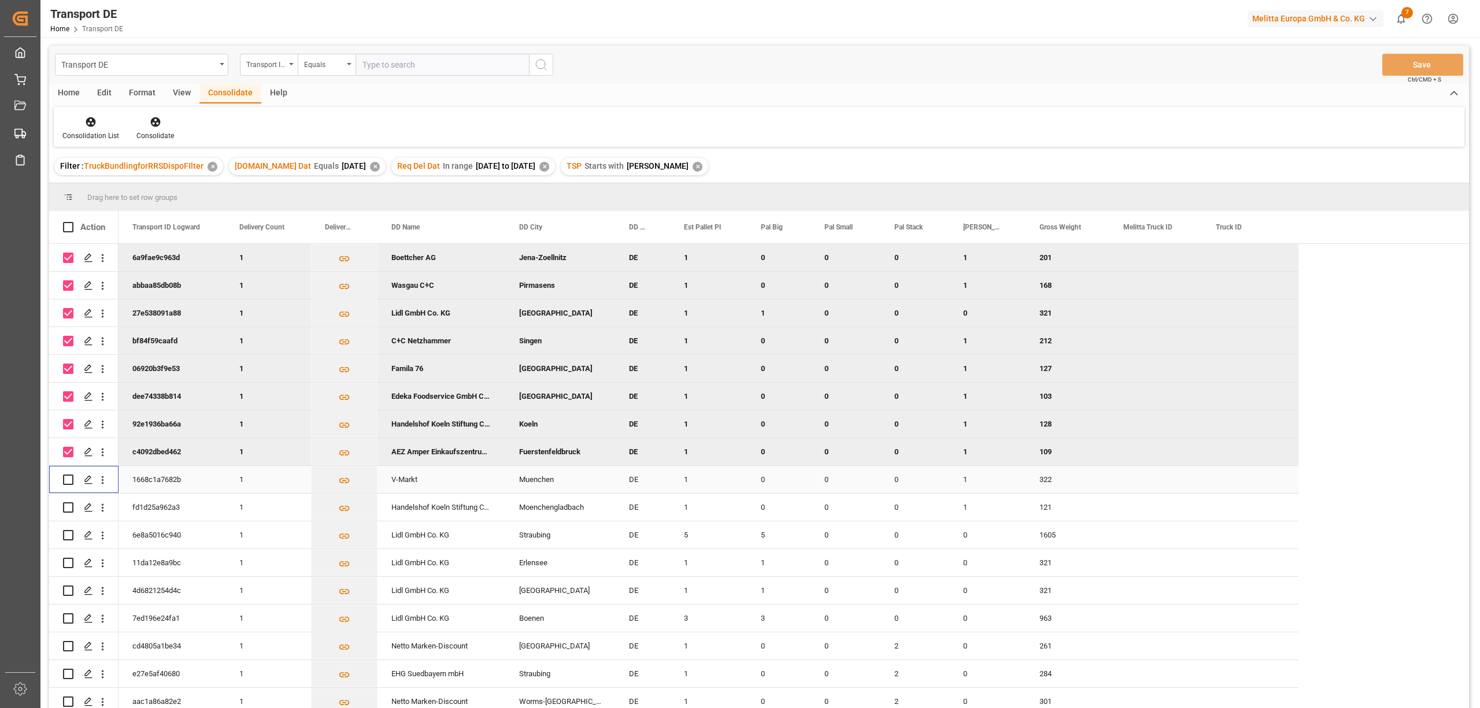
click at [67, 477] on input "Press Space to toggle row selection (unchecked)" at bounding box center [68, 480] width 10 height 10
checkbox input "true"
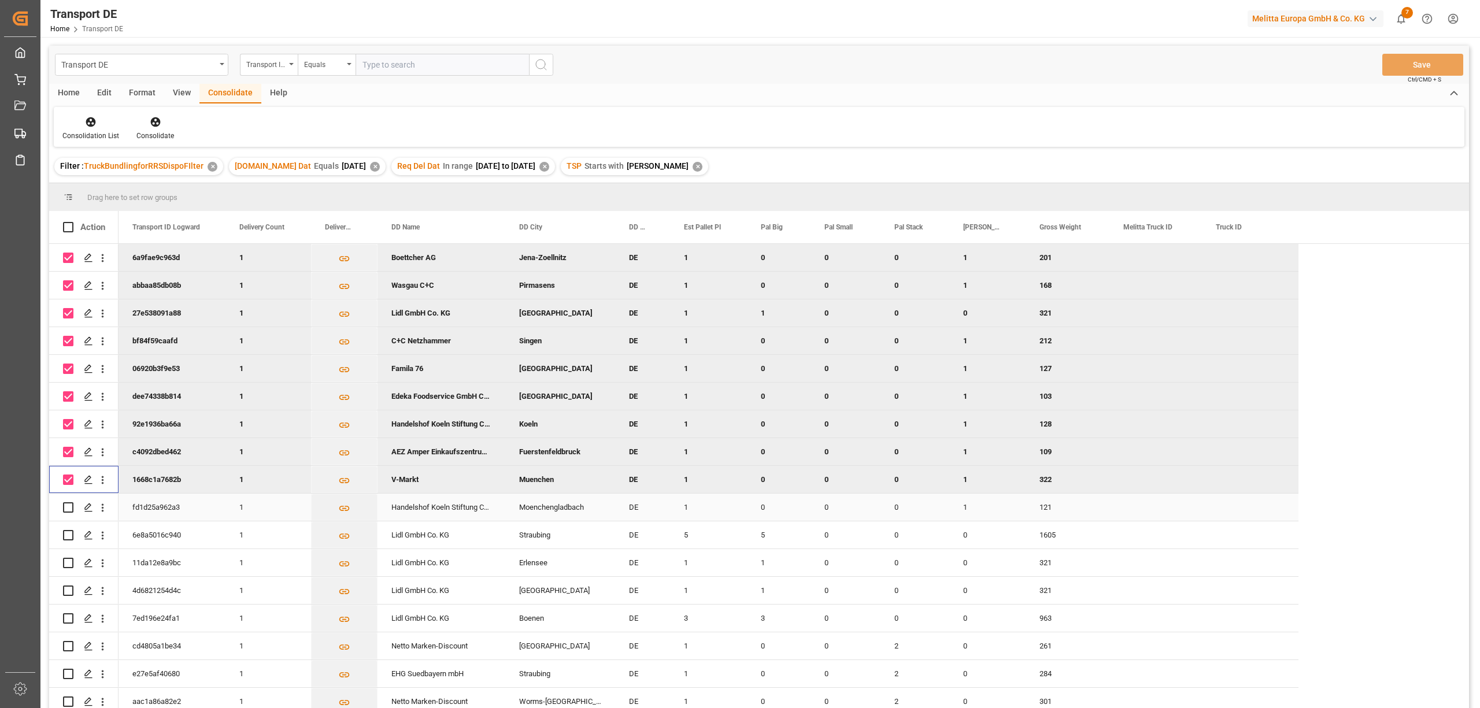
click at [68, 507] on input "Press Space to toggle row selection (unchecked)" at bounding box center [68, 508] width 10 height 10
checkbox input "true"
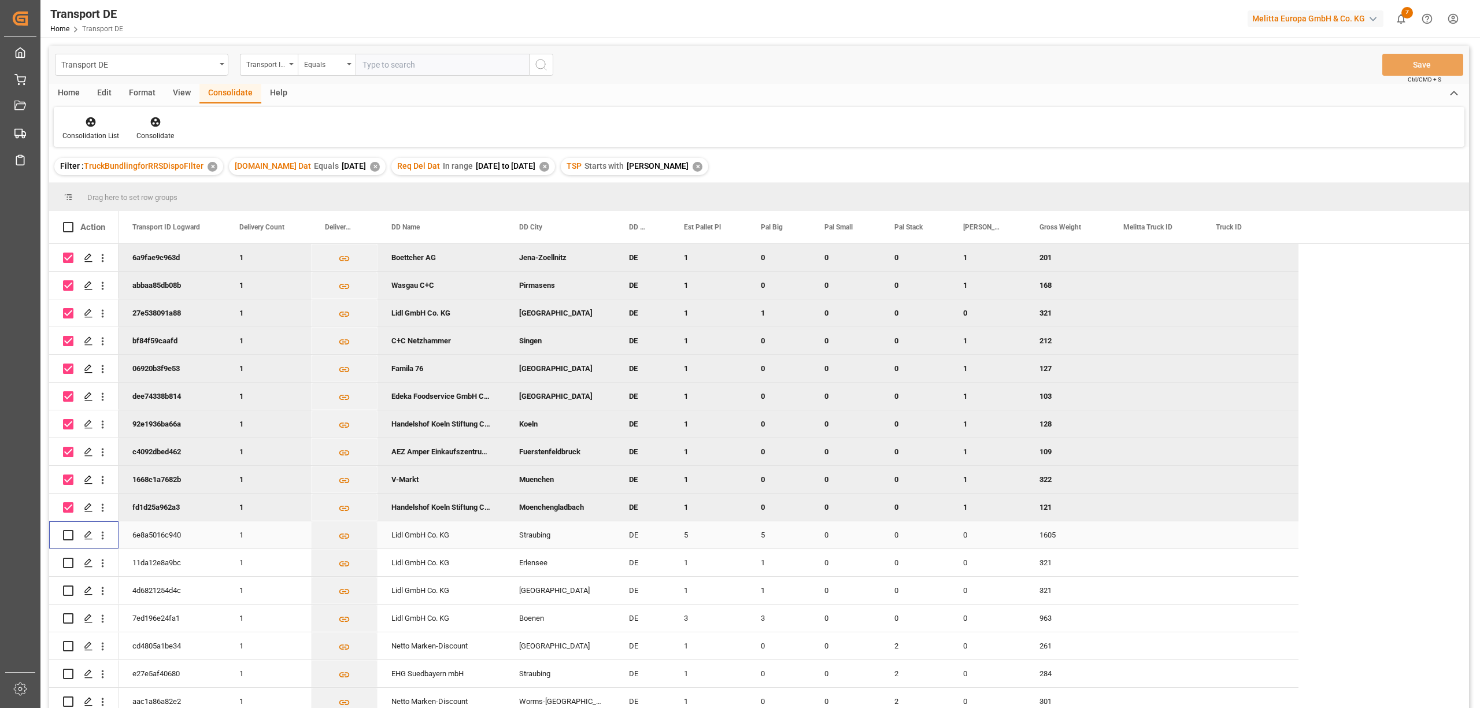
click at [68, 535] on input "Press Space to toggle row selection (unchecked)" at bounding box center [68, 535] width 10 height 10
checkbox input "true"
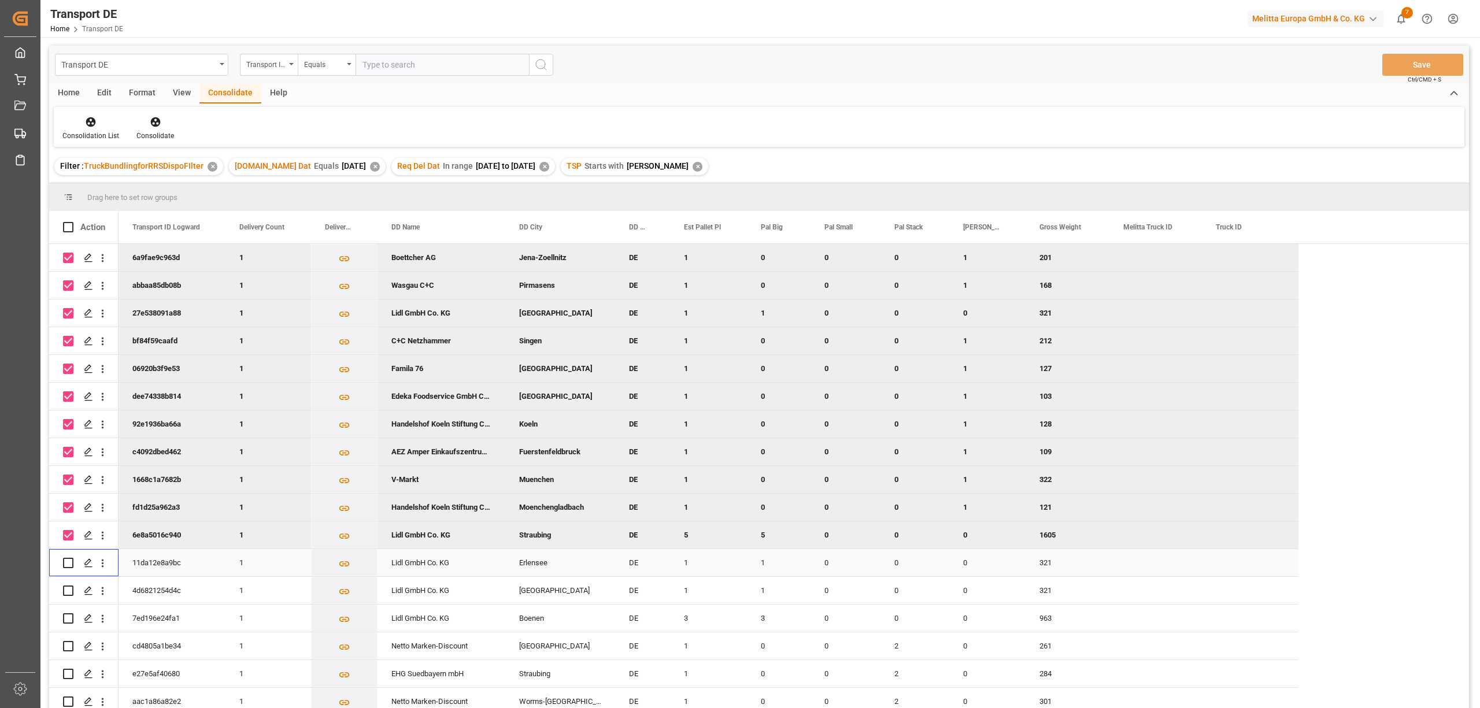
click at [68, 561] on input "Press Space to toggle row selection (unchecked)" at bounding box center [68, 563] width 10 height 10
checkbox input "true"
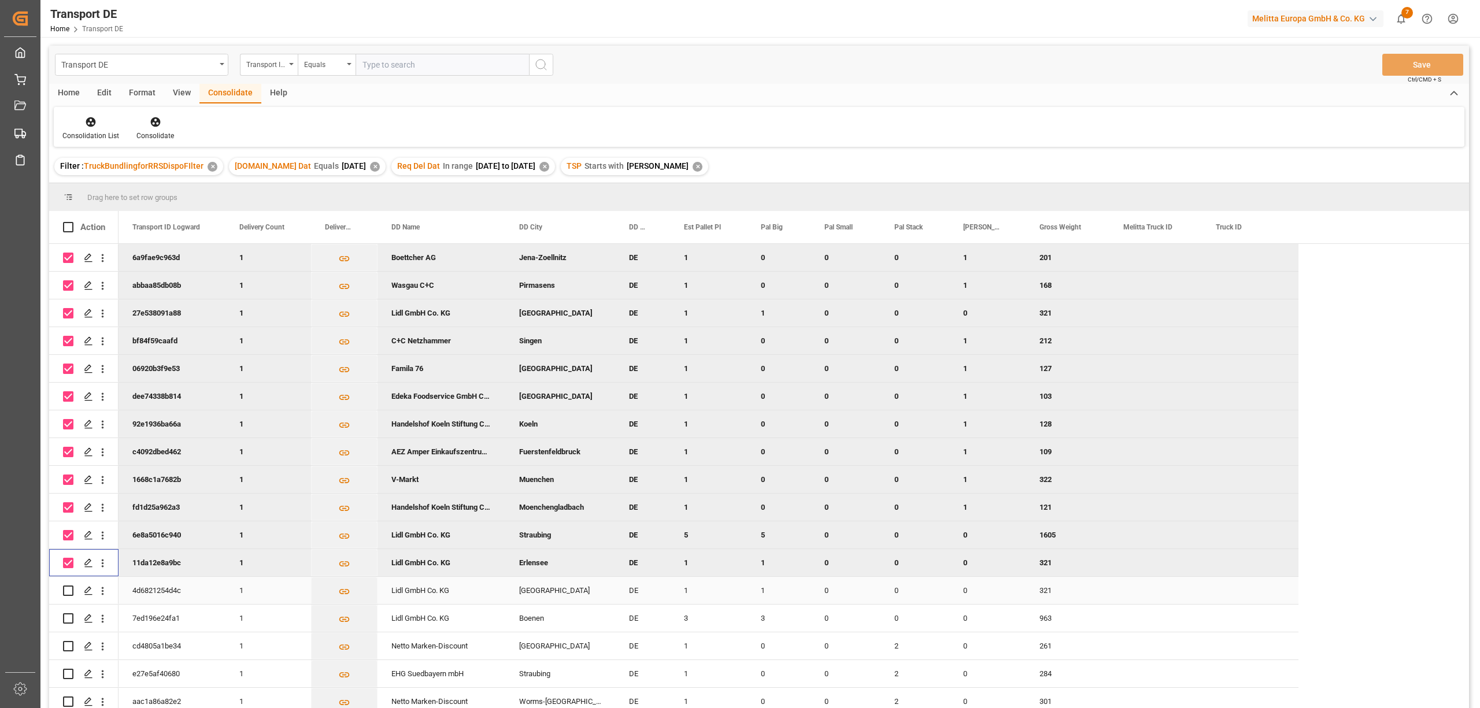
click at [71, 591] on input "Press Space to toggle row selection (unchecked)" at bounding box center [68, 591] width 10 height 10
checkbox input "true"
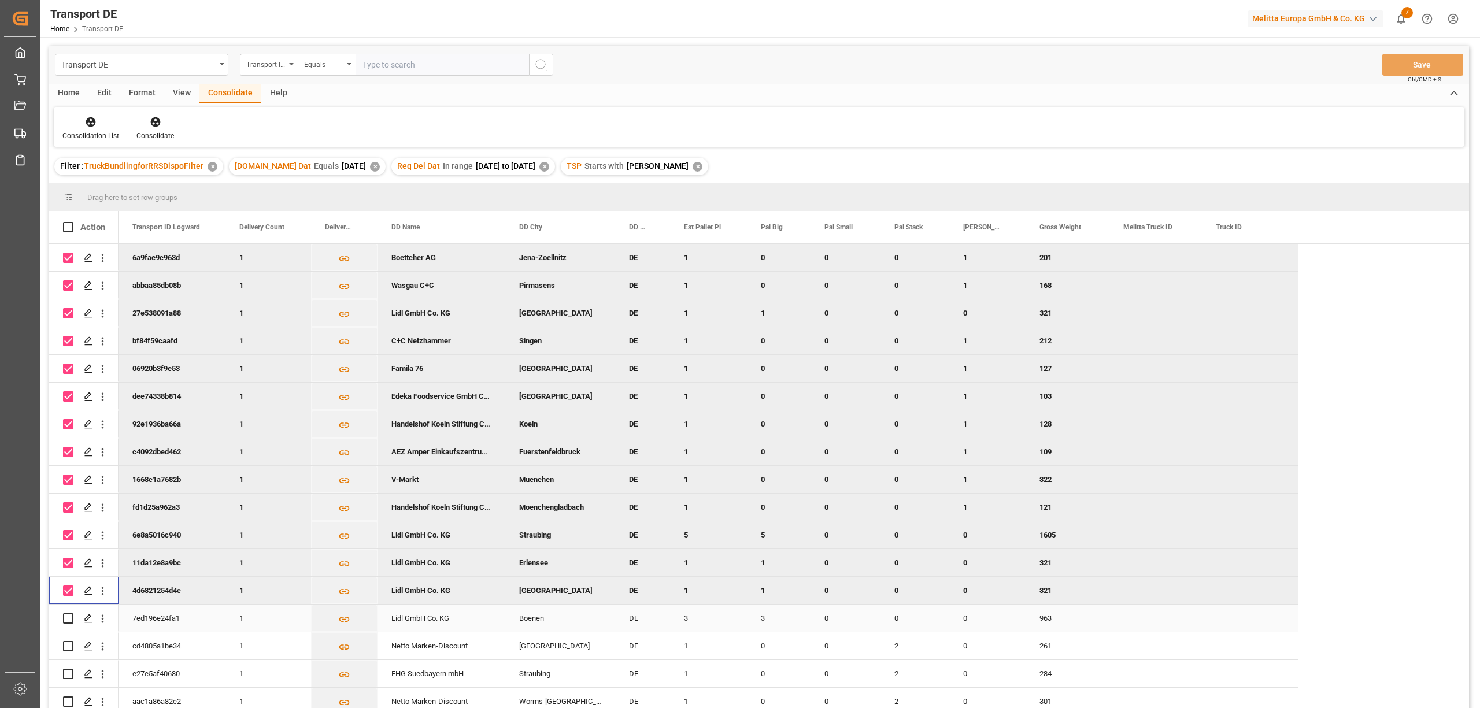
click at [69, 620] on input "Press Space to toggle row selection (unchecked)" at bounding box center [68, 619] width 10 height 10
checkbox input "true"
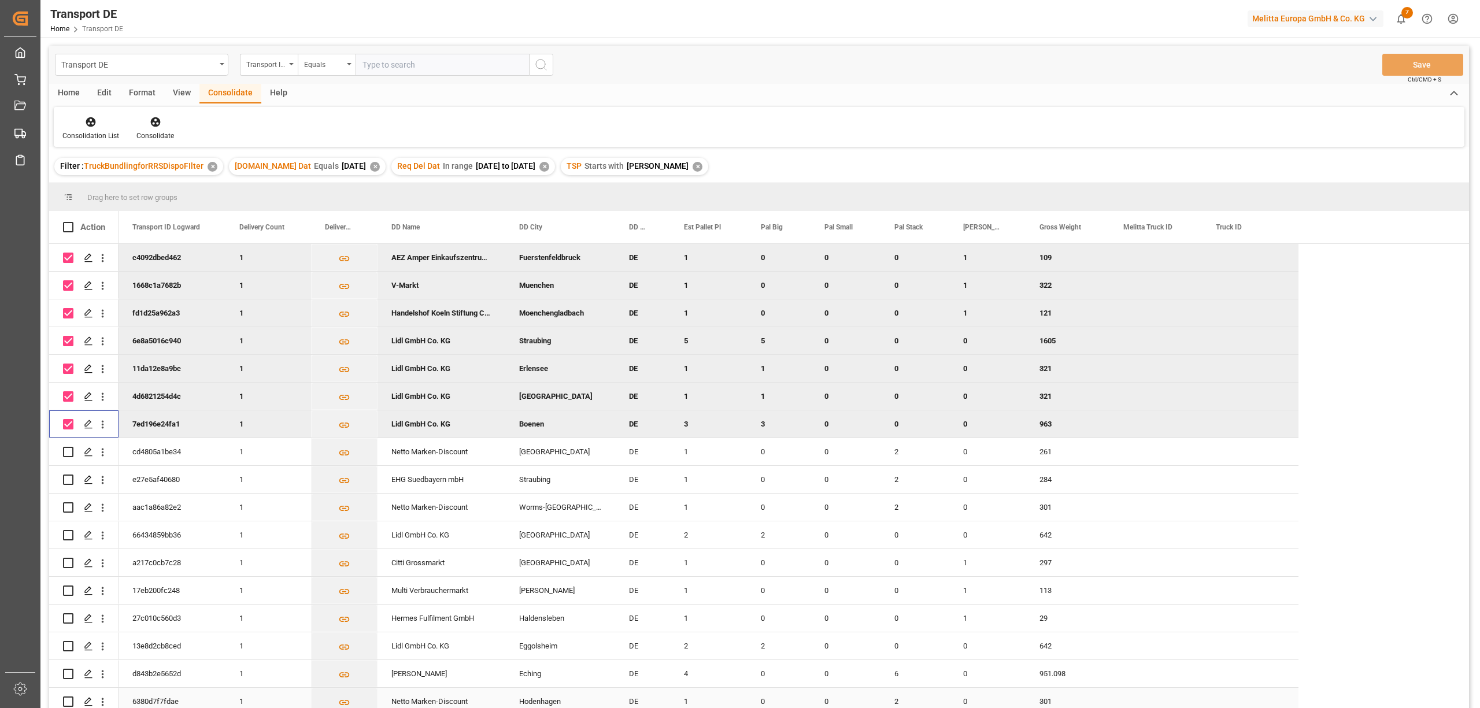
scroll to position [77, 0]
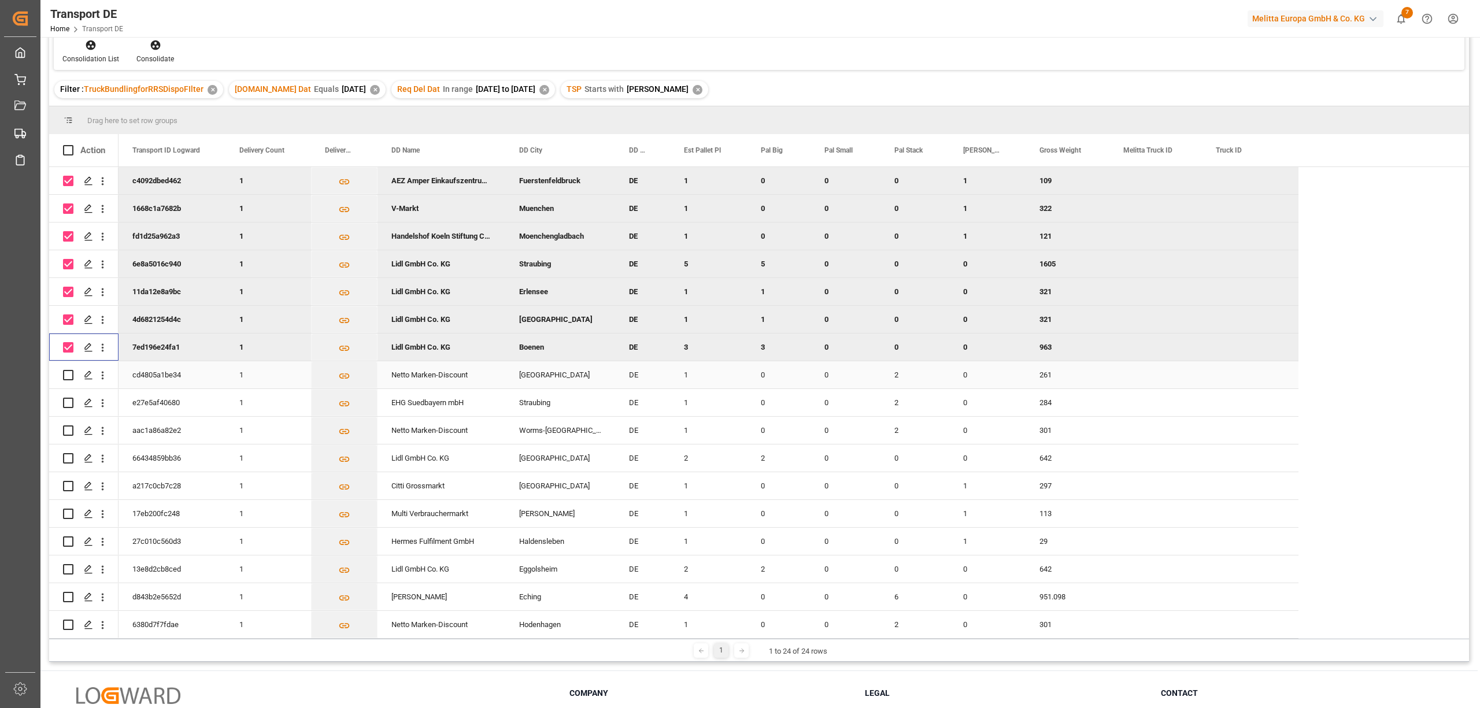
click at [68, 371] on input "Press Space to toggle row selection (unchecked)" at bounding box center [68, 375] width 10 height 10
checkbox input "true"
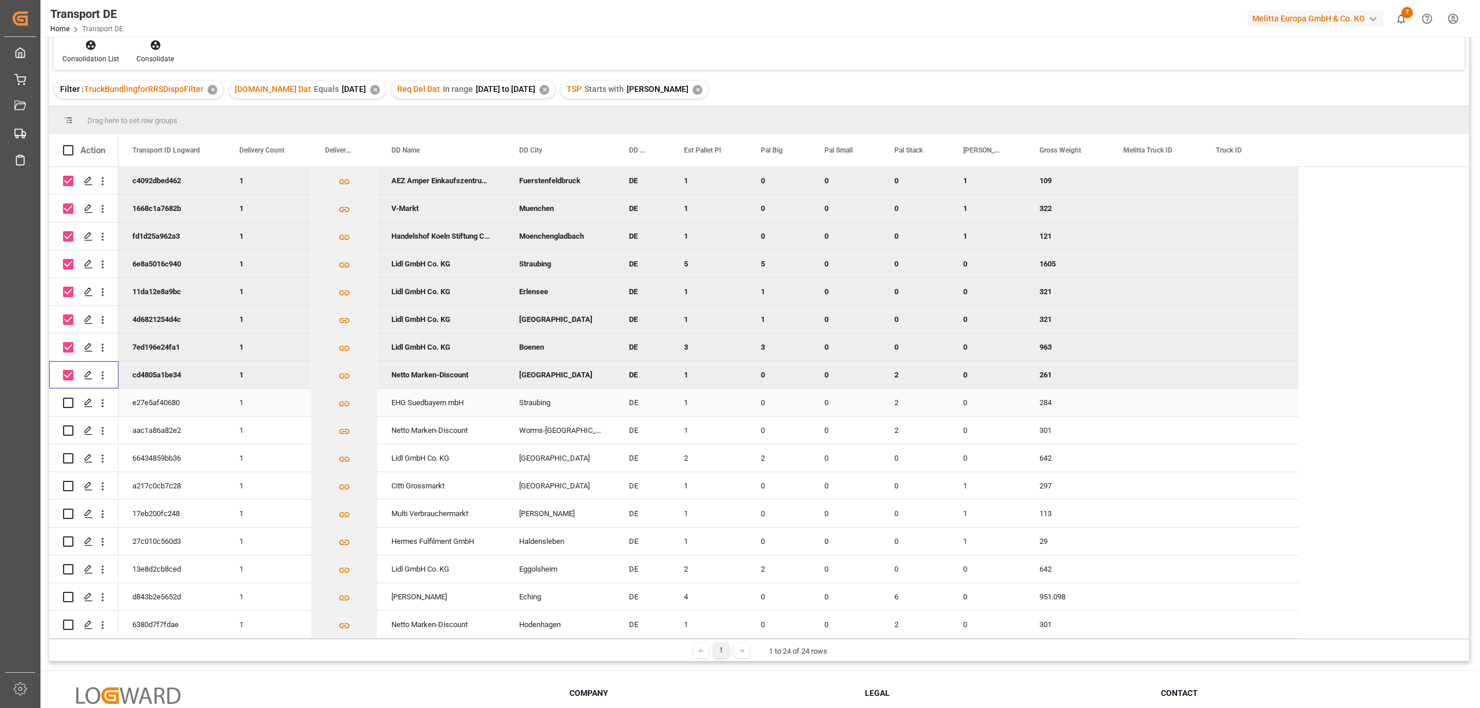
click at [68, 400] on input "Press Space to toggle row selection (unchecked)" at bounding box center [68, 403] width 10 height 10
checkbox input "true"
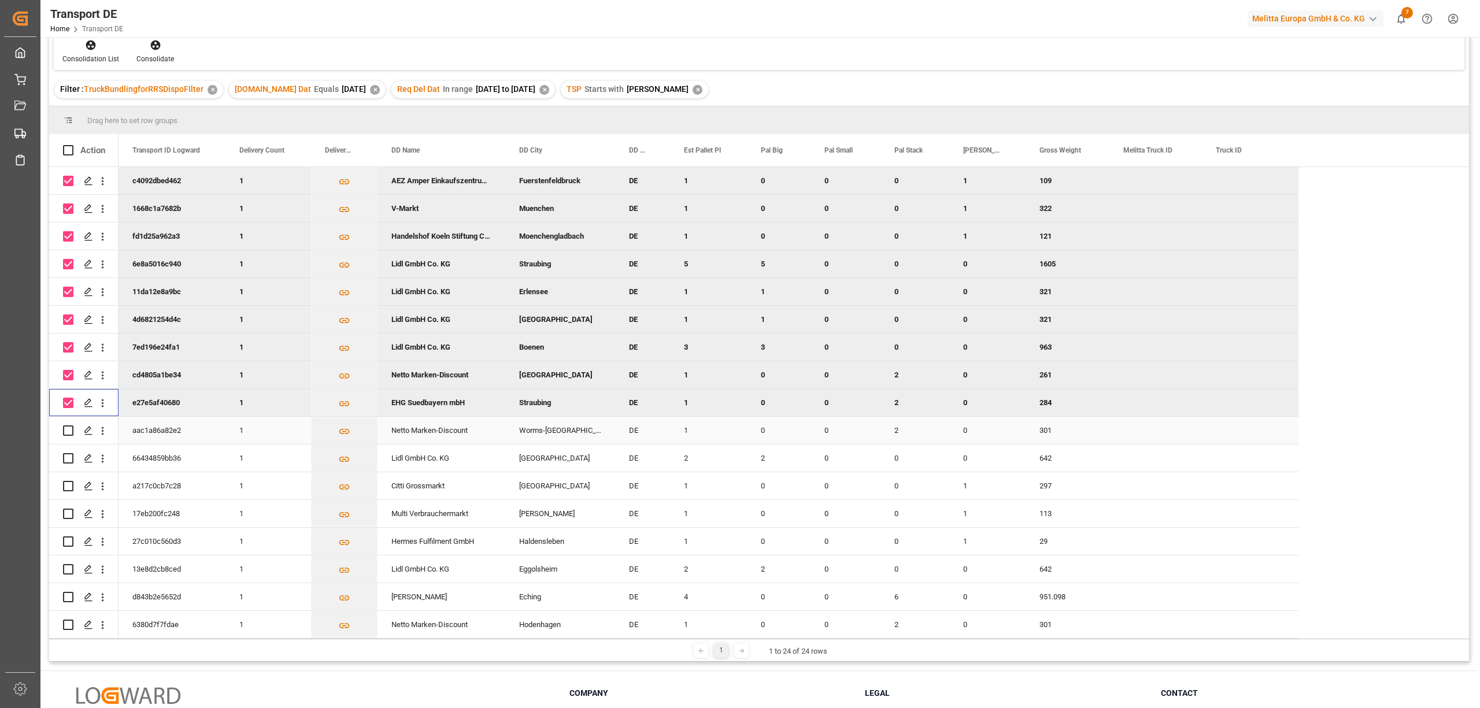
click at [68, 426] on input "Press Space to toggle row selection (unchecked)" at bounding box center [68, 431] width 10 height 10
checkbox input "true"
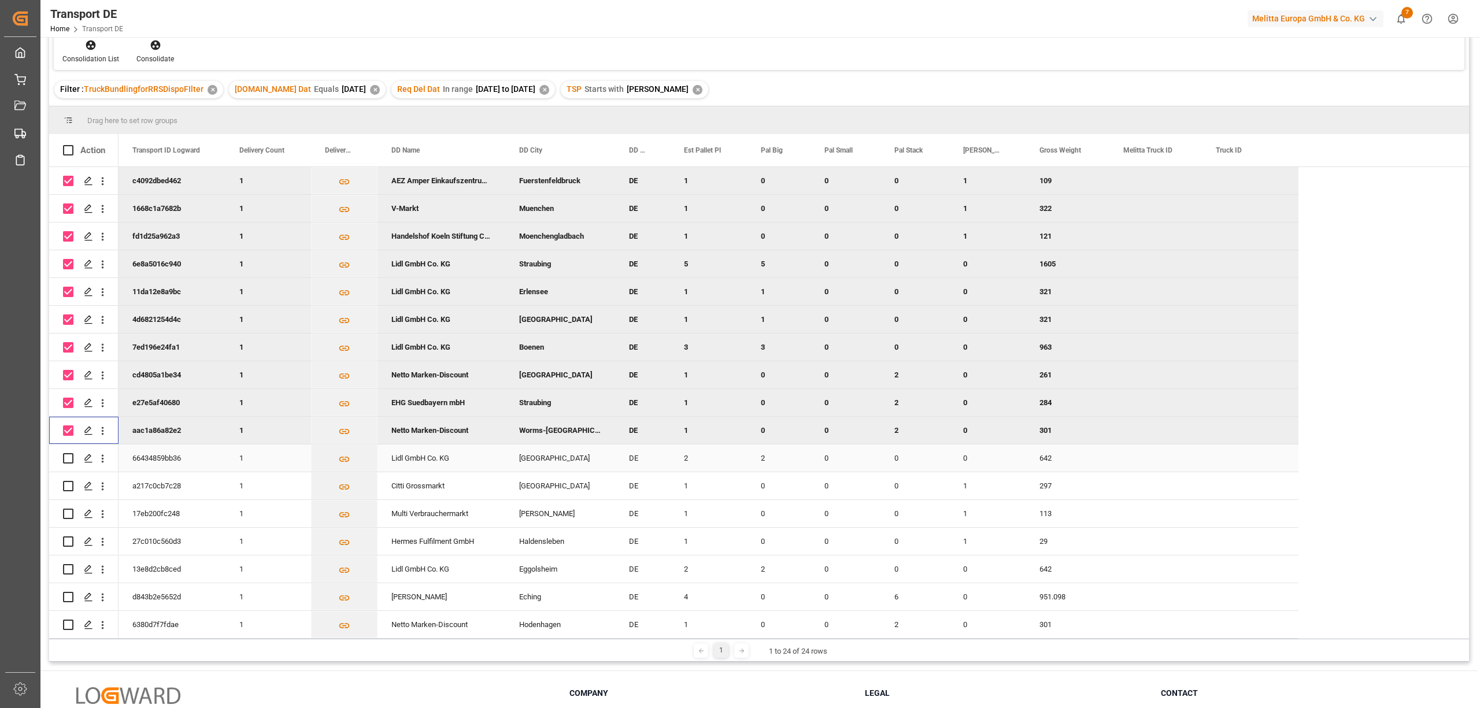
click at [65, 456] on input "Press Space to toggle row selection (unchecked)" at bounding box center [68, 458] width 10 height 10
checkbox input "true"
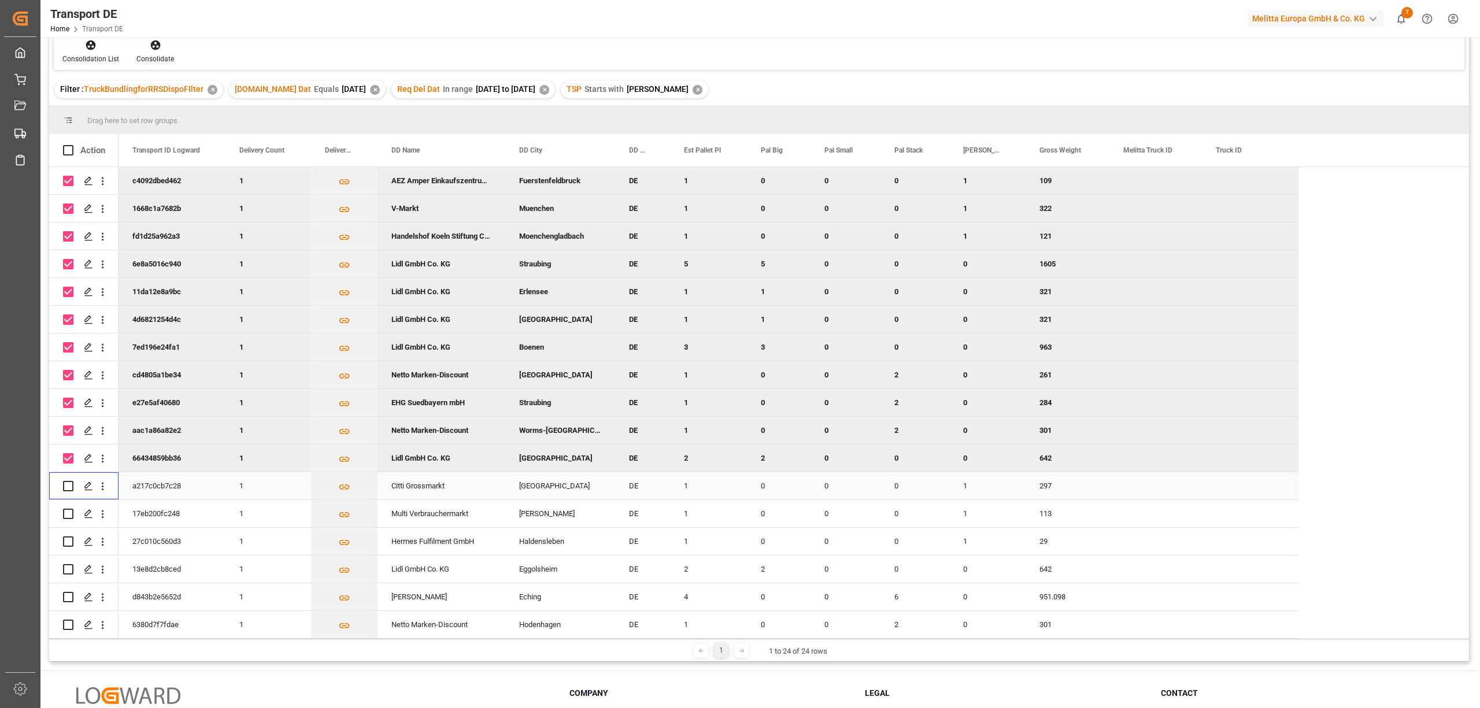
click at [70, 481] on input "Press Space to toggle row selection (unchecked)" at bounding box center [68, 486] width 10 height 10
checkbox input "true"
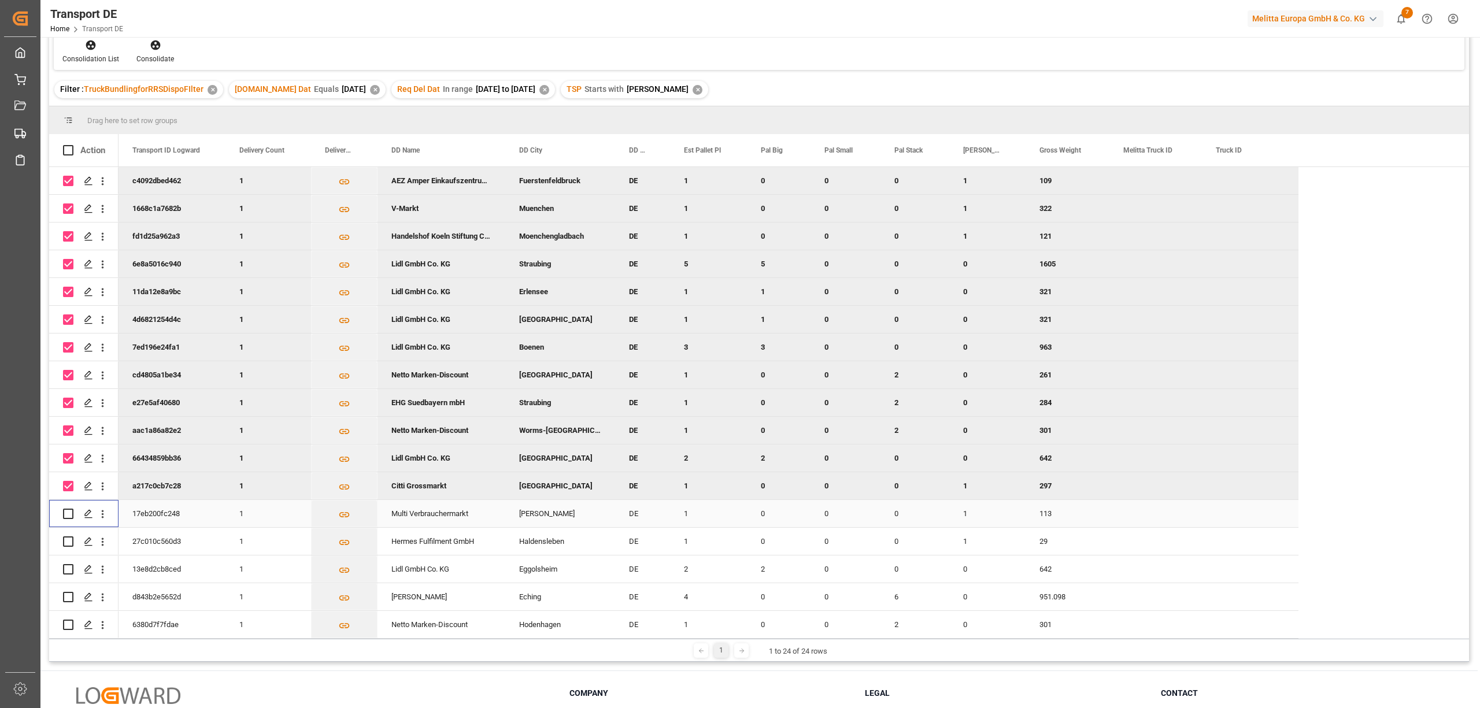
click at [70, 511] on input "Press Space to toggle row selection (unchecked)" at bounding box center [68, 514] width 10 height 10
checkbox input "true"
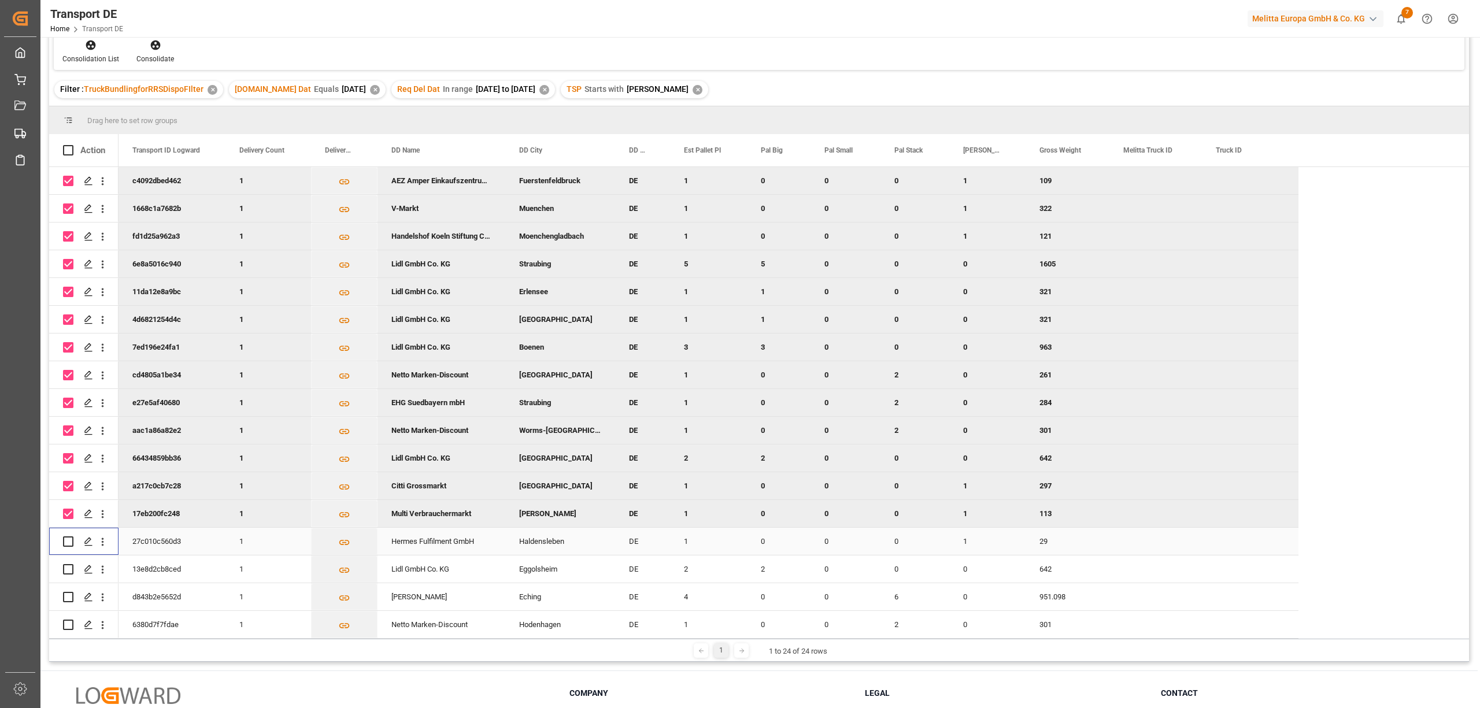
click at [65, 537] on input "Press Space to toggle row selection (unchecked)" at bounding box center [68, 542] width 10 height 10
checkbox input "true"
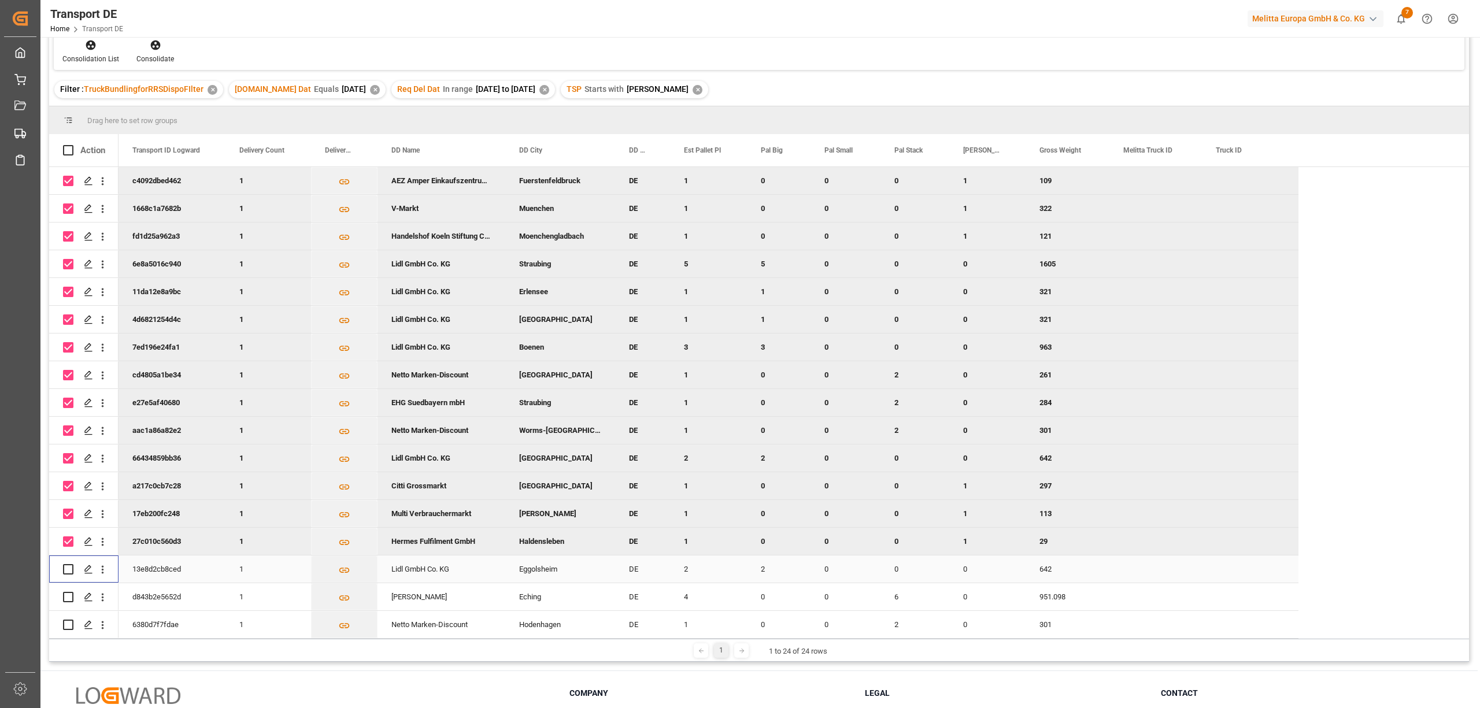
click at [69, 564] on input "Press Space to toggle row selection (unchecked)" at bounding box center [68, 569] width 10 height 10
checkbox input "true"
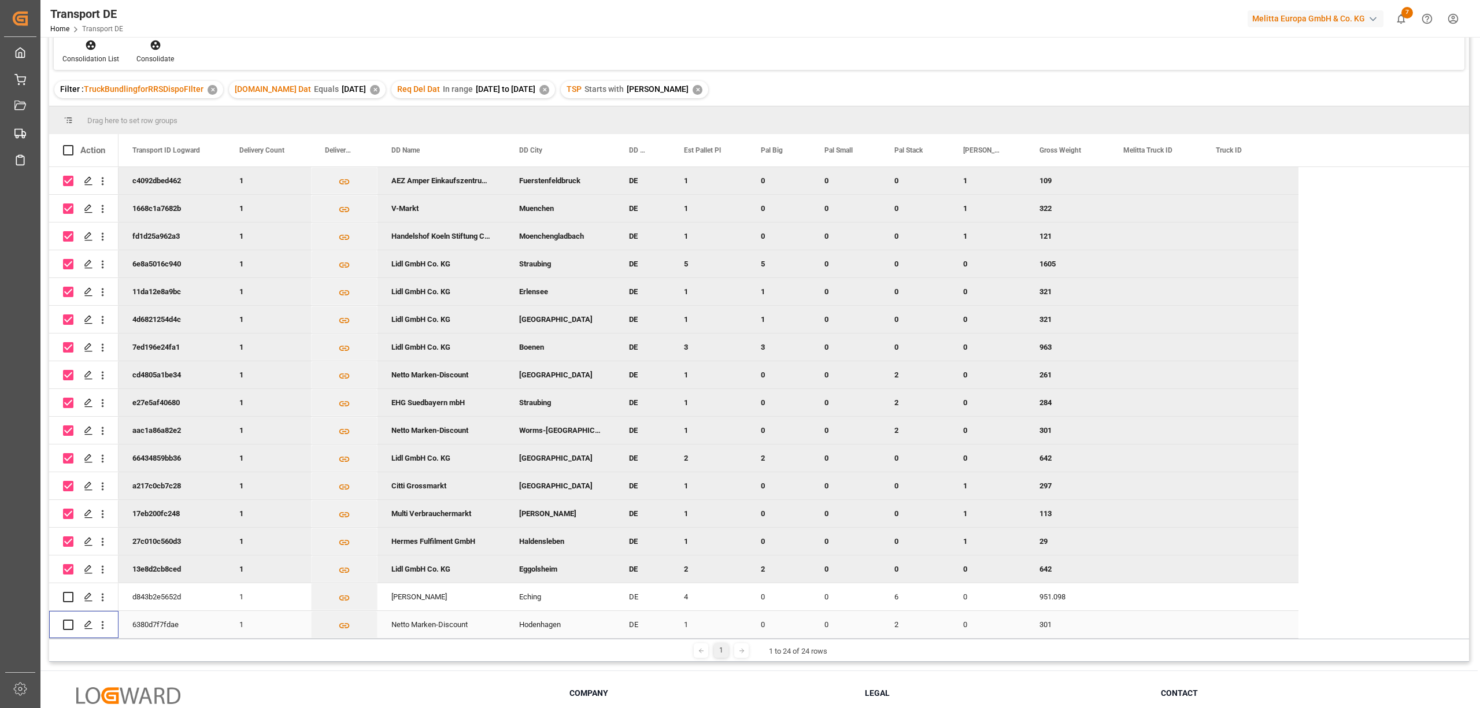
click at [65, 625] on input "Press Space to toggle row selection (unchecked)" at bounding box center [68, 625] width 10 height 10
checkbox input "true"
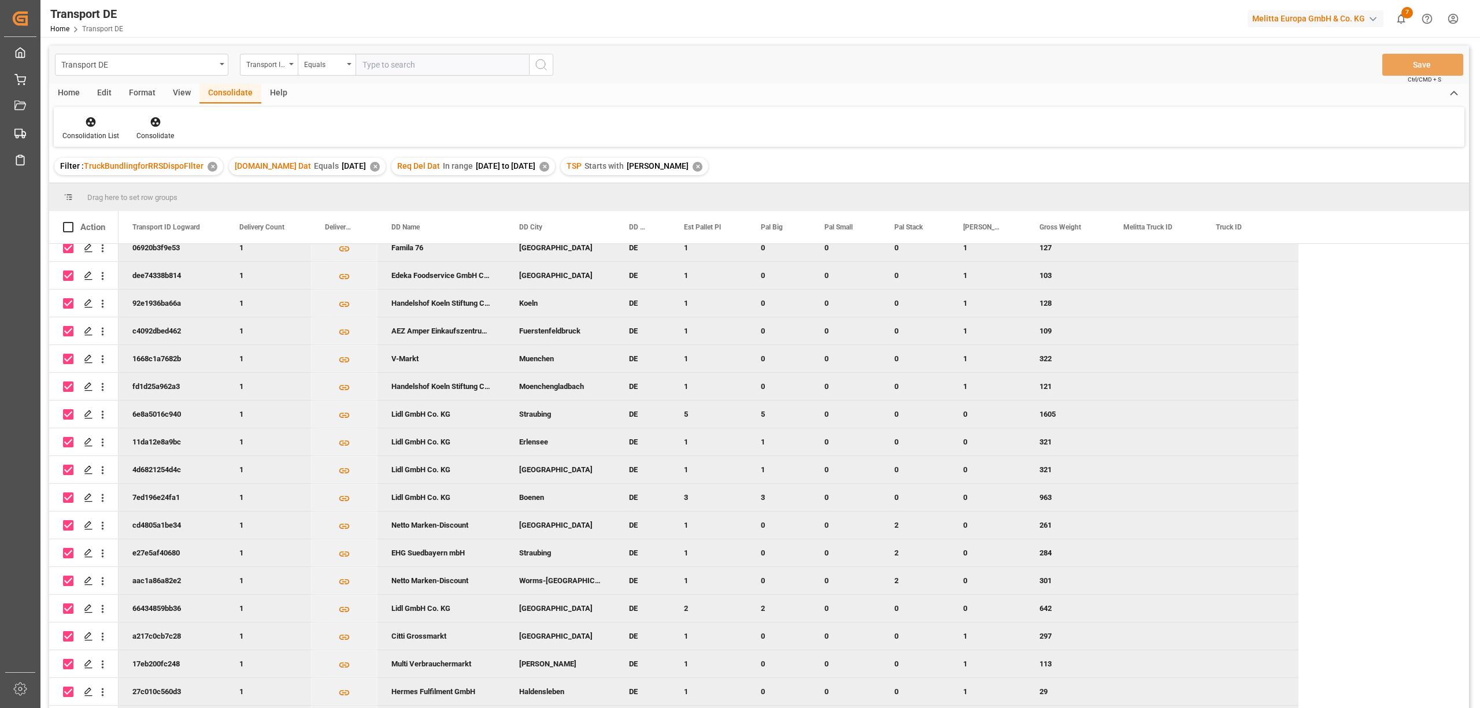
scroll to position [0, 0]
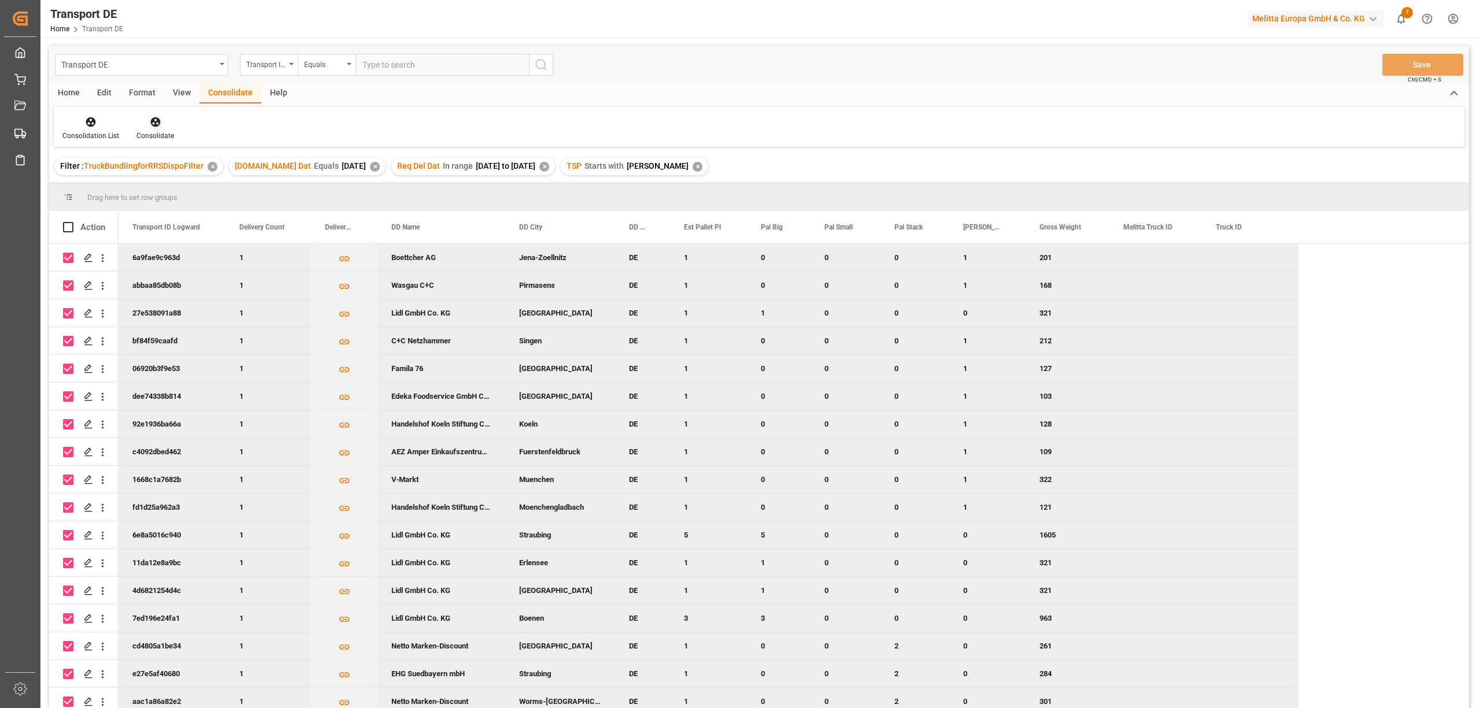
click at [151, 123] on icon at bounding box center [156, 122] width 12 height 12
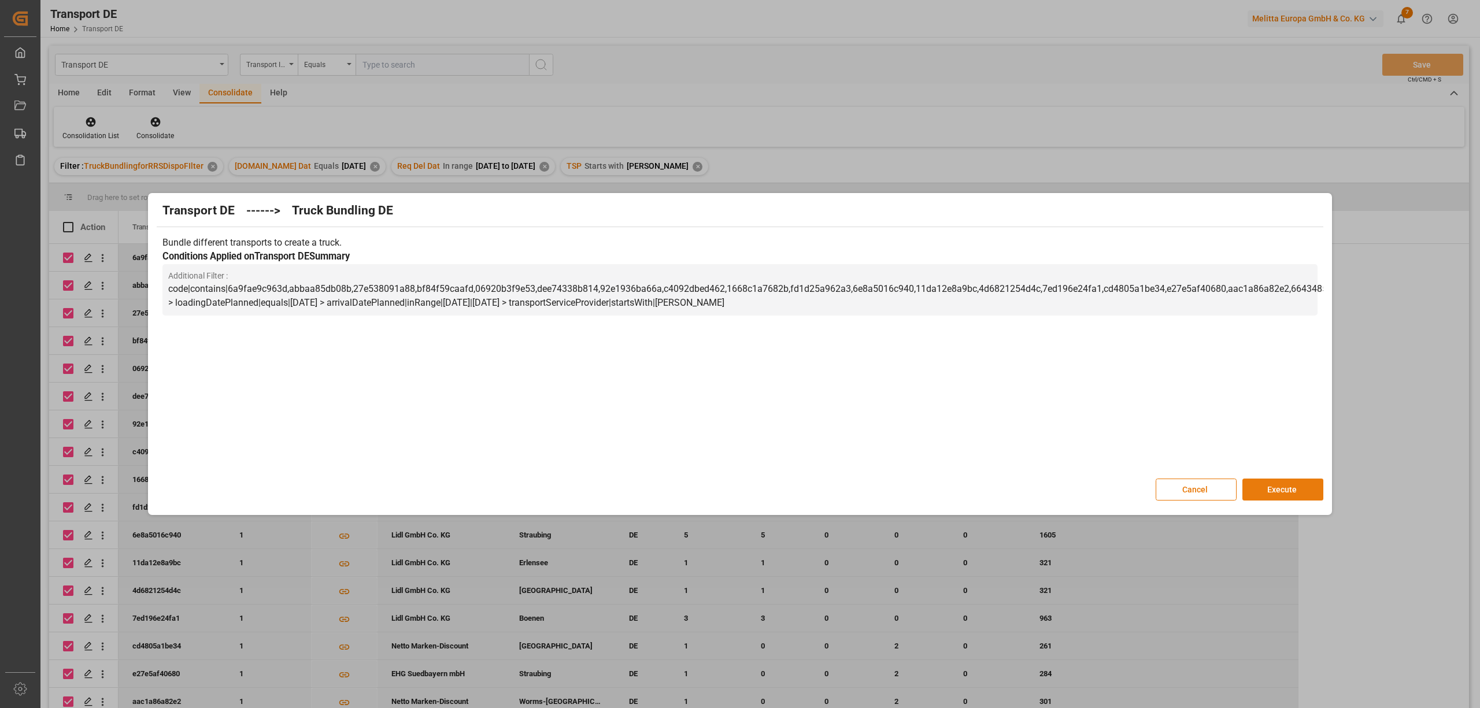
click at [1300, 490] on button "Execute" at bounding box center [1283, 490] width 81 height 22
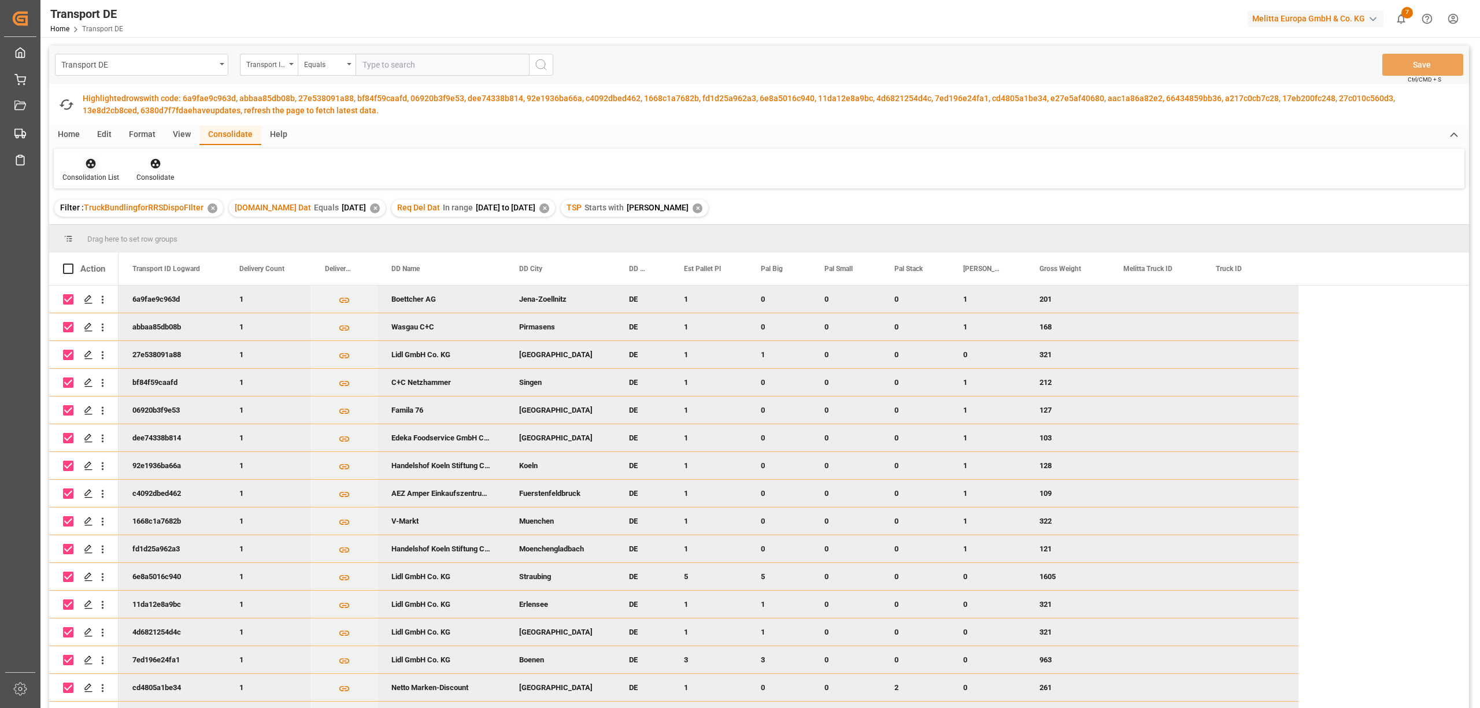
click at [93, 158] on icon at bounding box center [91, 164] width 12 height 12
click at [135, 231] on div "Transport DE Transport ID Logward Equals Save Ctrl/CMD + S Fetch latest updates…" at bounding box center [759, 413] width 1420 height 735
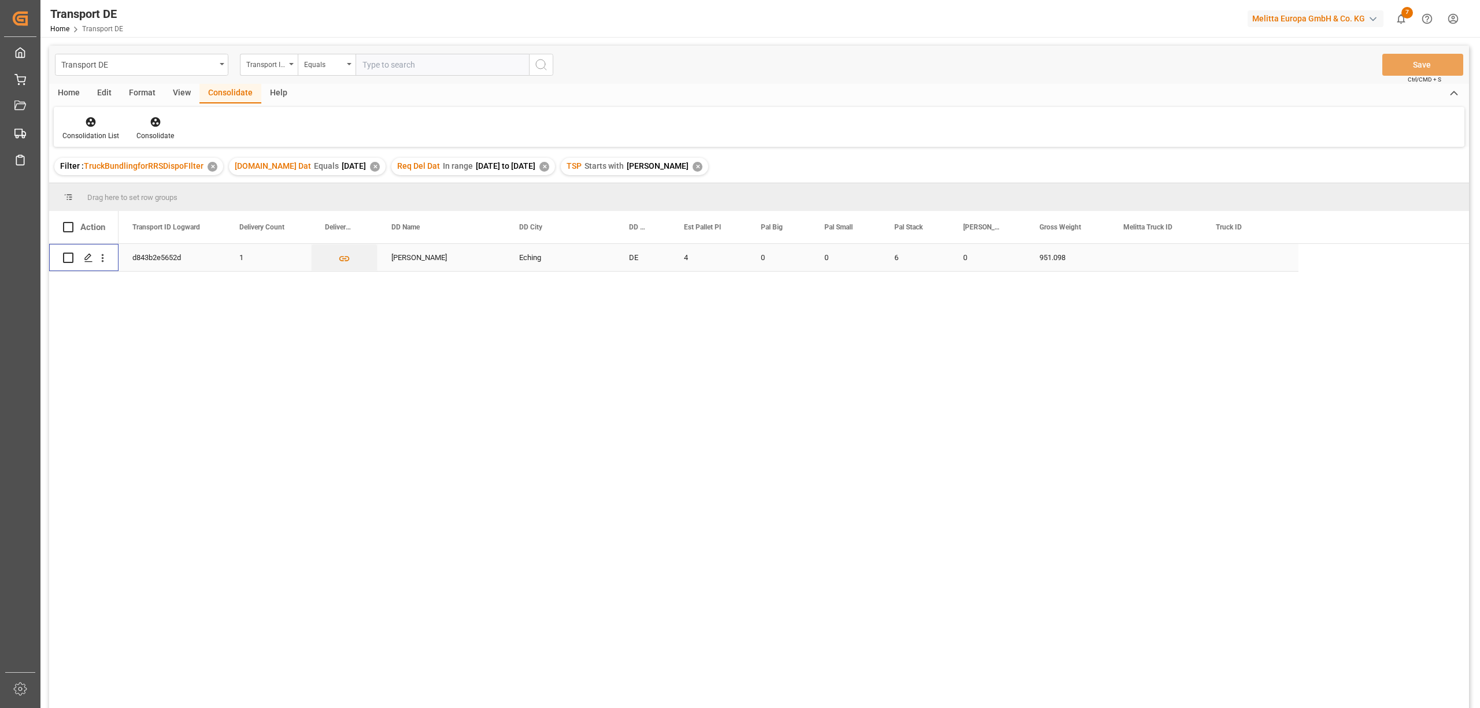
click at [65, 258] on input "Press Space to toggle row selection (unchecked)" at bounding box center [68, 258] width 10 height 10
checkbox input "true"
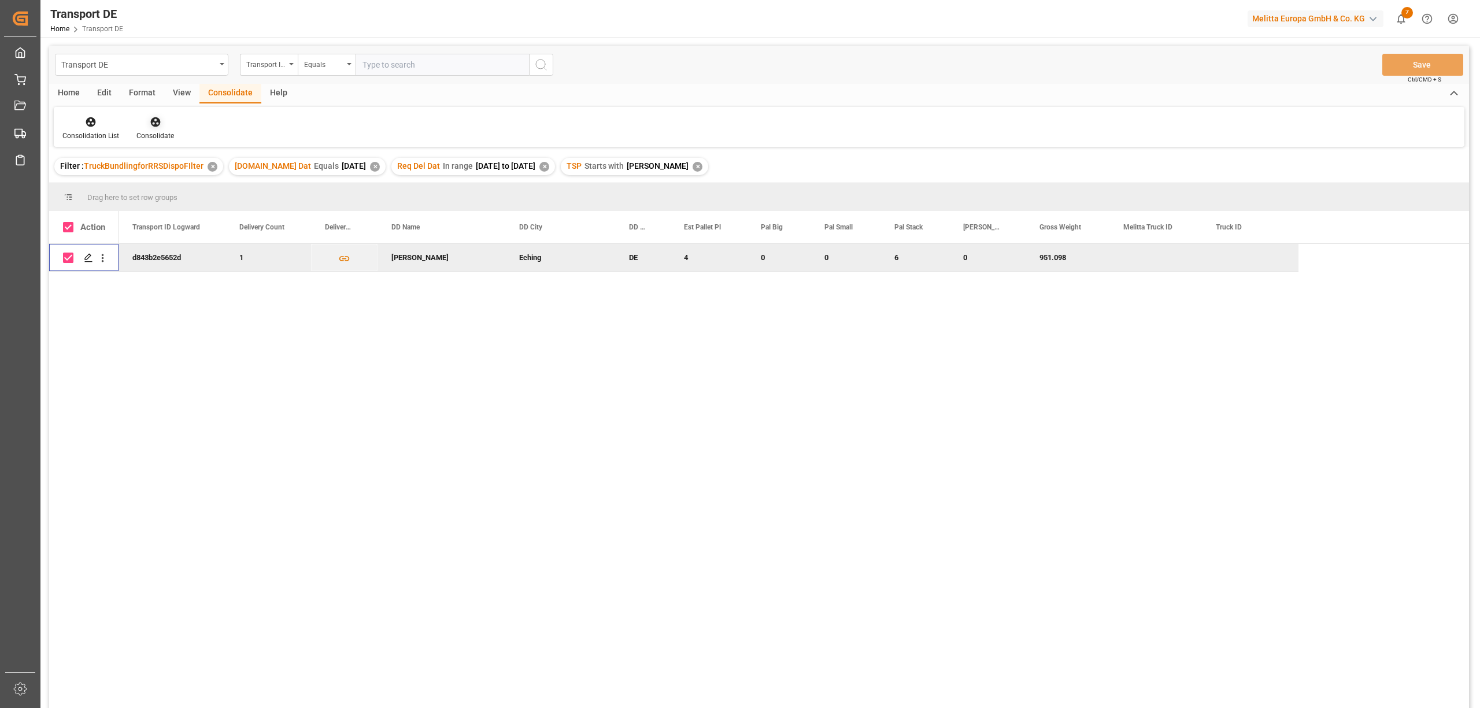
click at [153, 119] on icon at bounding box center [156, 122] width 12 height 12
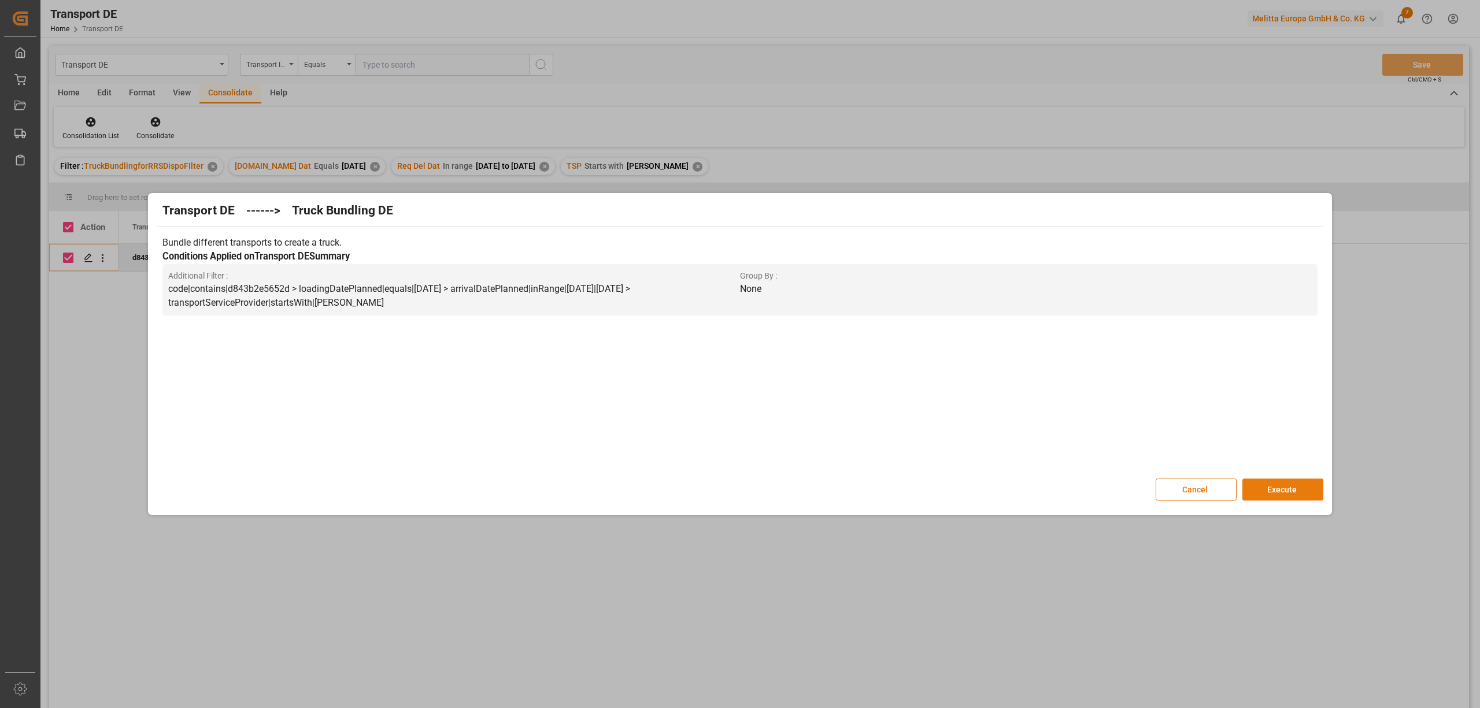
click at [1274, 493] on button "Execute" at bounding box center [1283, 490] width 81 height 22
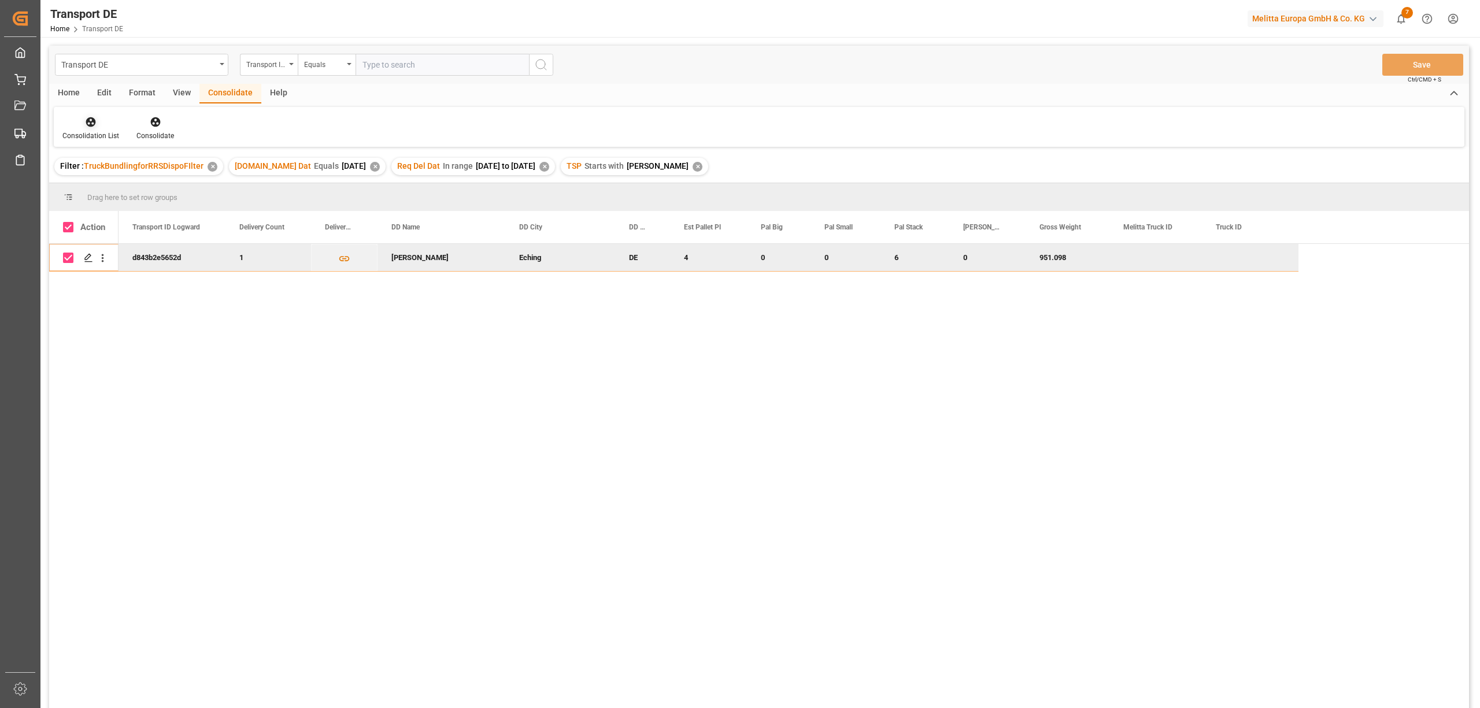
click at [84, 128] on div "Consolidation List" at bounding box center [91, 128] width 74 height 25
click at [102, 186] on div "Transport DE Transport ID Logward Equals Save Ctrl/CMD + S Home Edit Format Vie…" at bounding box center [759, 392] width 1420 height 693
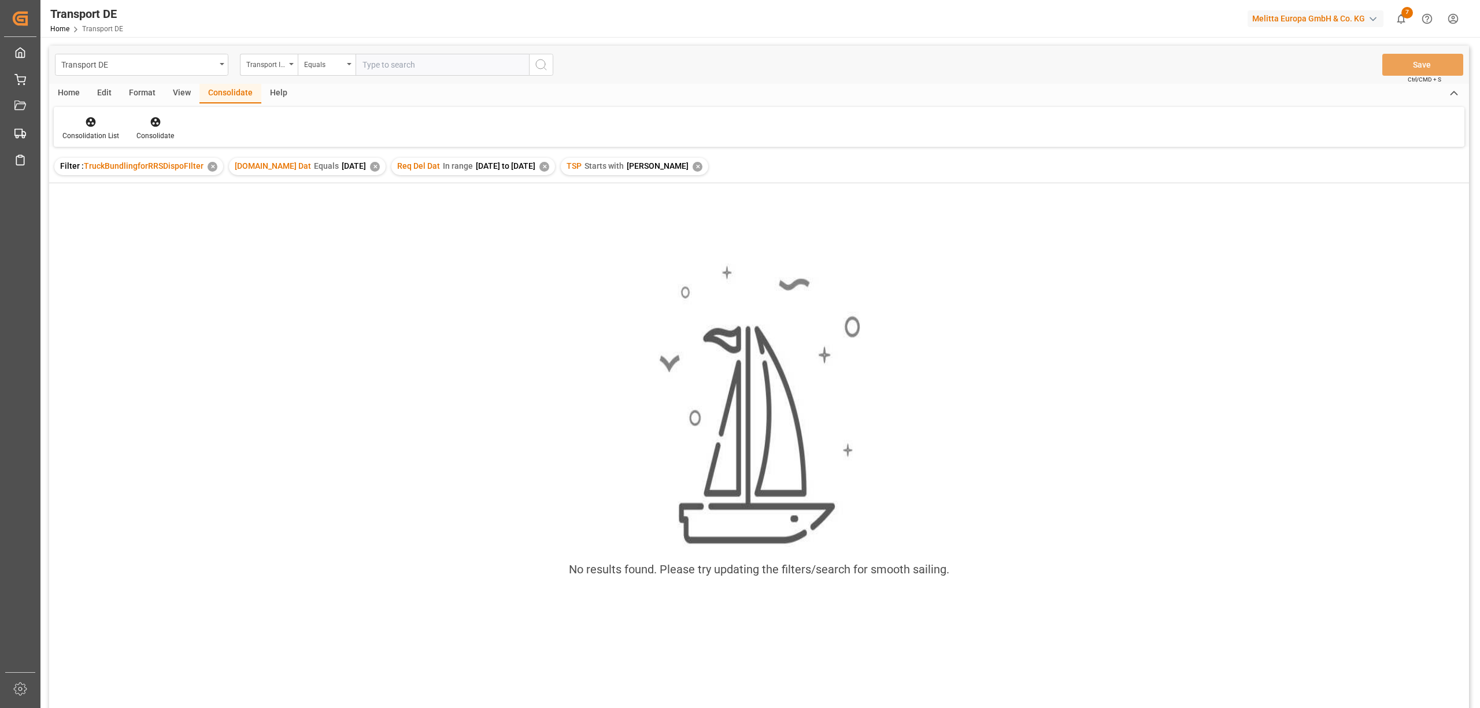
click at [693, 167] on div "✕" at bounding box center [698, 167] width 10 height 10
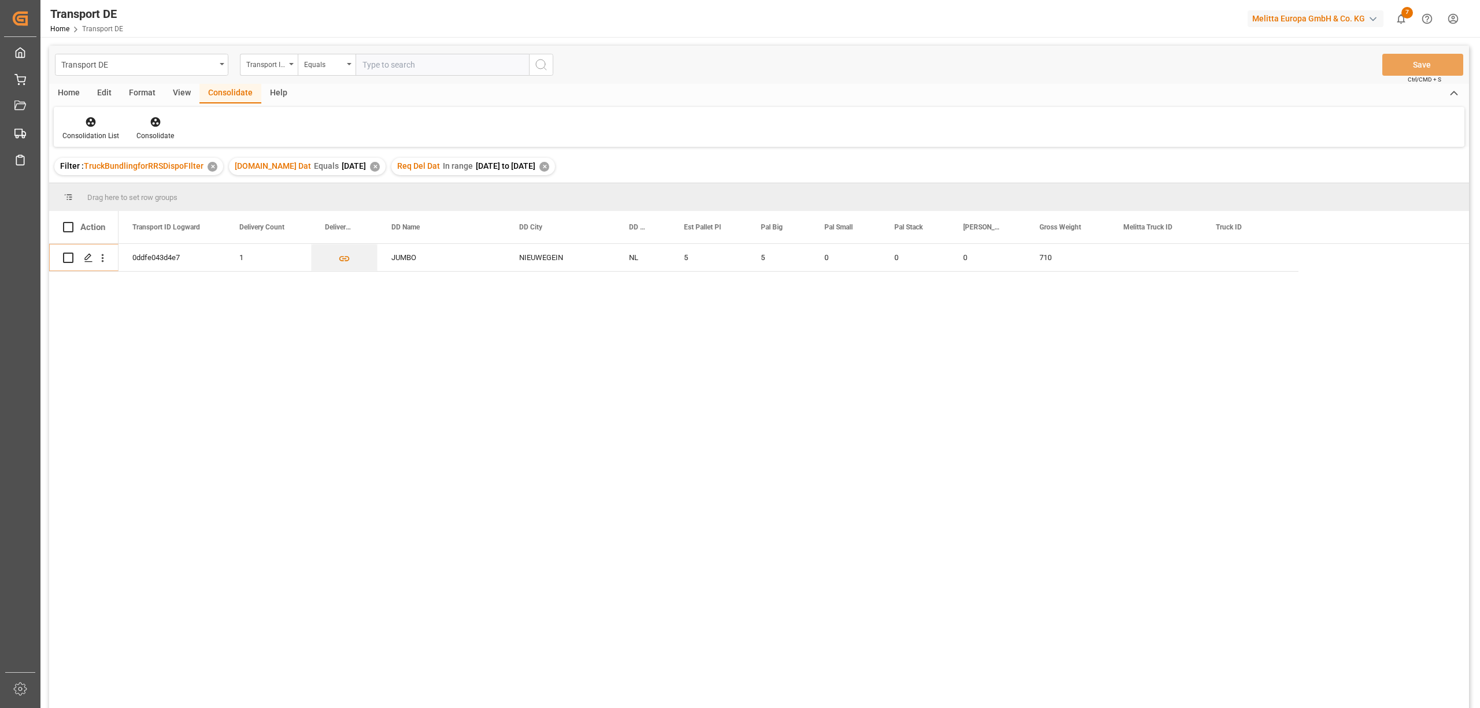
click at [549, 167] on div "✕" at bounding box center [545, 167] width 10 height 10
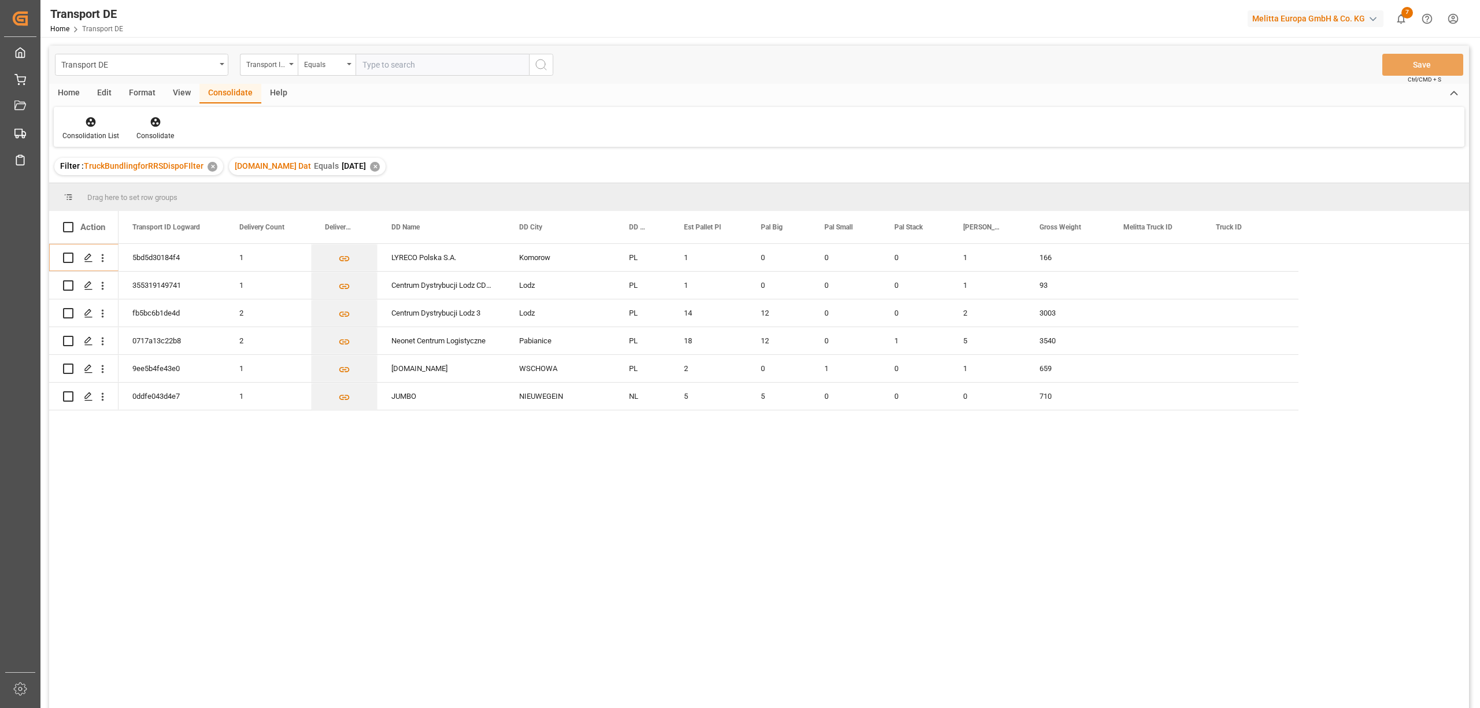
click at [370, 167] on div "✕" at bounding box center [375, 167] width 10 height 10
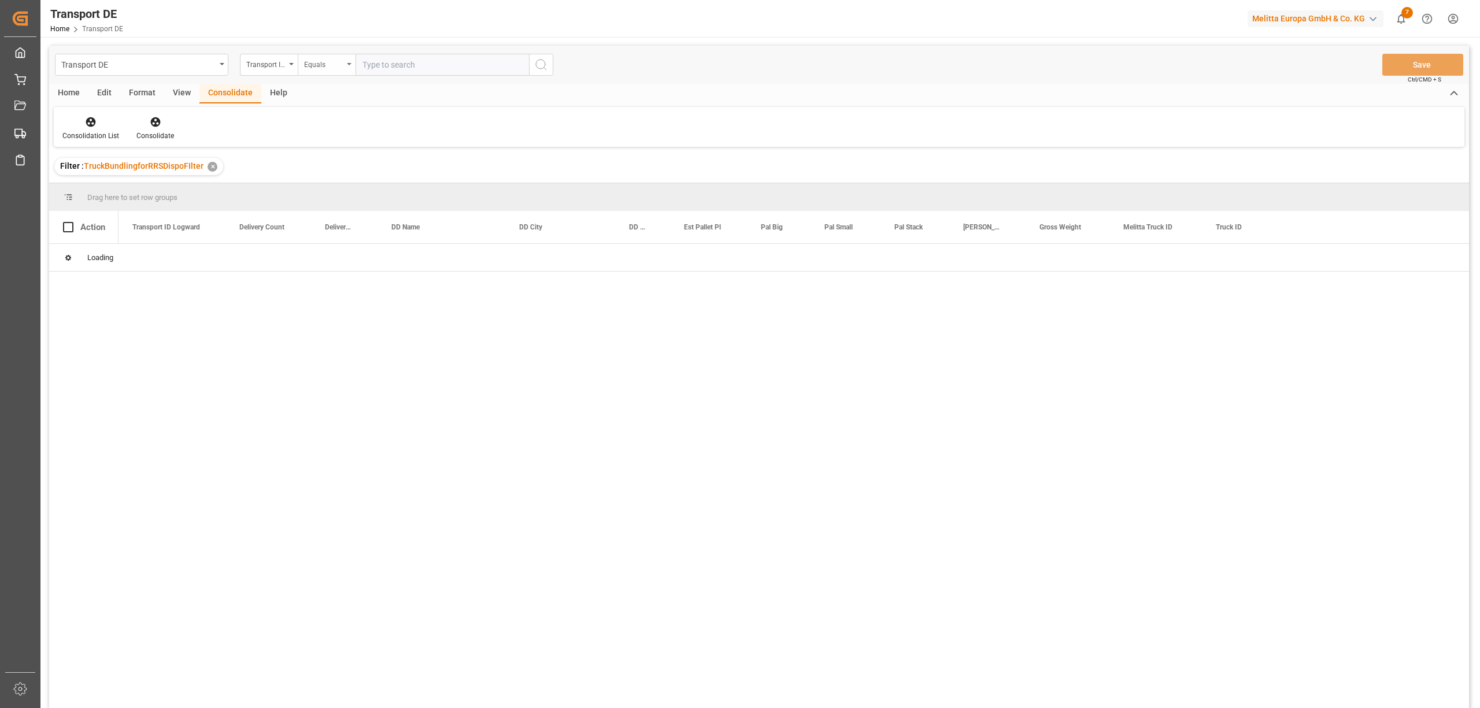
click at [313, 62] on div "Equals" at bounding box center [323, 63] width 39 height 13
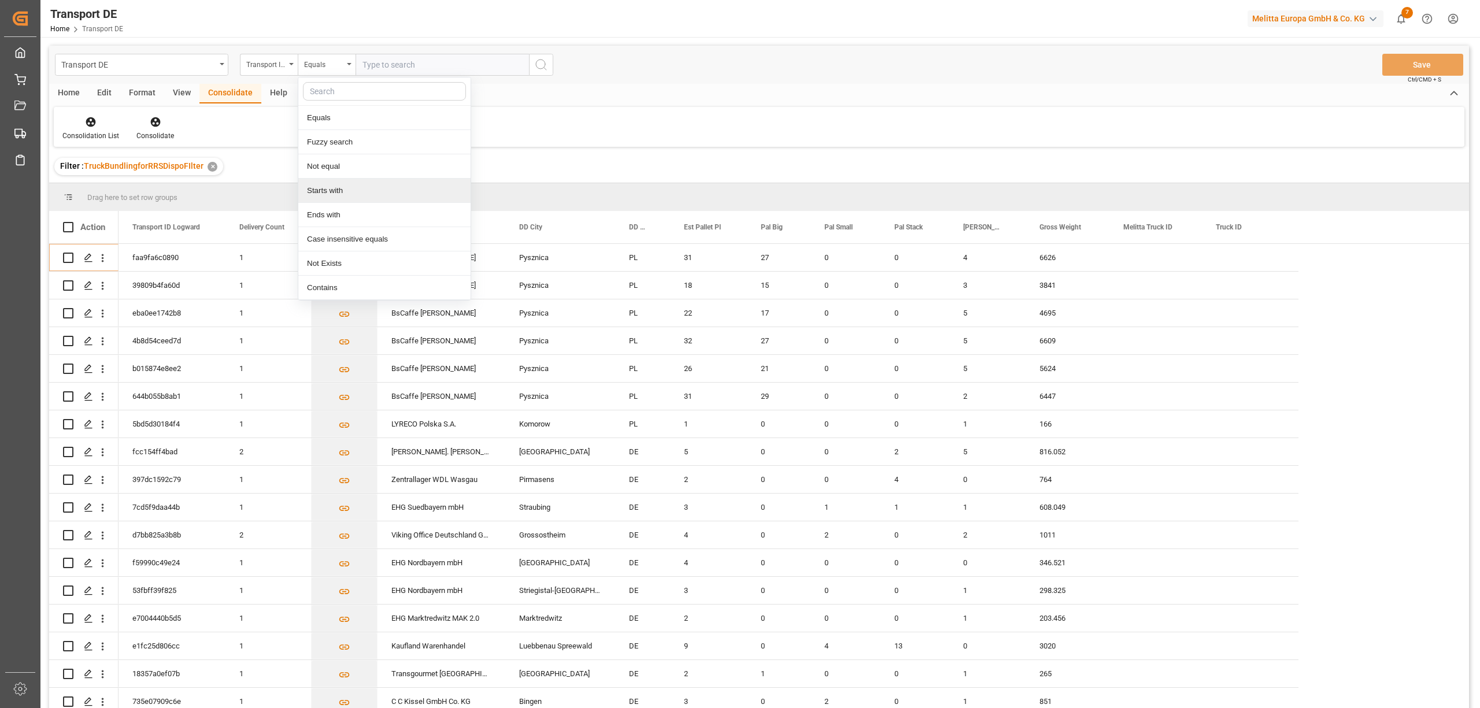
click at [338, 193] on div "Starts with" at bounding box center [384, 191] width 172 height 24
type input "Self"
click at [540, 66] on icon "search button" at bounding box center [541, 65] width 14 height 14
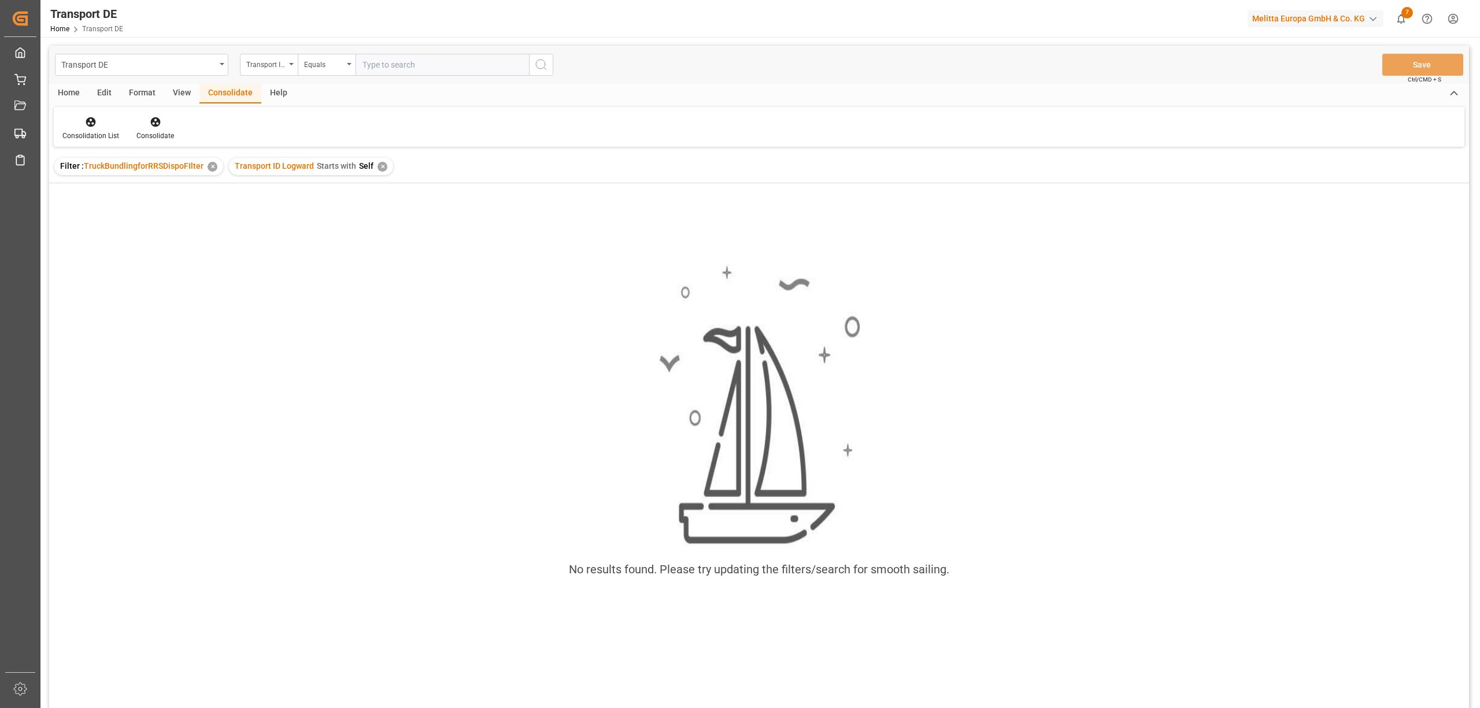
click at [378, 164] on div "✕" at bounding box center [383, 167] width 10 height 10
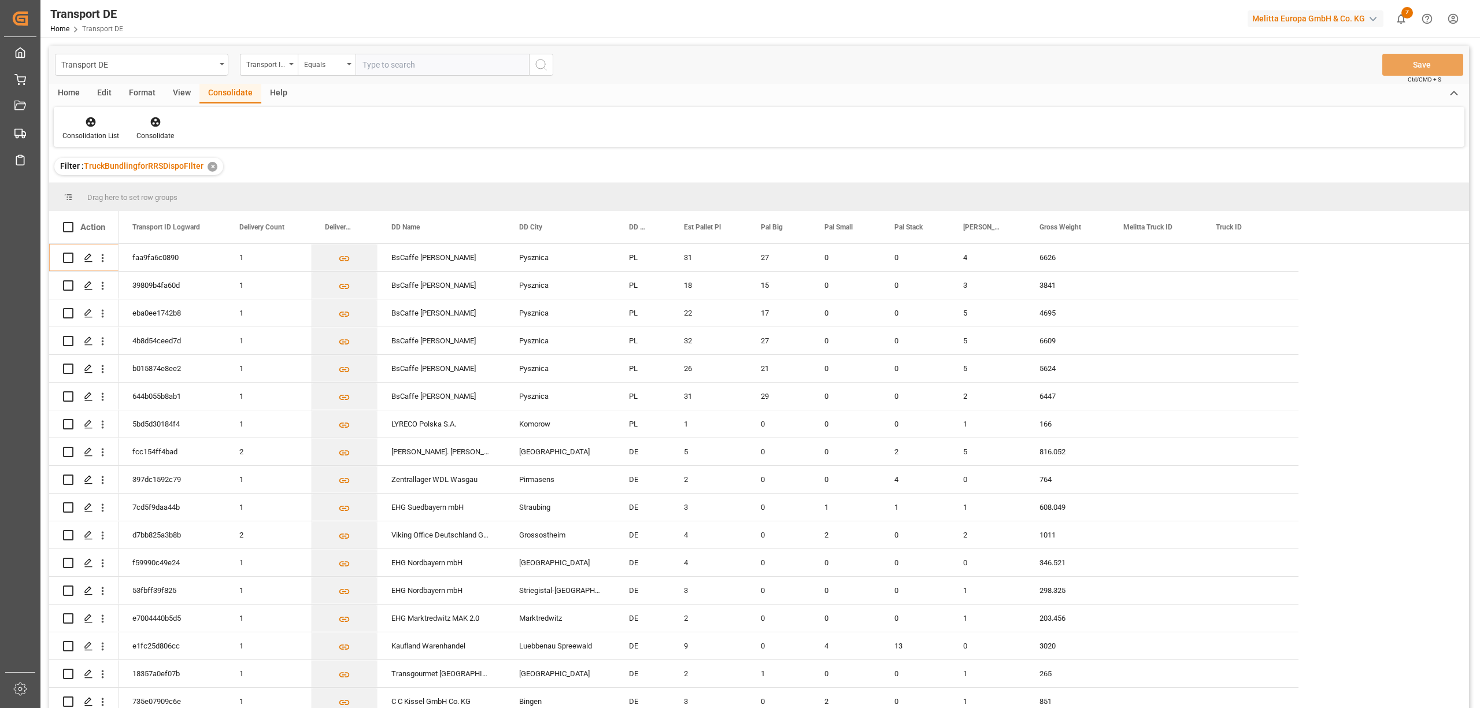
click at [261, 66] on div "Transport ID Logward" at bounding box center [265, 63] width 39 height 13
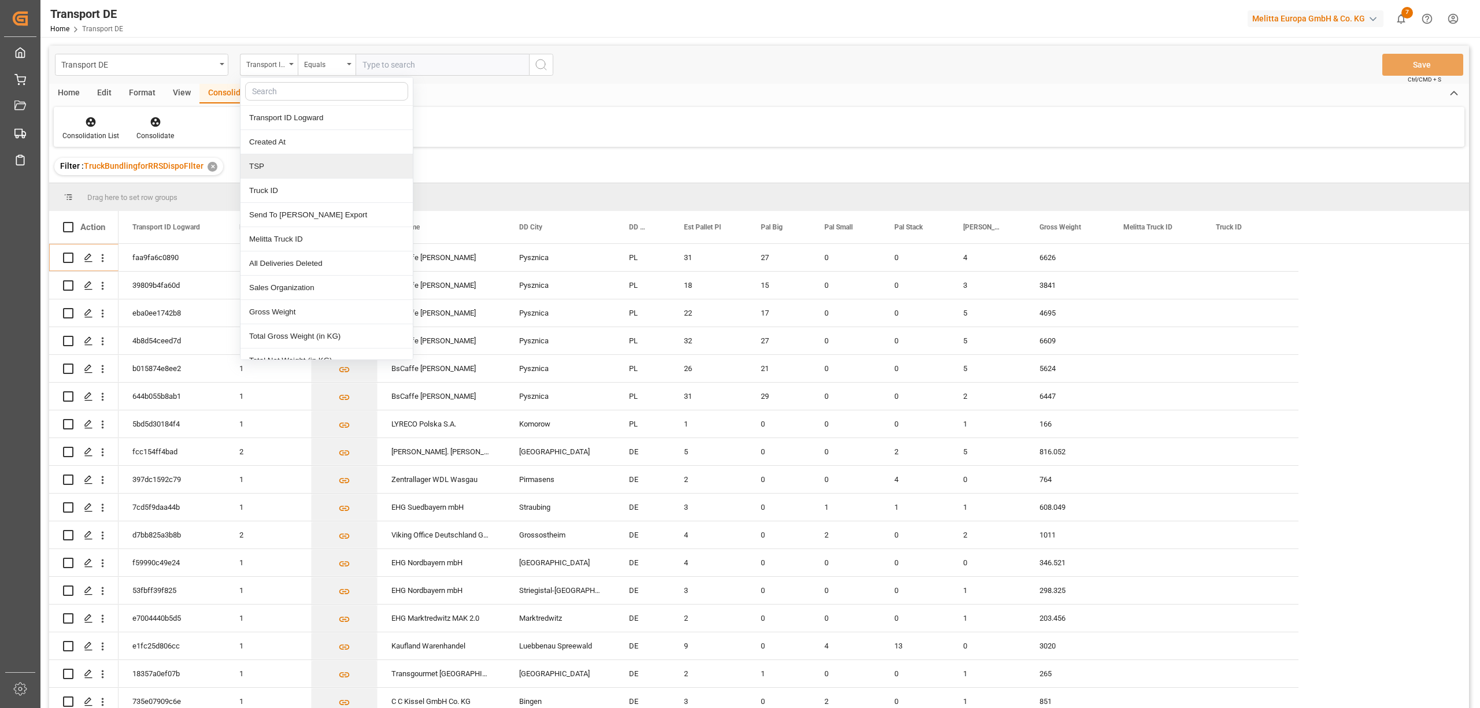
click at [267, 165] on div "TSP" at bounding box center [327, 166] width 172 height 24
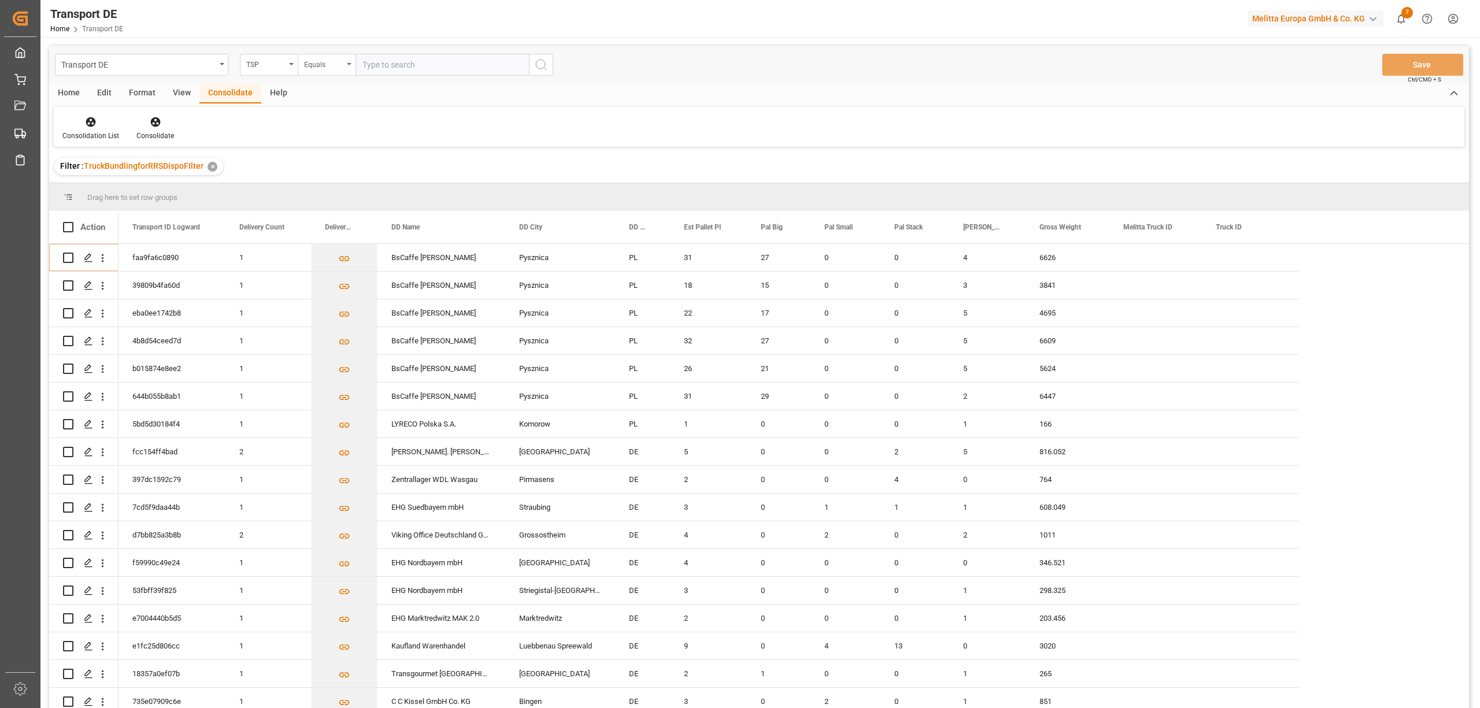
click at [316, 61] on div "Equals" at bounding box center [323, 63] width 39 height 13
click at [337, 187] on div "Starts with" at bounding box center [384, 191] width 172 height 24
type input "Self"
click at [545, 65] on circle "search button" at bounding box center [540, 64] width 9 height 9
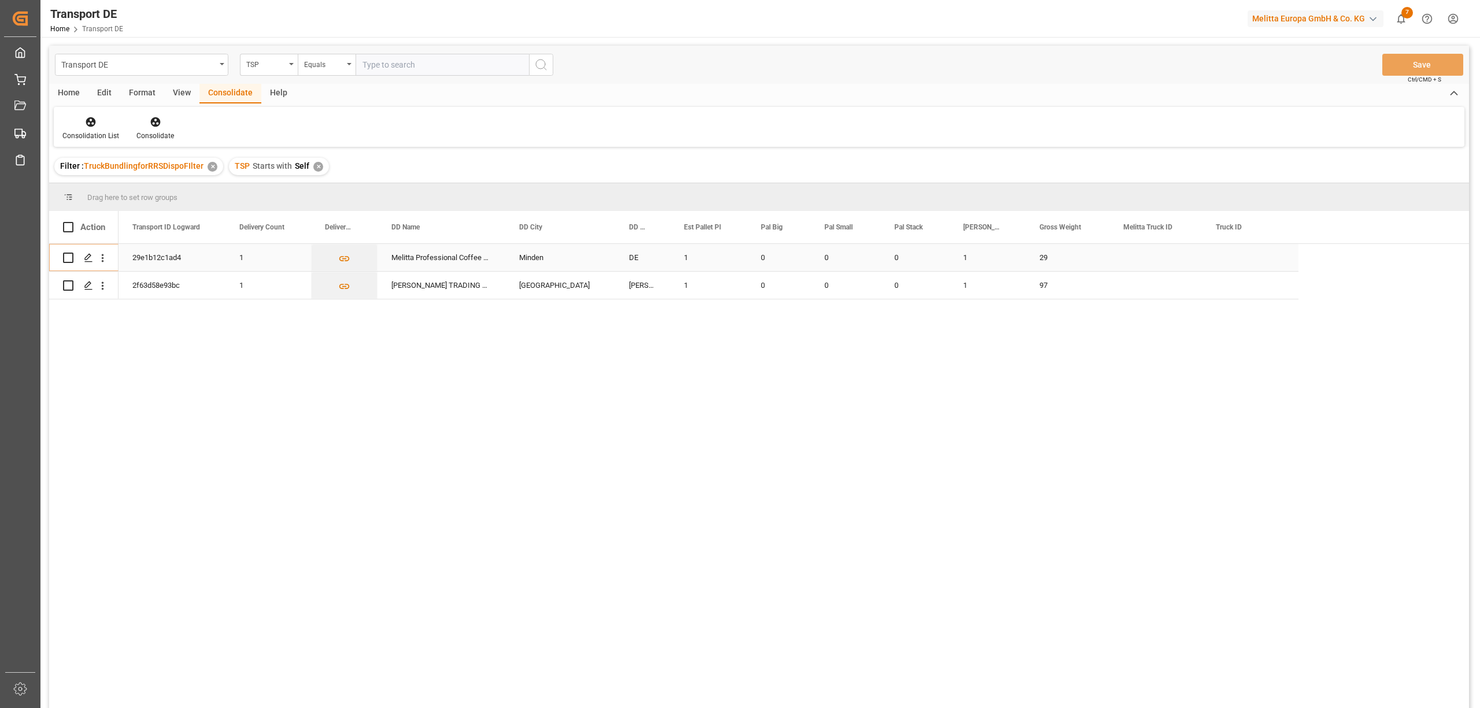
click at [66, 257] on input "Press Space to toggle row selection (unchecked)" at bounding box center [68, 258] width 10 height 10
checkbox input "true"
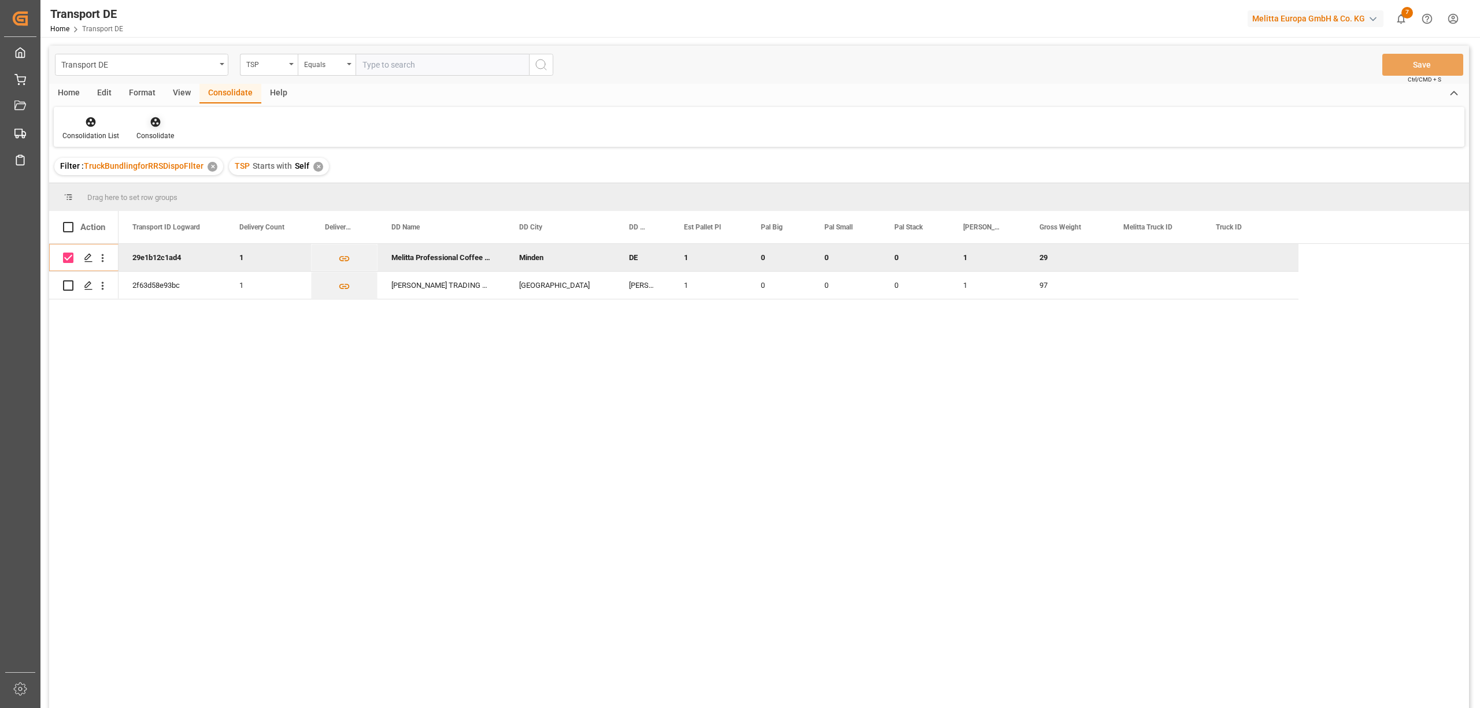
click at [152, 124] on icon at bounding box center [156, 122] width 12 height 12
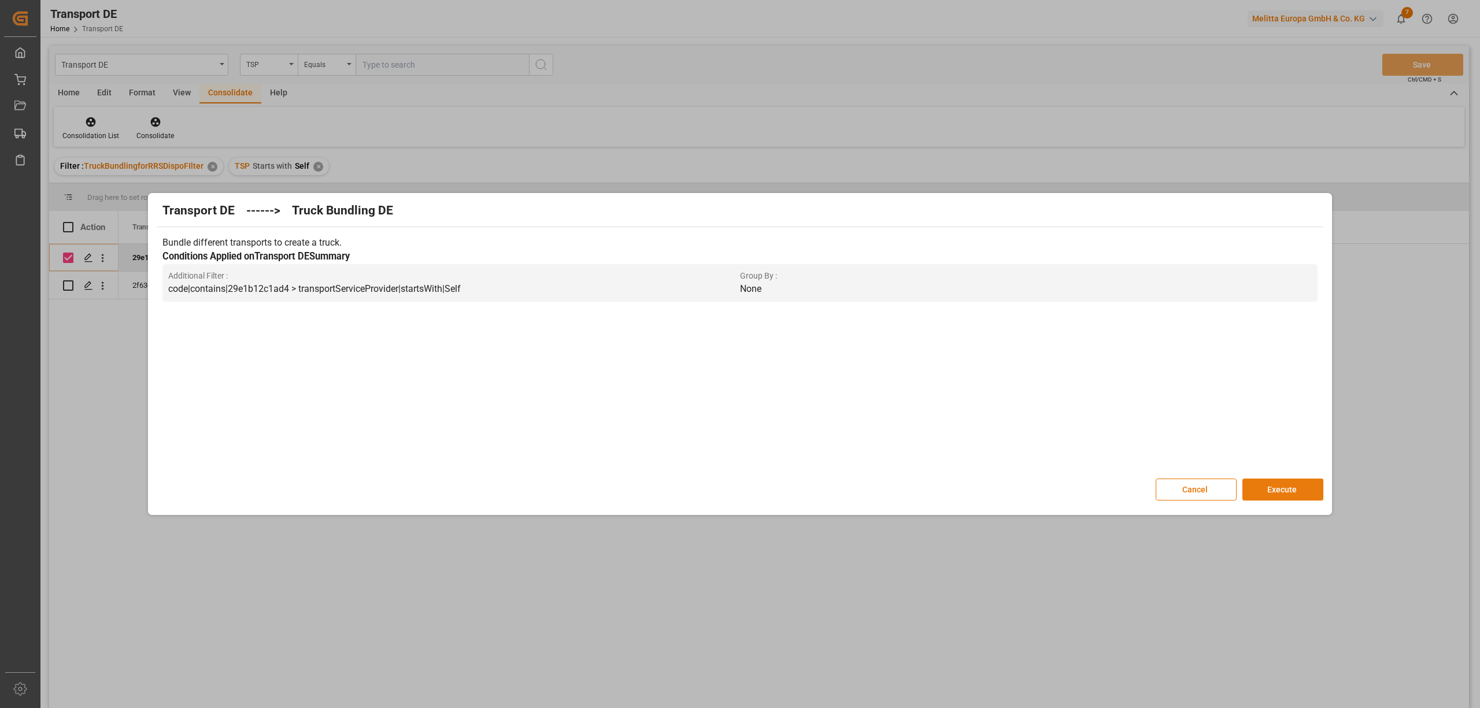
click at [1277, 480] on button "Execute" at bounding box center [1283, 490] width 81 height 22
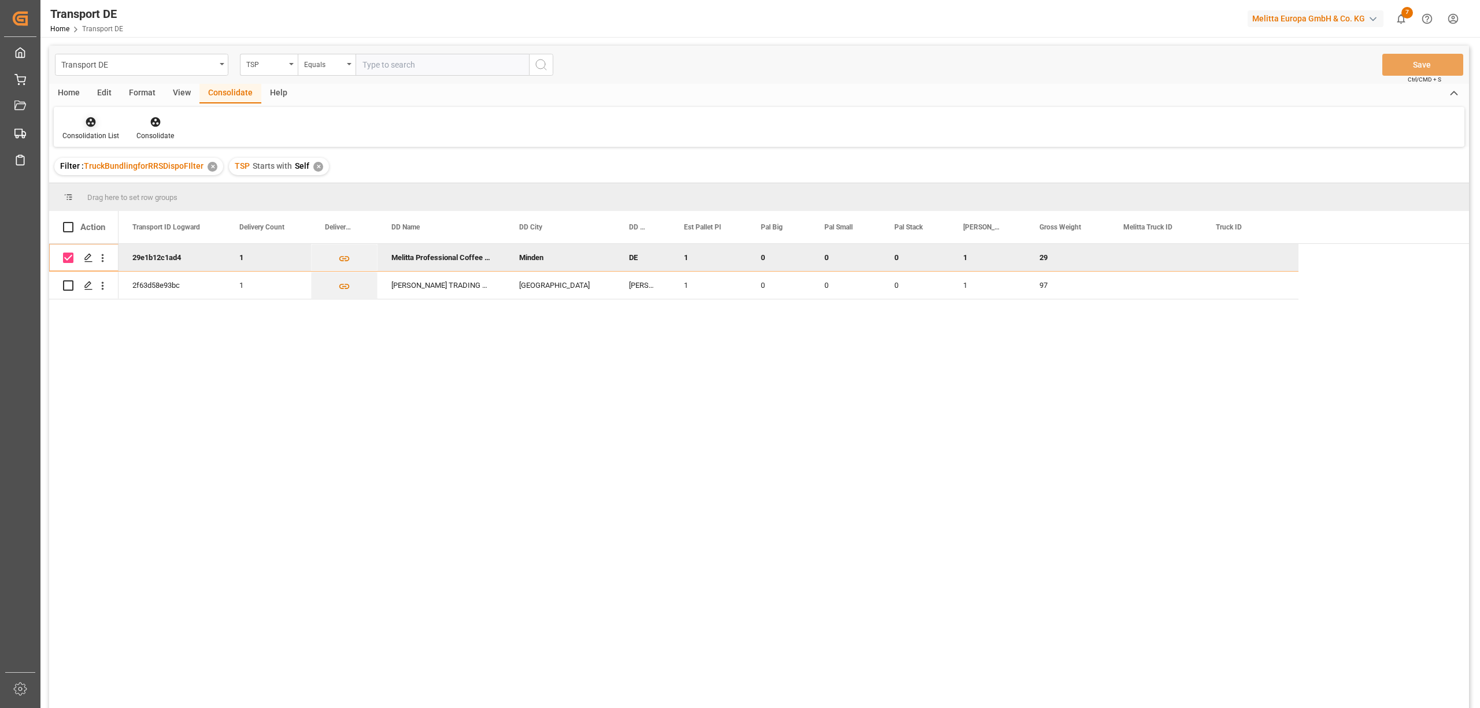
click at [88, 123] on icon at bounding box center [91, 122] width 12 height 12
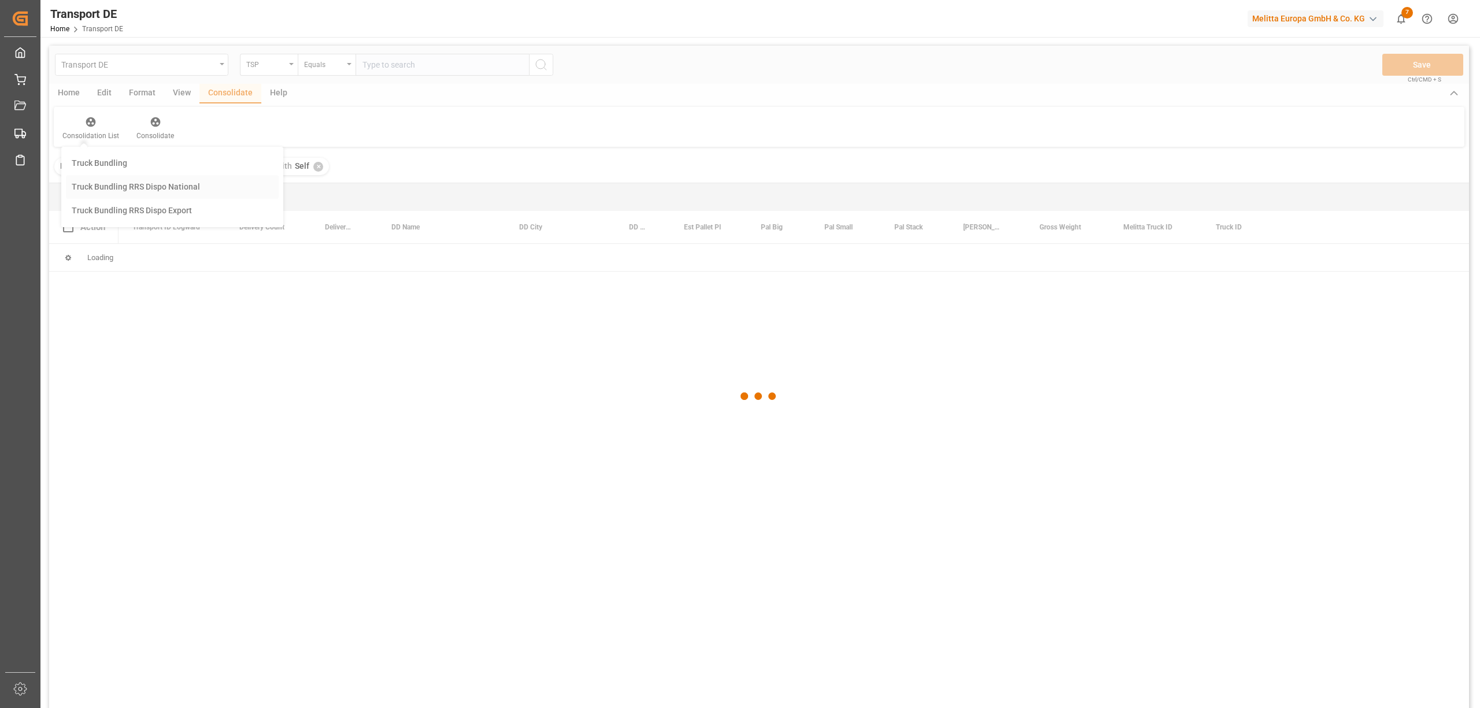
click at [128, 192] on div "Transport DE TSP Equals Save Ctrl/CMD + S Home Edit Format View Consolidate Hel…" at bounding box center [759, 392] width 1420 height 693
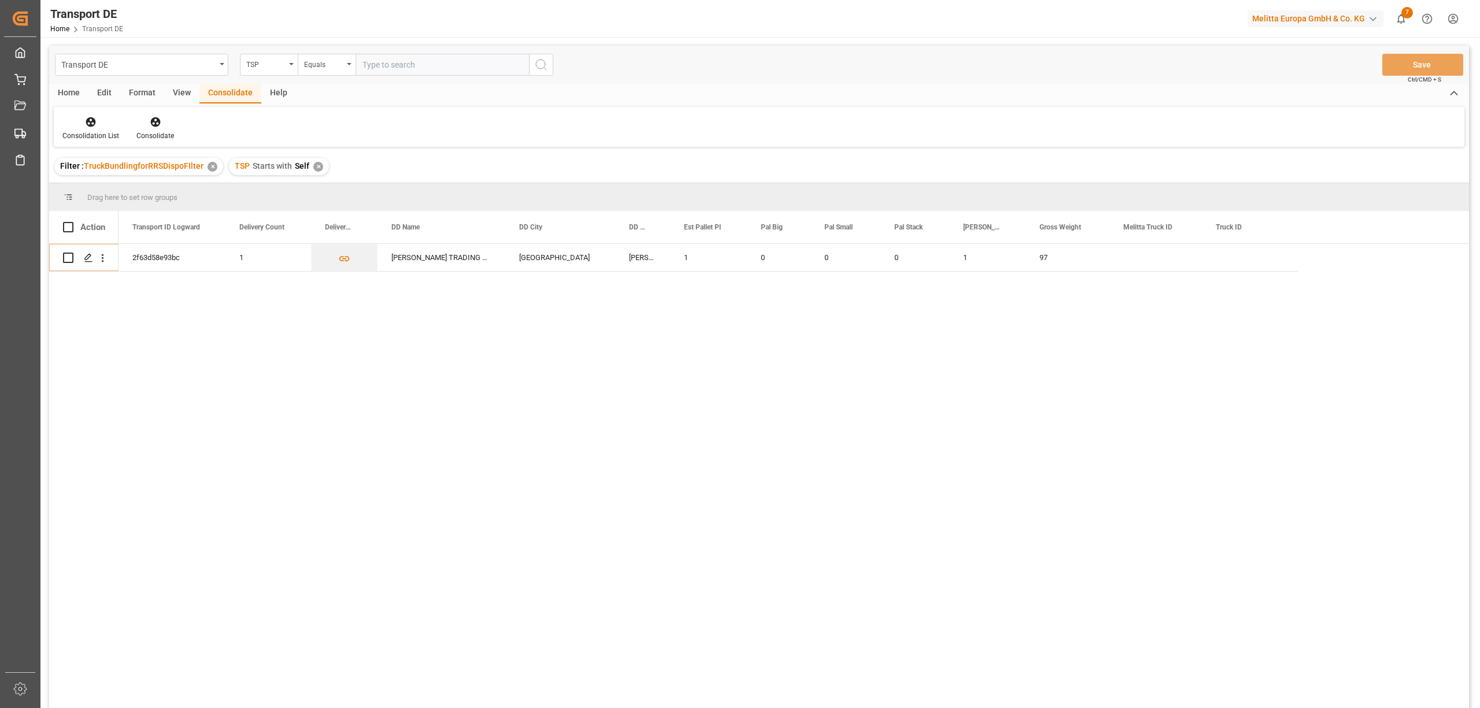
click at [313, 164] on div "✕" at bounding box center [318, 167] width 10 height 10
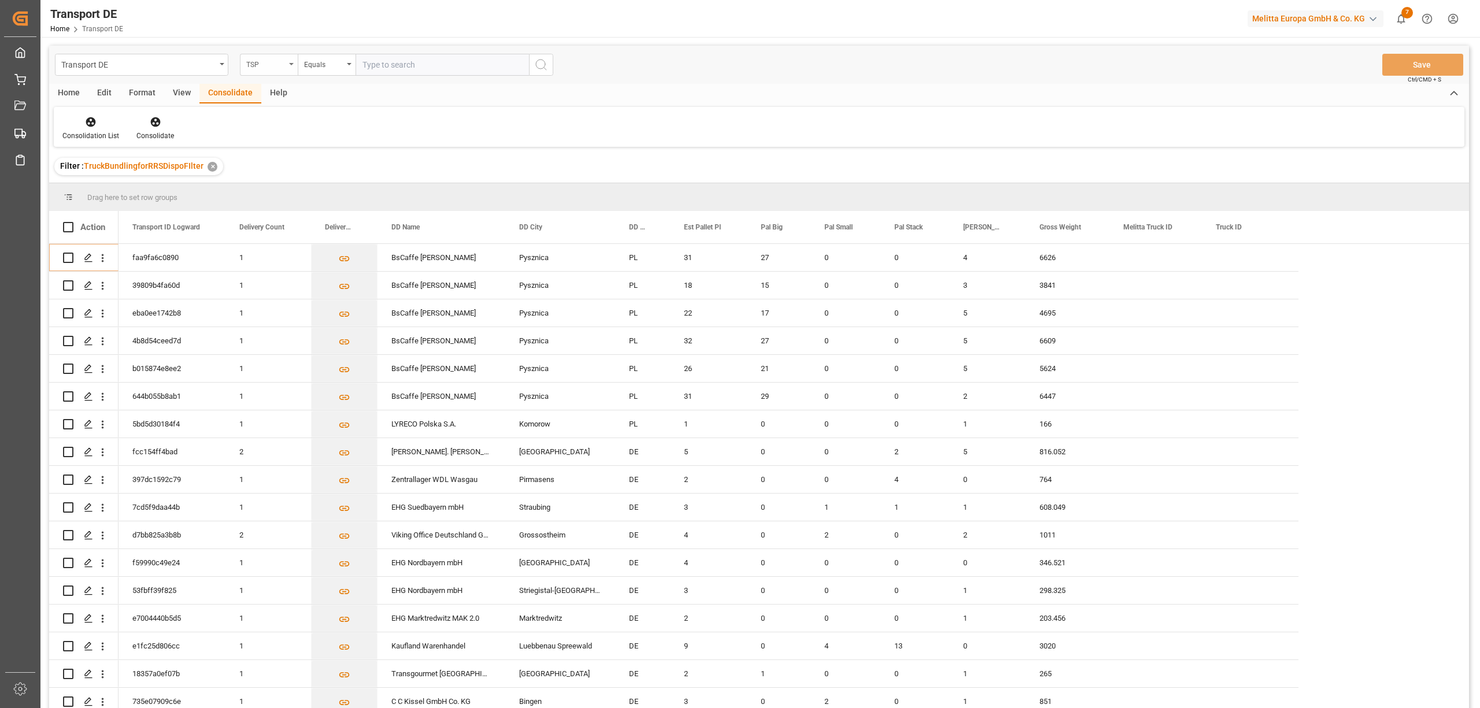
click at [269, 64] on div "TSP" at bounding box center [265, 63] width 39 height 13
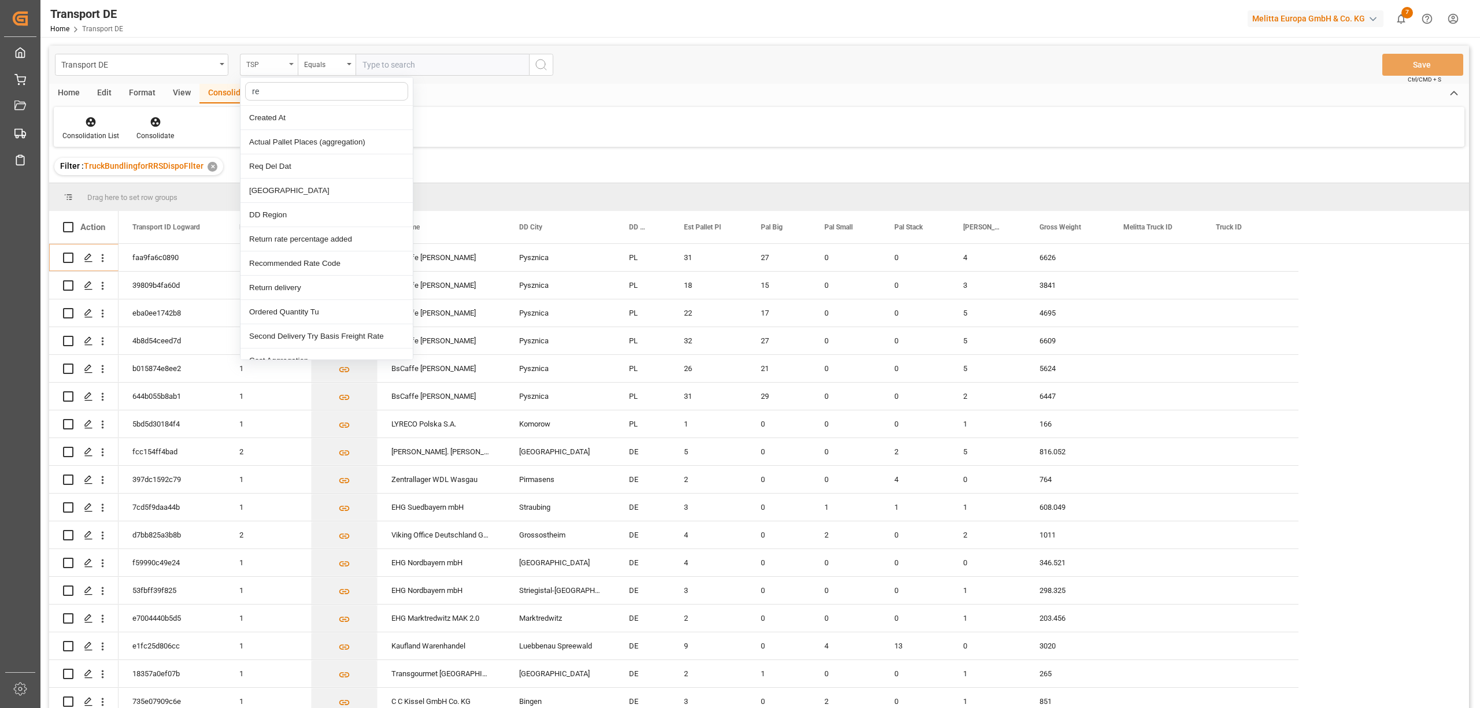
type input "req"
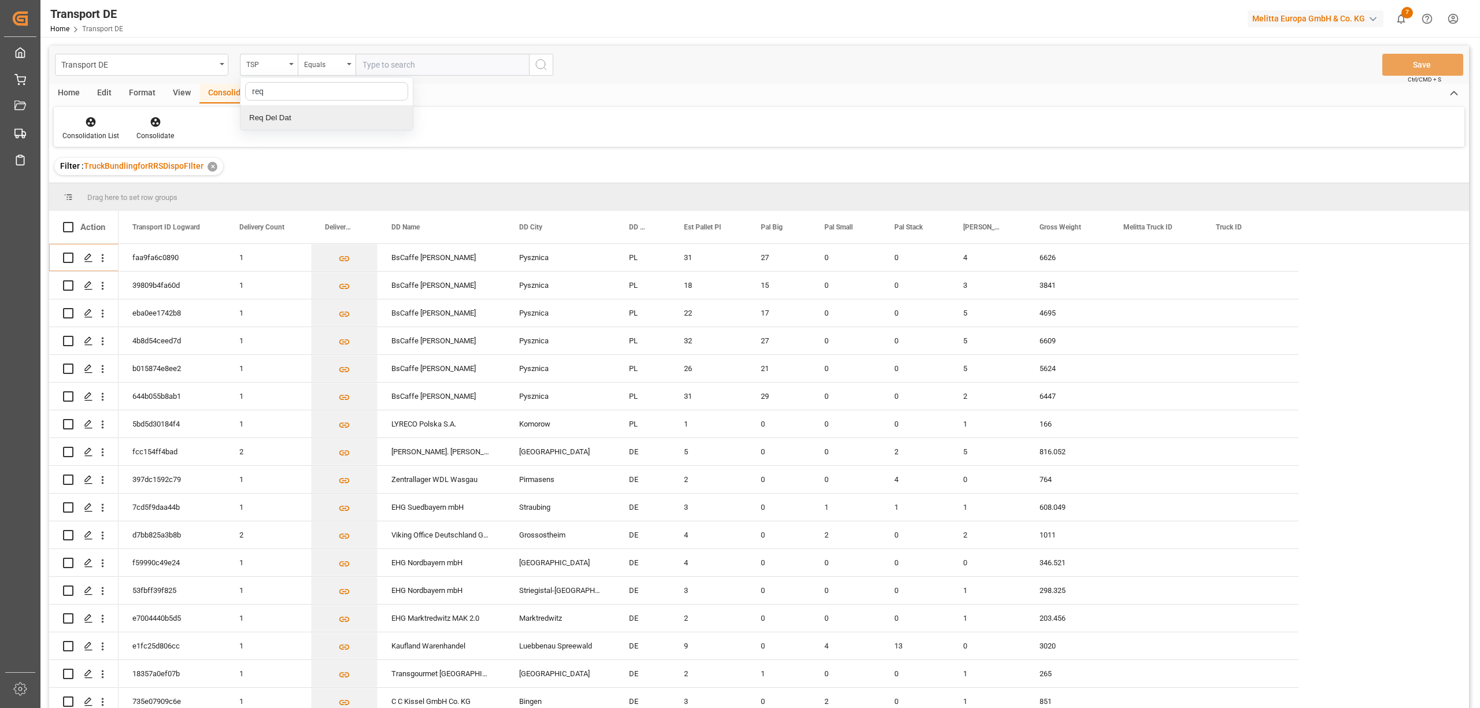
click at [278, 121] on div "Req Del Dat" at bounding box center [327, 118] width 172 height 24
click at [311, 62] on div "Equals" at bounding box center [323, 63] width 39 height 13
click at [334, 221] on div "In range" at bounding box center [384, 215] width 172 height 24
click at [360, 62] on input "text" at bounding box center [399, 65] width 87 height 22
type input "22.09.2025"
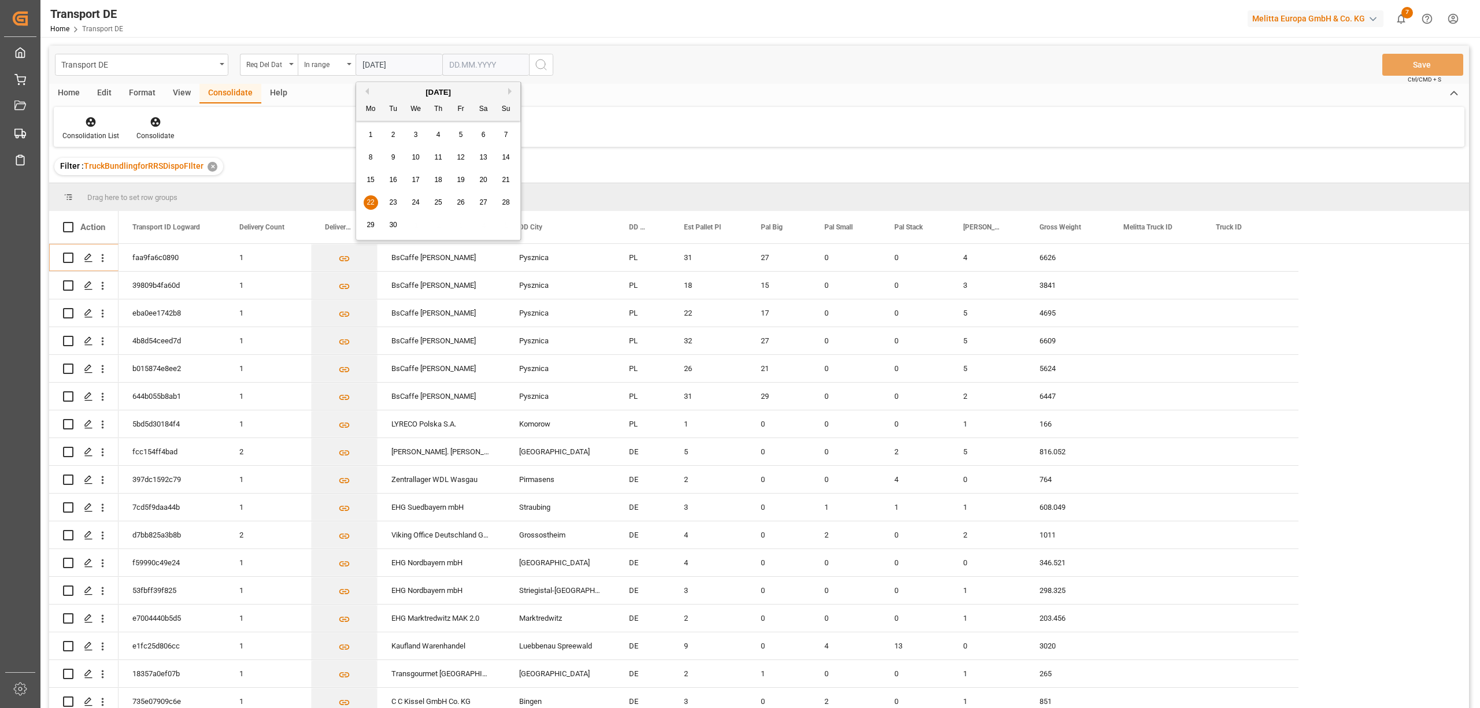
click at [456, 65] on input "text" at bounding box center [485, 65] width 87 height 22
type input "13.10.2025"
click at [549, 63] on button "search button" at bounding box center [541, 65] width 24 height 22
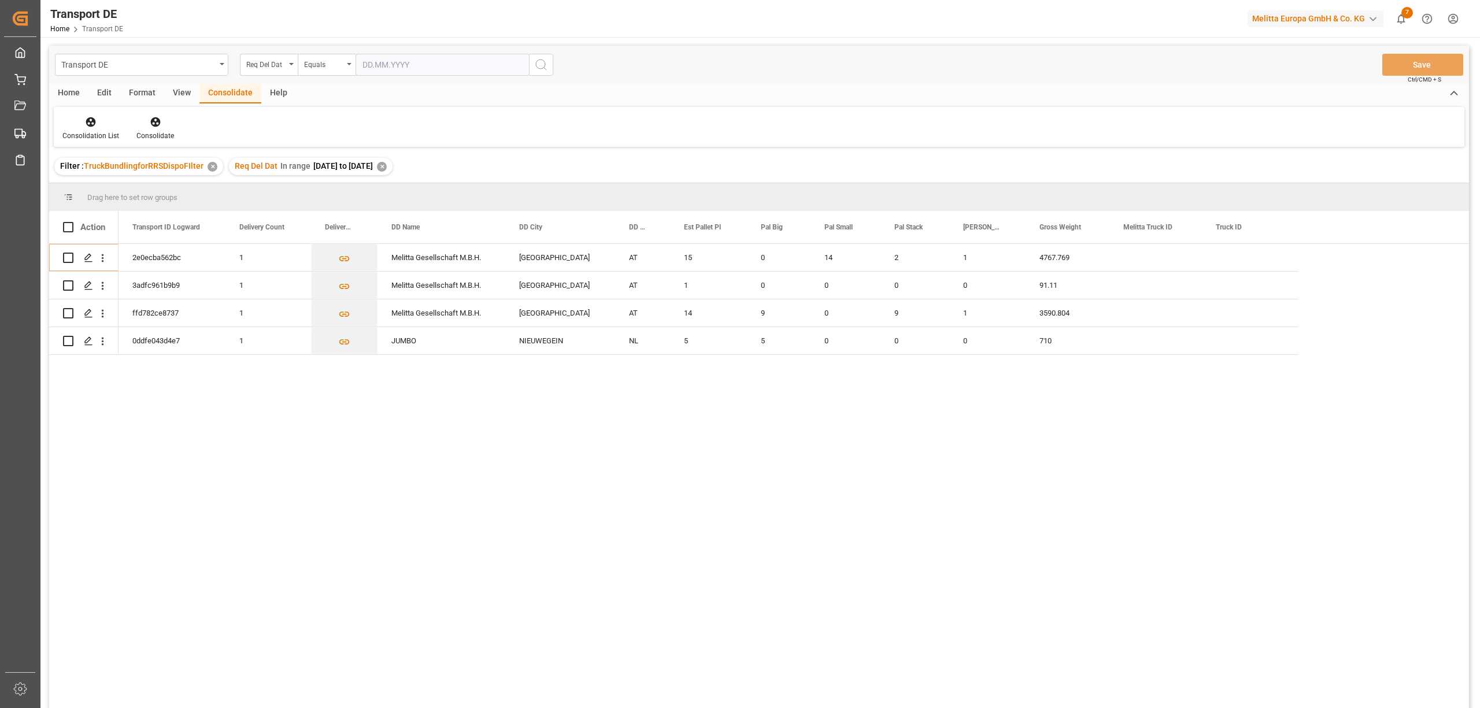
click at [387, 165] on div "✕" at bounding box center [382, 167] width 10 height 10
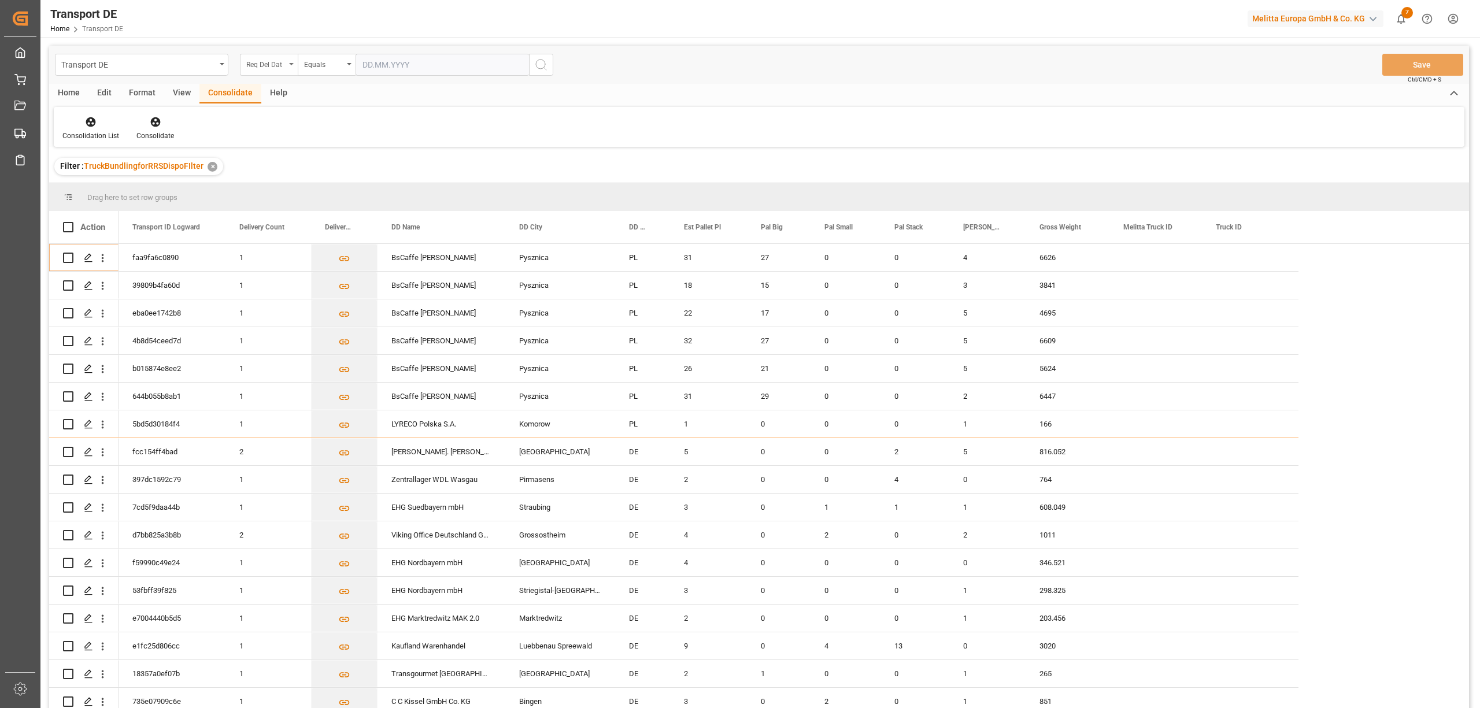
click at [252, 68] on div "Req Del Dat" at bounding box center [265, 63] width 39 height 13
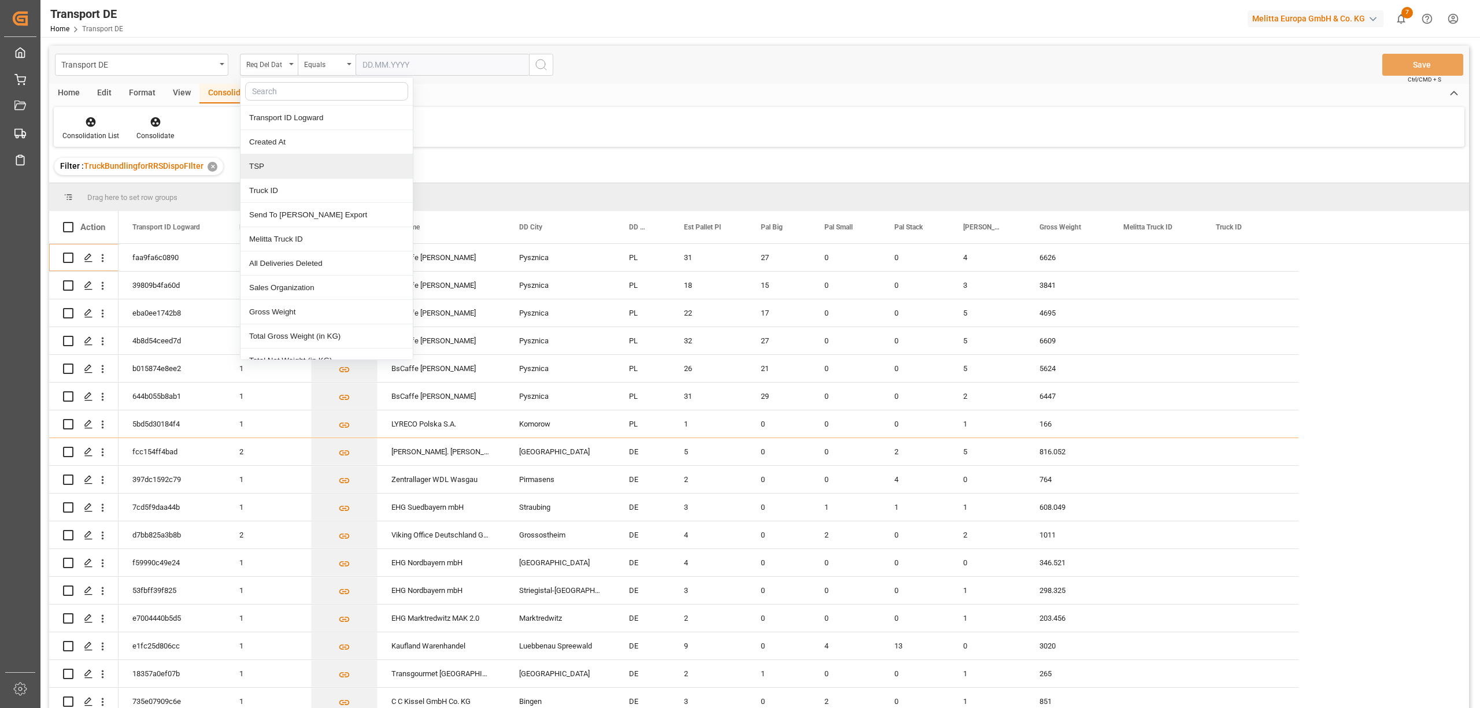
drag, startPoint x: 257, startPoint y: 171, endPoint x: 302, endPoint y: 128, distance: 62.2
click at [258, 169] on div "TSP" at bounding box center [327, 166] width 172 height 24
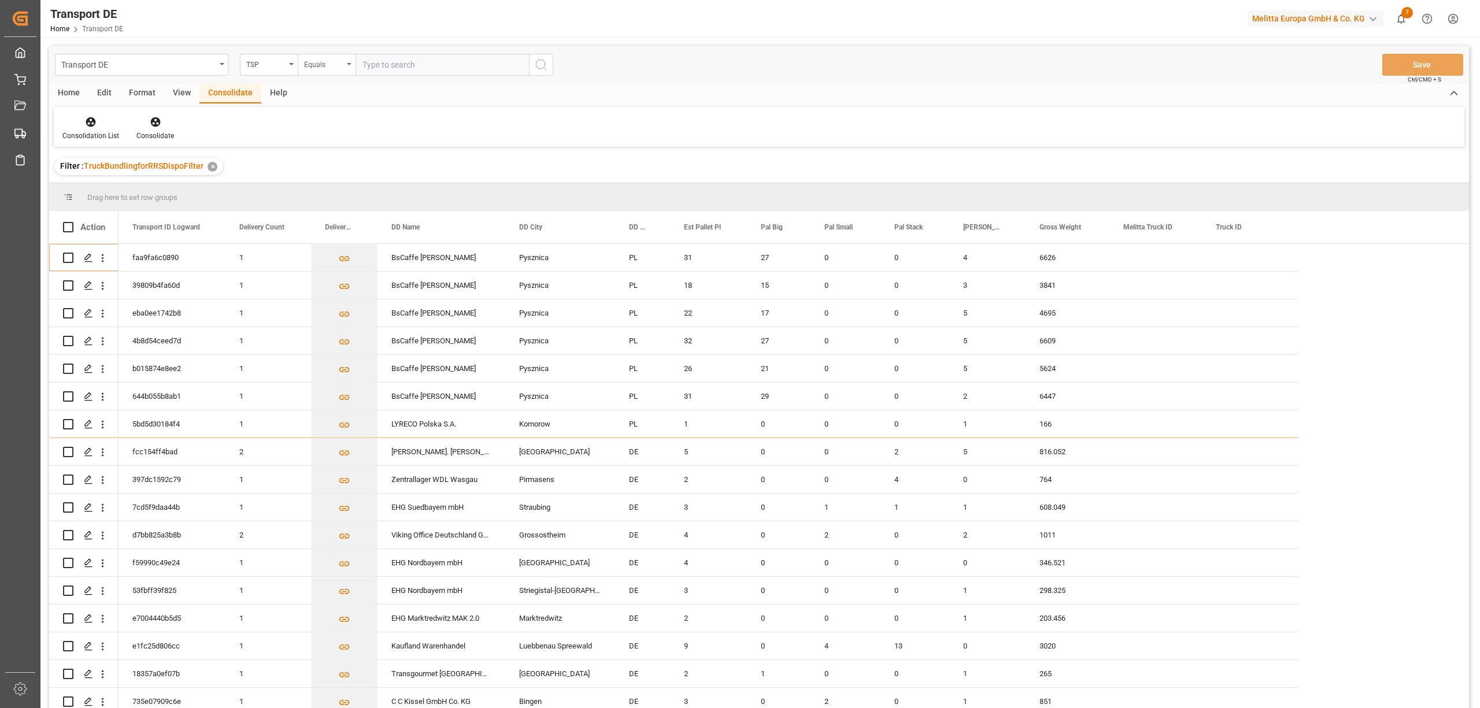
click at [319, 62] on div "Equals" at bounding box center [323, 63] width 39 height 13
drag, startPoint x: 352, startPoint y: 191, endPoint x: 375, endPoint y: 172, distance: 30.0
click at [350, 190] on div "Starts with" at bounding box center [384, 191] width 172 height 24
type input "LIT DE"
click at [535, 71] on icon "search button" at bounding box center [541, 65] width 14 height 14
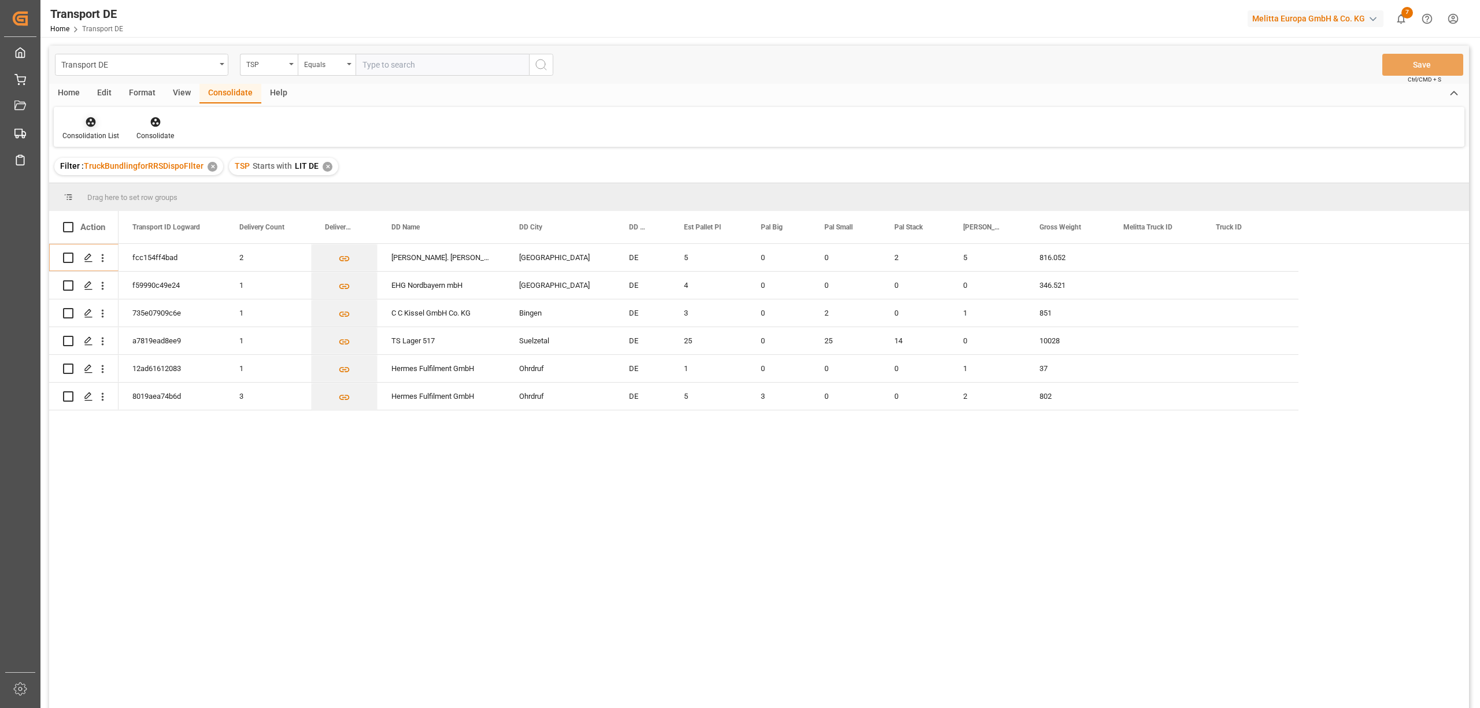
click at [93, 126] on icon at bounding box center [91, 122] width 12 height 12
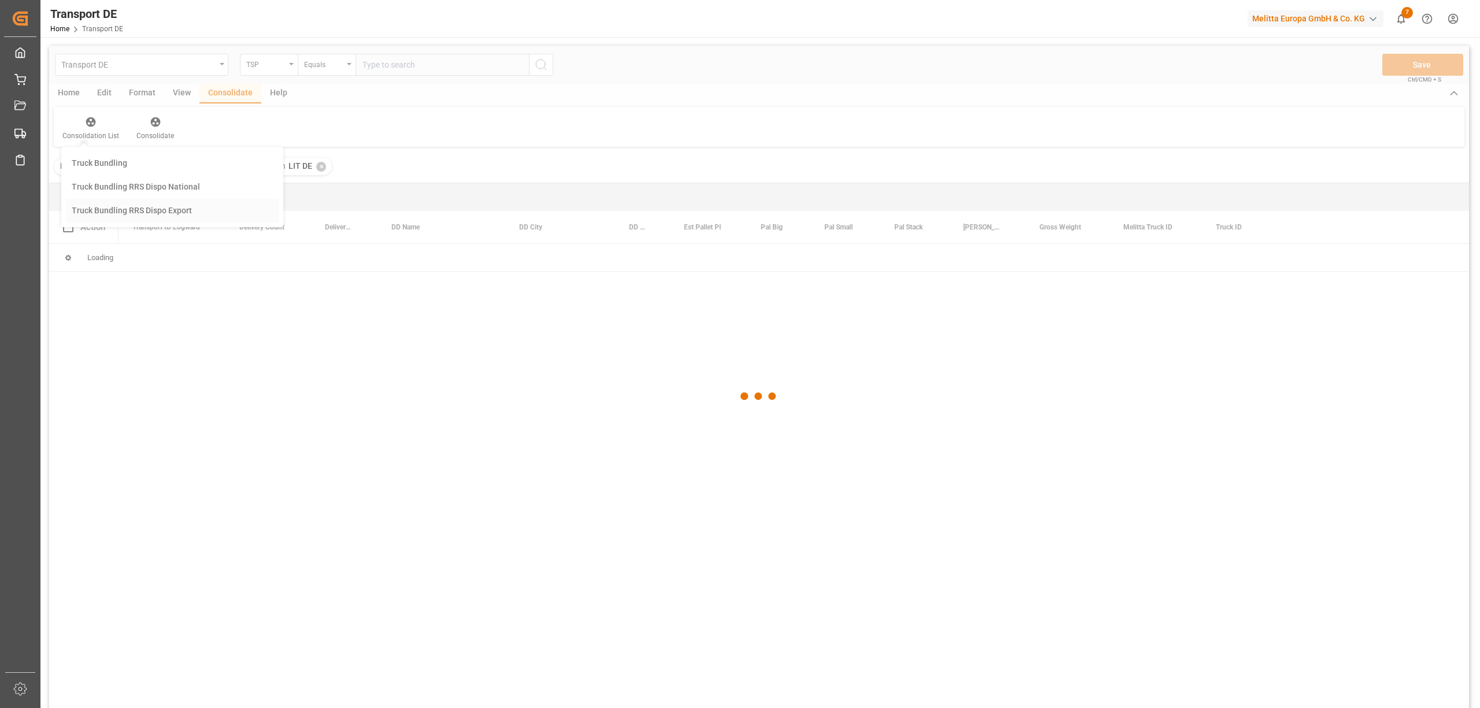
click at [97, 207] on div "Transport DE TSP Equals Save Ctrl/CMD + S Home Edit Format View Consolidate Hel…" at bounding box center [759, 392] width 1420 height 693
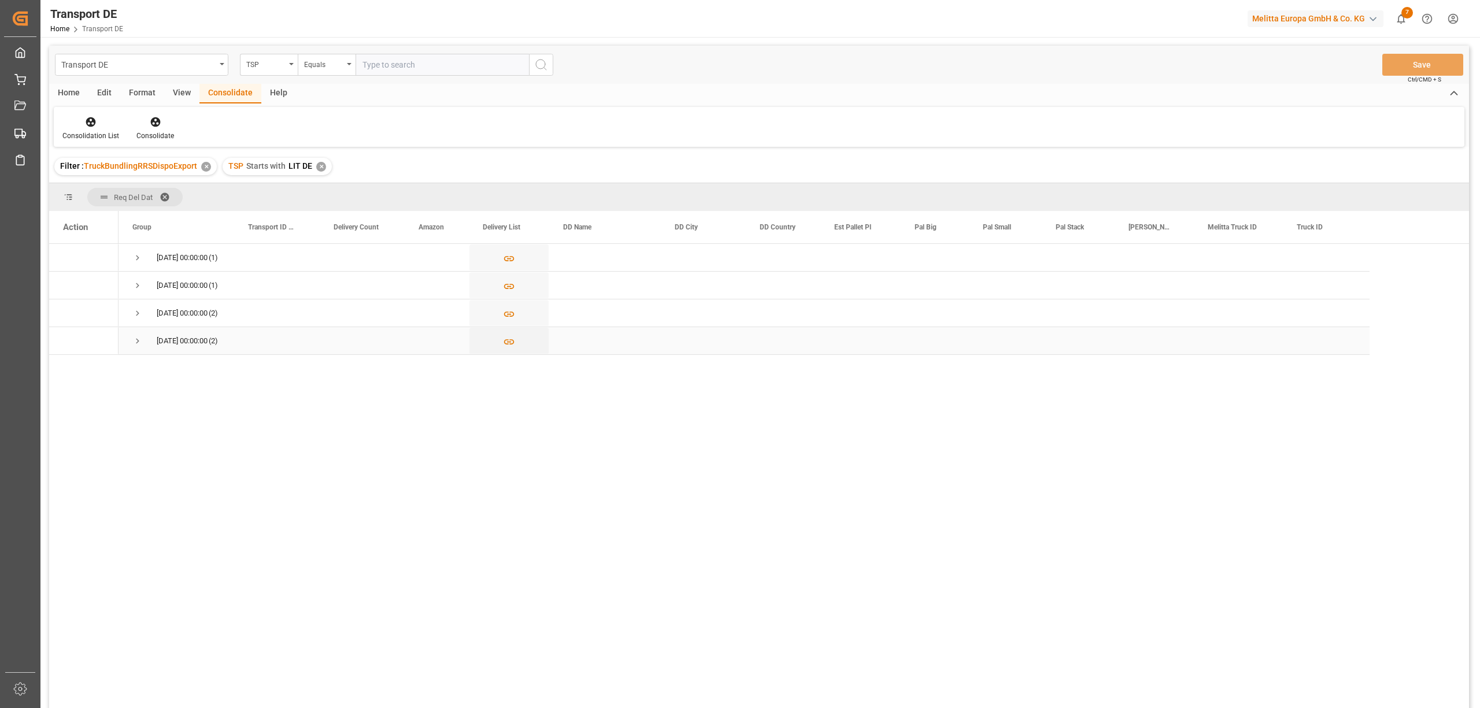
click at [139, 341] on span "Press SPACE to select this row." at bounding box center [137, 341] width 10 height 10
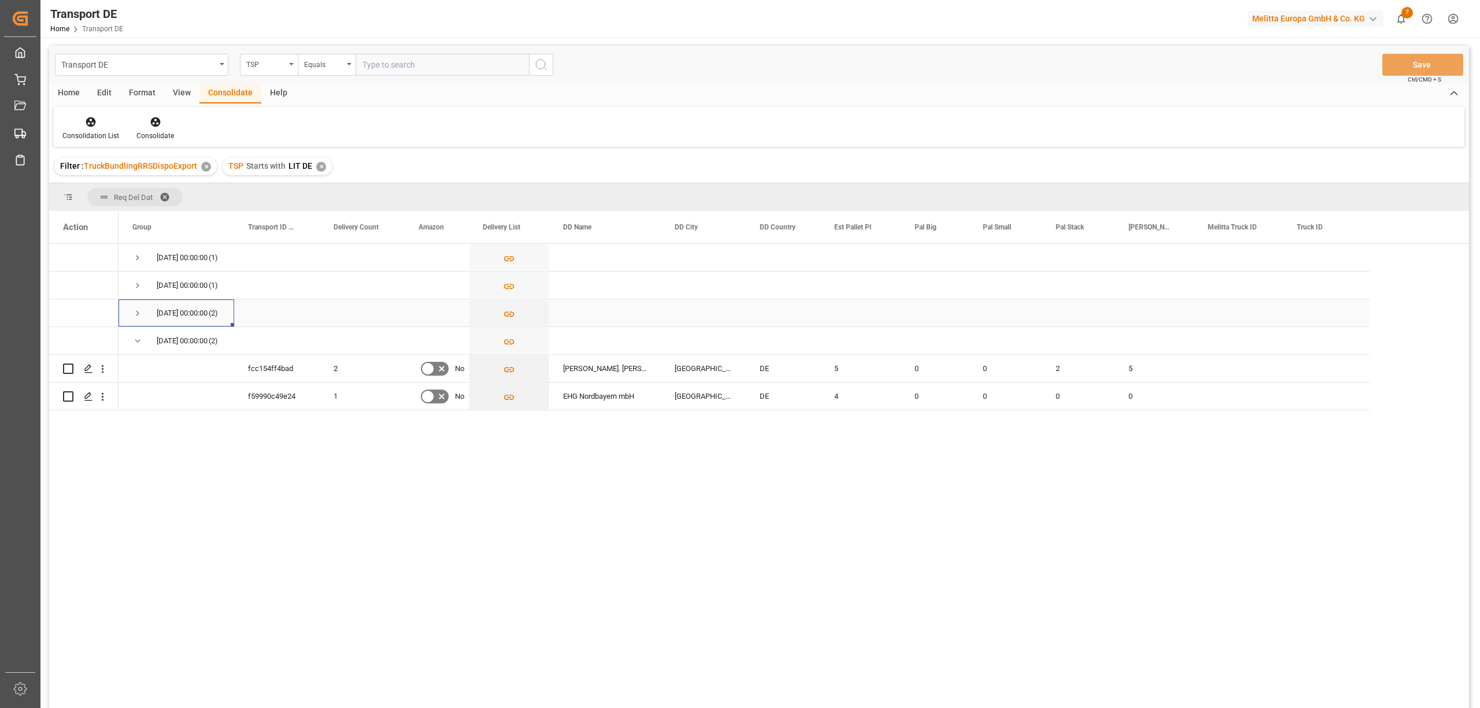
click at [139, 311] on span "Press SPACE to select this row." at bounding box center [137, 313] width 10 height 10
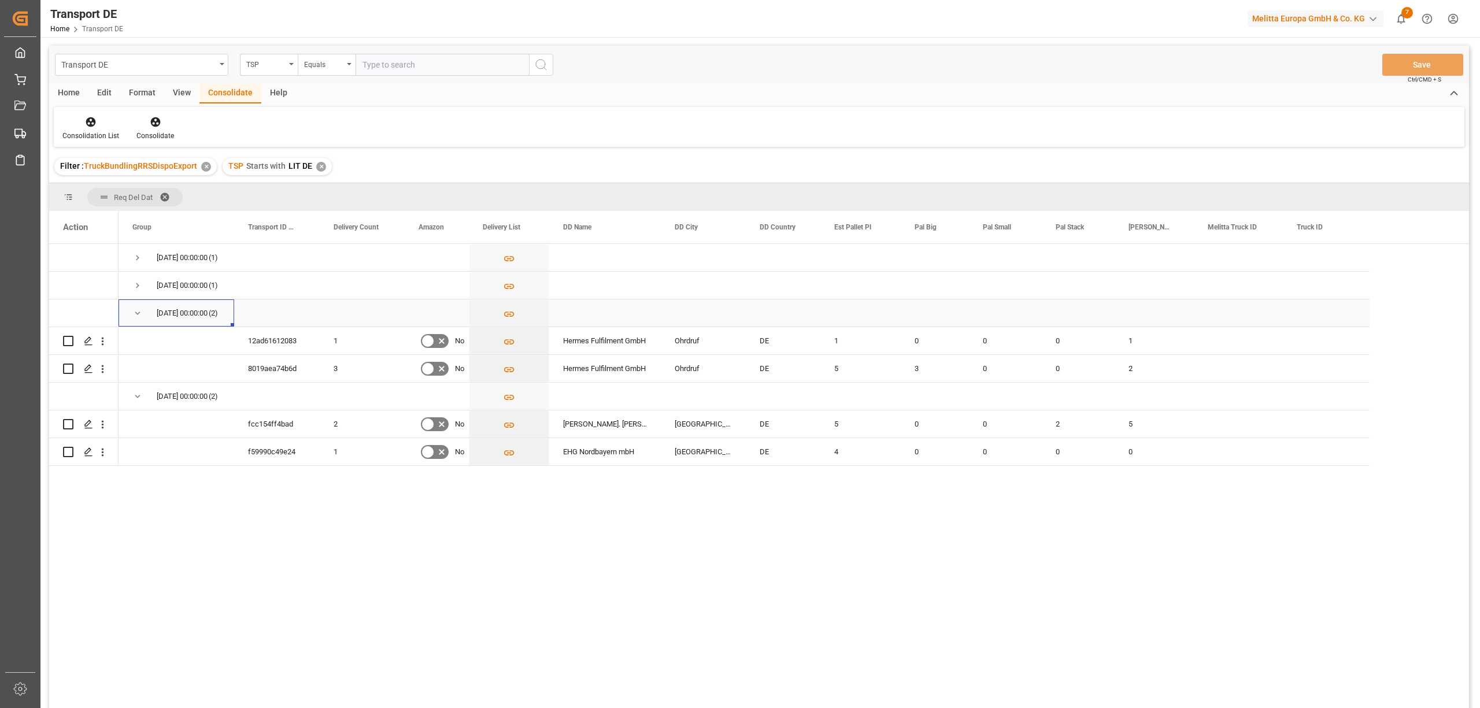
drag, startPoint x: 135, startPoint y: 311, endPoint x: 140, endPoint y: 339, distance: 28.1
click at [135, 311] on span "Press SPACE to select this row." at bounding box center [137, 313] width 10 height 10
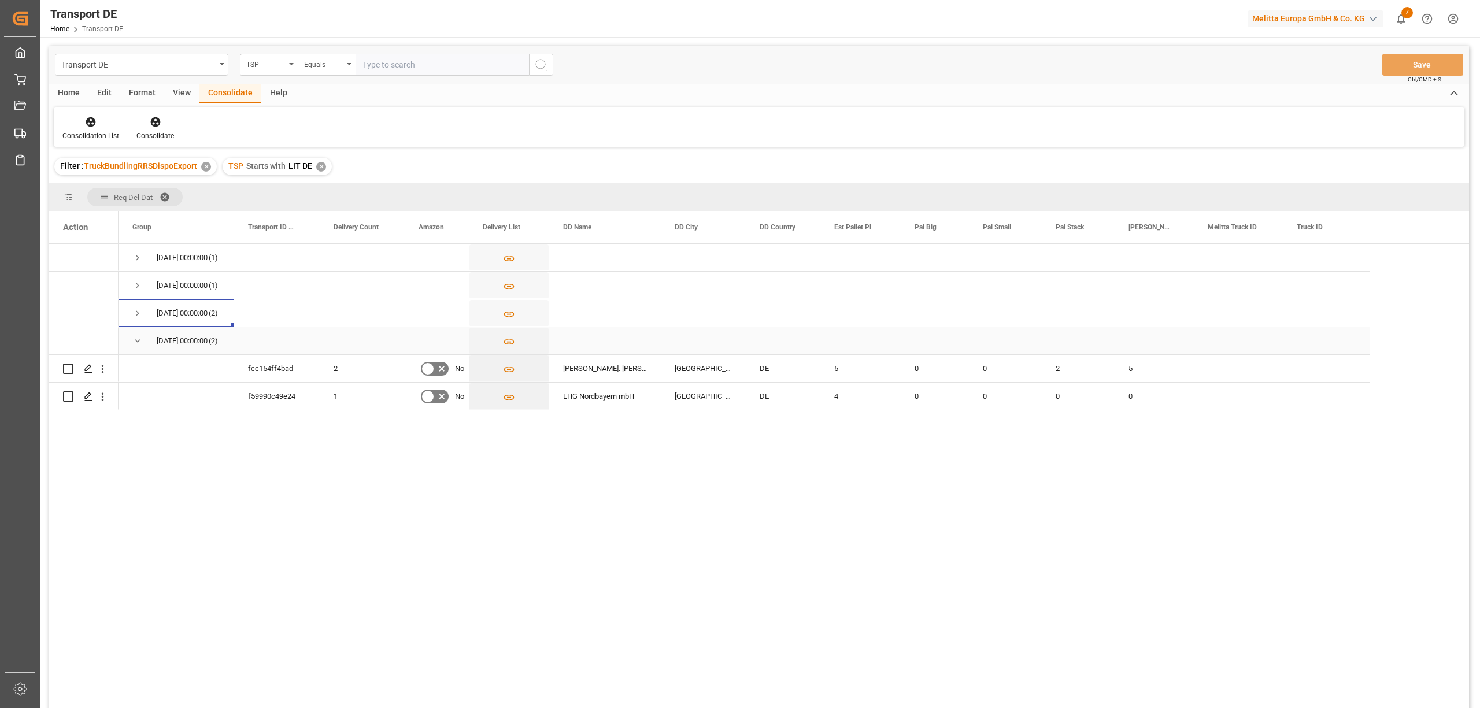
click at [136, 340] on span "Press SPACE to select this row." at bounding box center [137, 341] width 10 height 10
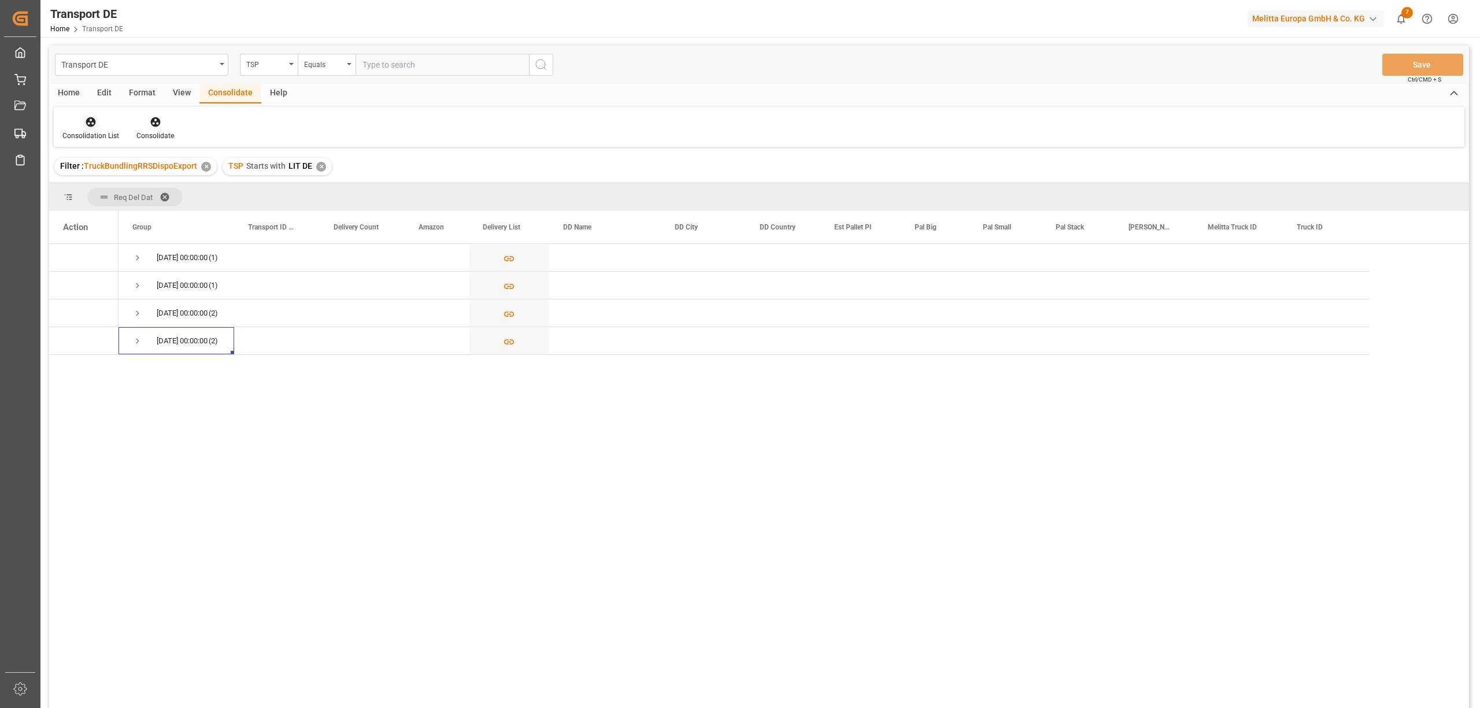
click at [85, 121] on icon at bounding box center [91, 122] width 12 height 12
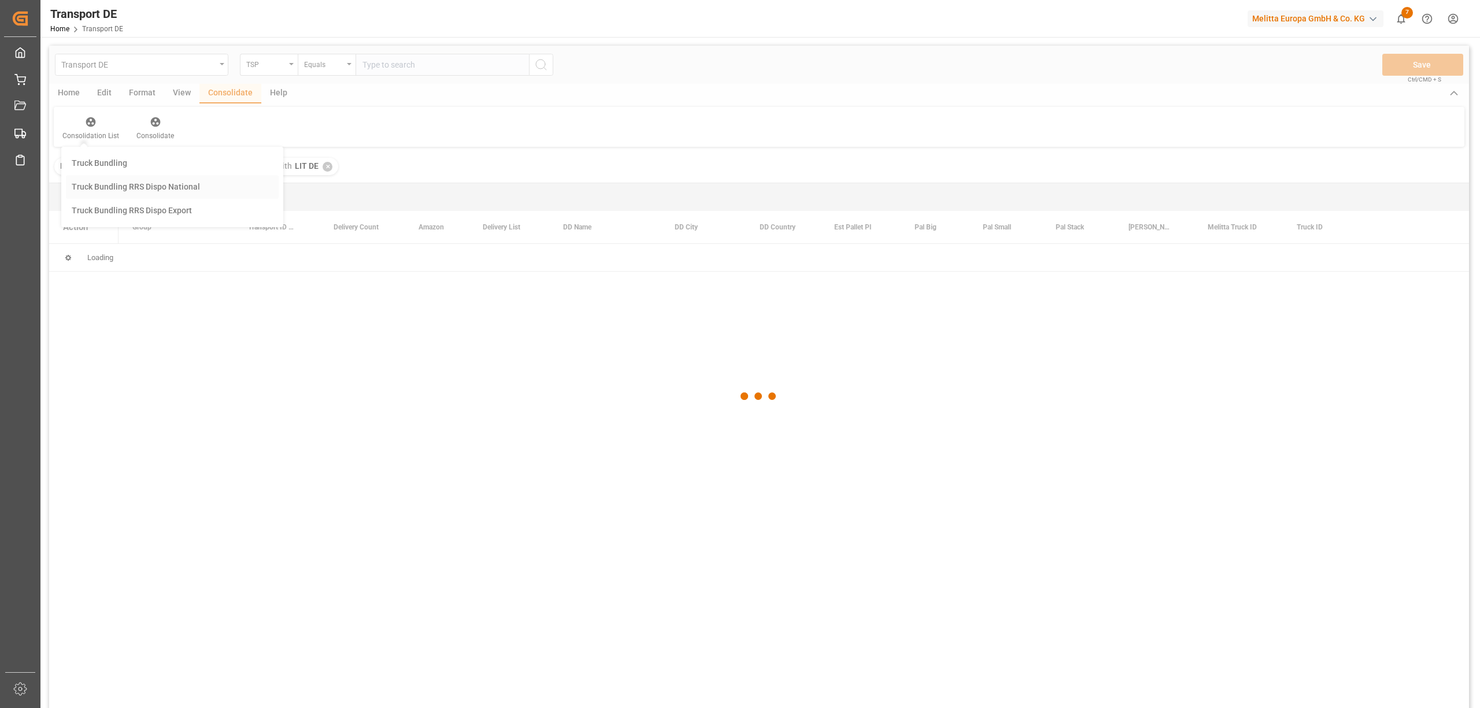
click at [112, 186] on div "Transport DE TSP Equals Save Ctrl/CMD + S Home Edit Format View Consolidate Hel…" at bounding box center [759, 392] width 1420 height 693
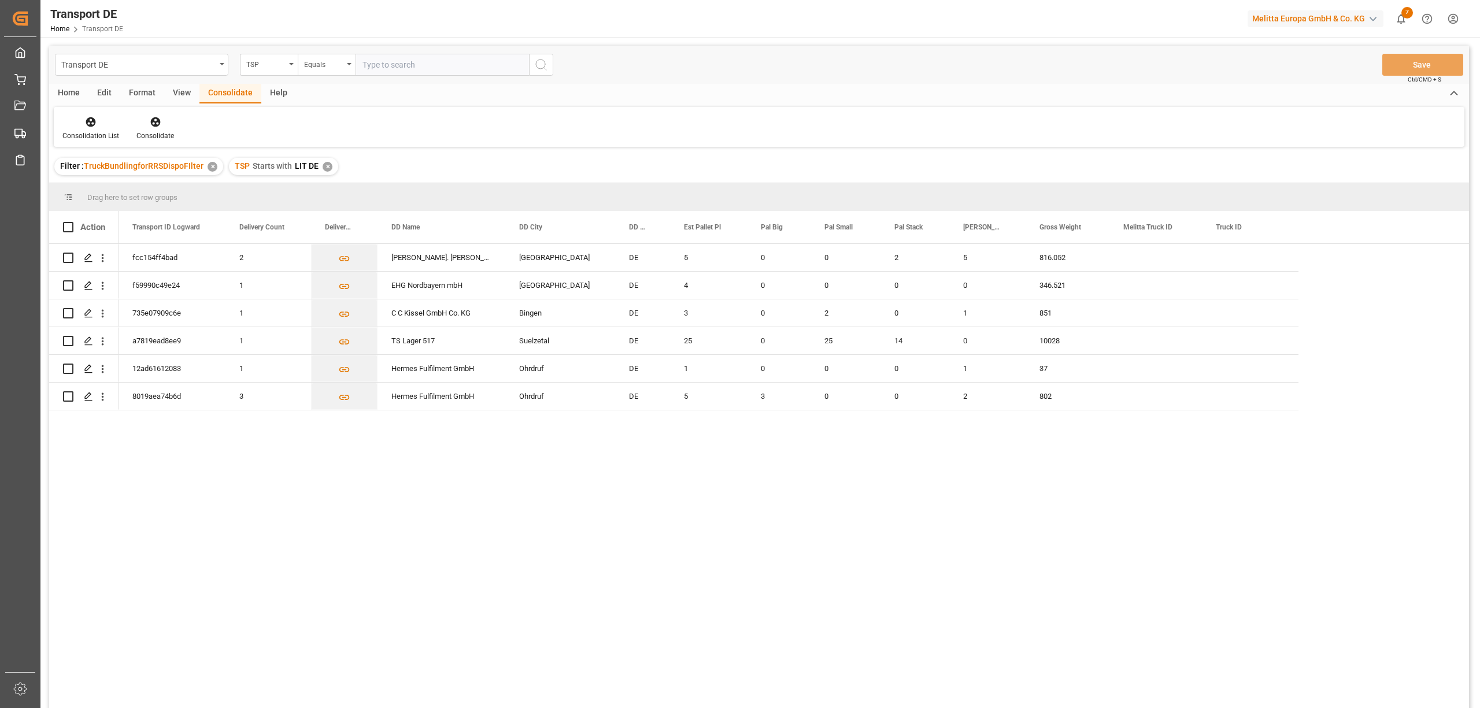
click at [324, 167] on div "✕" at bounding box center [328, 167] width 10 height 10
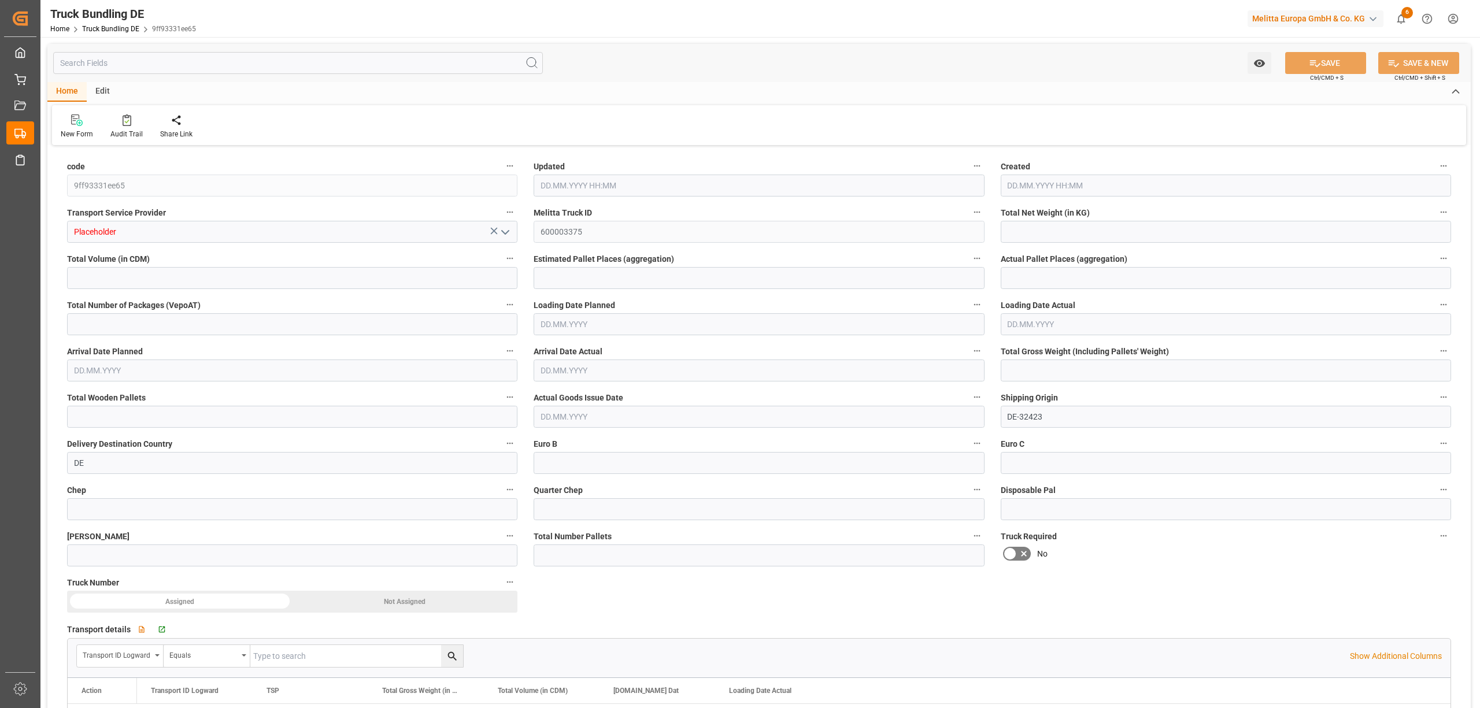
type input "2280.6"
type input "8443.3"
type input "10"
type input "0"
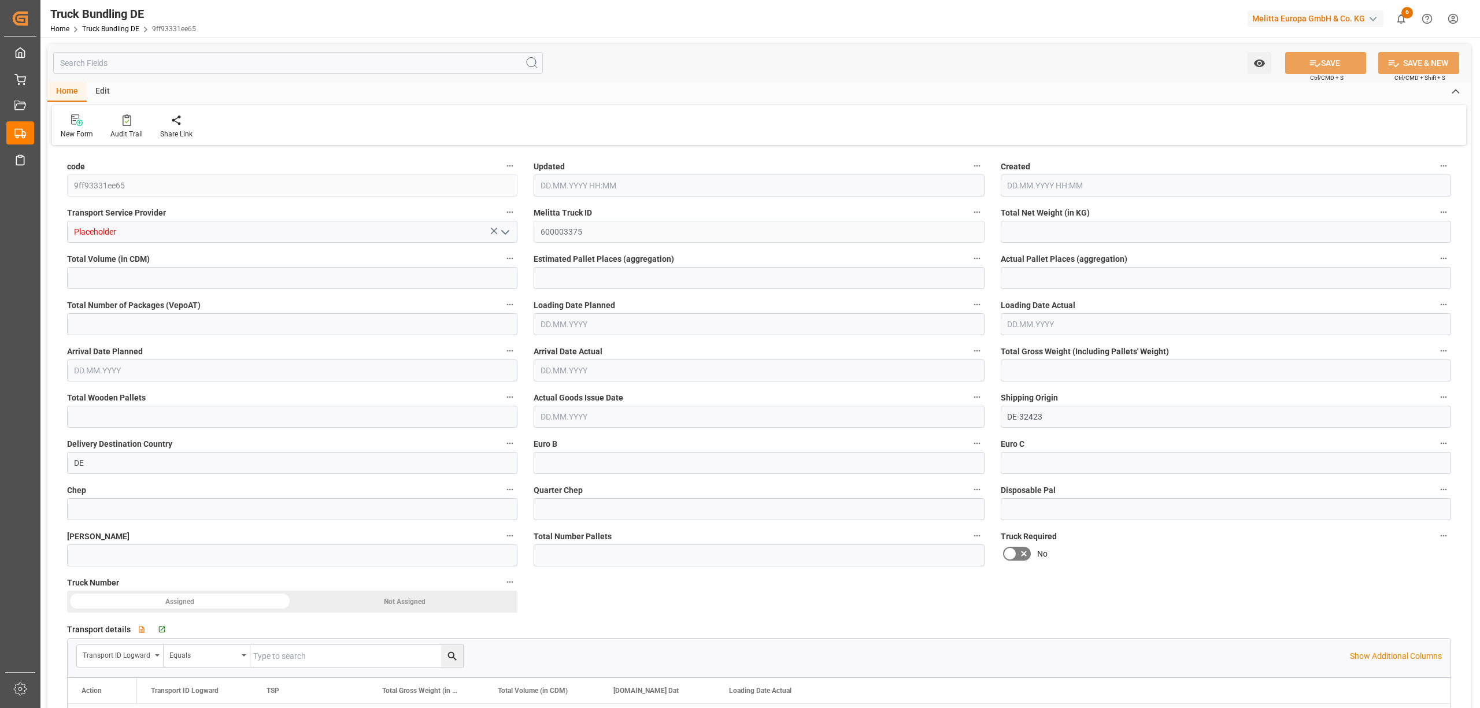
type input "2960"
type input "10"
type input "0"
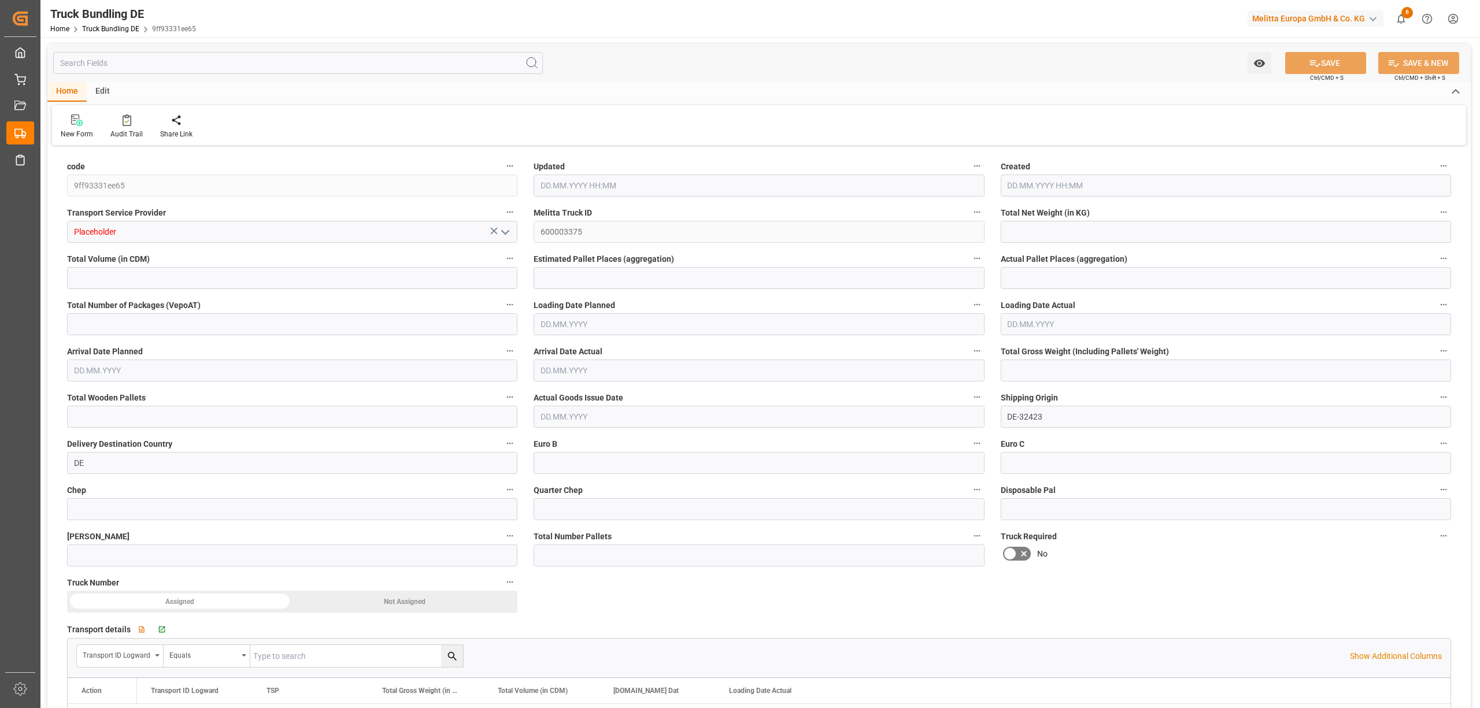
type input "0"
type input "09.10.2025 08:12"
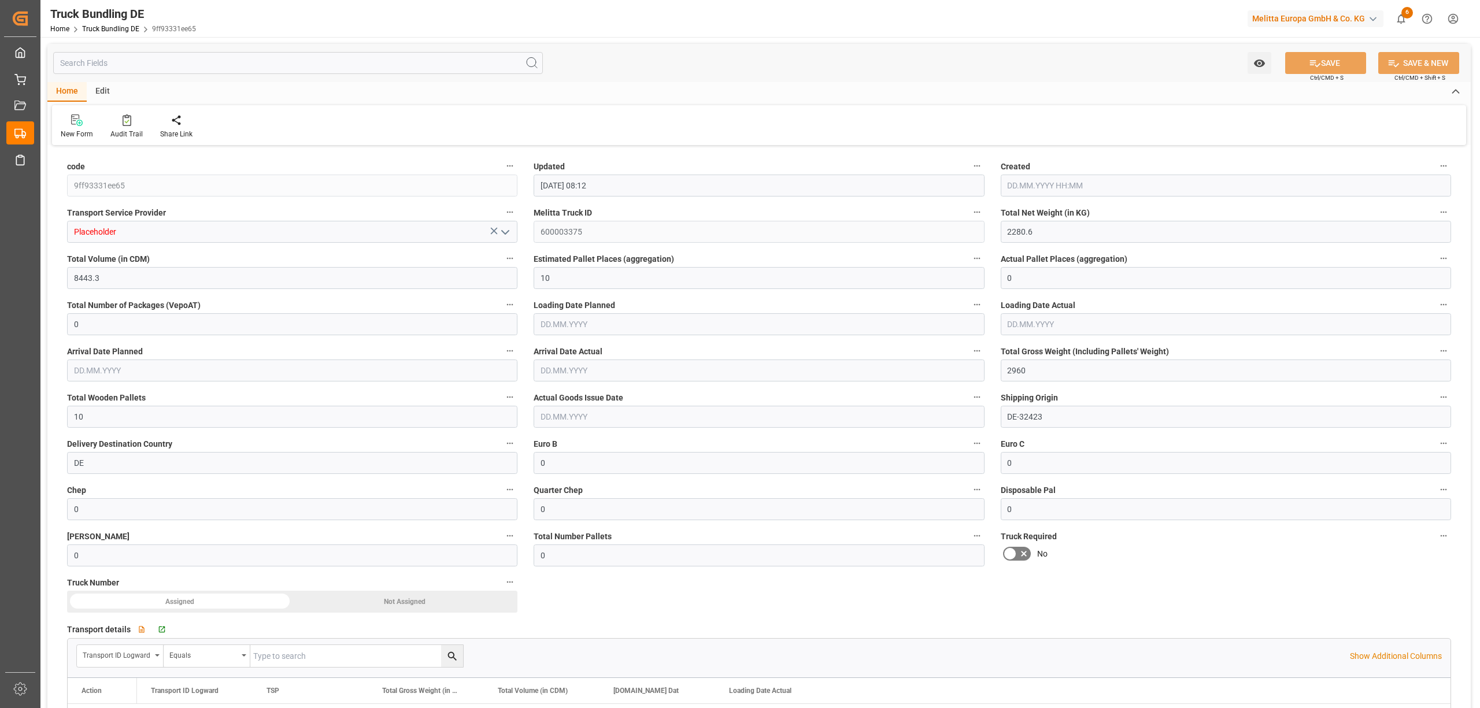
type input "09.10.2025 08:12"
type input "[DATE]"
type input "16.10.2025"
type input "[DATE]"
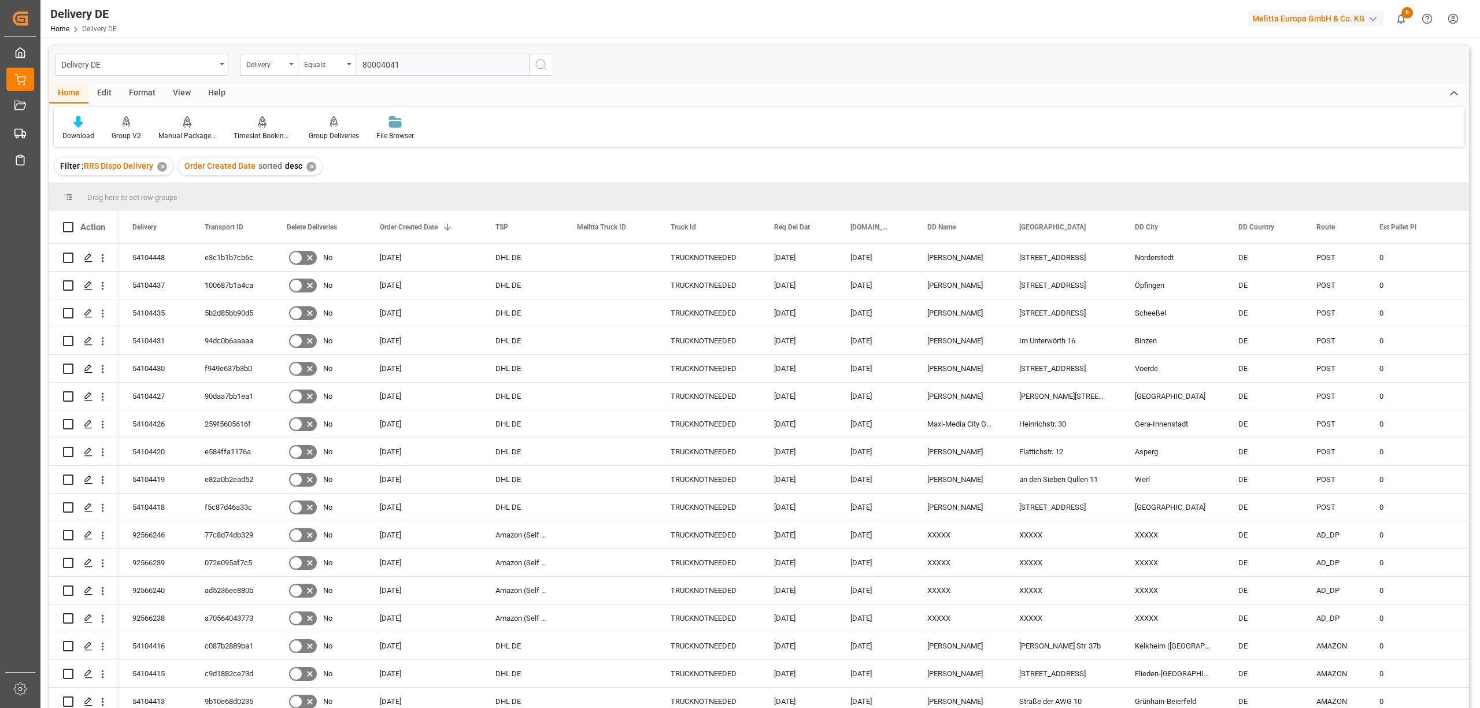
type input "80004041"
click at [539, 65] on icon "search button" at bounding box center [541, 65] width 14 height 14
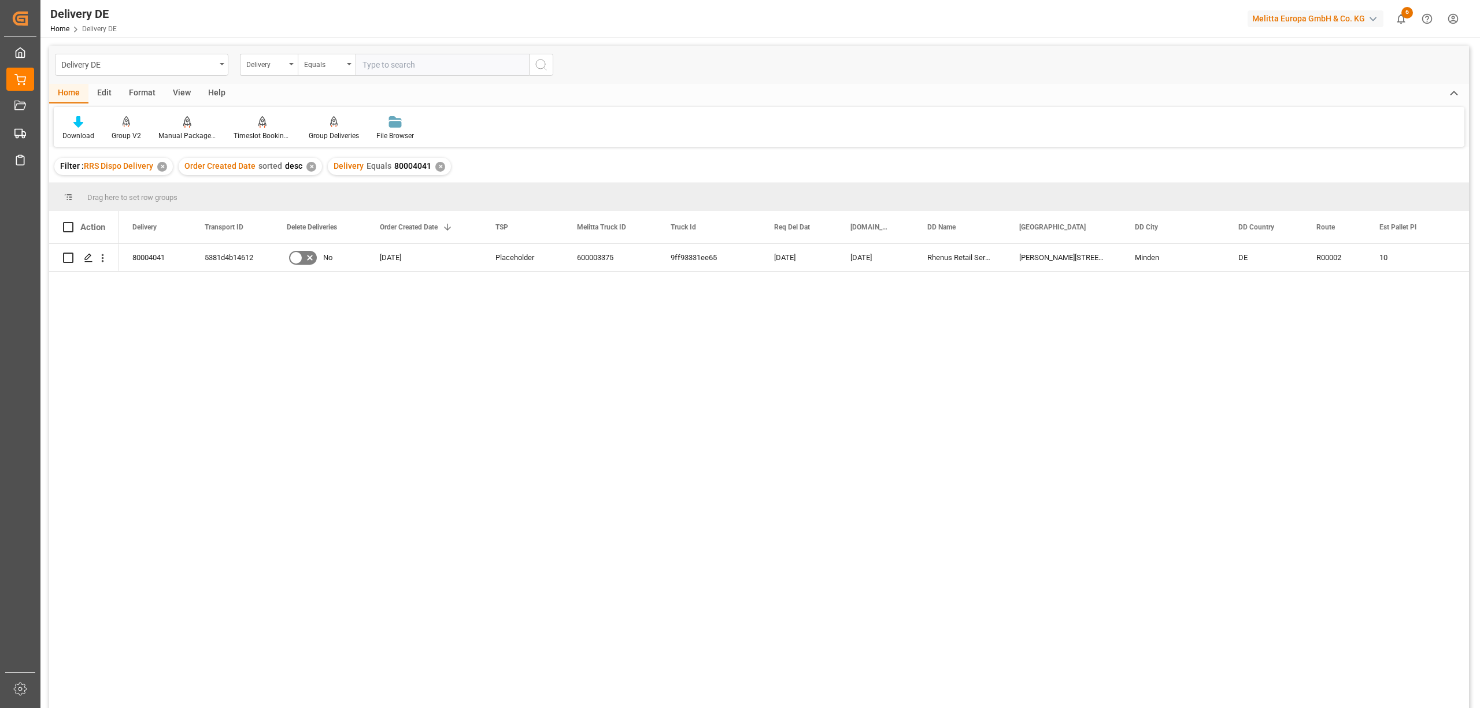
click at [436, 167] on div "✕" at bounding box center [440, 167] width 10 height 10
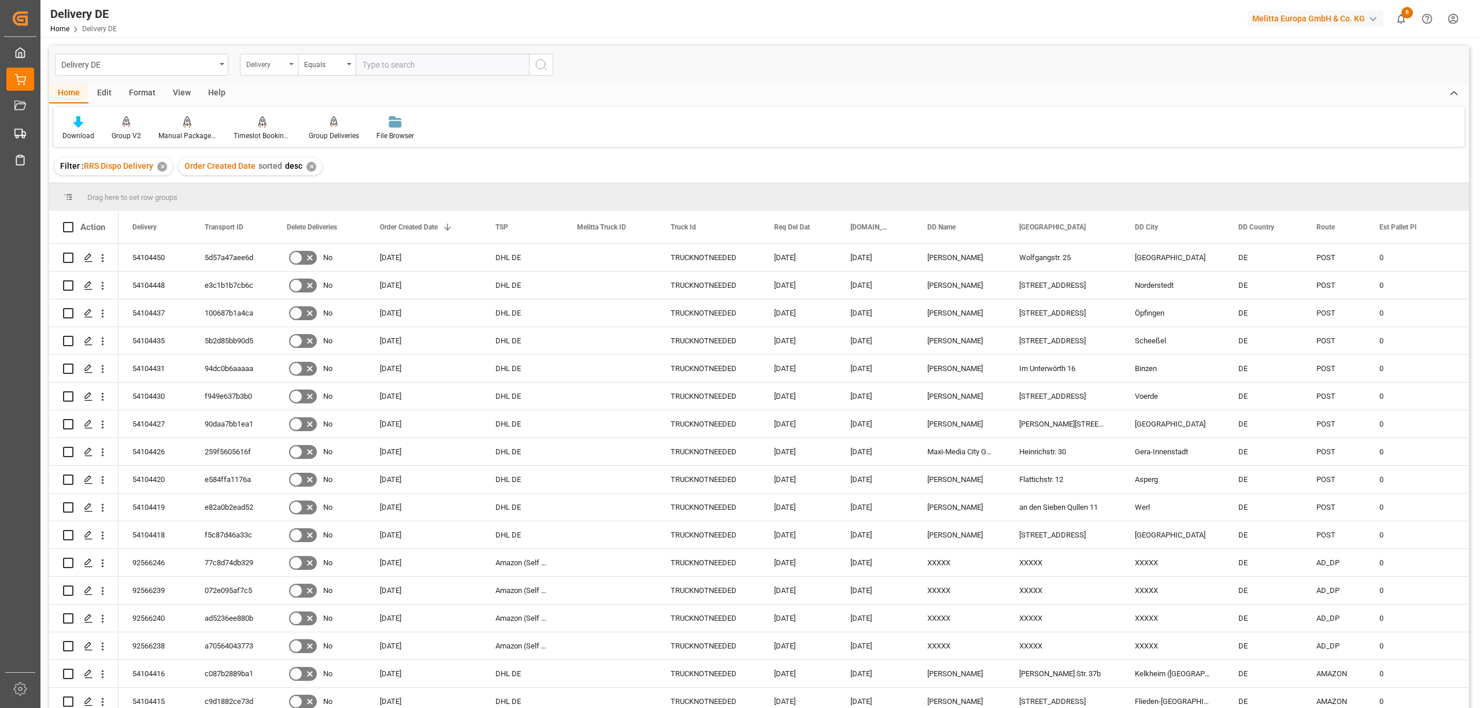
click at [265, 65] on div "Delivery" at bounding box center [265, 63] width 39 height 13
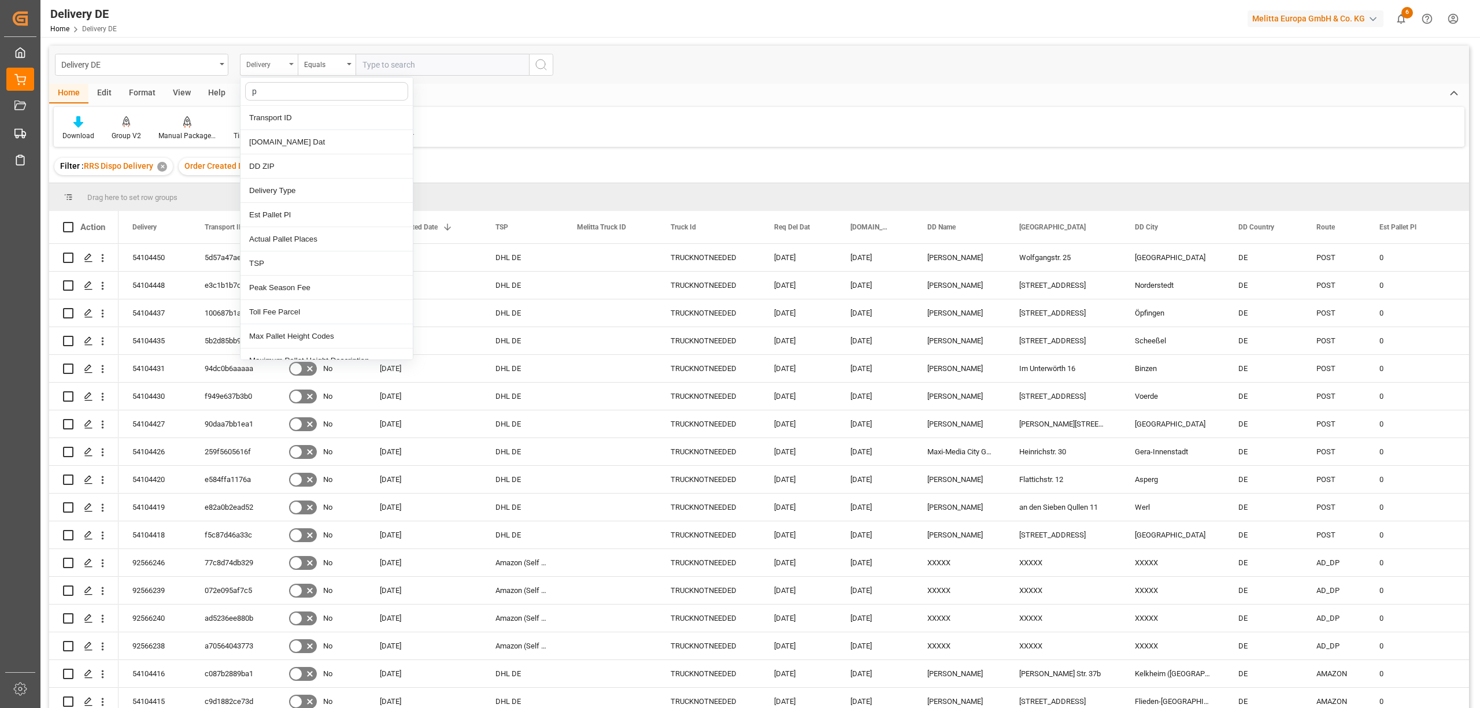
type input "pl"
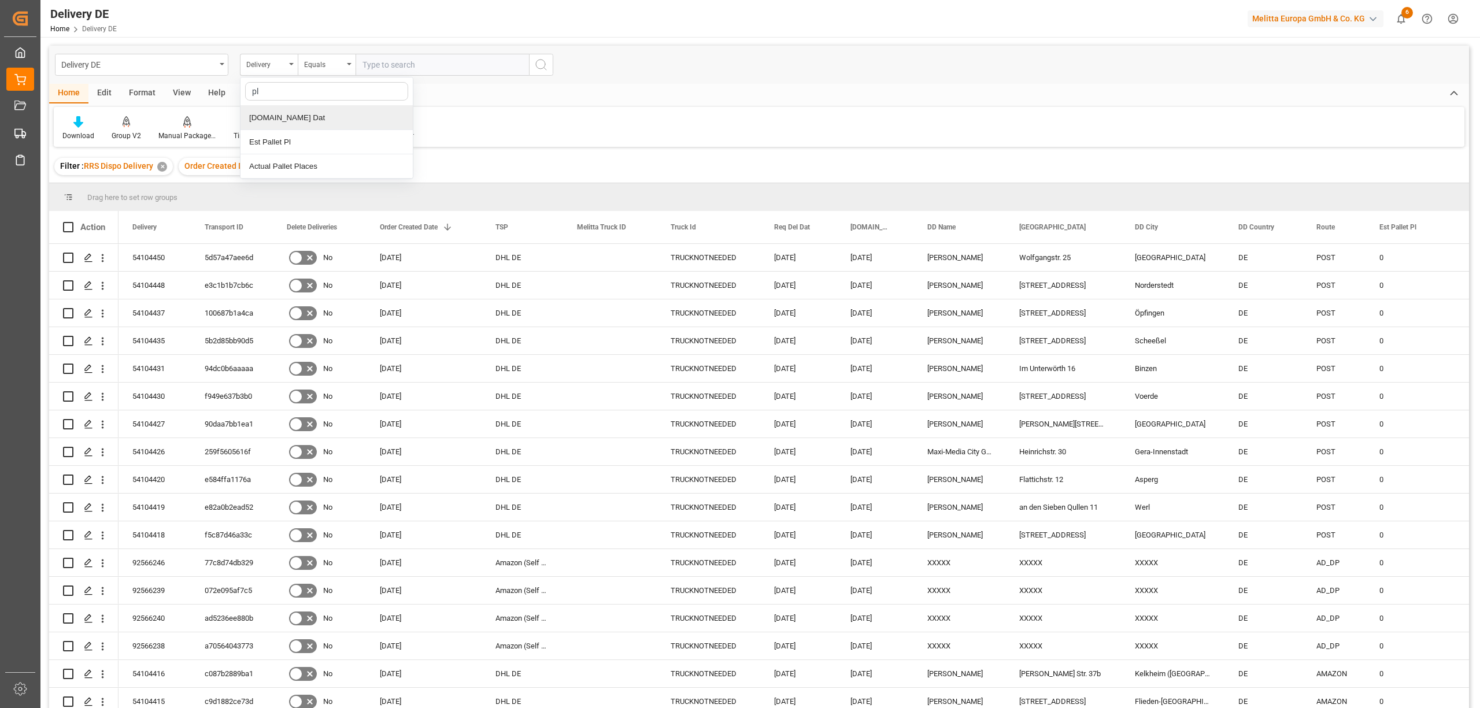
click at [287, 121] on div "[DOMAIN_NAME] Dat" at bounding box center [327, 118] width 172 height 24
click at [366, 72] on input "text" at bounding box center [442, 65] width 173 height 22
type input "[DATE]"
click at [545, 65] on circle "search button" at bounding box center [540, 64] width 9 height 9
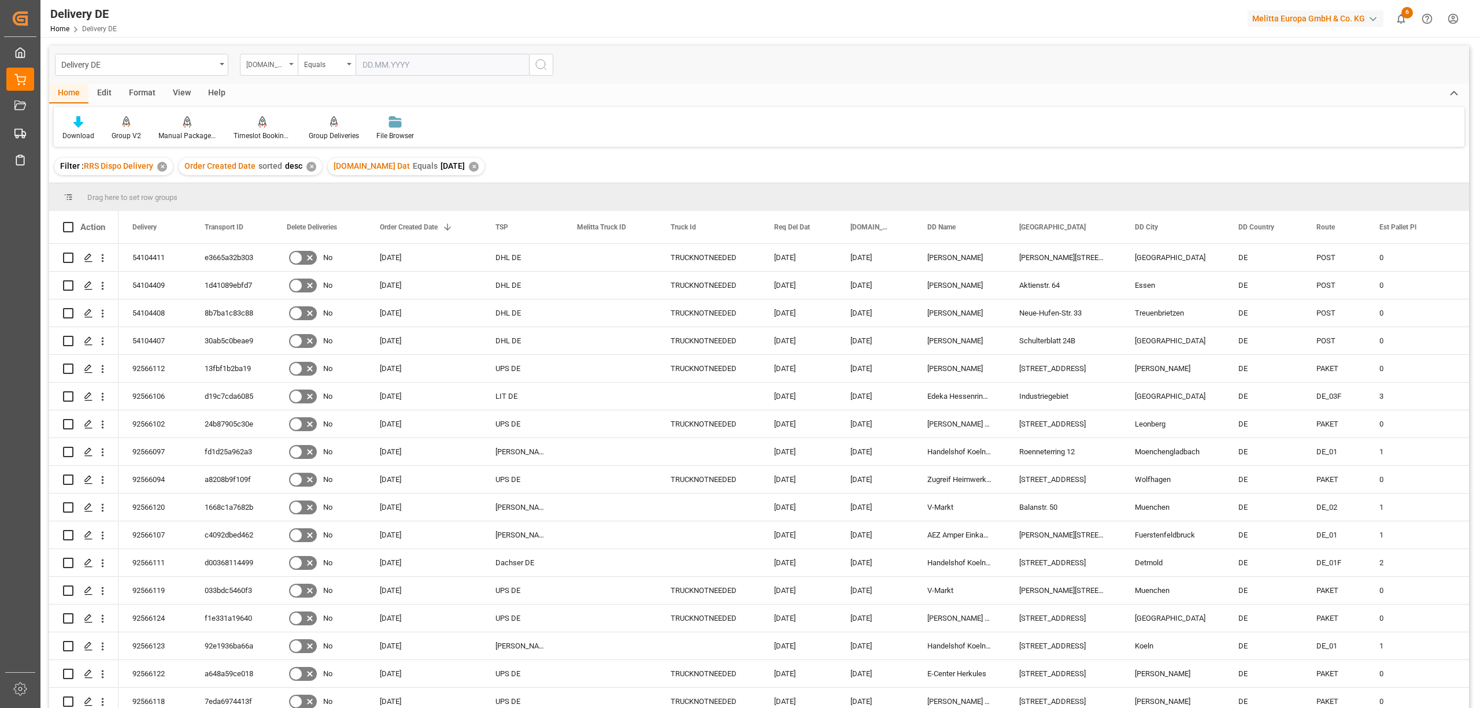
click at [268, 67] on div "[DOMAIN_NAME] Dat" at bounding box center [265, 63] width 39 height 13
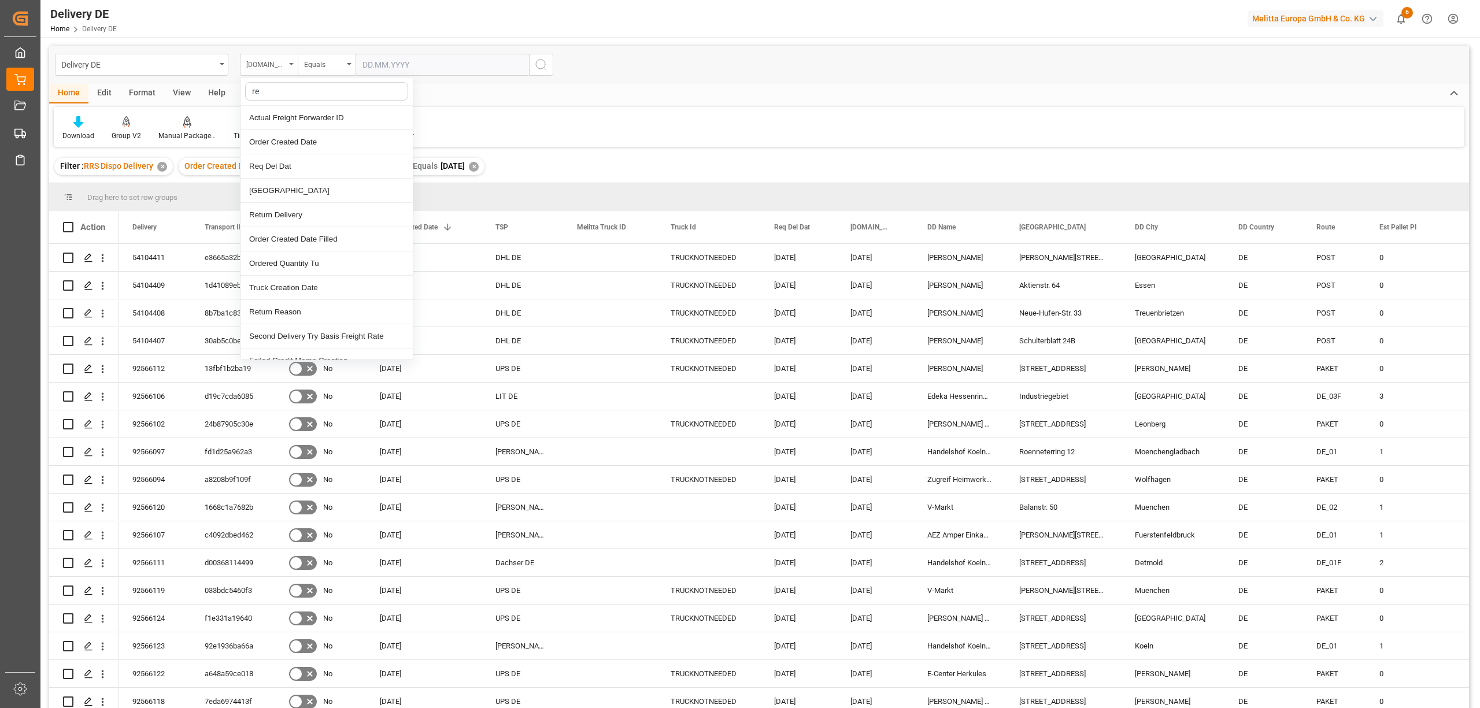
type input "req"
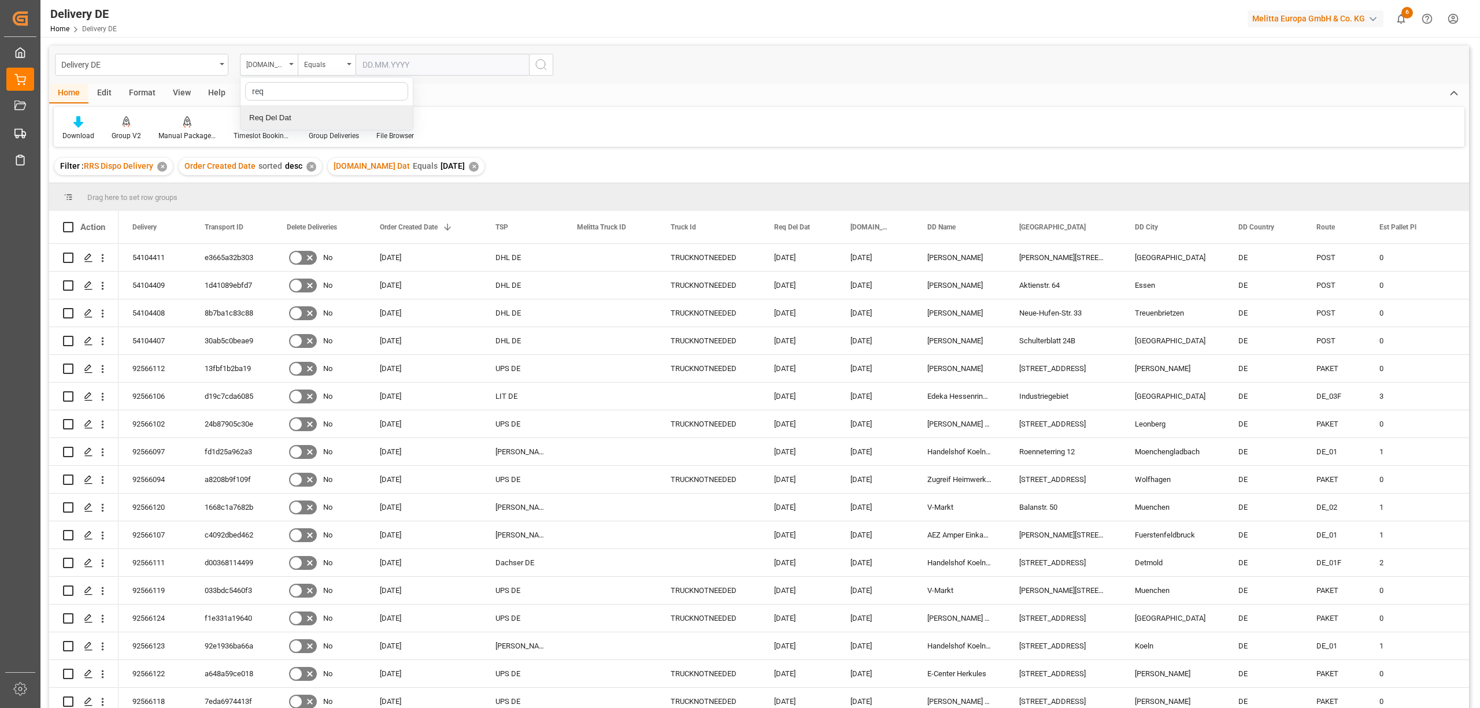
click at [283, 116] on div "Req Del Dat" at bounding box center [327, 118] width 172 height 24
click at [326, 68] on div "Equals" at bounding box center [323, 63] width 39 height 13
click at [338, 212] on div "In range" at bounding box center [384, 215] width 172 height 24
click at [364, 66] on input "text" at bounding box center [399, 65] width 87 height 22
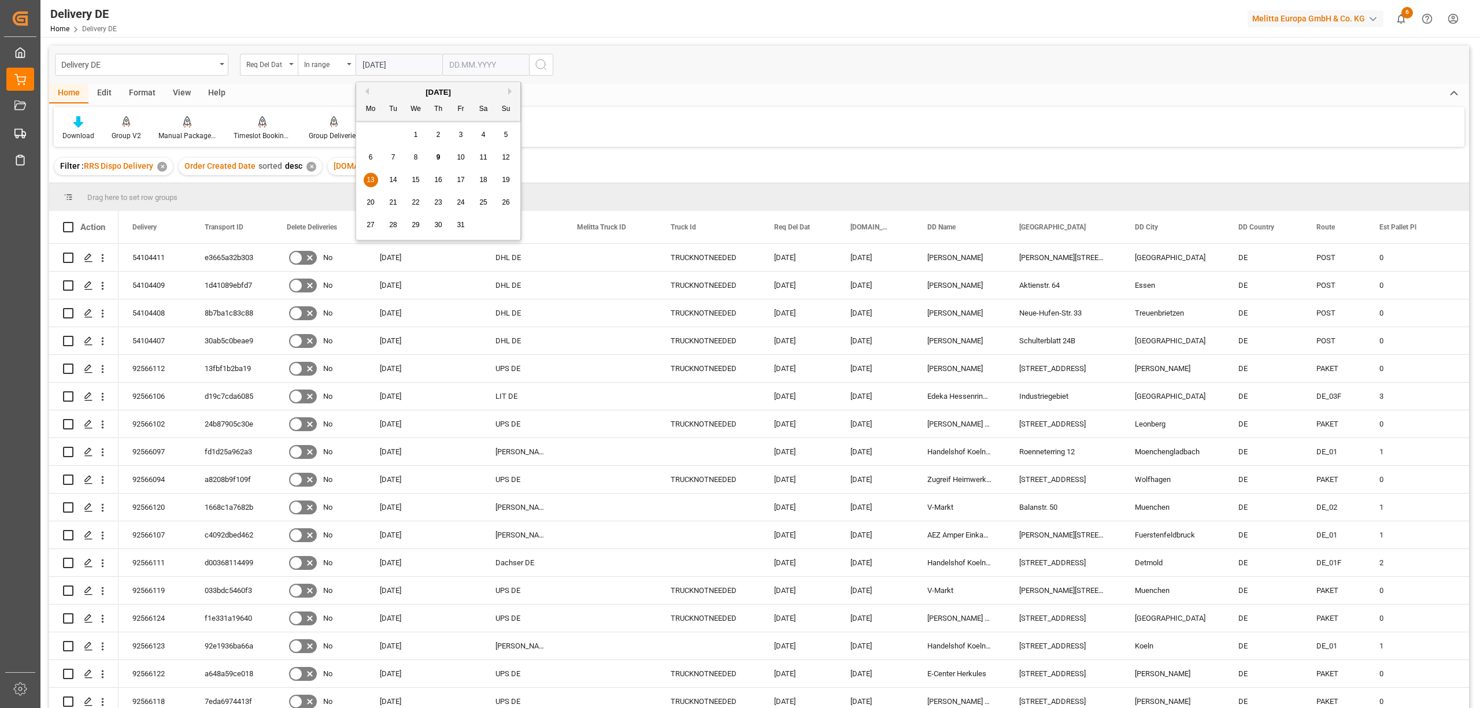
type input "13.10.2025"
click at [450, 66] on input "text" at bounding box center [485, 65] width 87 height 22
type input "15.10.2025"
click at [540, 63] on icon "search button" at bounding box center [541, 65] width 14 height 14
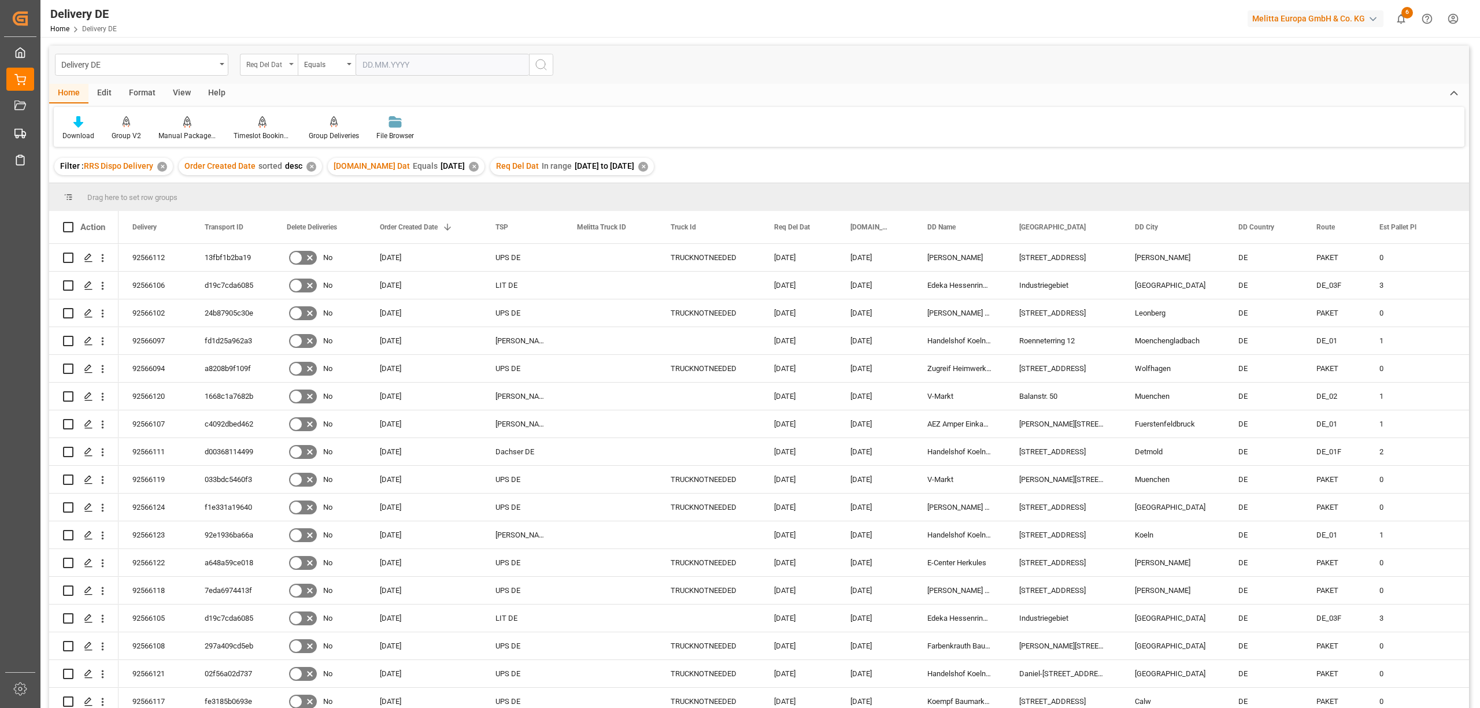
click at [272, 64] on div "Req Del Dat" at bounding box center [265, 63] width 39 height 13
type input "tsp"
click at [275, 125] on div "TSP" at bounding box center [327, 118] width 172 height 24
click at [320, 65] on div "Equals" at bounding box center [323, 63] width 39 height 13
click at [357, 195] on div "Starts with" at bounding box center [384, 191] width 172 height 24
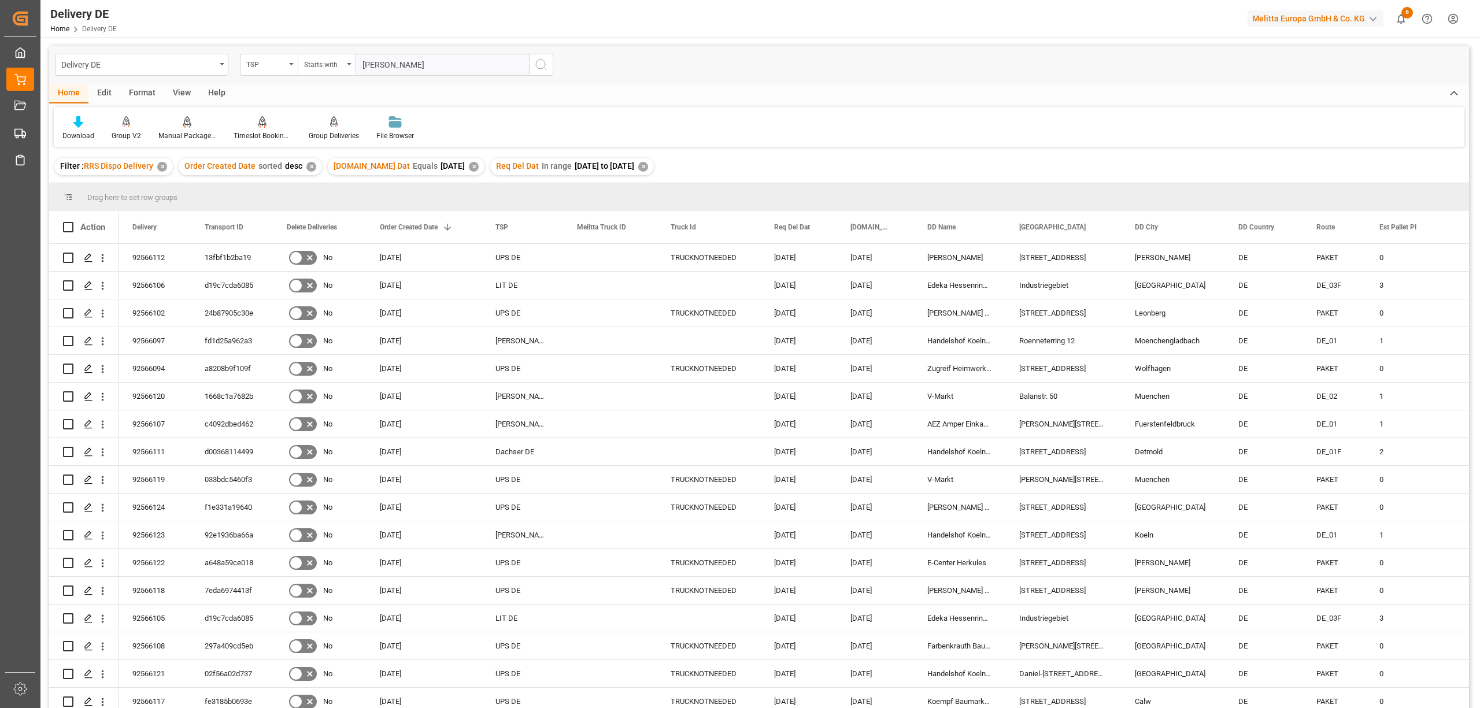
type input "Moeller"
click at [544, 65] on icon "search button" at bounding box center [541, 65] width 14 height 14
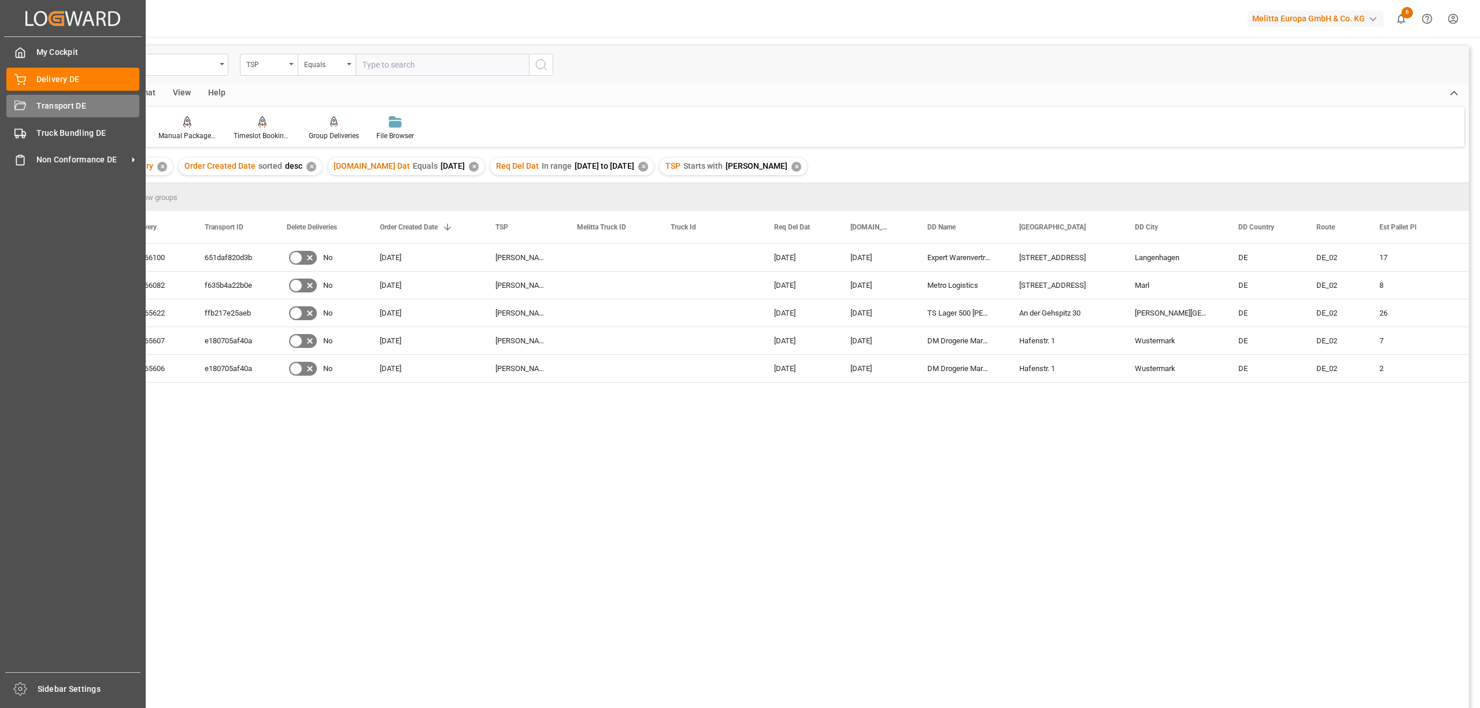
click at [29, 104] on div "Transport DE Transport DE" at bounding box center [72, 106] width 133 height 23
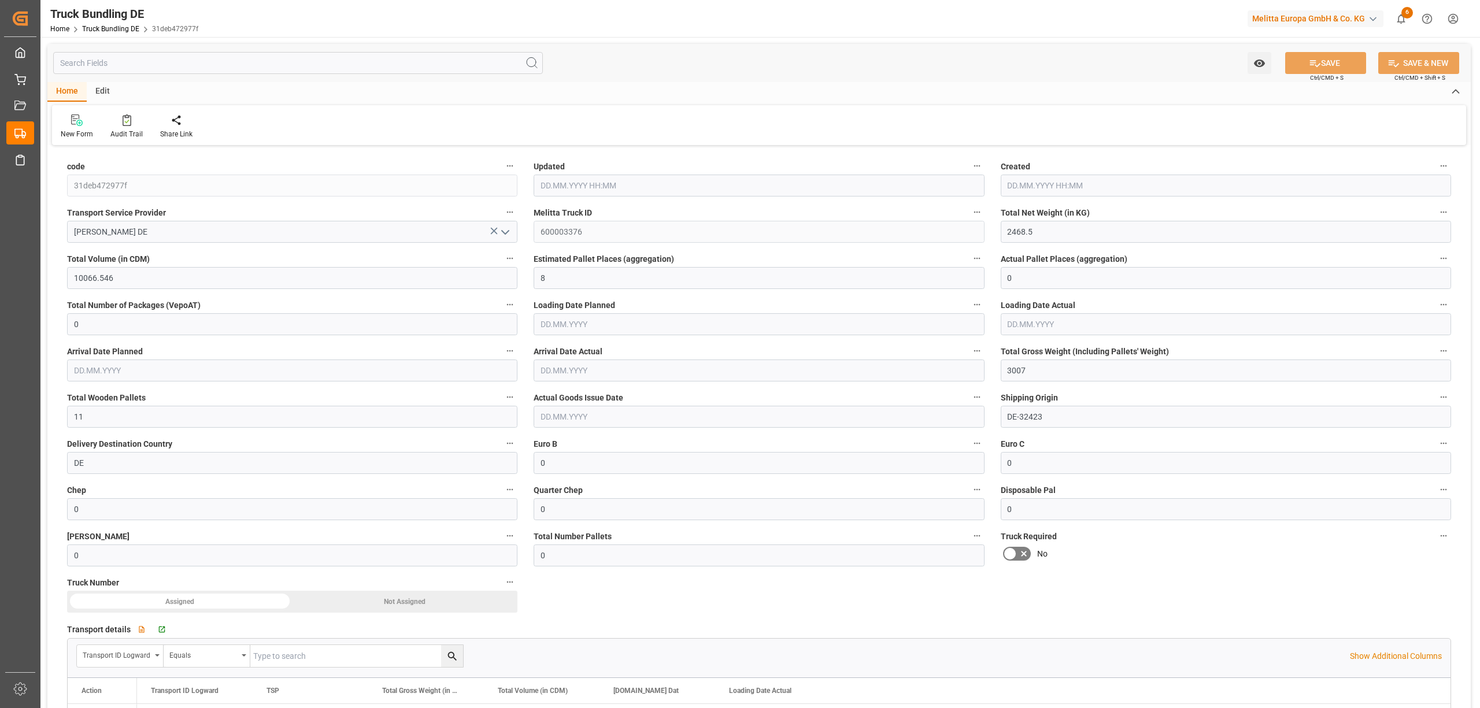
type input "[DATE] 08:21"
type input "[DATE]"
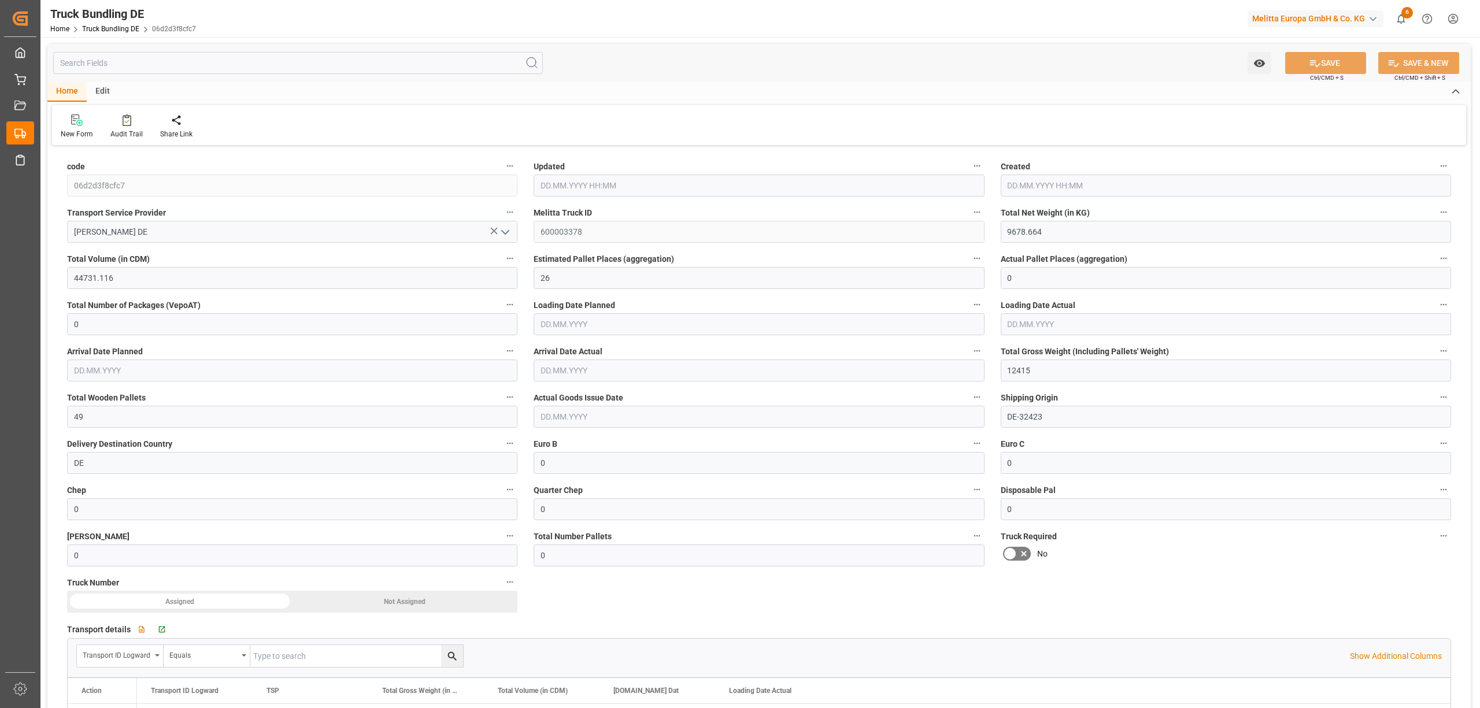
type input "[DATE] 08:22"
type input "[DATE]"
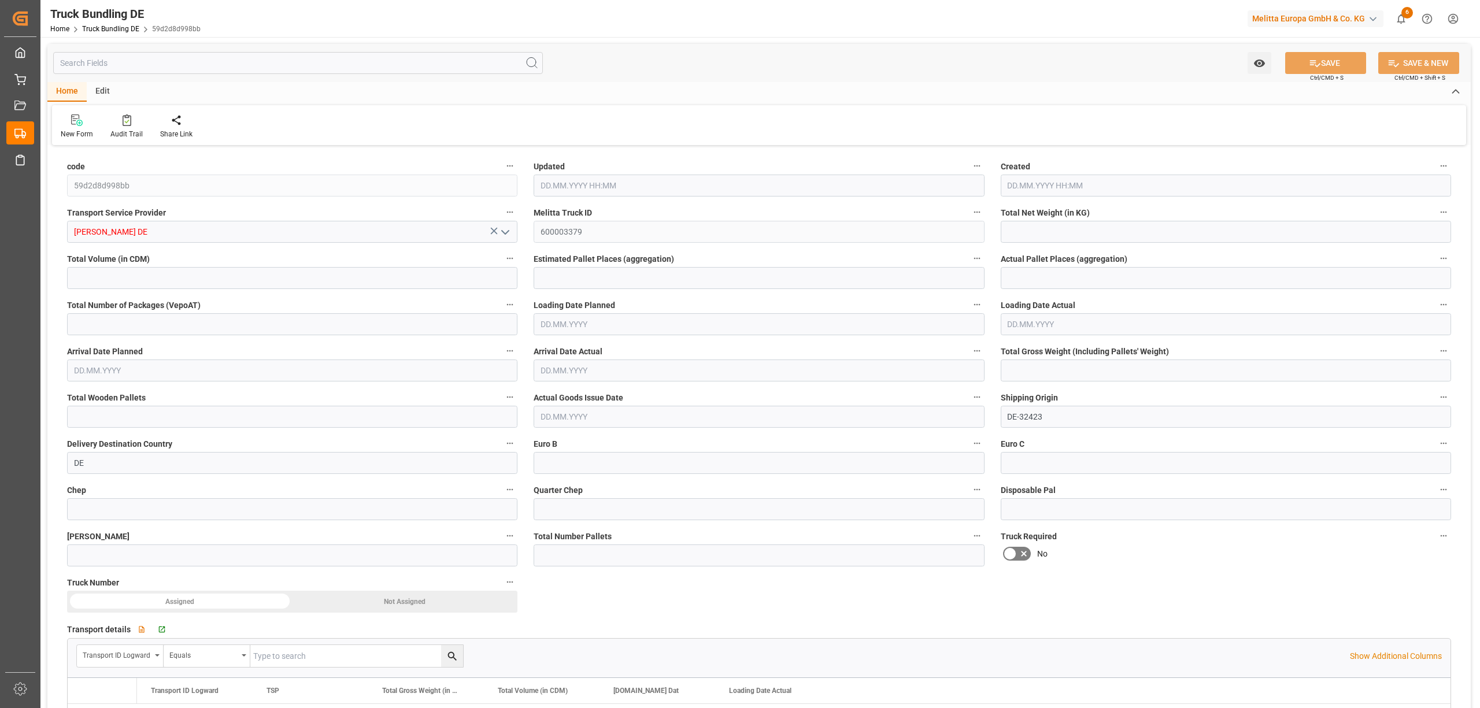
type input "2025.895"
type input "15083.254"
type input "9"
type input "0"
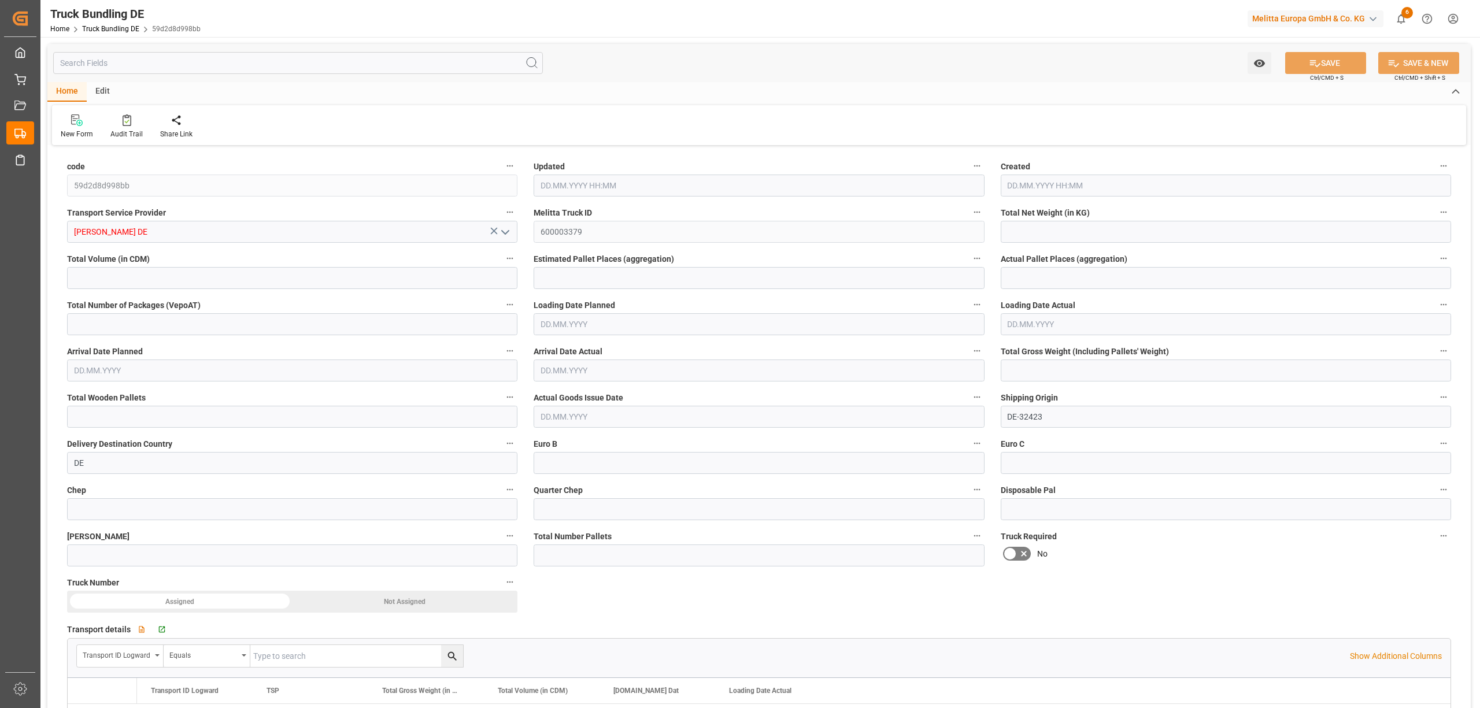
type input "3061"
type input "18"
type input "0"
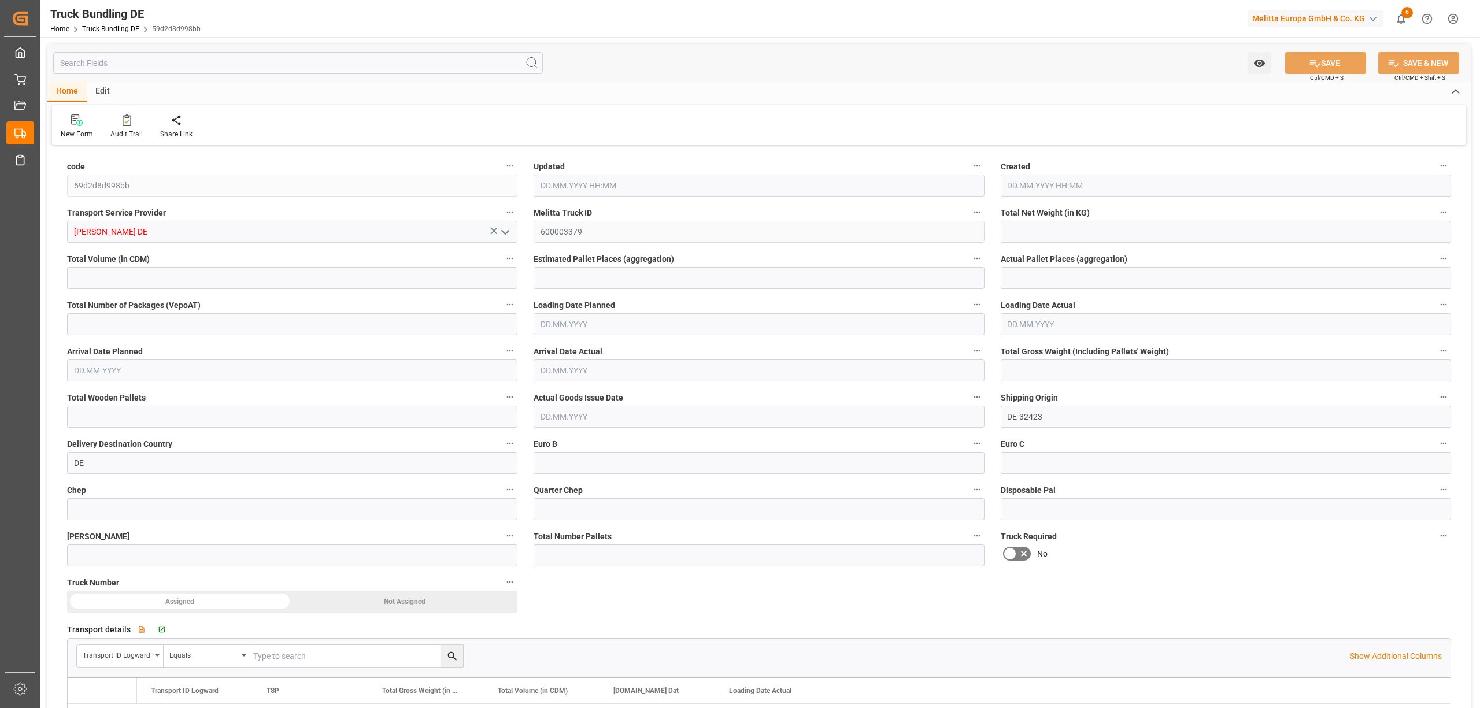
type input "0"
type input "09.10.2025 08:22"
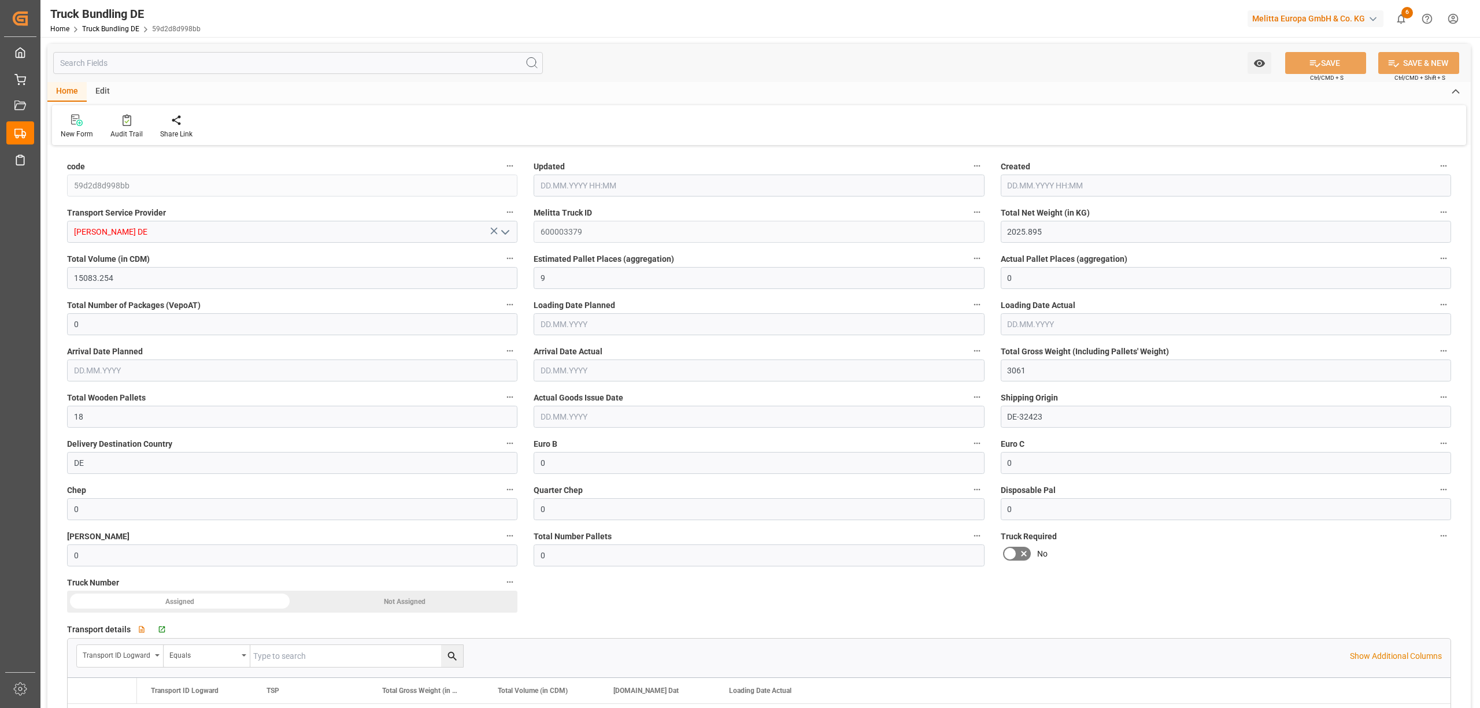
type input "09.10.2025 08:22"
type input "[DATE]"
type input "1275.515"
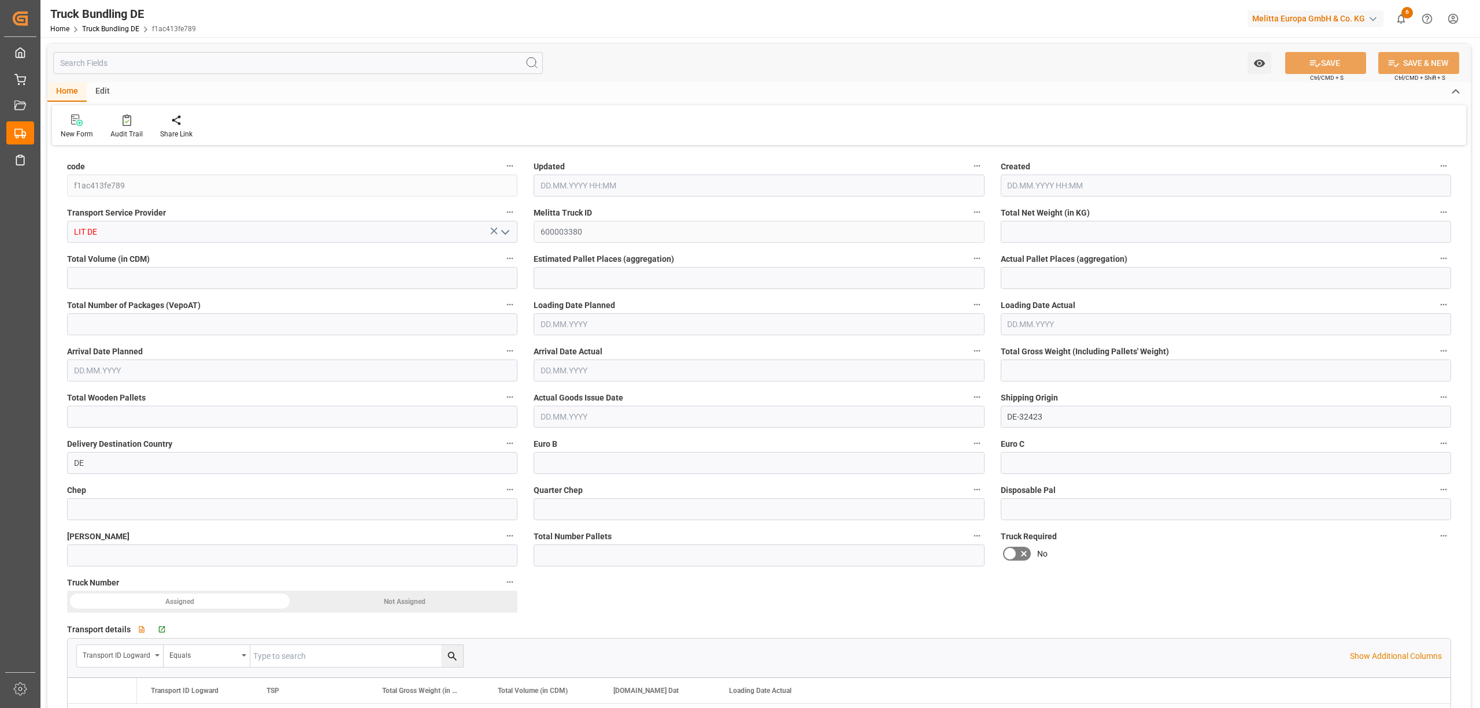
type input "11990.26"
type input "9"
type input "0"
type input "1932.176"
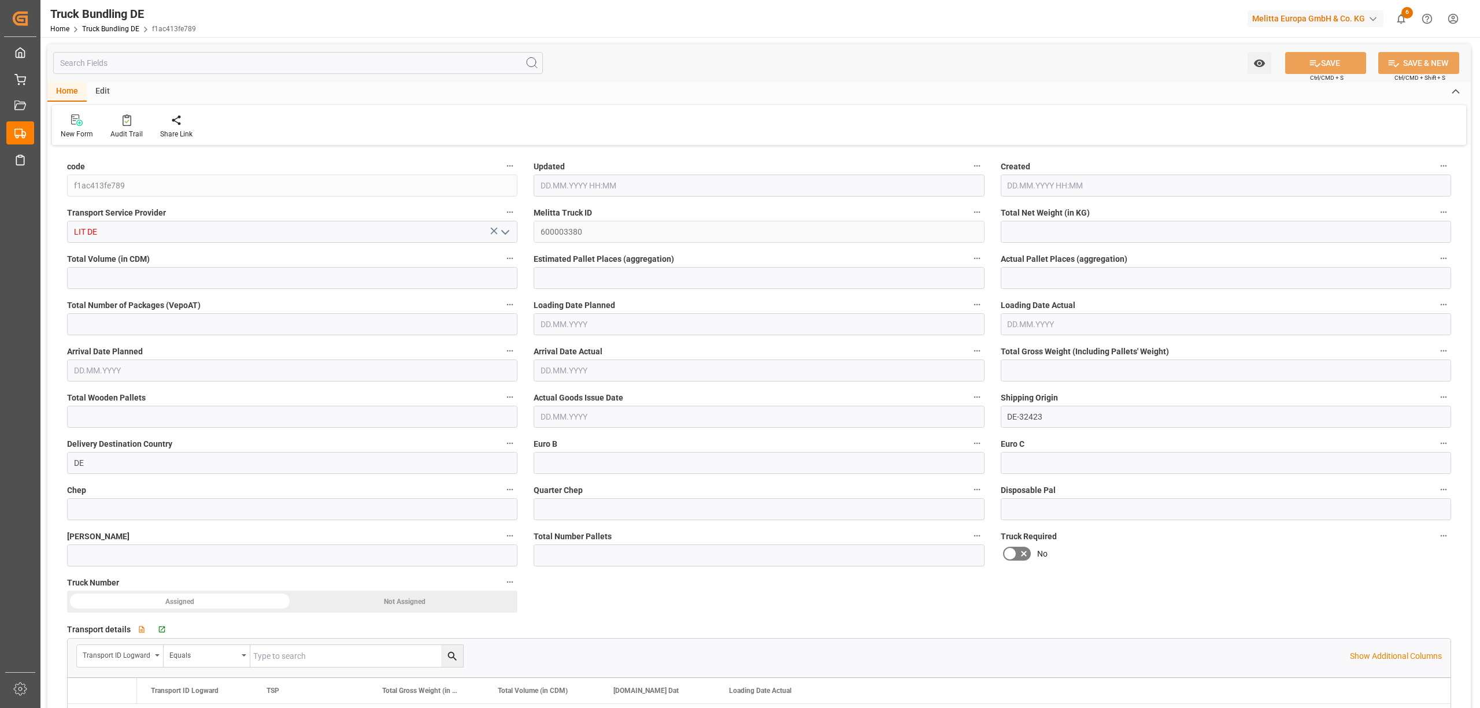
type input "12"
type input "0"
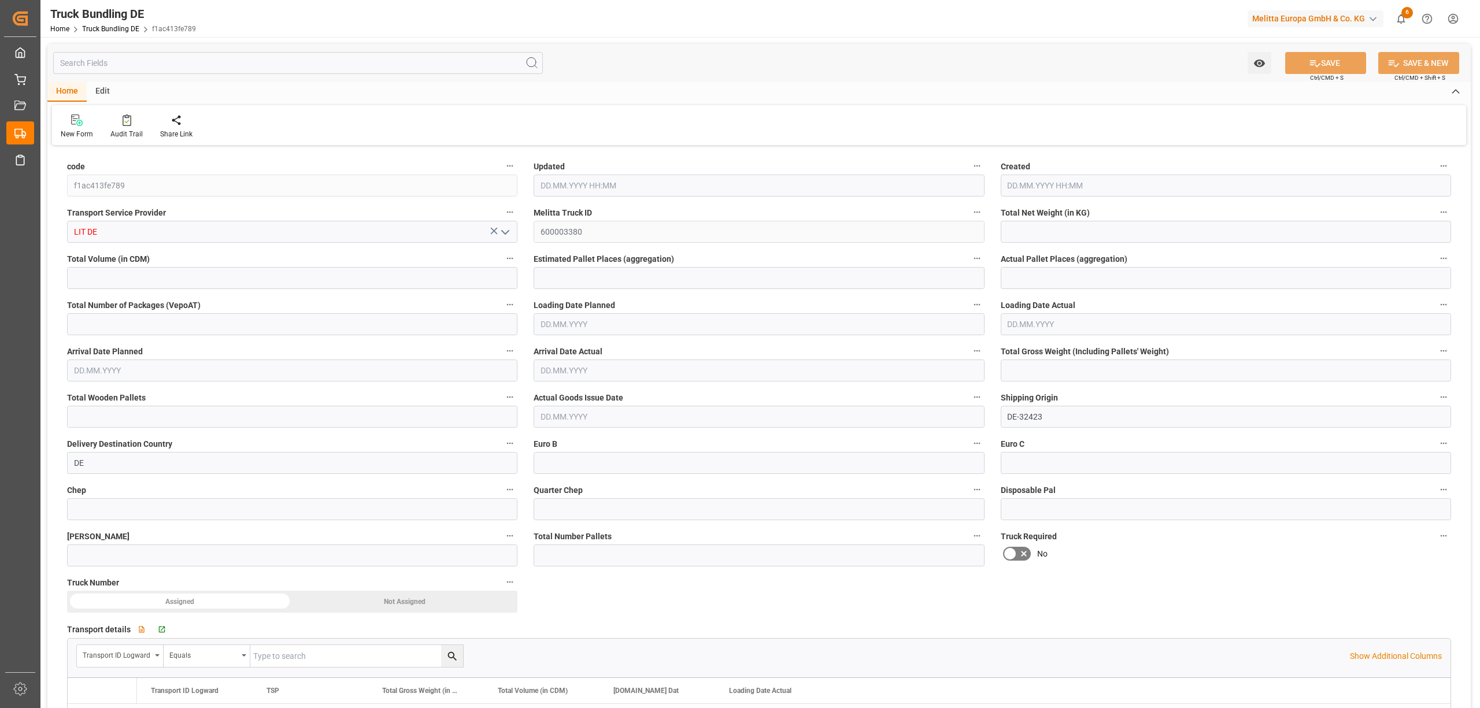
type input "0"
type input "[DATE] 08:23"
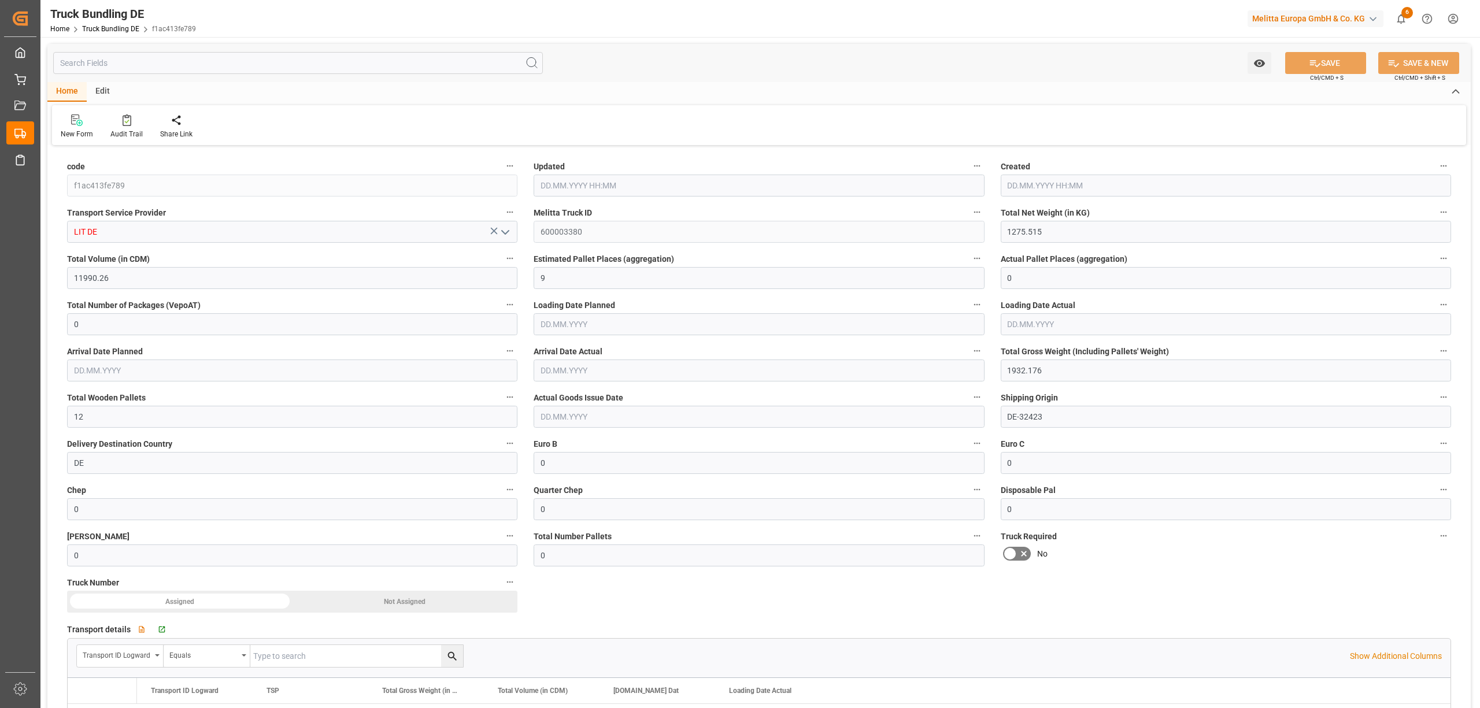
type input "[DATE]"
type input "2580.48"
type input "27637.784"
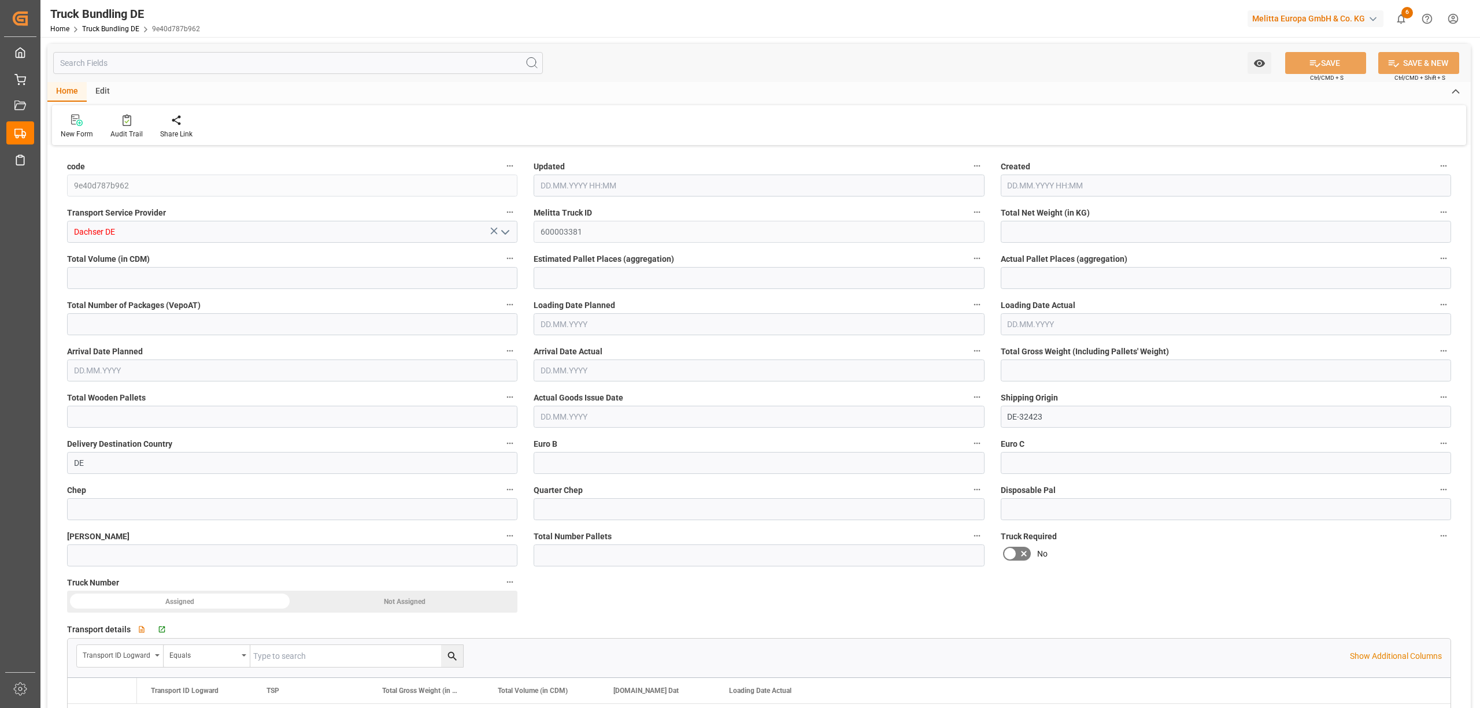
type input "17"
type input "0"
type input "4093.41"
type input "25"
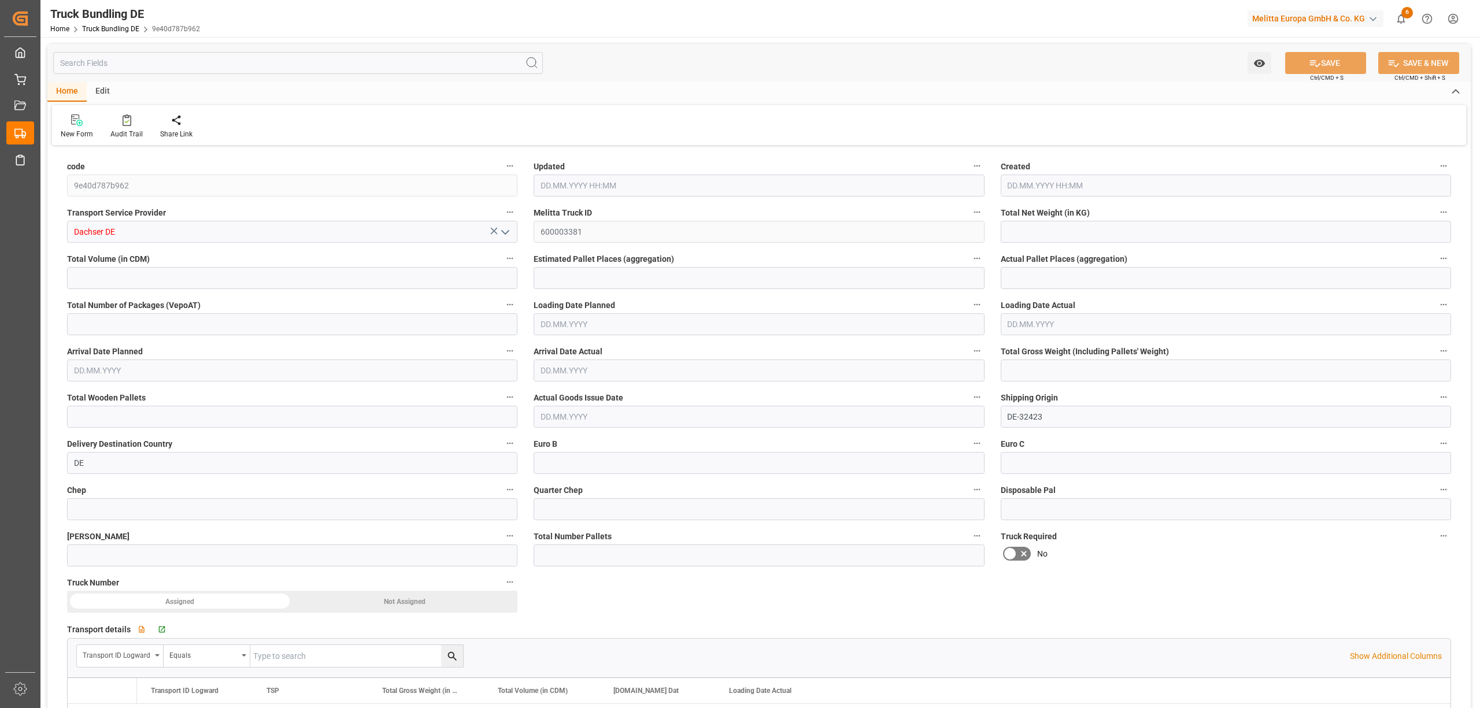
type input "0"
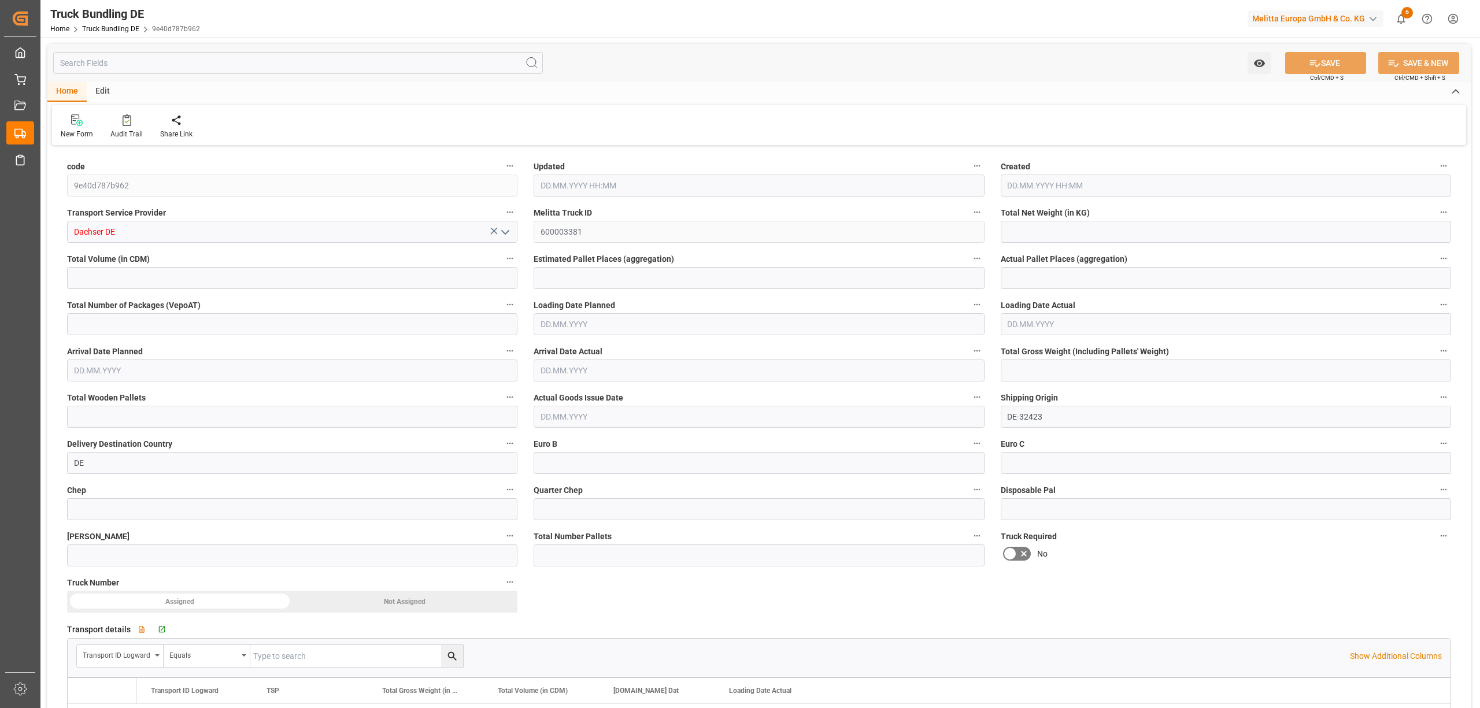
type input "0"
type input "09.10.2025 08:24"
type input "[DATE]"
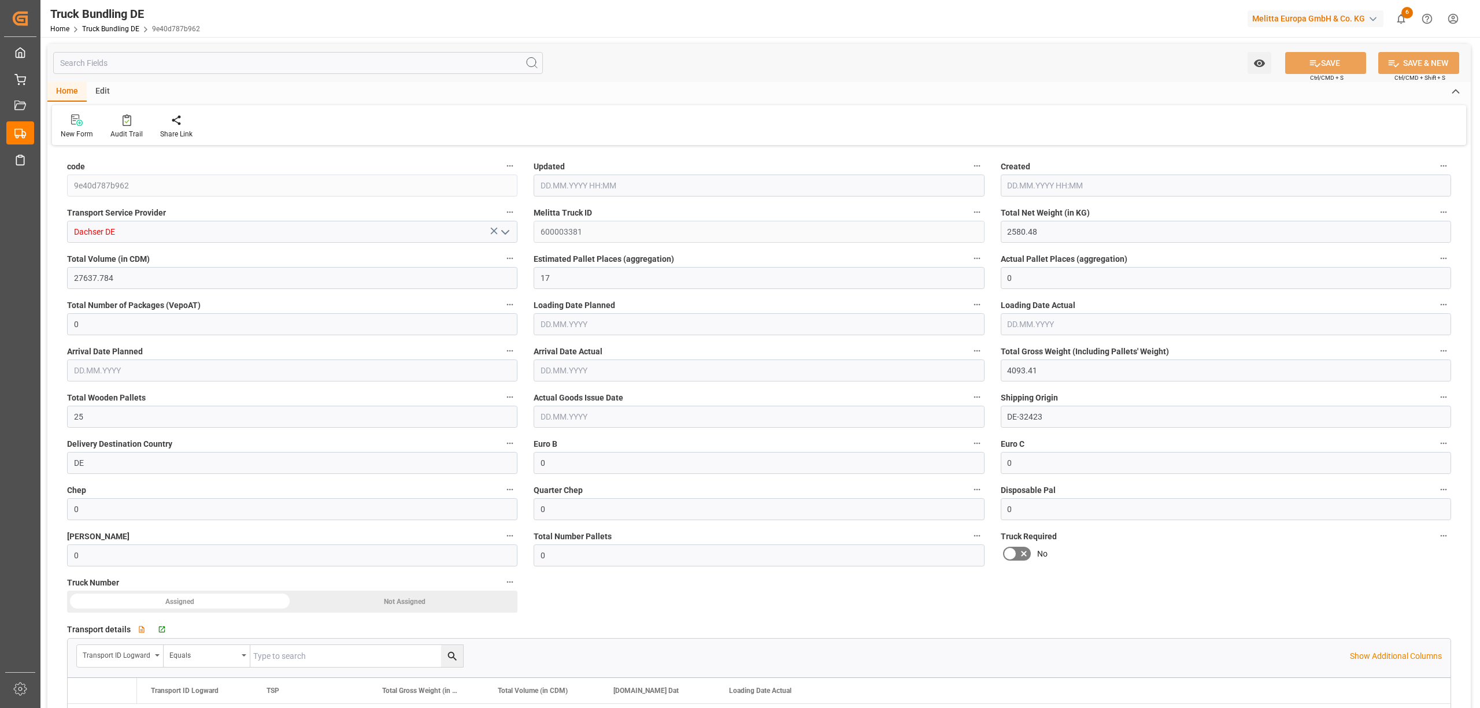
type input "15.10.2025"
type input "[DATE]"
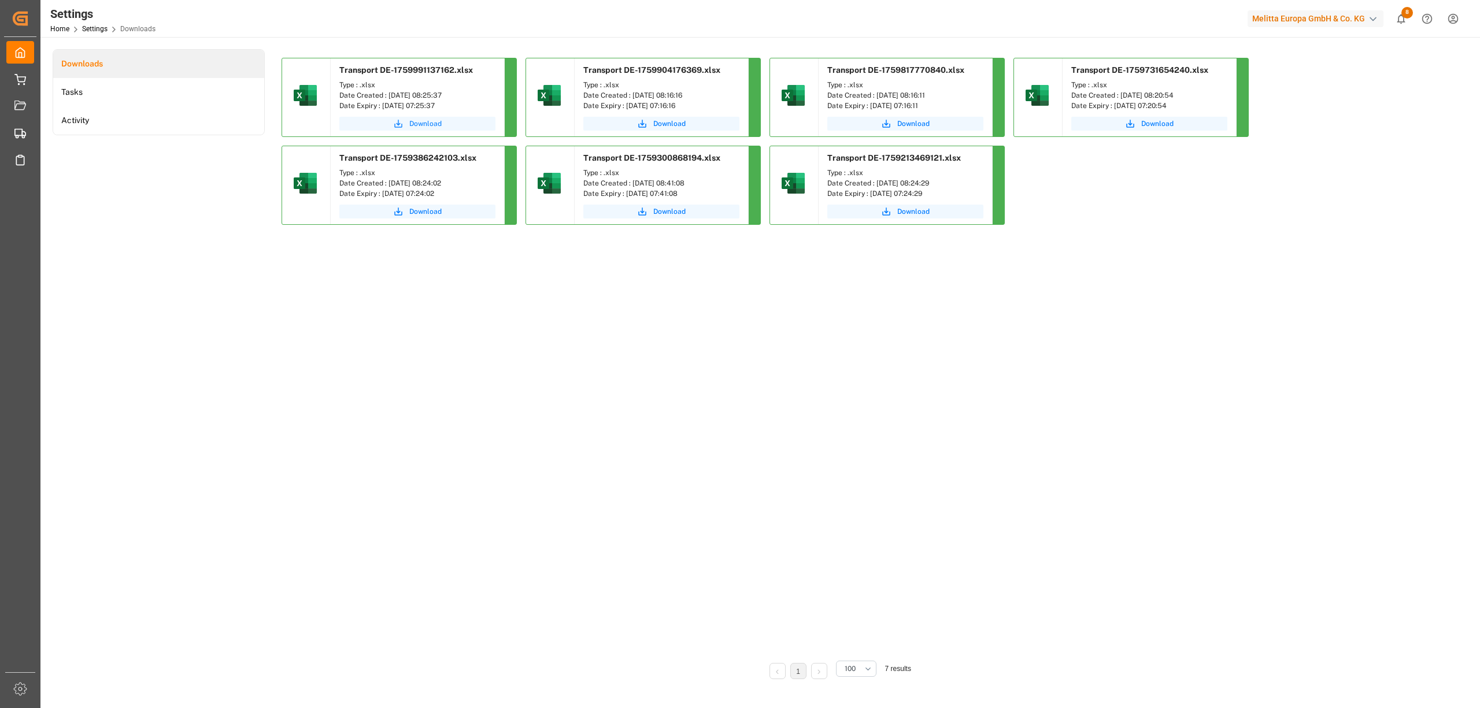
click at [422, 125] on span "Download" at bounding box center [425, 124] width 32 height 10
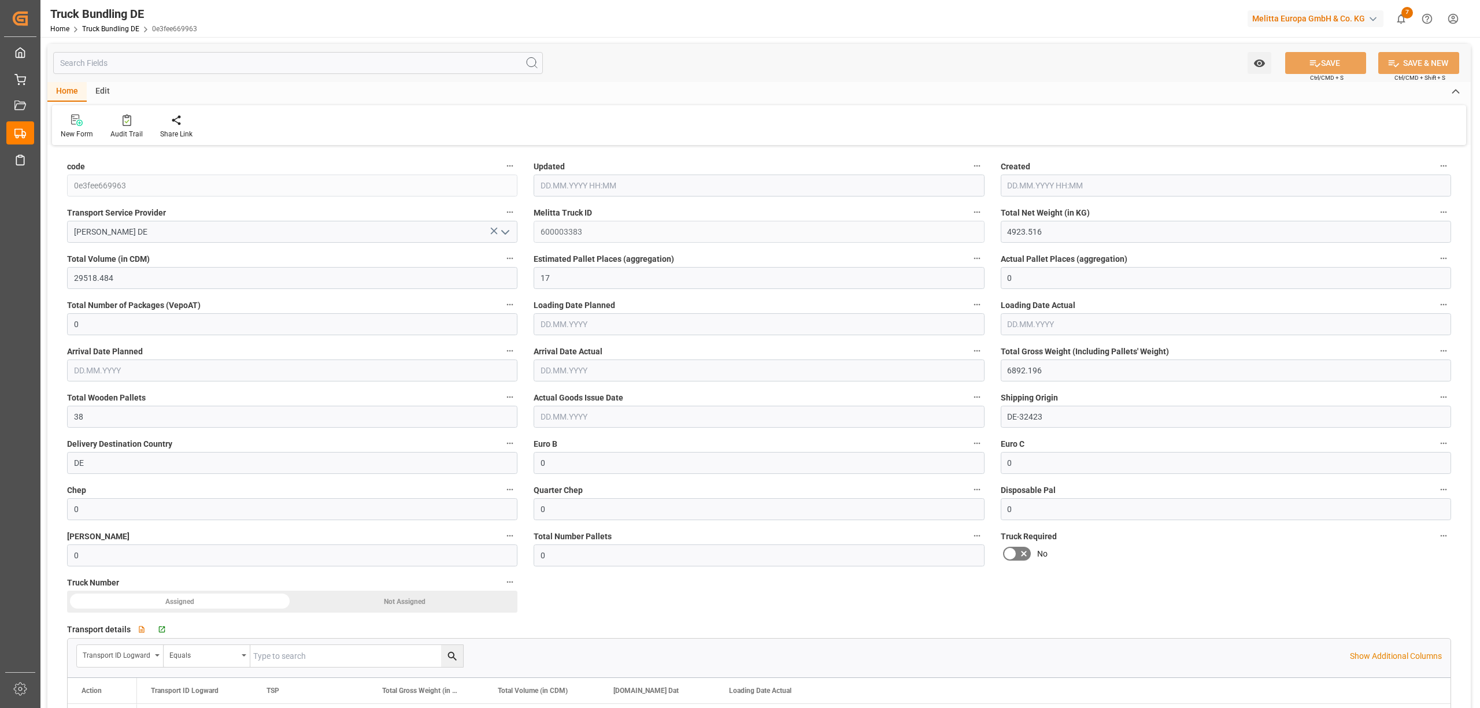
type input "[DATE] 08:30"
type input "[DATE]"
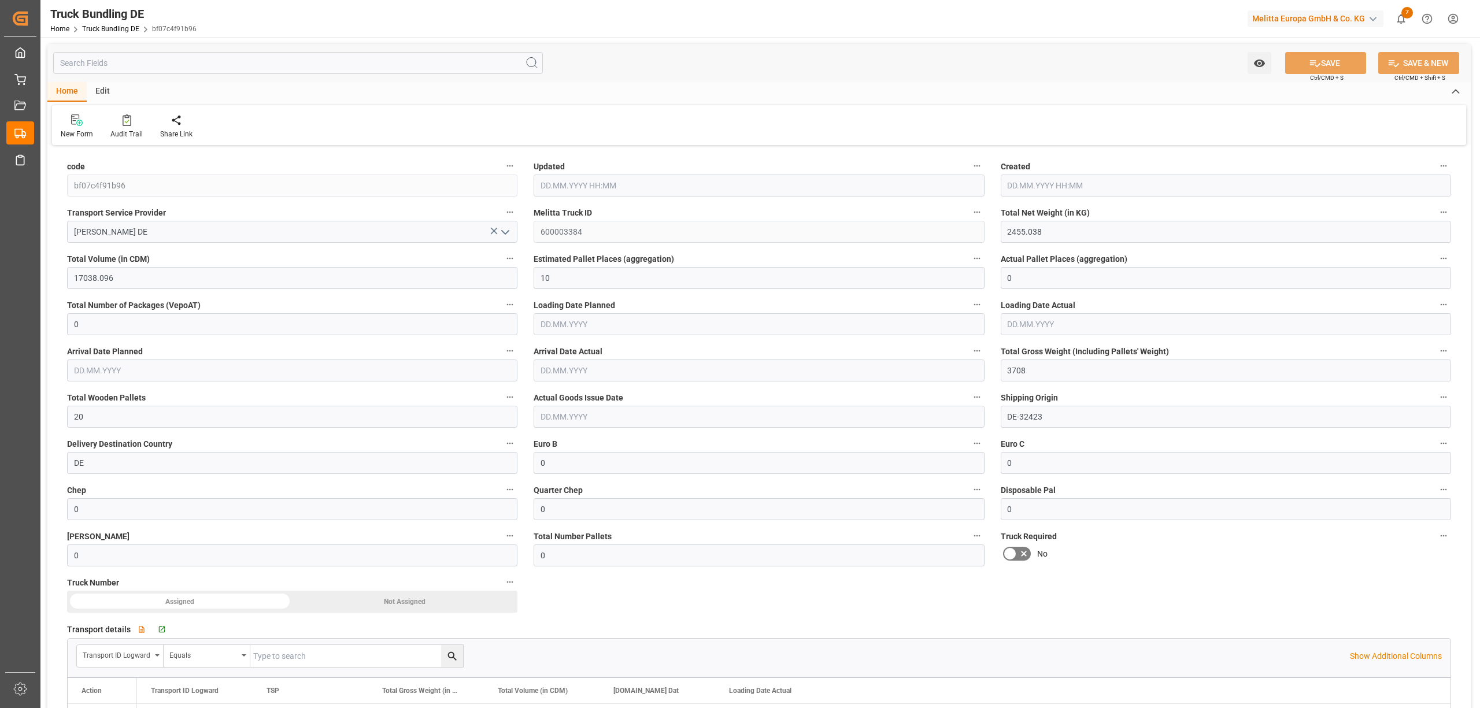
type input "[DATE] 08:30"
type input "[DATE]"
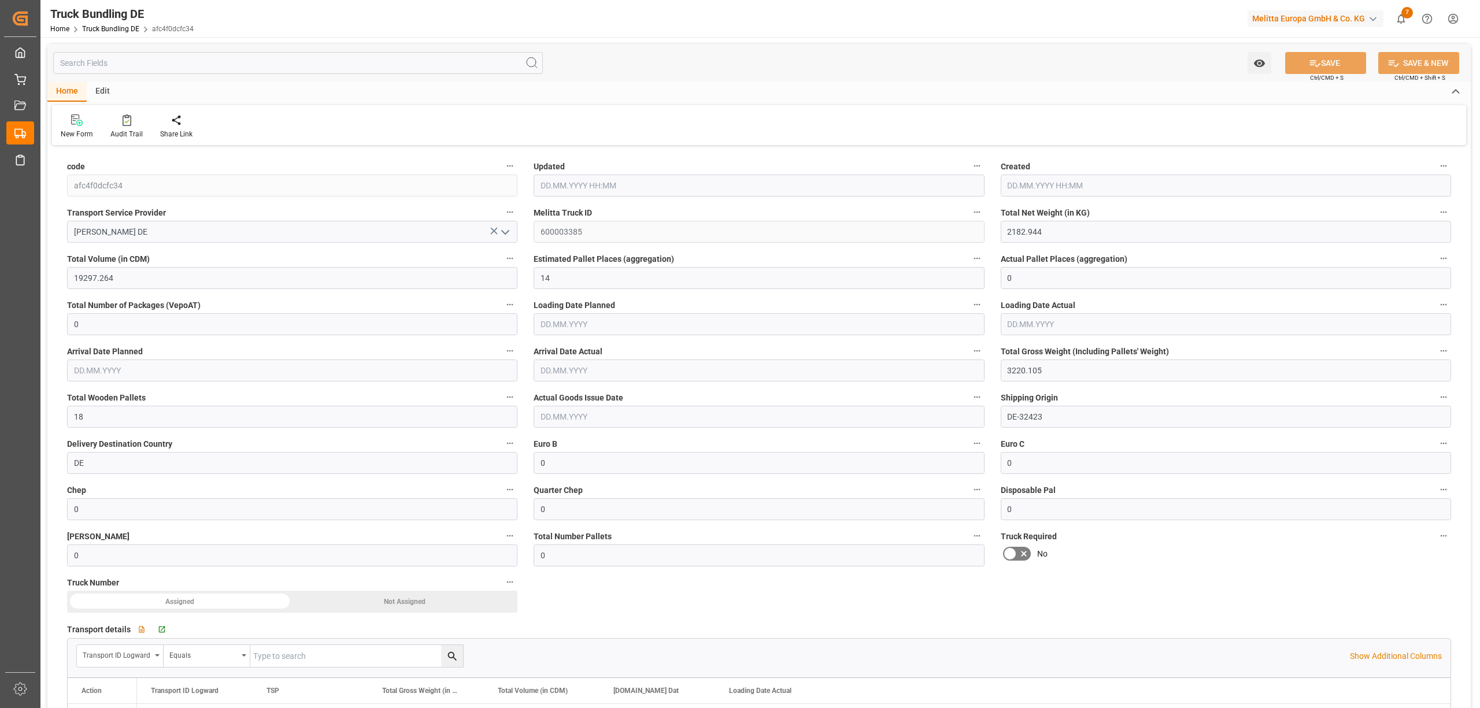
type input "09.10.2025 08:31"
type input "[DATE]"
type input "14.10.2025"
type input "[DATE]"
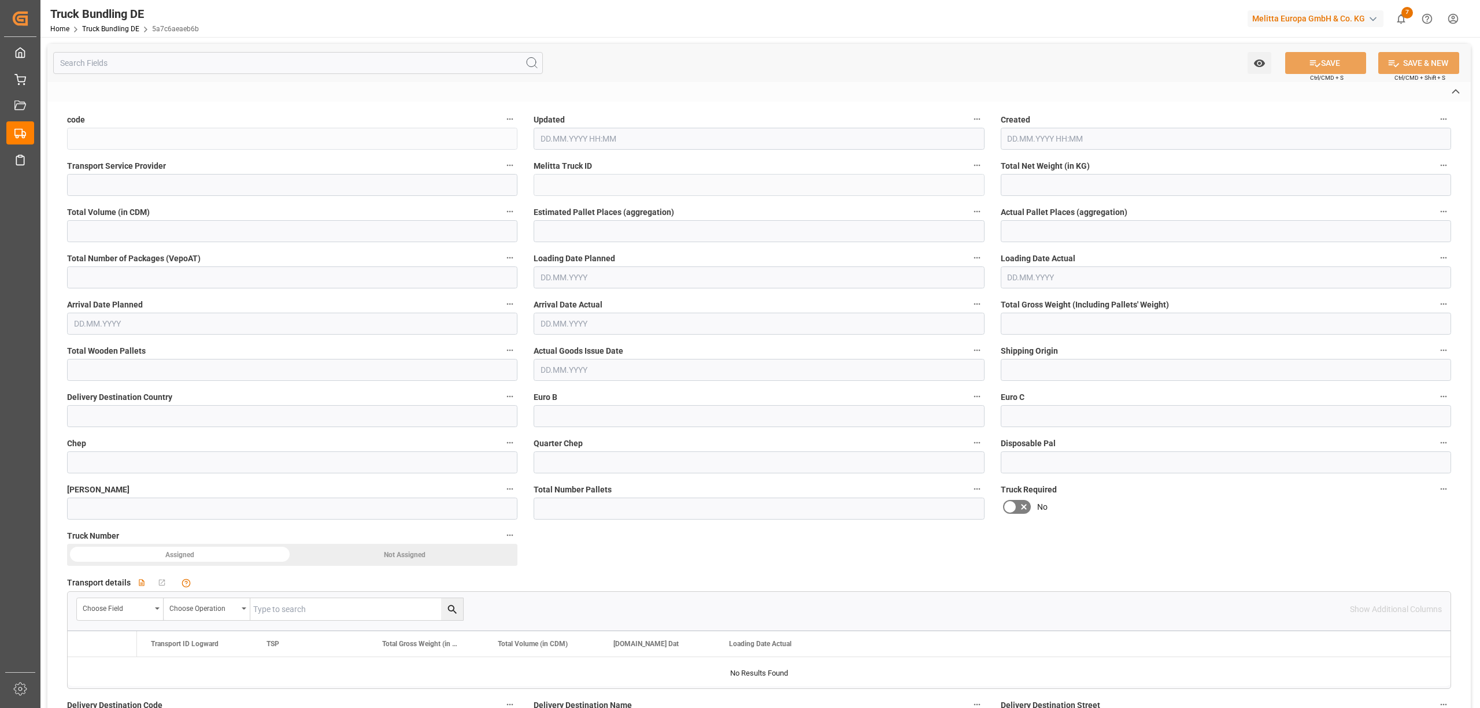
type input "5a7c6aeaeb6b"
type input "[PERSON_NAME] DE"
type input "600003387"
type input "DE-32423"
type input "DE"
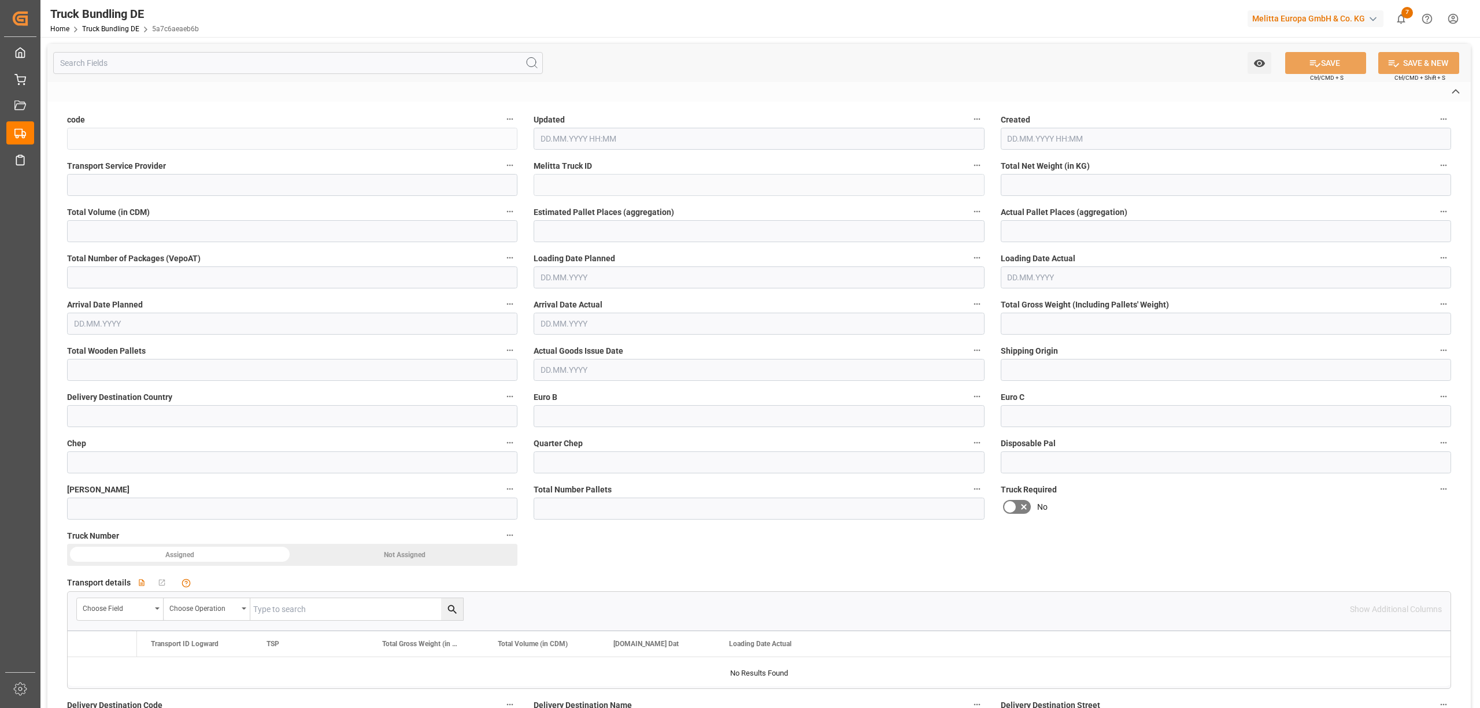
type textarea "0000007131"
type textarea "[PERSON_NAME]"
type textarea "Dieselstr. 5"
type textarea "85386"
type textarea "Eching"
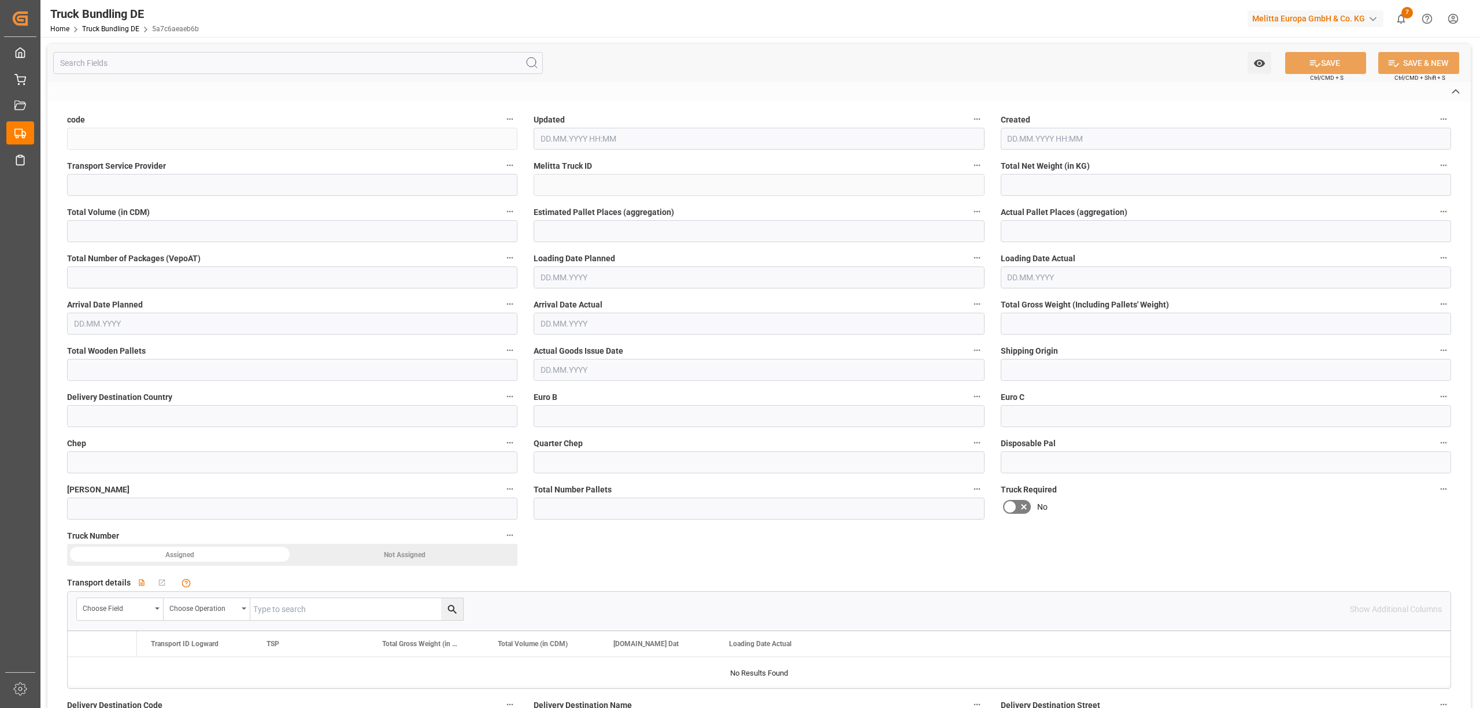
type textarea "85"
type input "521.654"
type input "5713.264"
type input "4"
type input "0"
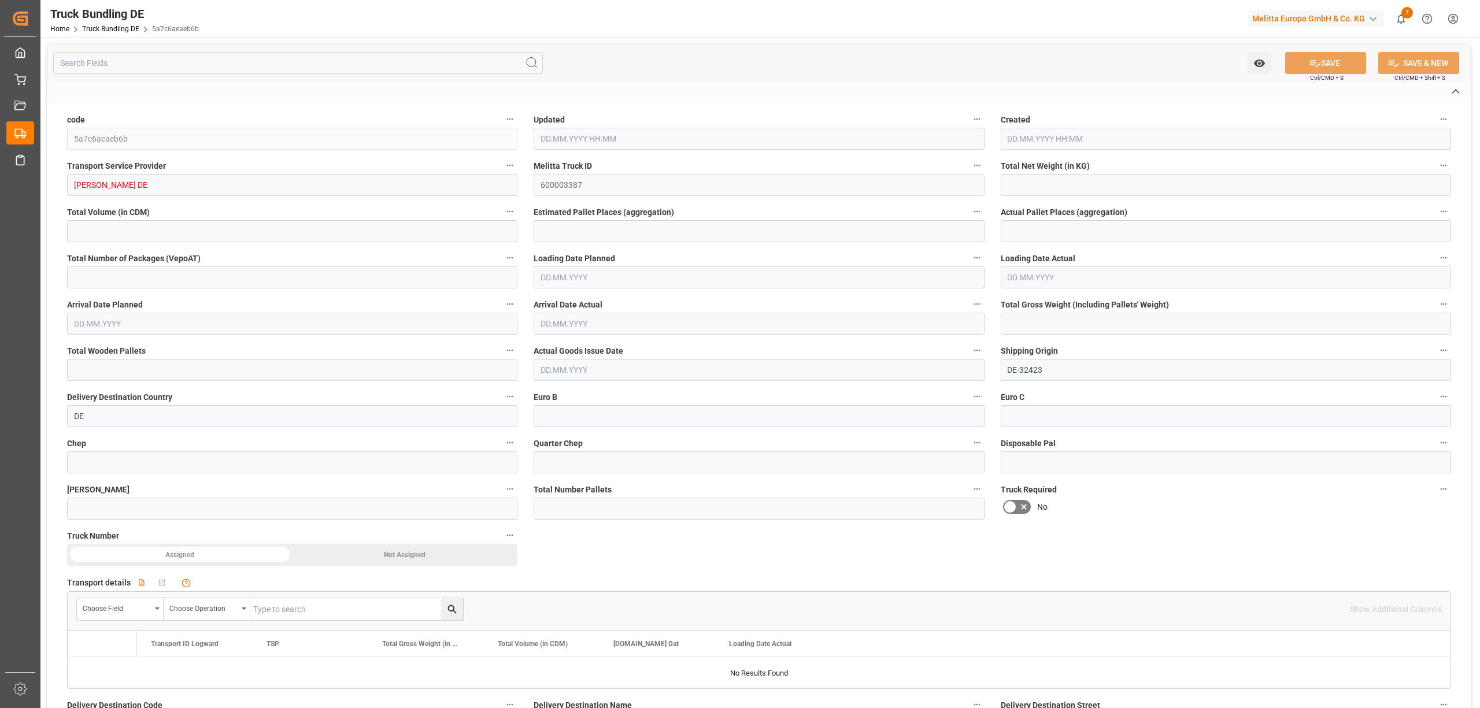
type input "0"
type input "951.098"
type input "7"
type input "0"
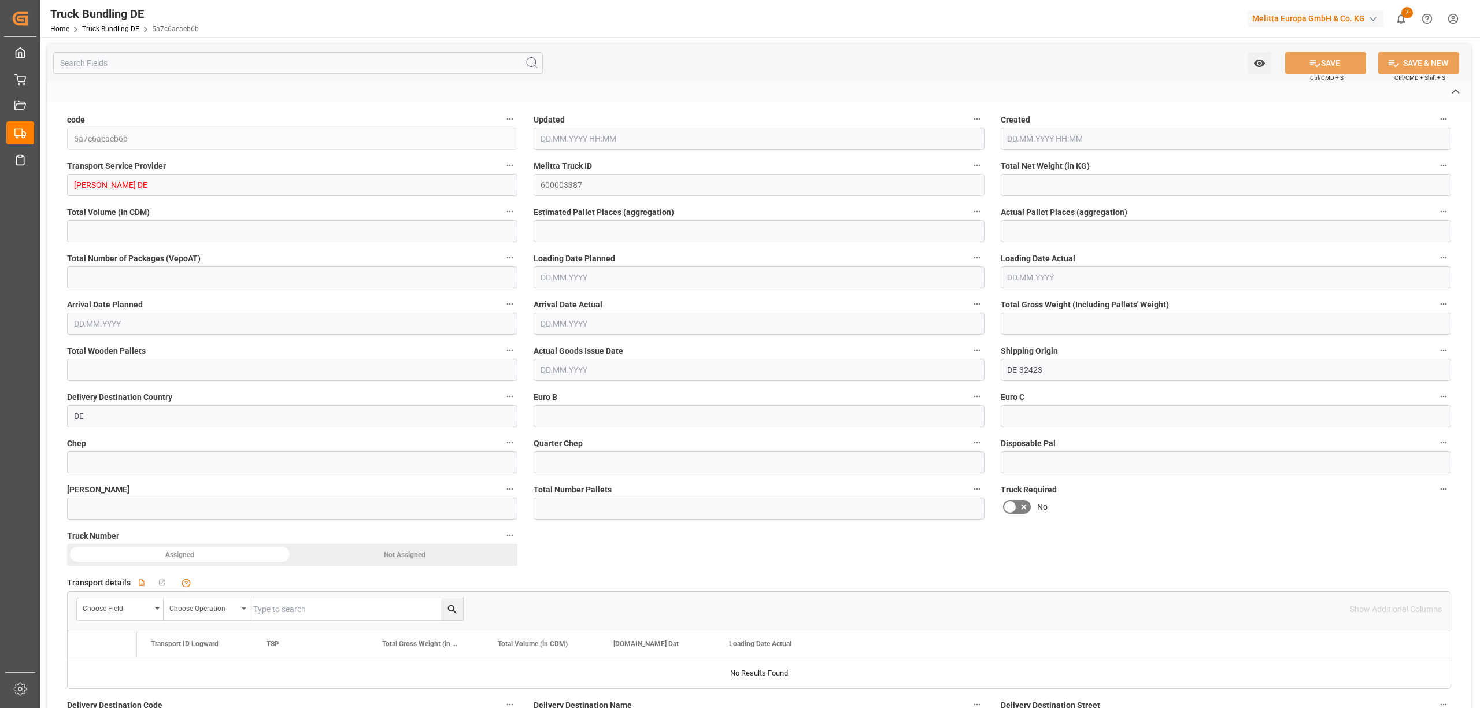
type input "0"
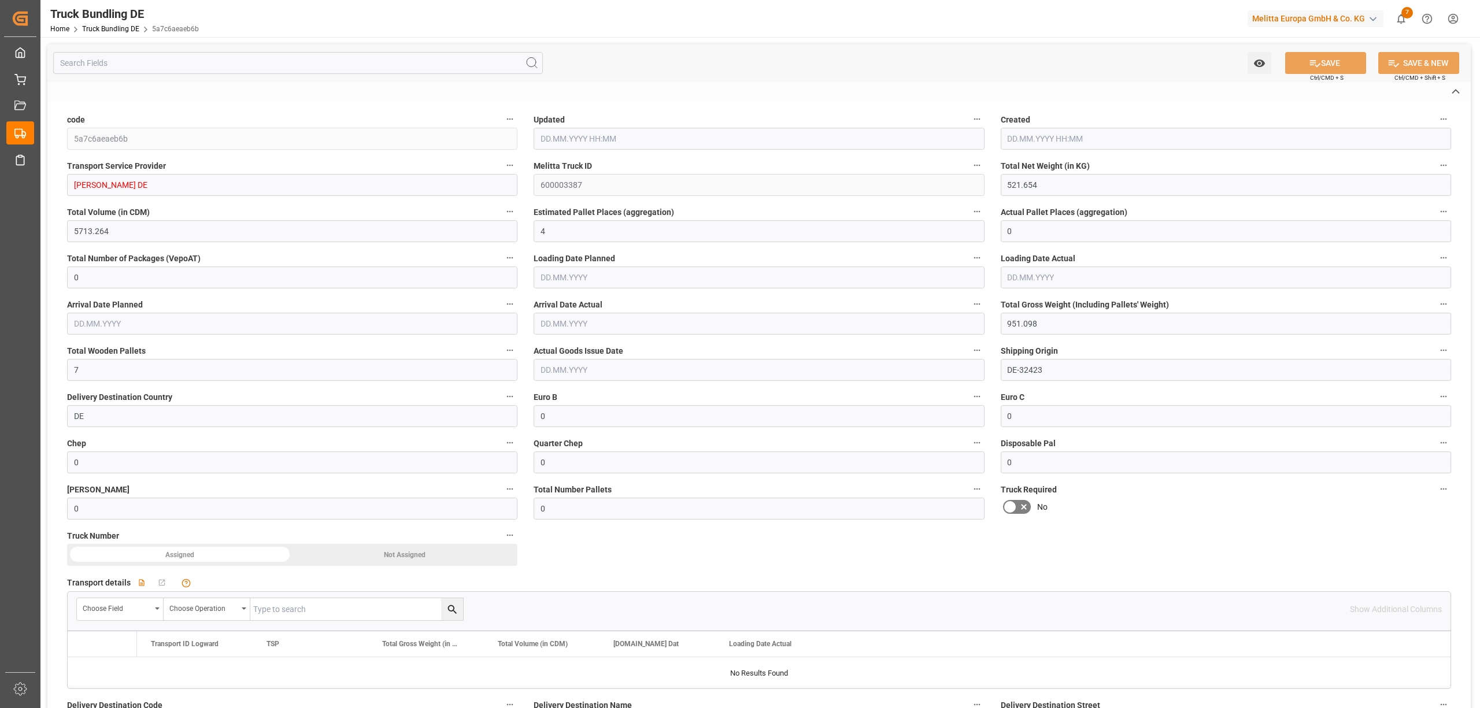
type input "09.10.2025 08:33"
type input "10.10.2025"
type input "15.10.2025"
type input "[DATE]"
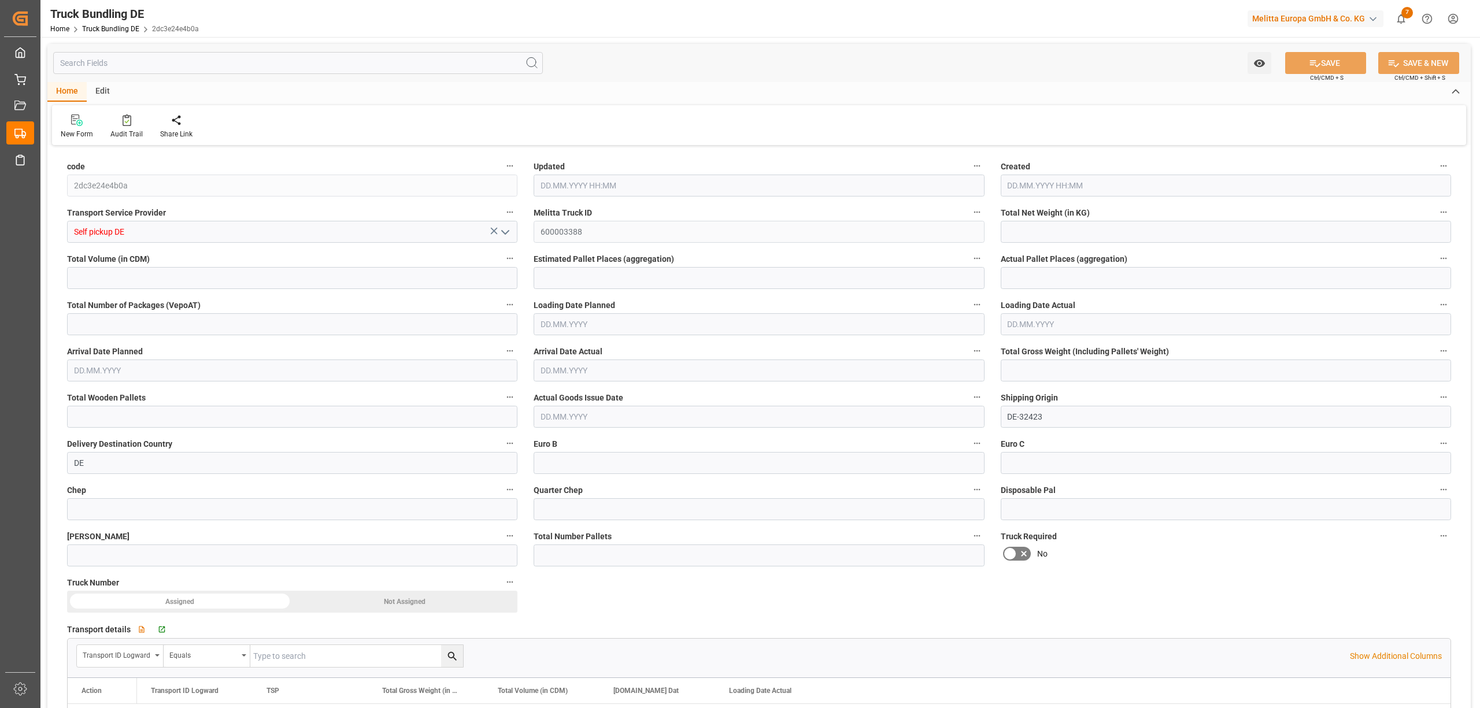
type input "3.935"
type input "186.593"
type input "1"
type input "0"
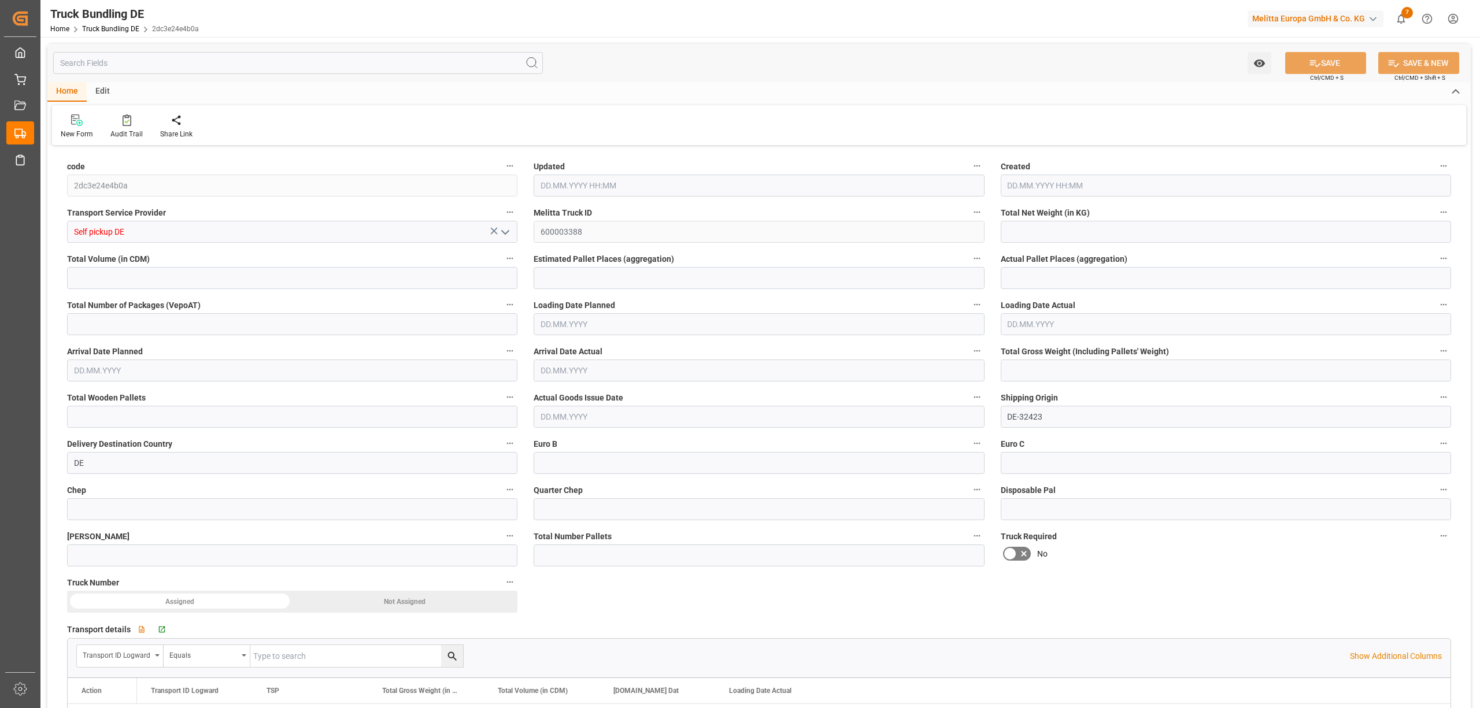
type input "29"
type input "1"
type input "0"
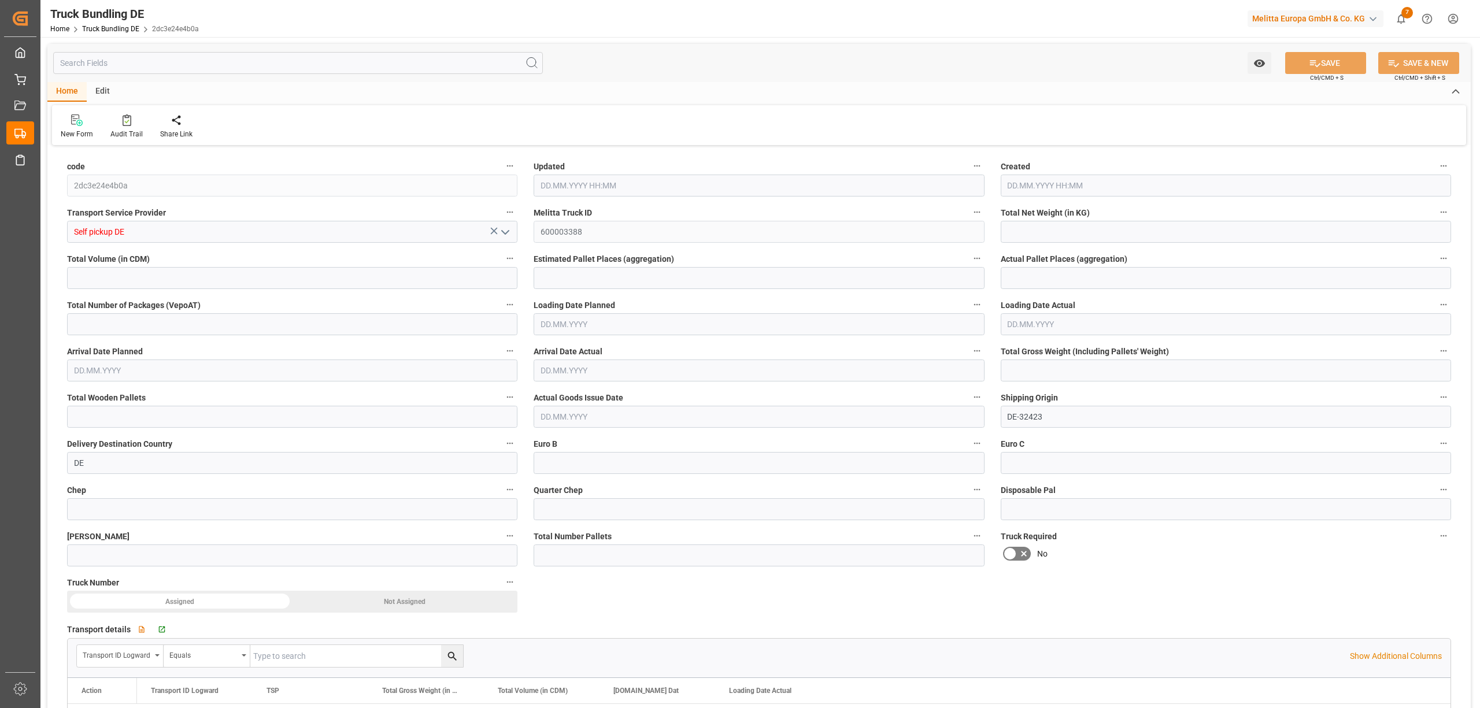
type input "0"
type input "[DATE] 08:34"
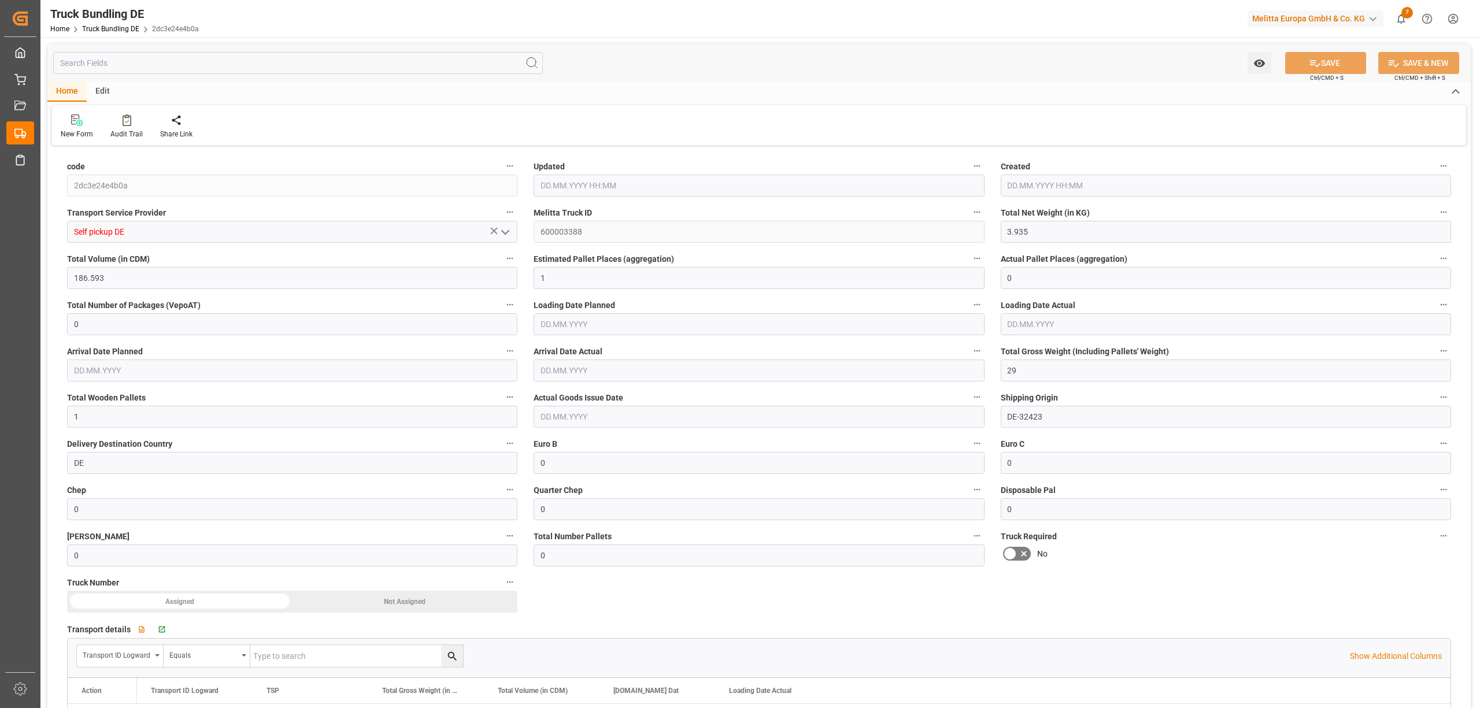
type input "[DATE] 08:34"
type input "[DATE]"
